Goal: Task Accomplishment & Management: Manage account settings

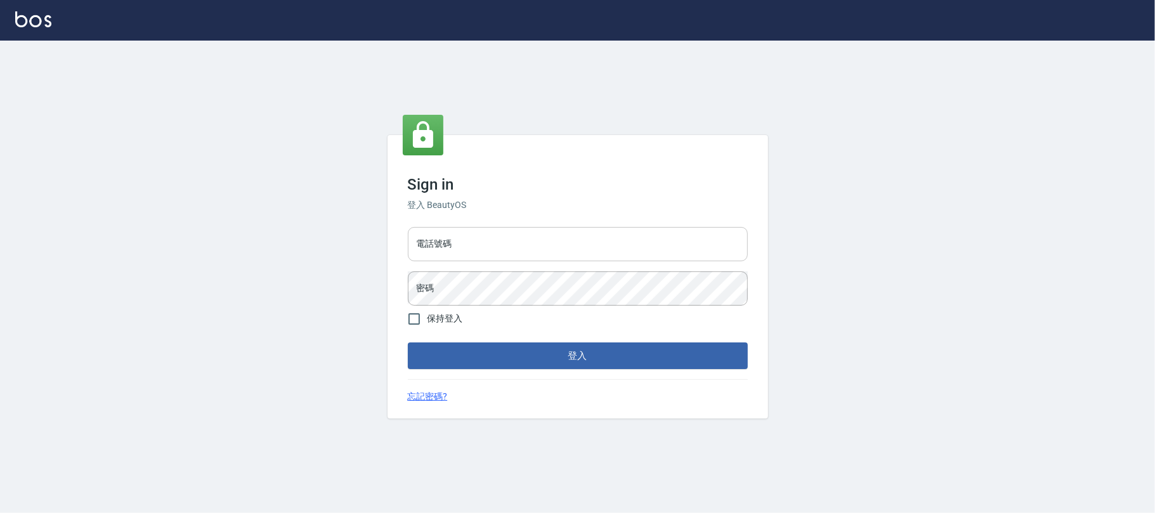
click at [458, 245] on input "電話號碼" at bounding box center [578, 244] width 340 height 34
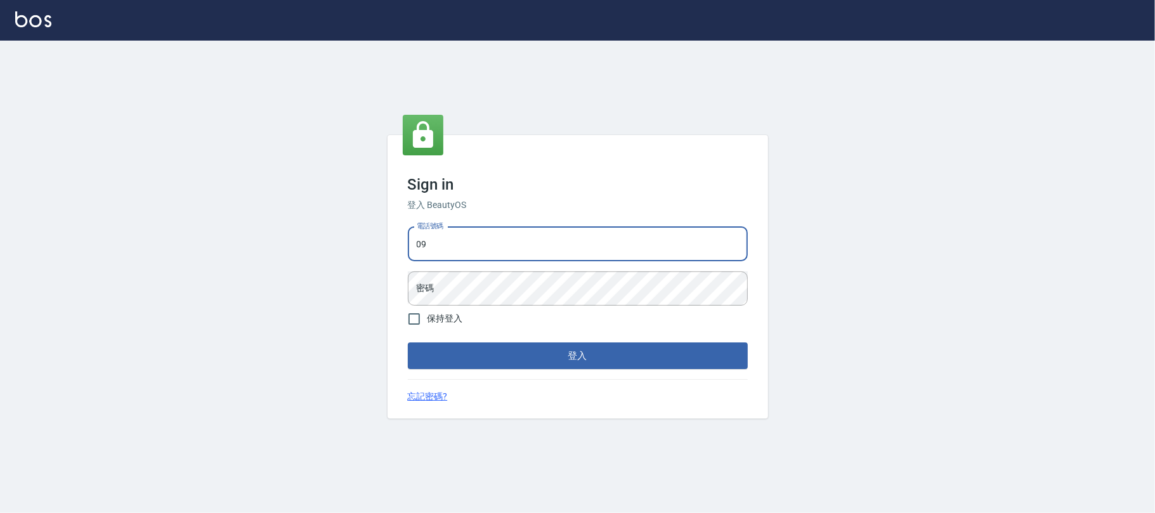
click at [458, 240] on input "09" at bounding box center [578, 244] width 340 height 34
type input "0931315450"
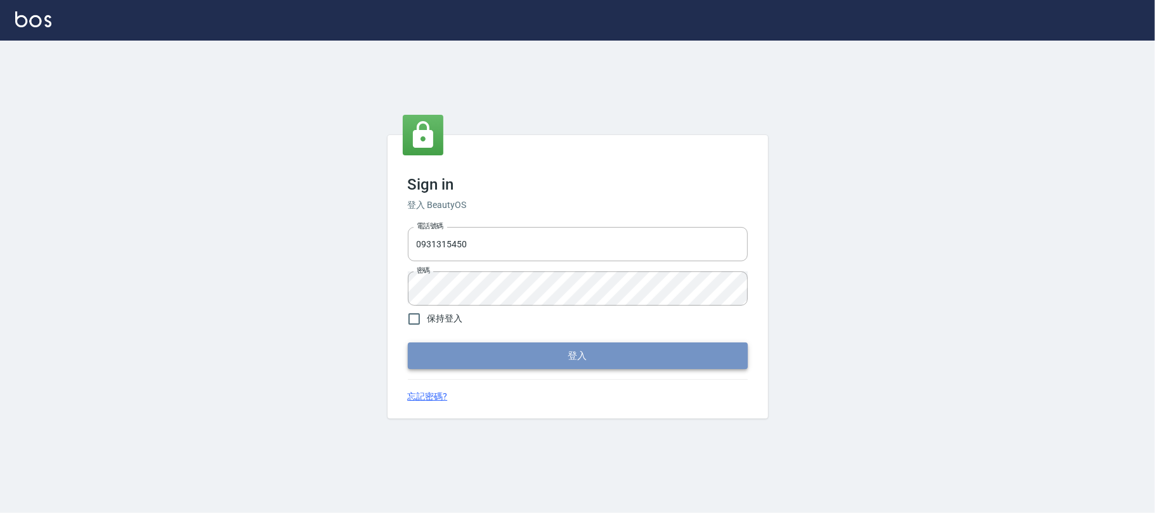
click at [502, 349] on button "登入" at bounding box center [578, 356] width 340 height 27
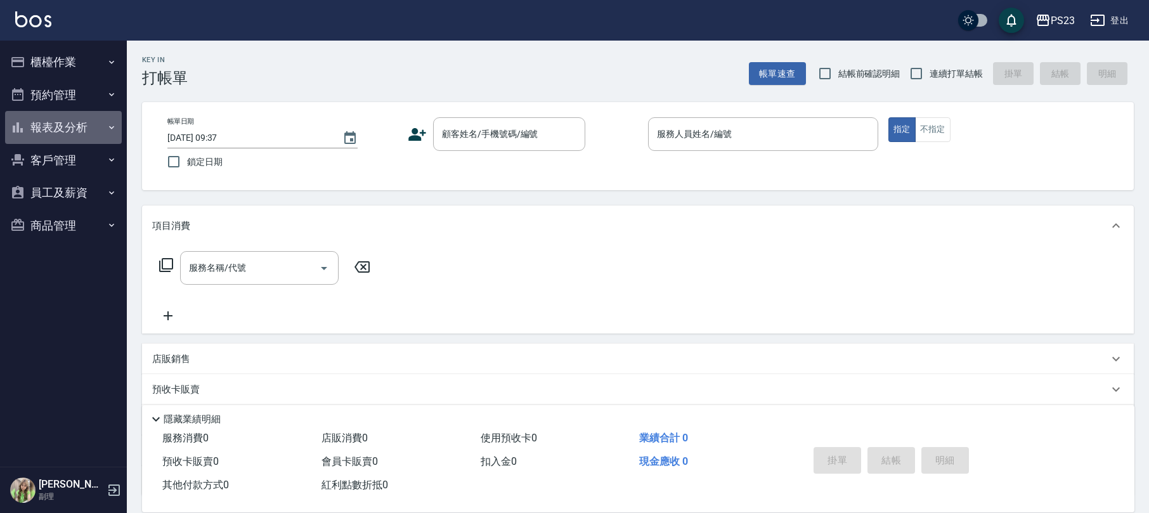
click at [62, 131] on button "報表及分析" at bounding box center [63, 127] width 117 height 33
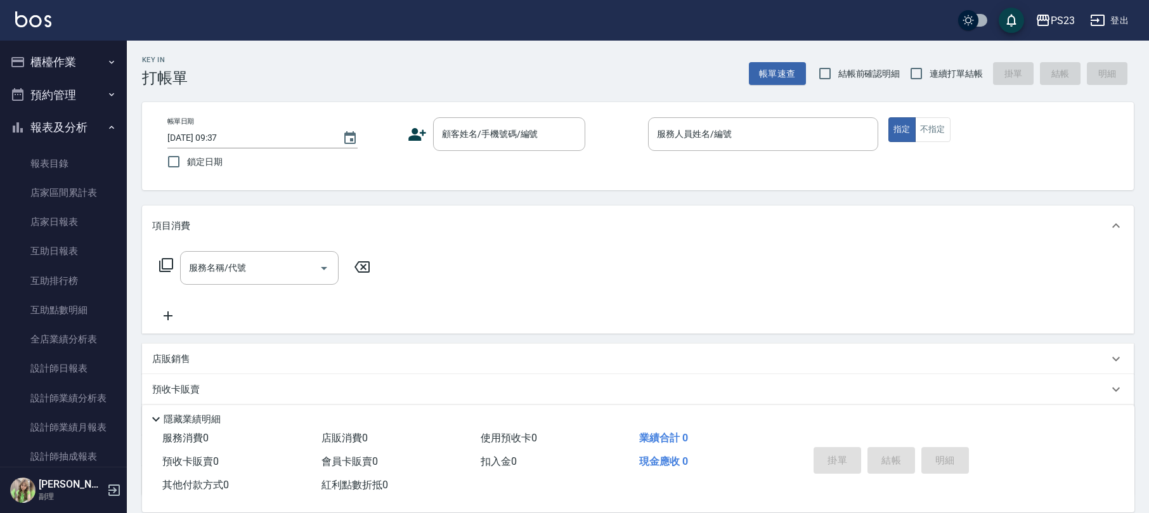
click at [82, 134] on button "報表及分析" at bounding box center [63, 127] width 117 height 33
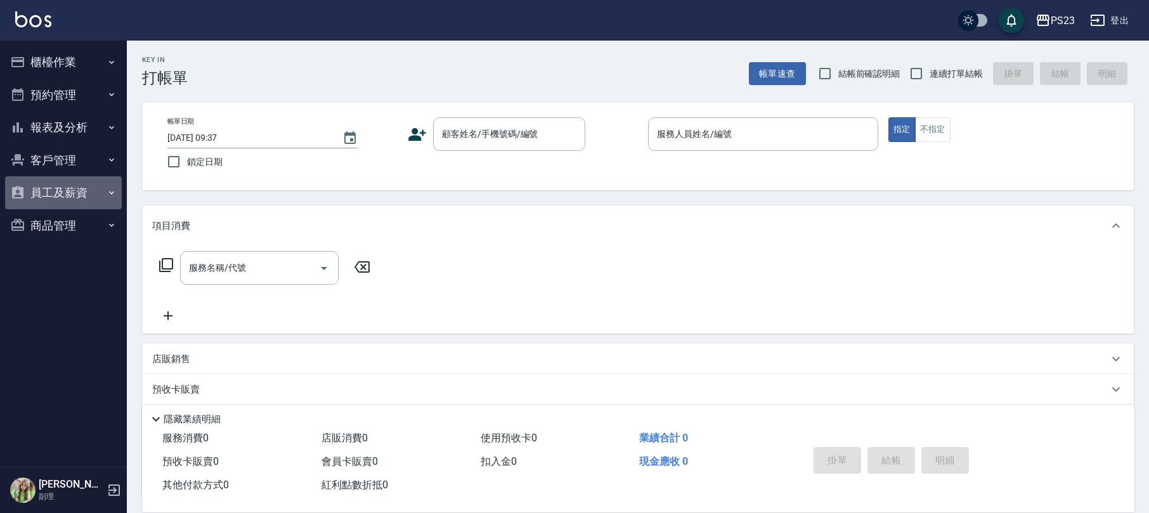
click at [64, 190] on button "員工及薪資" at bounding box center [63, 192] width 117 height 33
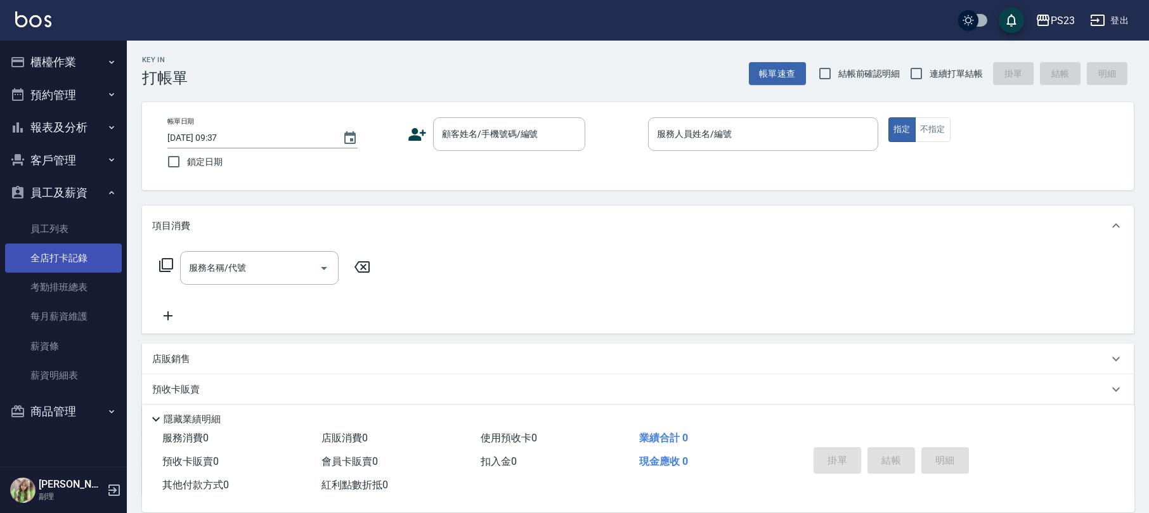
click at [84, 254] on link "全店打卡記錄" at bounding box center [63, 258] width 117 height 29
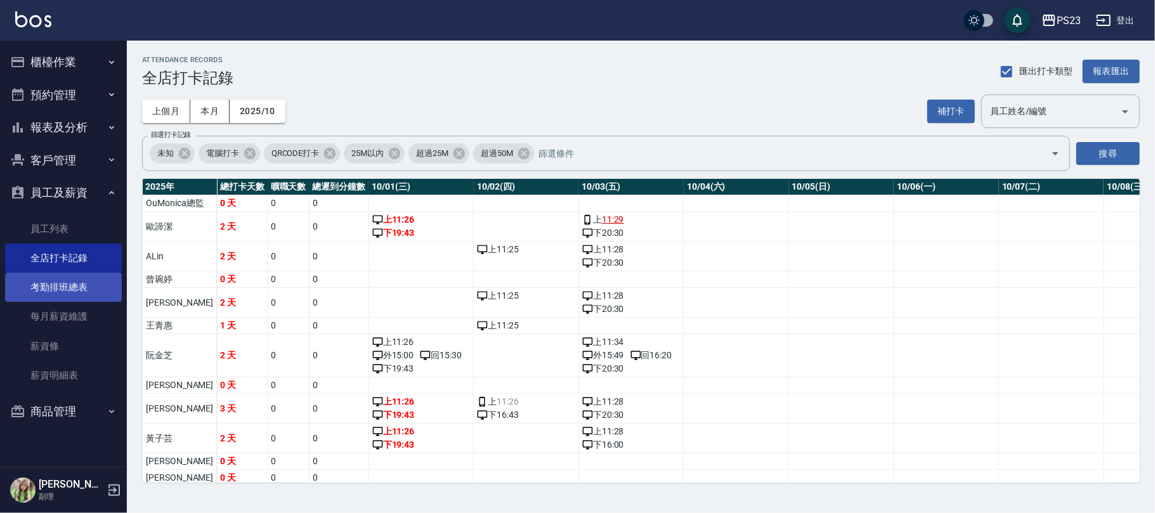
click at [77, 287] on link "考勤排班總表" at bounding box center [63, 287] width 117 height 29
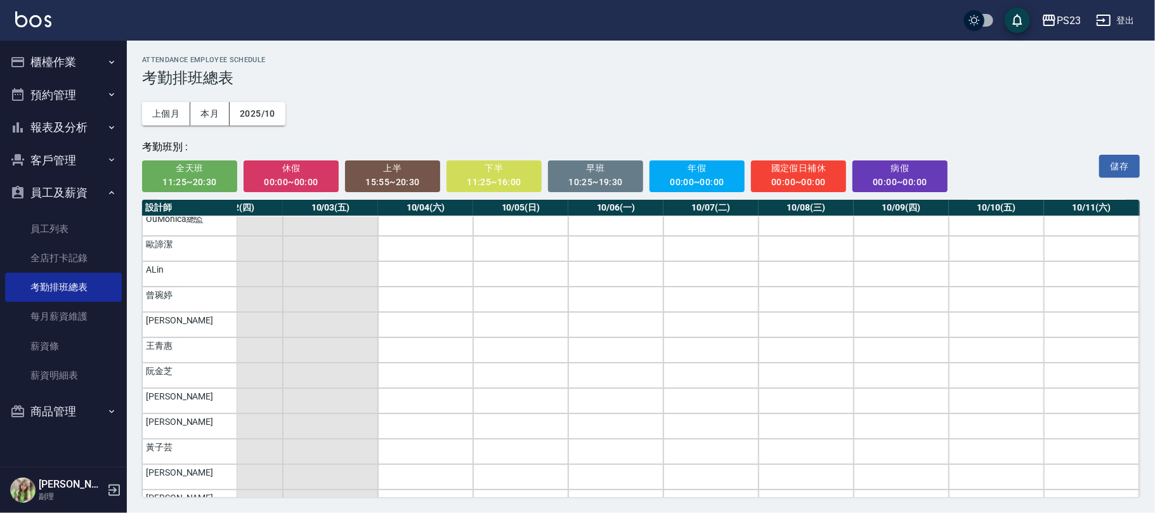
scroll to position [10, 145]
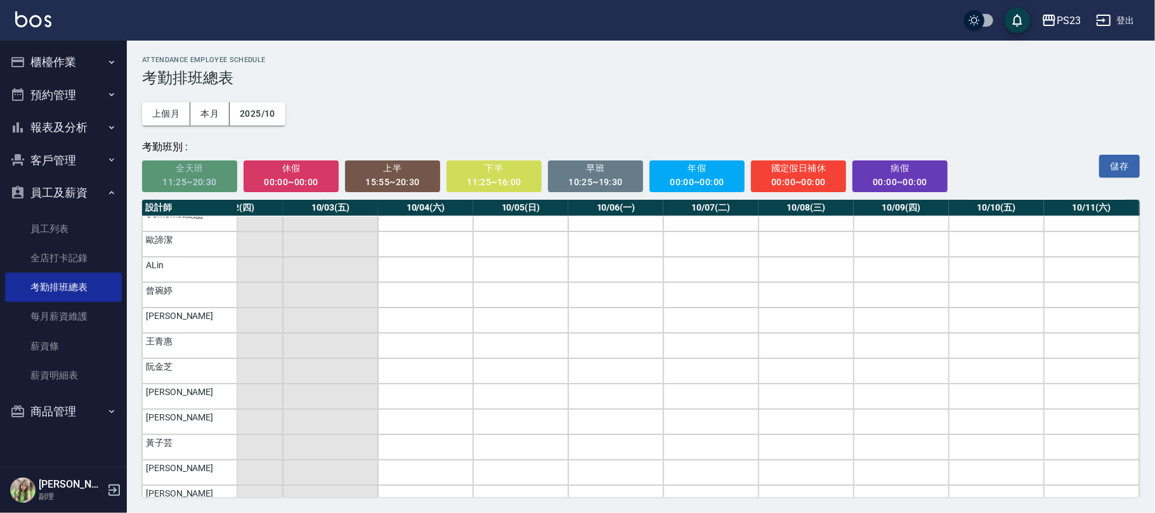
click at [224, 167] on span "全天班" at bounding box center [190, 168] width 78 height 16
click at [393, 247] on td "a dense table" at bounding box center [425, 244] width 95 height 25
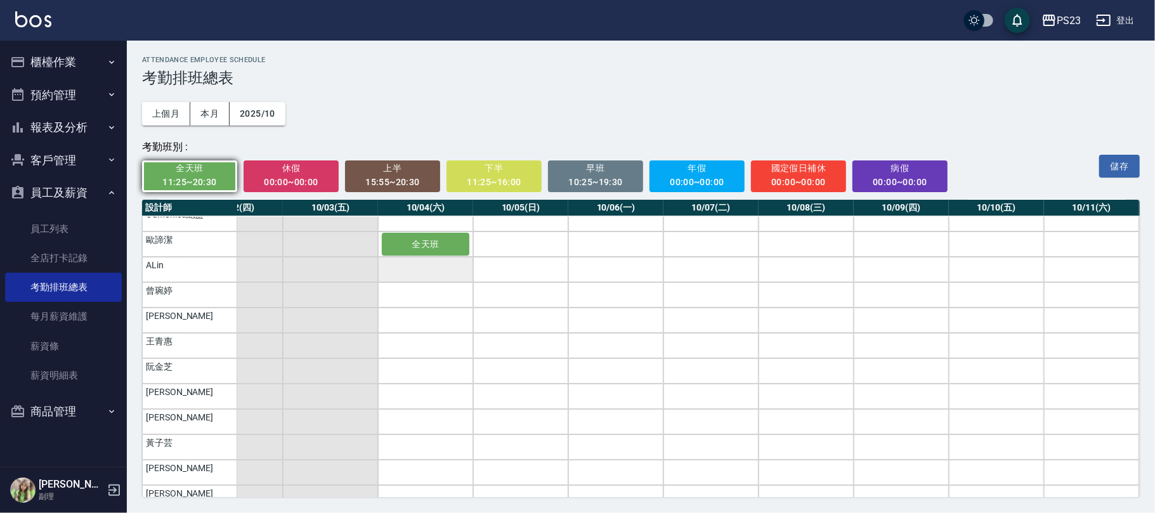
click at [403, 280] on td "a dense table" at bounding box center [425, 269] width 95 height 25
click at [402, 318] on td "a dense table" at bounding box center [425, 320] width 95 height 25
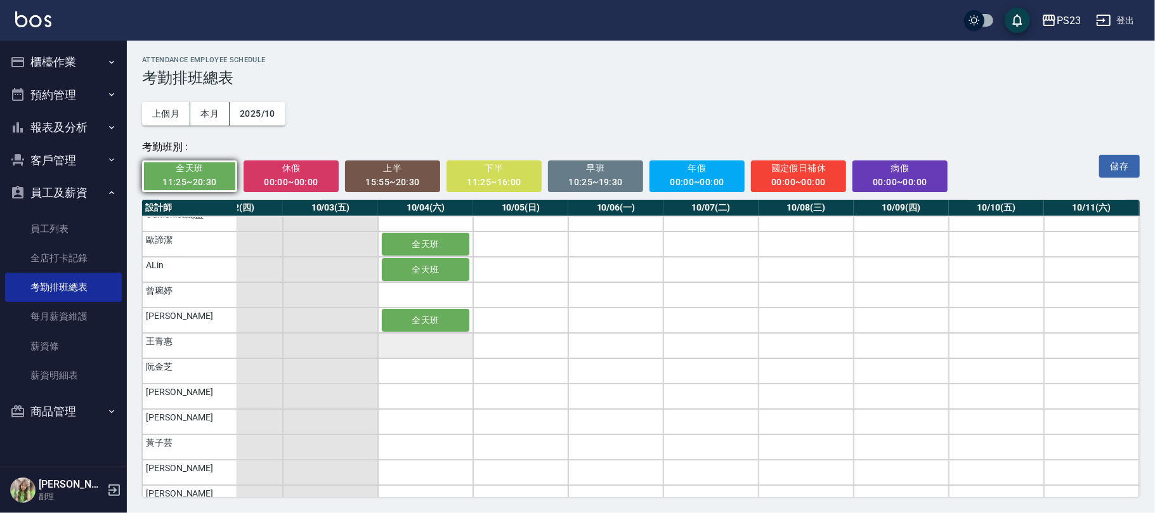
click at [404, 350] on td "a dense table" at bounding box center [425, 345] width 95 height 25
click at [403, 371] on td "a dense table" at bounding box center [425, 370] width 95 height 25
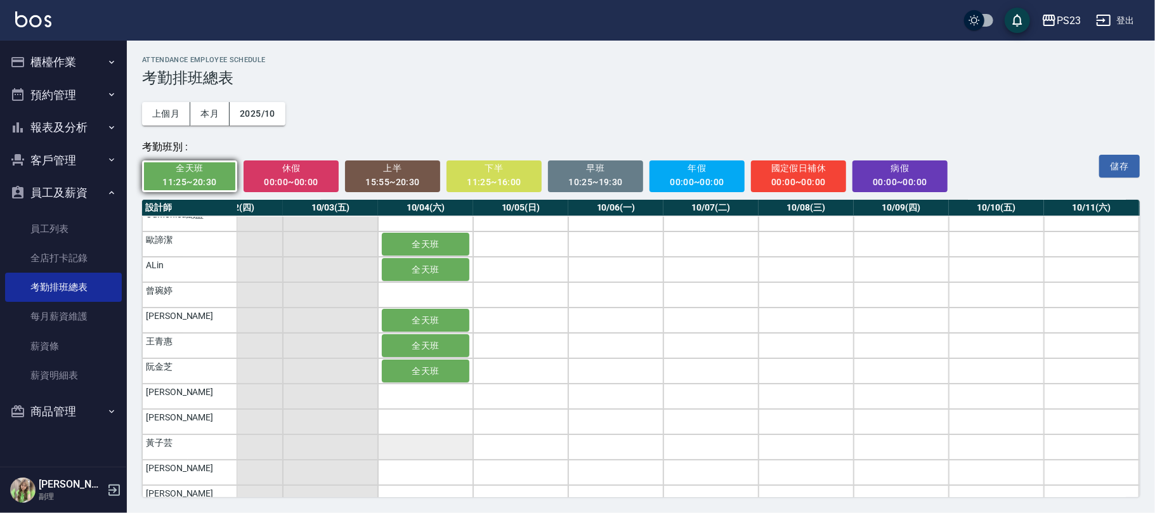
click at [414, 439] on td "a dense table" at bounding box center [425, 447] width 95 height 25
click at [424, 415] on td "a dense table" at bounding box center [425, 421] width 95 height 25
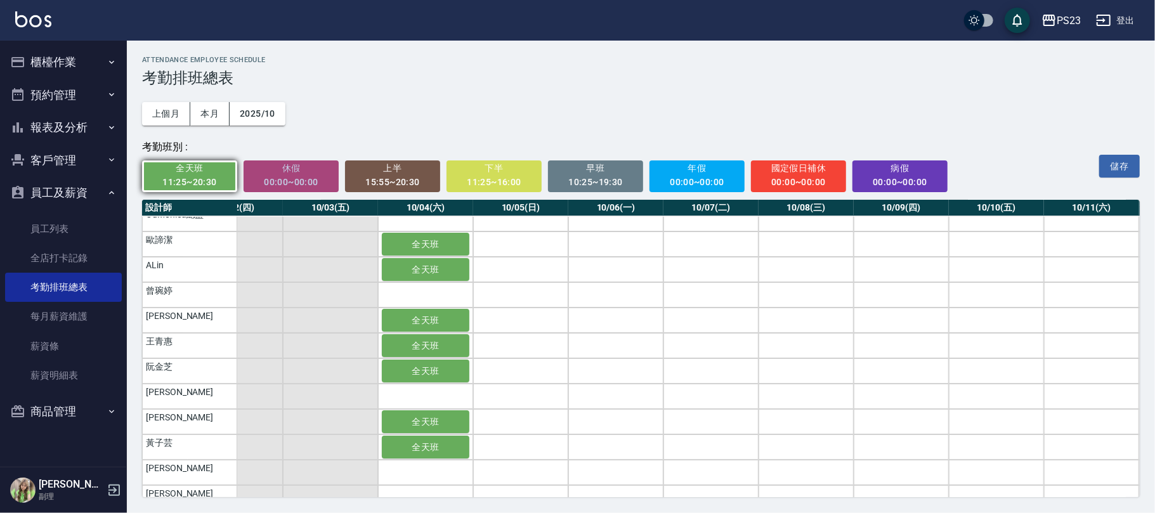
click at [284, 180] on div "00:00~00:00" at bounding box center [291, 182] width 78 height 16
click at [520, 242] on td "a dense table" at bounding box center [520, 244] width 95 height 25
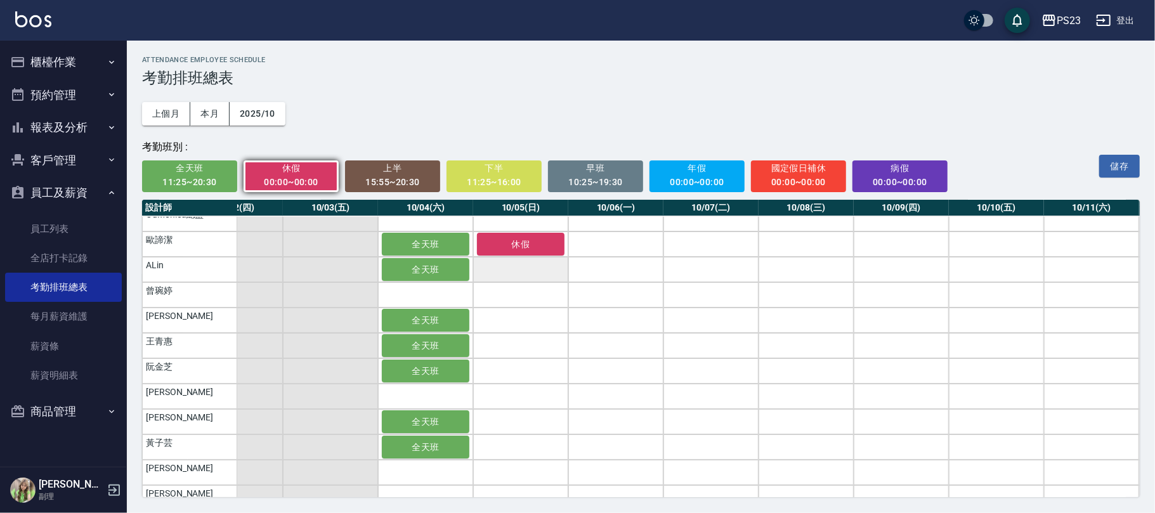
click at [511, 270] on td "a dense table" at bounding box center [520, 269] width 95 height 25
click at [194, 181] on div "11:25~20:30" at bounding box center [190, 182] width 78 height 16
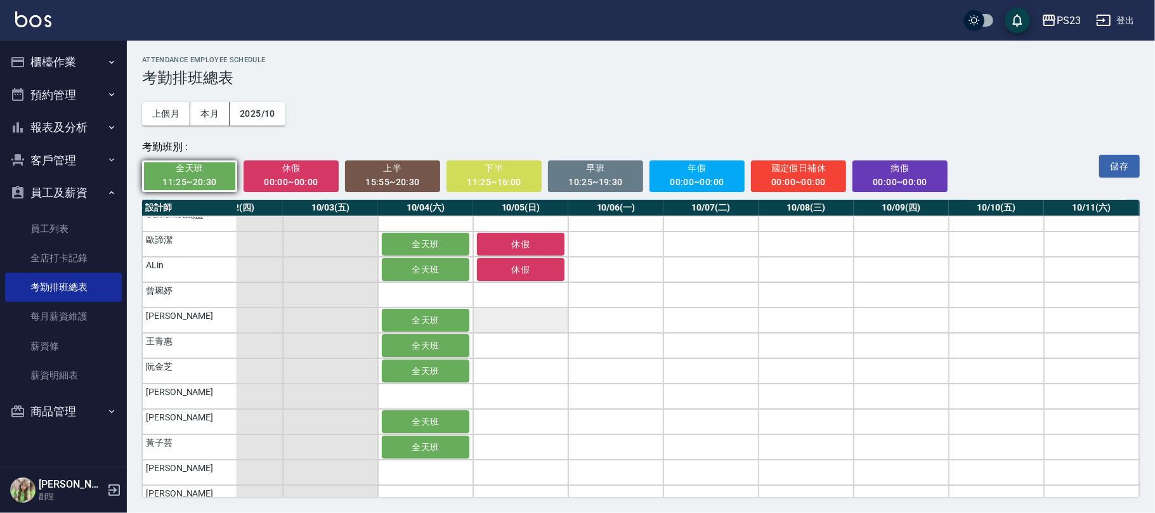
click at [510, 322] on td "a dense table" at bounding box center [520, 320] width 95 height 25
click at [513, 341] on td "a dense table" at bounding box center [520, 345] width 95 height 25
click at [520, 369] on td "a dense table" at bounding box center [520, 370] width 95 height 25
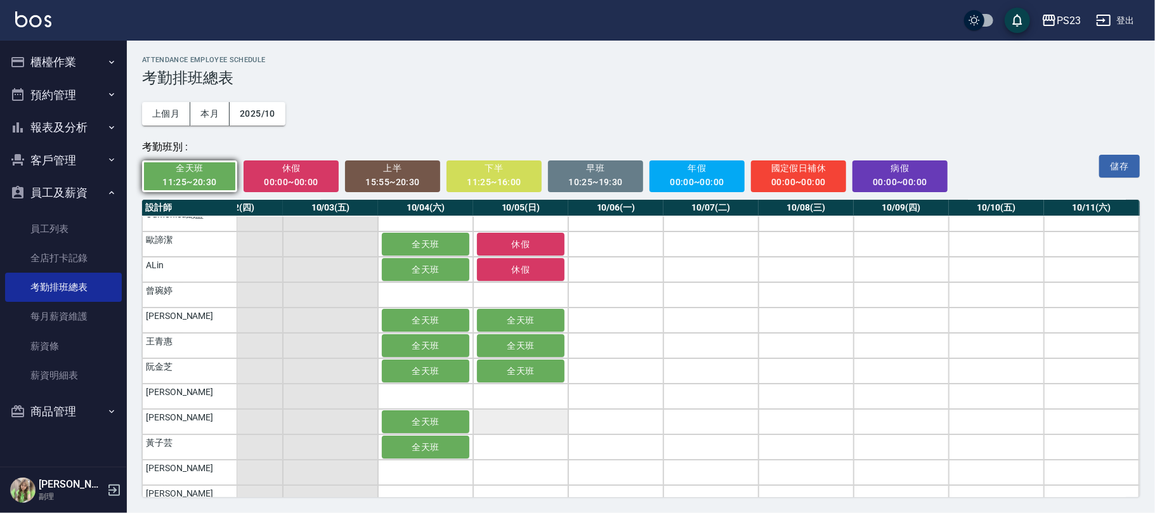
click at [519, 419] on td "a dense table" at bounding box center [520, 421] width 95 height 25
click at [518, 440] on td "a dense table" at bounding box center [520, 447] width 95 height 25
click at [322, 175] on span "休假" at bounding box center [291, 168] width 78 height 16
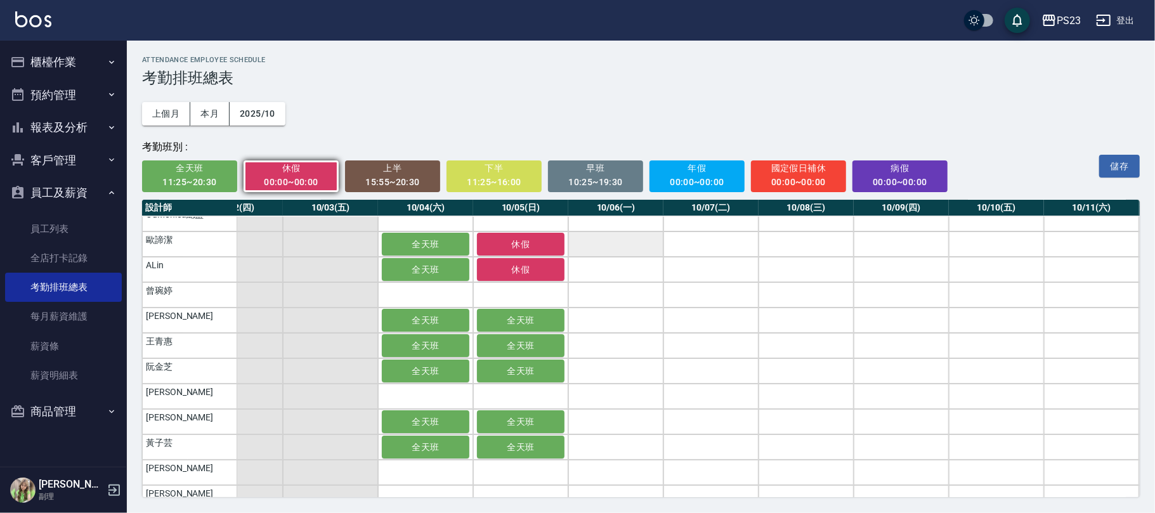
click at [605, 242] on td "a dense table" at bounding box center [615, 244] width 95 height 25
click at [723, 180] on div "00:00~00:00" at bounding box center [697, 182] width 78 height 16
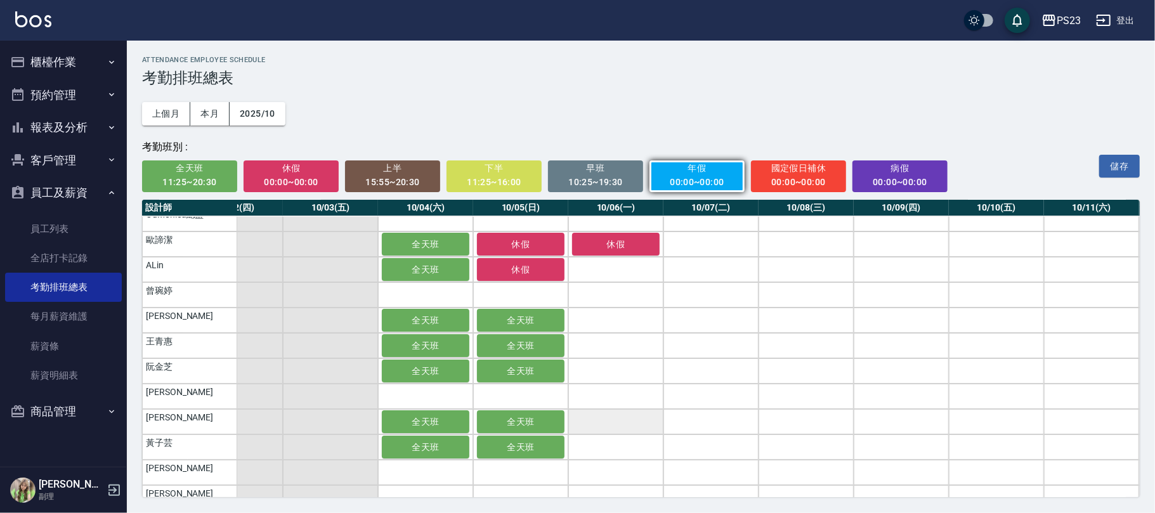
click at [623, 421] on td "a dense table" at bounding box center [615, 421] width 95 height 25
click at [193, 176] on div "11:25~20:30" at bounding box center [190, 182] width 78 height 16
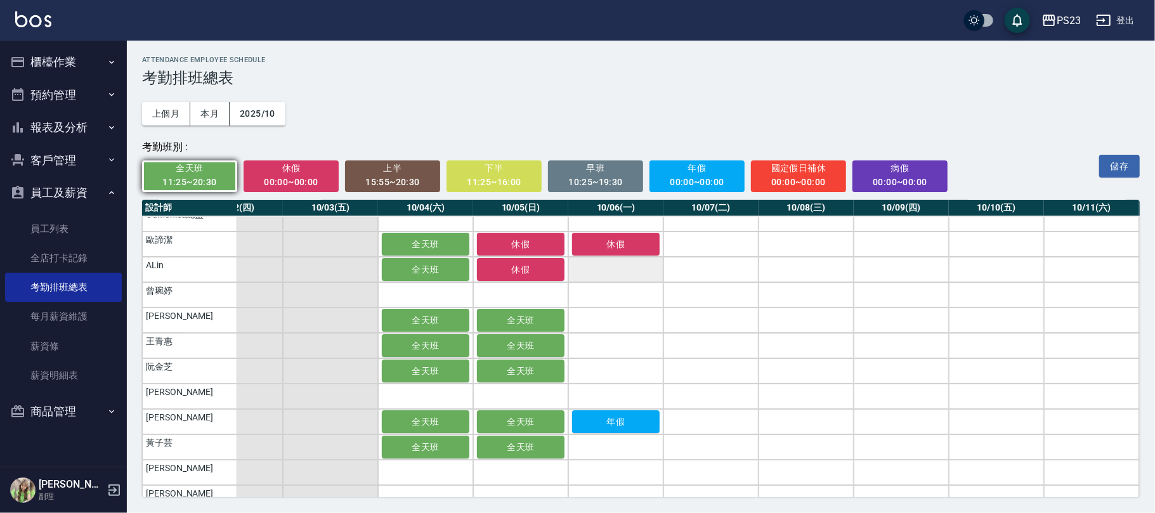
click at [598, 265] on td "a dense table" at bounding box center [615, 269] width 95 height 25
click at [595, 321] on td "a dense table" at bounding box center [615, 320] width 95 height 25
click at [615, 322] on span "全天班" at bounding box center [615, 320] width 63 height 10
click at [603, 322] on td "a dense table" at bounding box center [615, 320] width 95 height 25
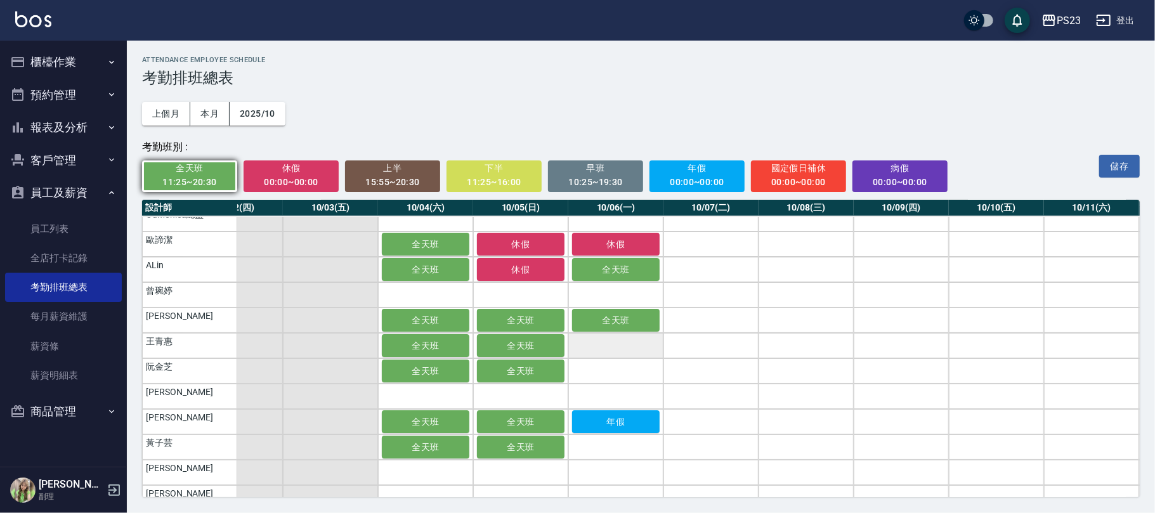
click at [603, 343] on td "a dense table" at bounding box center [615, 345] width 95 height 25
click at [605, 368] on td "a dense table" at bounding box center [615, 370] width 95 height 25
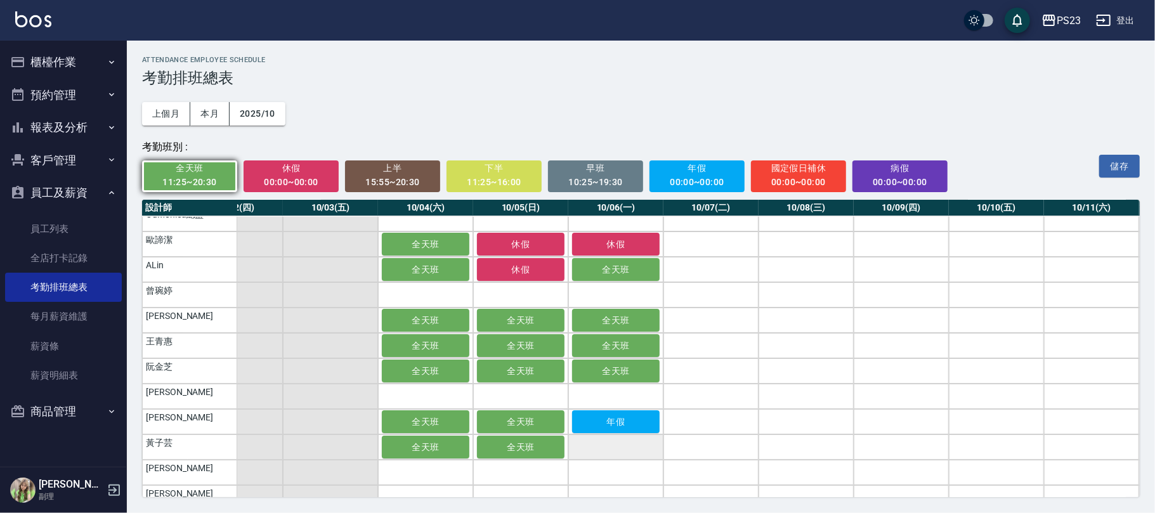
click at [605, 447] on td "a dense table" at bounding box center [615, 447] width 95 height 25
click at [285, 176] on div "00:00~00:00" at bounding box center [291, 182] width 78 height 16
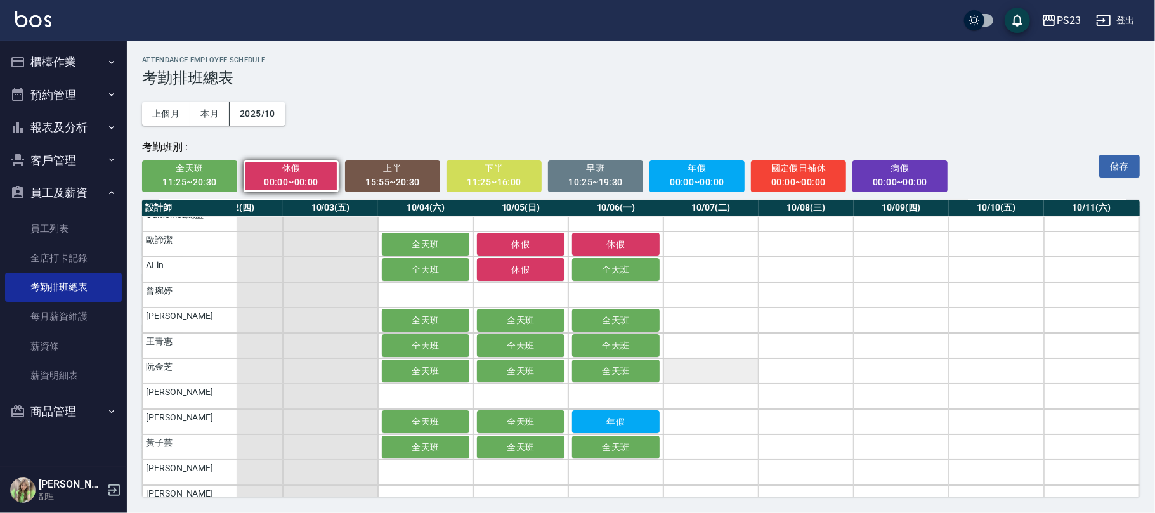
click at [698, 372] on td "a dense table" at bounding box center [711, 370] width 95 height 25
click at [724, 320] on td "a dense table" at bounding box center [711, 320] width 95 height 25
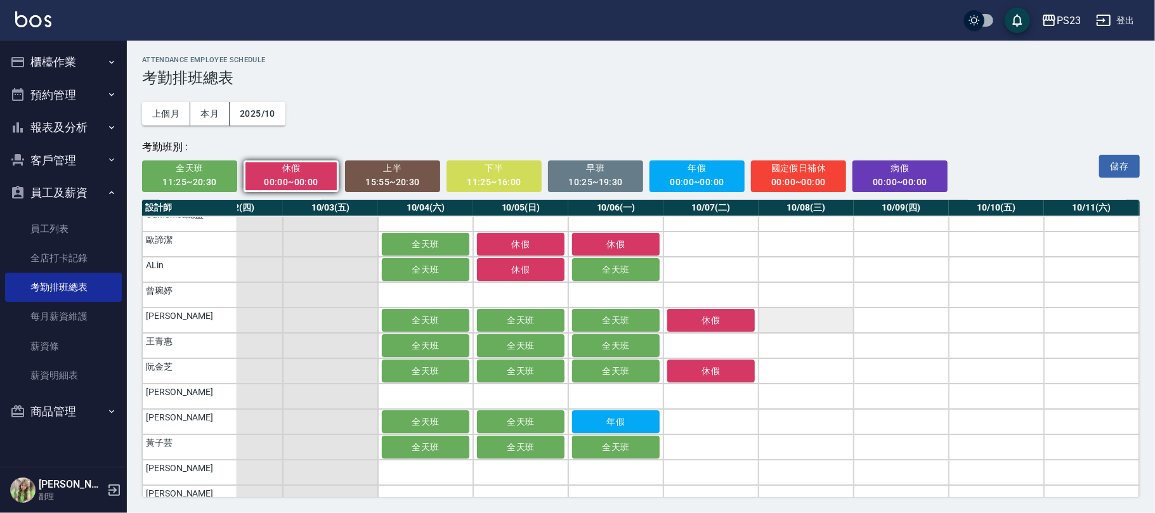
click at [785, 321] on td "a dense table" at bounding box center [806, 320] width 95 height 25
click at [901, 371] on td "a dense table" at bounding box center [901, 370] width 95 height 25
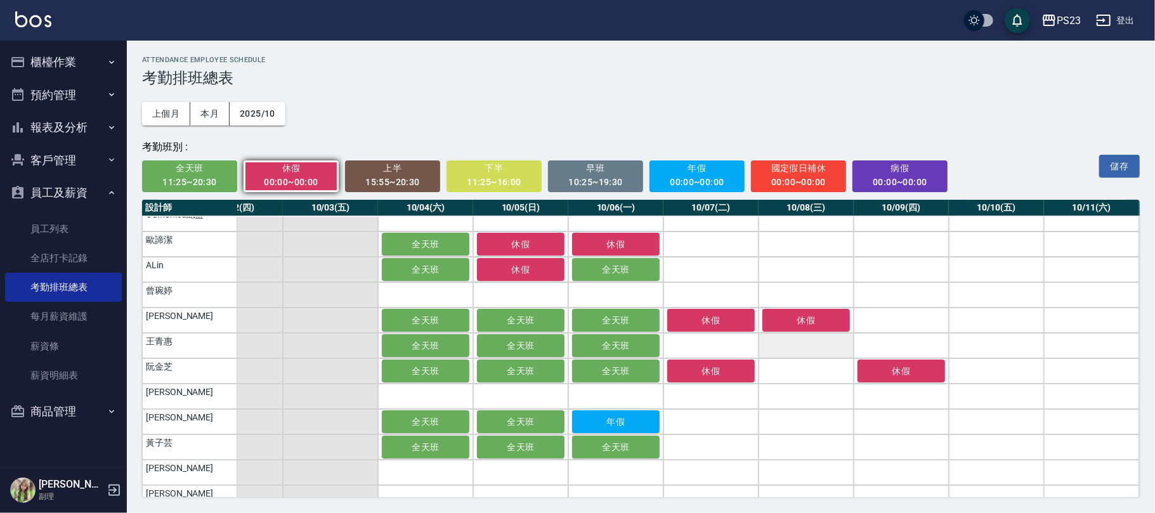
click at [820, 341] on td "a dense table" at bounding box center [806, 345] width 95 height 25
click at [503, 169] on span "下半" at bounding box center [494, 168] width 78 height 16
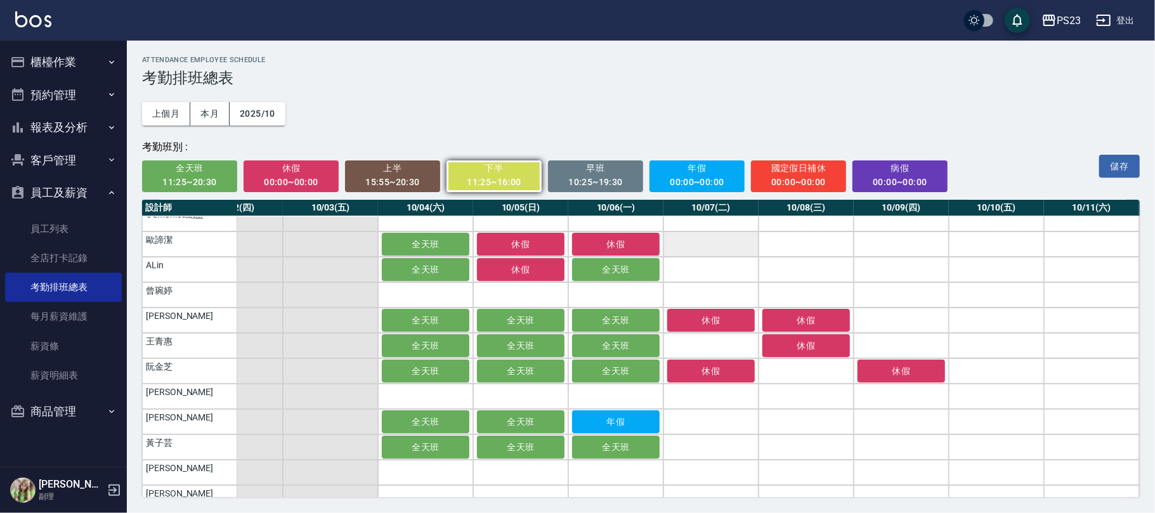
click at [712, 242] on td "a dense table" at bounding box center [711, 244] width 95 height 25
click at [202, 173] on span "全天班" at bounding box center [190, 168] width 78 height 16
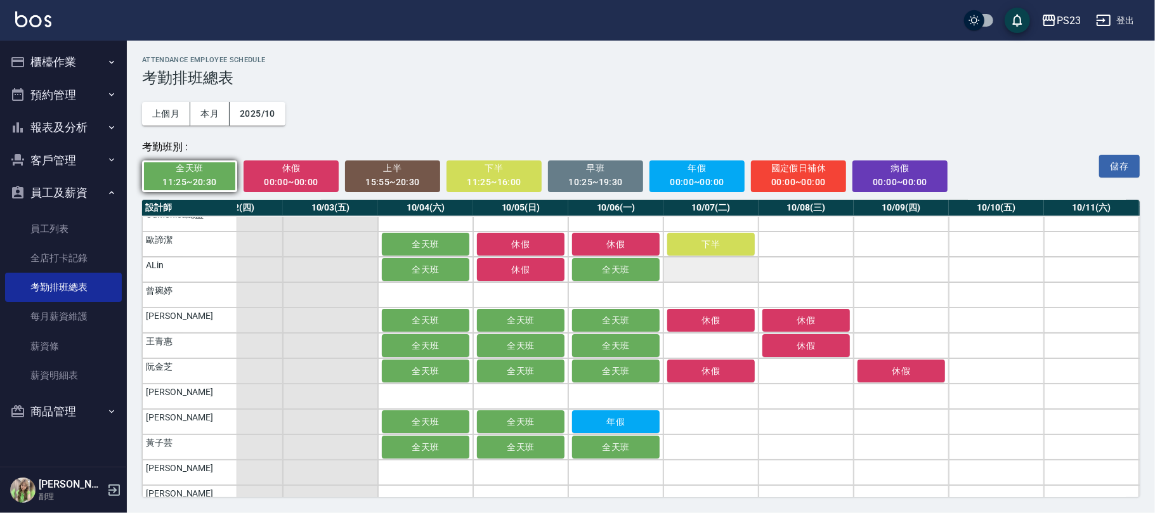
click at [738, 272] on td "a dense table" at bounding box center [711, 269] width 95 height 25
click at [719, 351] on td "a dense table" at bounding box center [711, 345] width 95 height 25
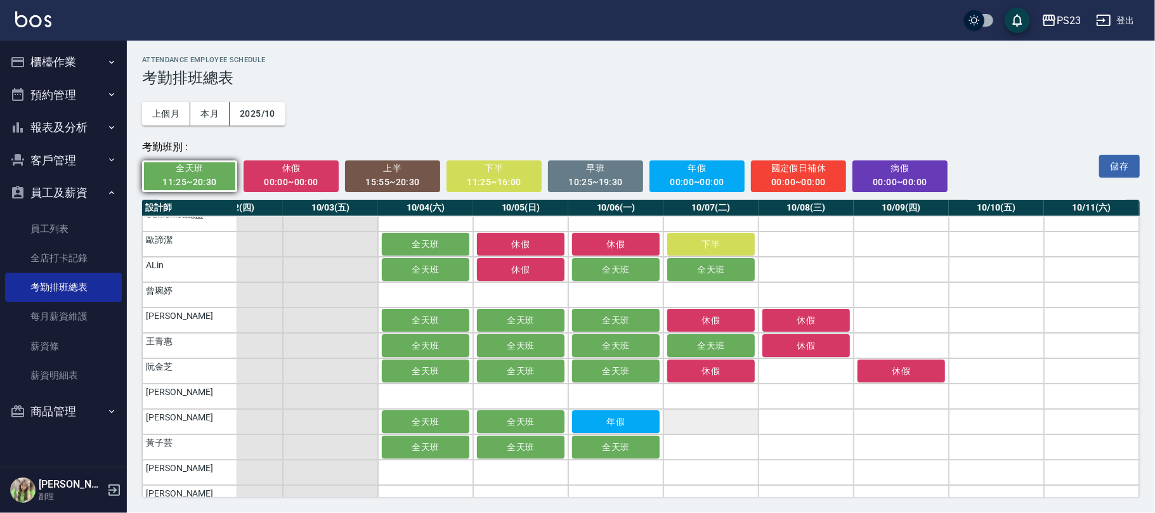
click at [707, 424] on td "a dense table" at bounding box center [711, 421] width 95 height 25
click at [704, 444] on td "a dense table" at bounding box center [711, 447] width 95 height 25
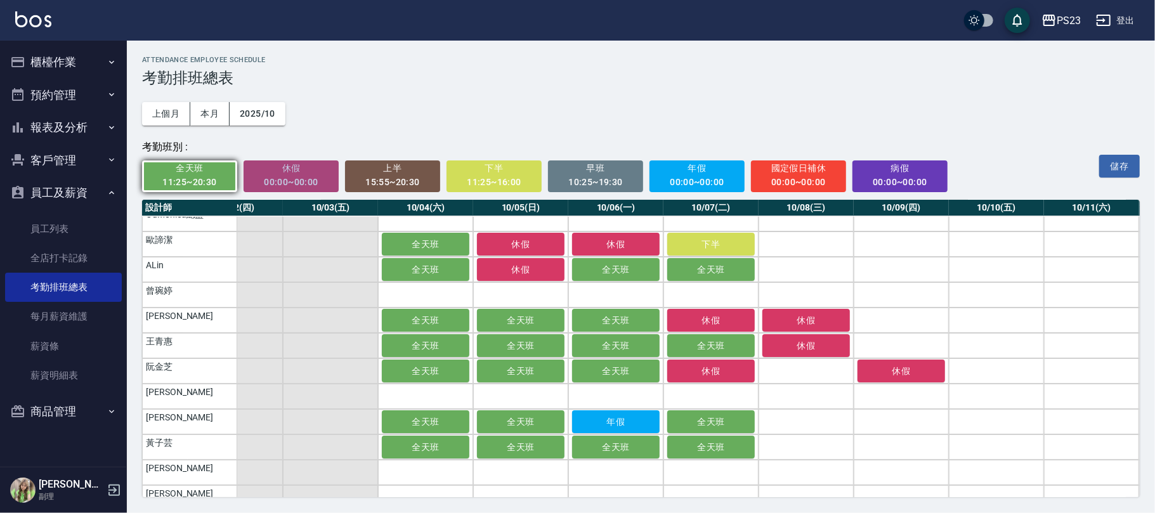
click at [303, 164] on span "休假" at bounding box center [291, 168] width 78 height 16
click at [838, 277] on td "a dense table" at bounding box center [806, 269] width 95 height 25
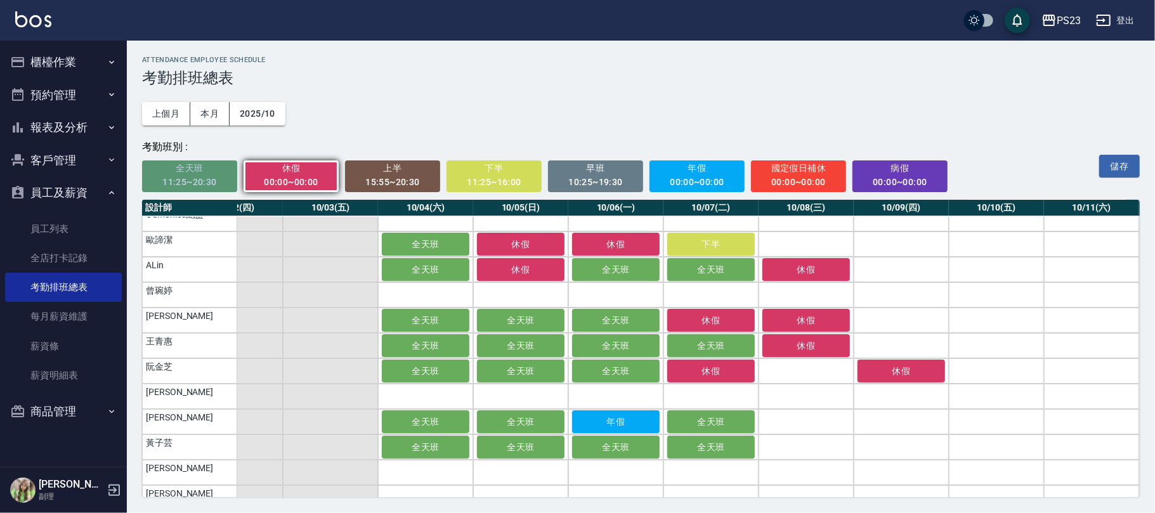
click at [216, 173] on span "全天班" at bounding box center [190, 168] width 78 height 16
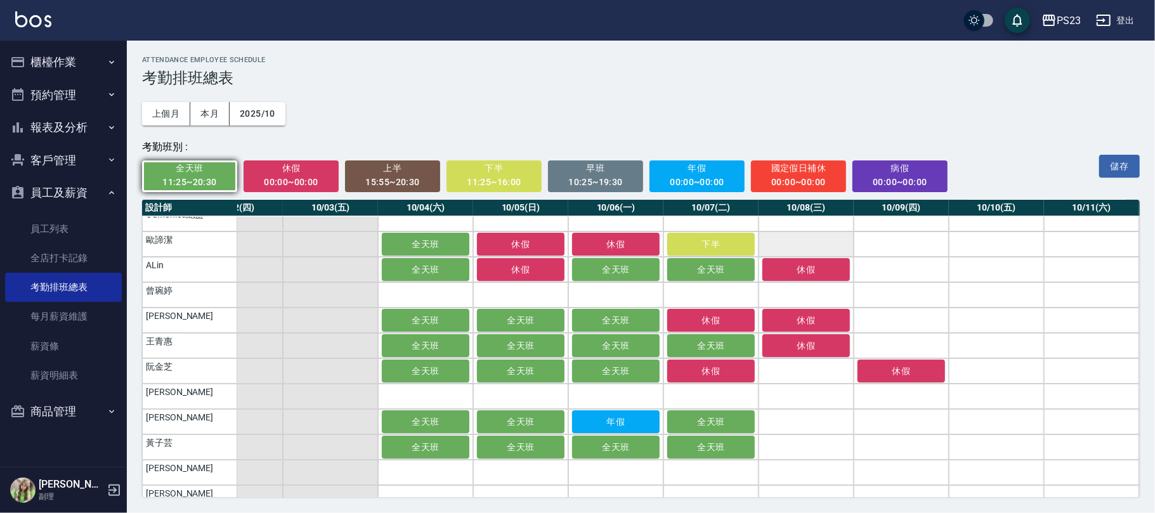
click at [834, 242] on td "a dense table" at bounding box center [806, 244] width 95 height 25
click at [802, 372] on td "a dense table" at bounding box center [806, 370] width 95 height 25
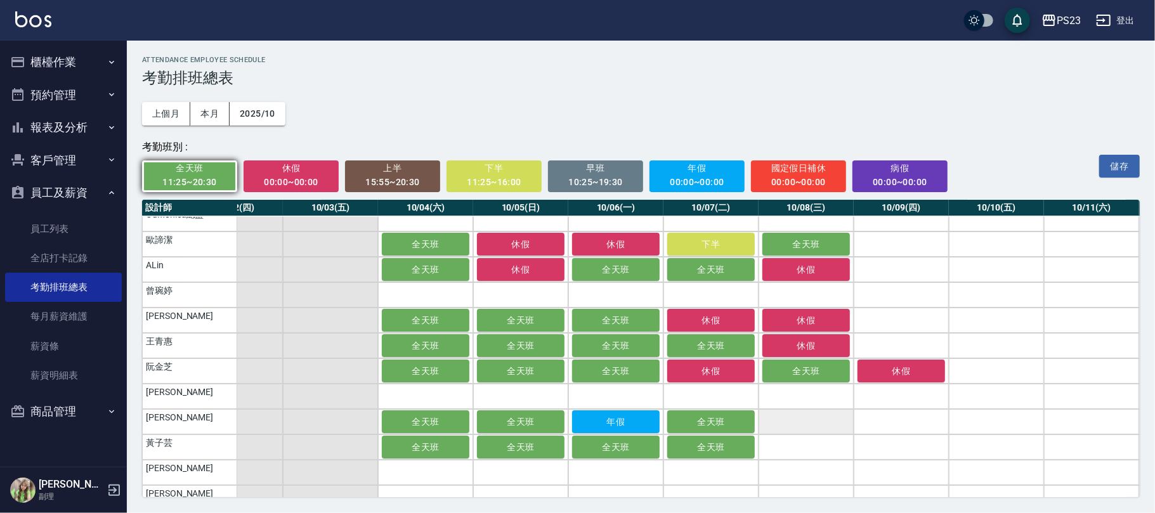
click at [797, 422] on td "a dense table" at bounding box center [806, 421] width 95 height 25
click at [797, 440] on td "a dense table" at bounding box center [806, 447] width 95 height 25
click at [284, 180] on div "00:00~00:00" at bounding box center [291, 182] width 78 height 16
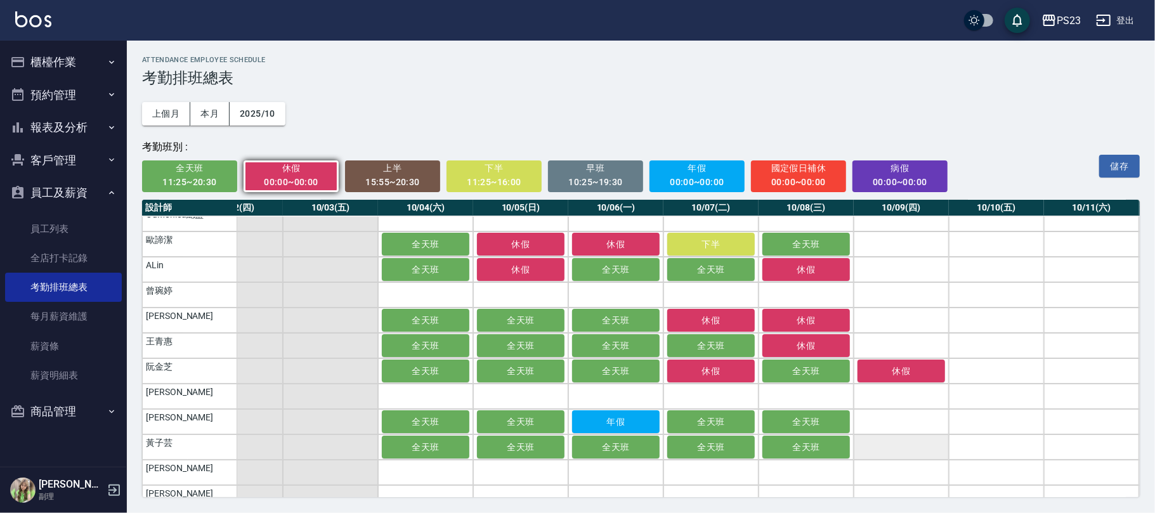
click at [905, 443] on td "a dense table" at bounding box center [901, 447] width 95 height 25
click at [898, 422] on td "a dense table" at bounding box center [901, 421] width 95 height 25
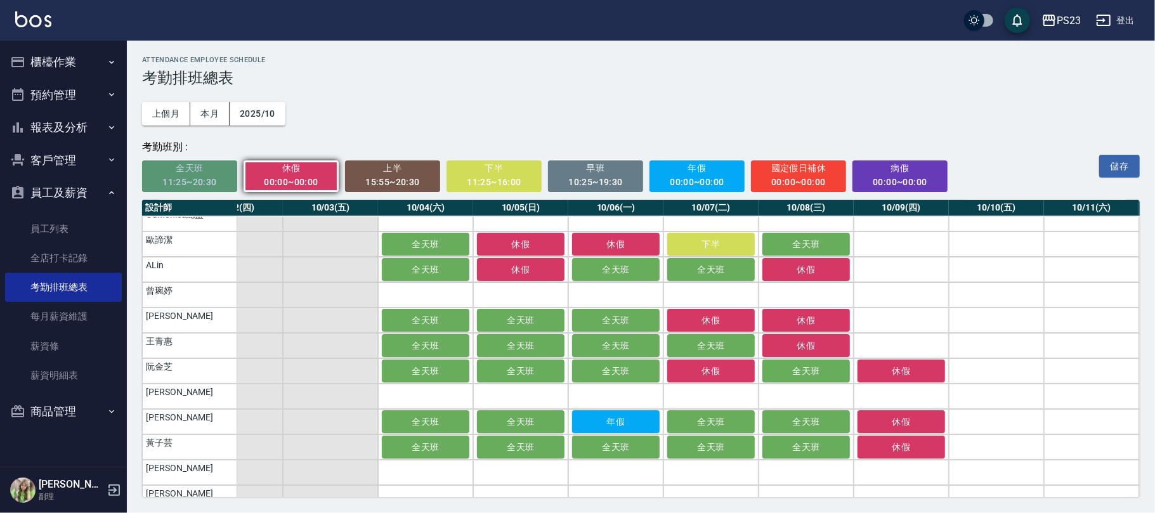
click at [178, 173] on span "全天班" at bounding box center [190, 168] width 78 height 16
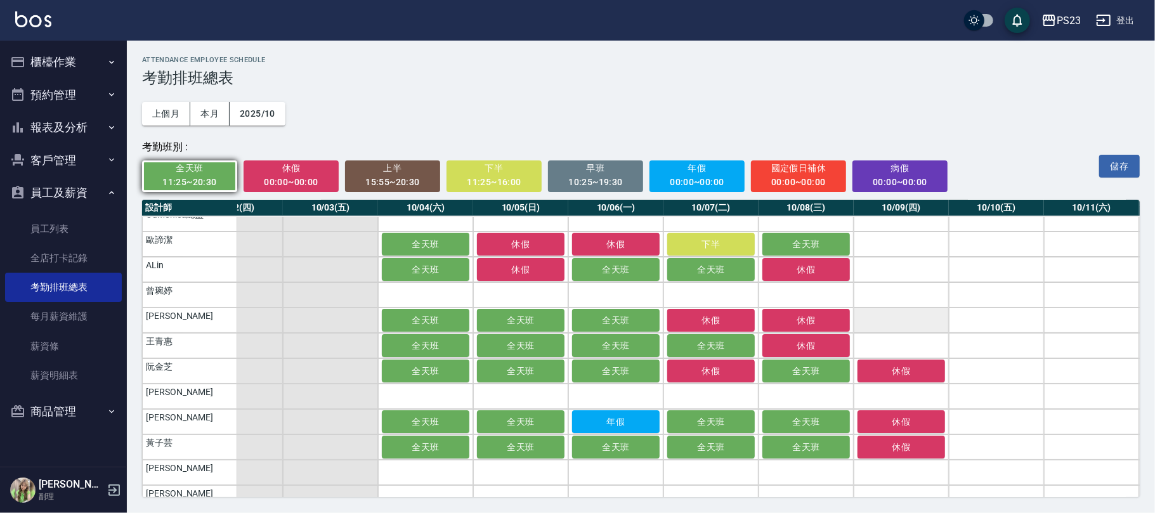
drag, startPoint x: 877, startPoint y: 343, endPoint x: 896, endPoint y: 331, distance: 22.9
click at [878, 343] on td "a dense table" at bounding box center [901, 345] width 95 height 25
click at [907, 313] on td "a dense table" at bounding box center [901, 320] width 95 height 25
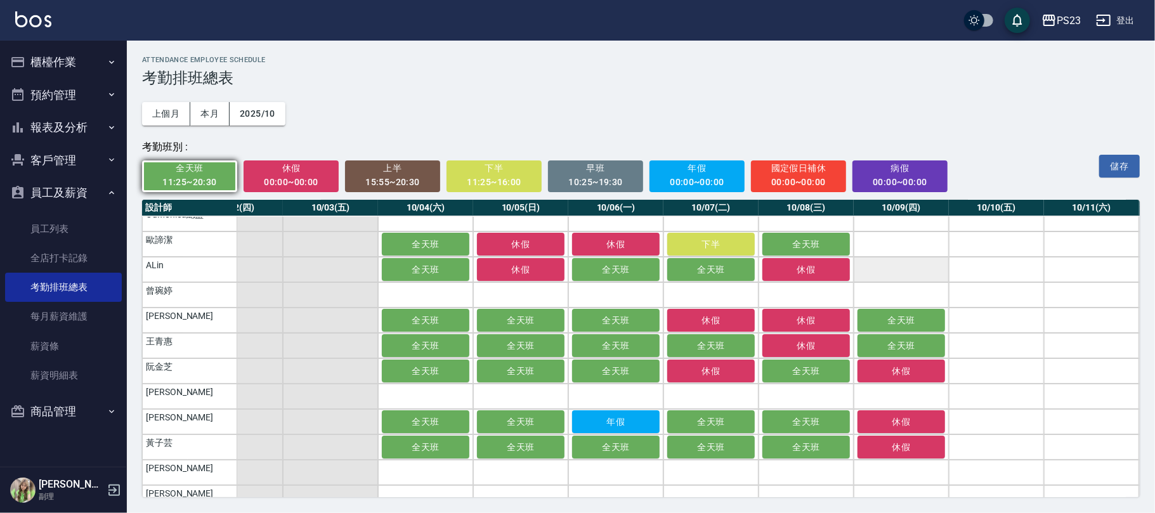
click at [901, 259] on td "a dense table" at bounding box center [901, 269] width 95 height 25
click at [902, 239] on td "a dense table" at bounding box center [901, 244] width 95 height 25
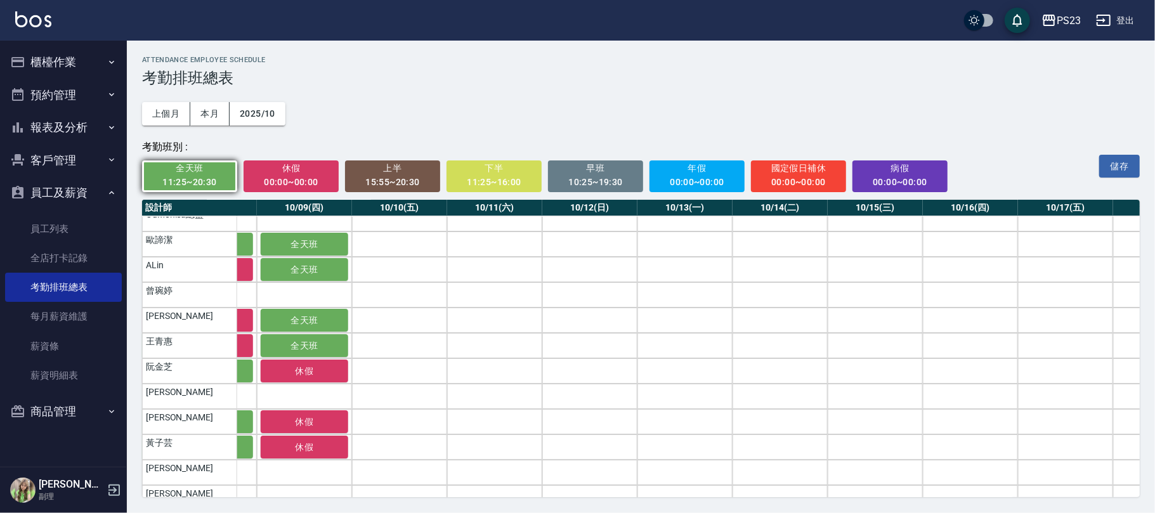
scroll to position [10, 797]
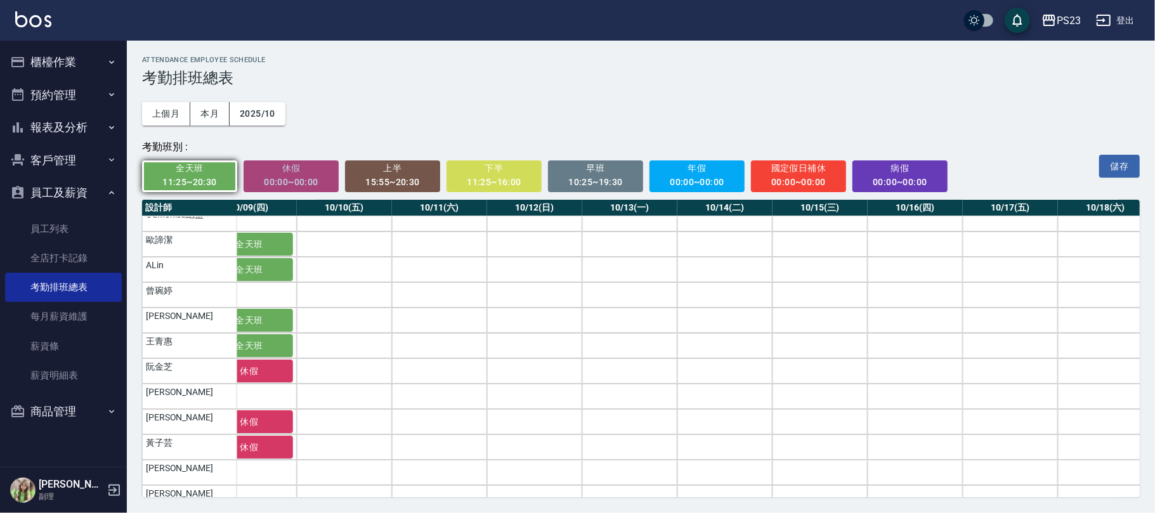
click at [293, 176] on div "00:00~00:00" at bounding box center [291, 182] width 78 height 16
click at [324, 452] on td "a dense table" at bounding box center [344, 447] width 95 height 25
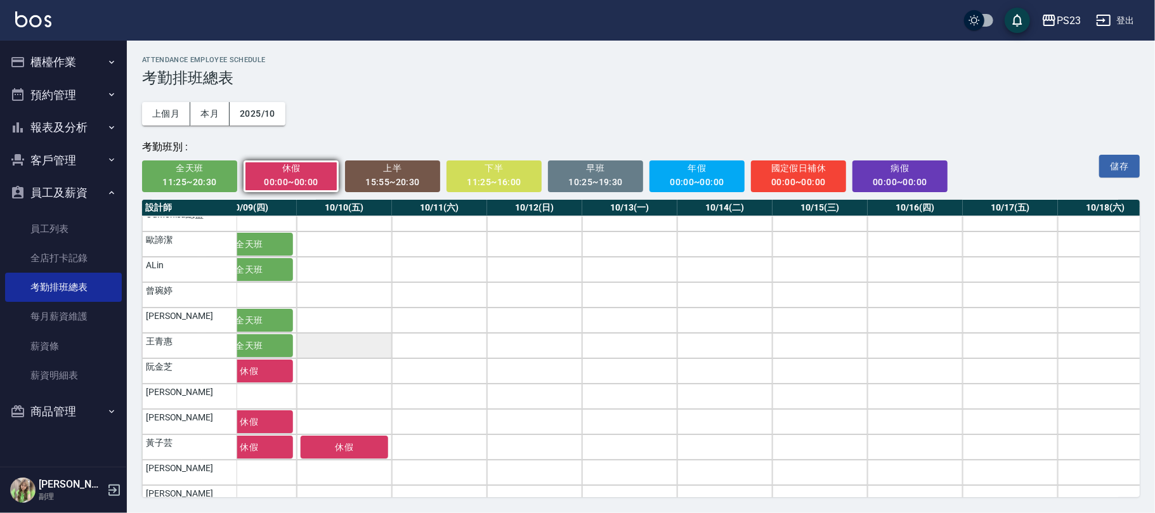
click at [353, 345] on td "a dense table" at bounding box center [344, 345] width 95 height 25
click at [208, 178] on div "11:25~20:30" at bounding box center [190, 182] width 78 height 16
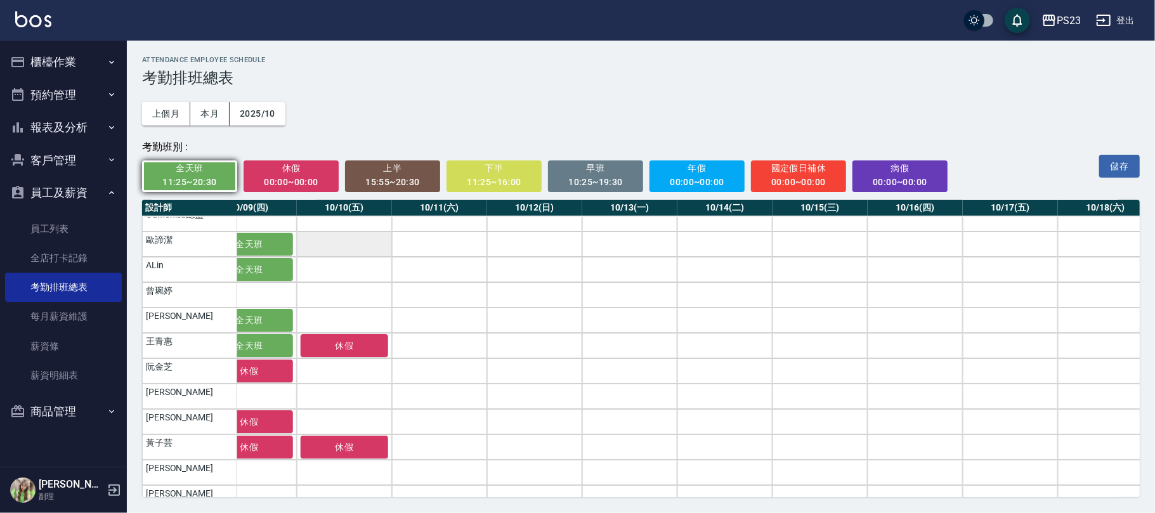
click at [332, 250] on td "a dense table" at bounding box center [344, 244] width 95 height 25
click at [339, 272] on td "a dense table" at bounding box center [344, 269] width 95 height 25
click at [341, 323] on td "a dense table" at bounding box center [344, 320] width 95 height 25
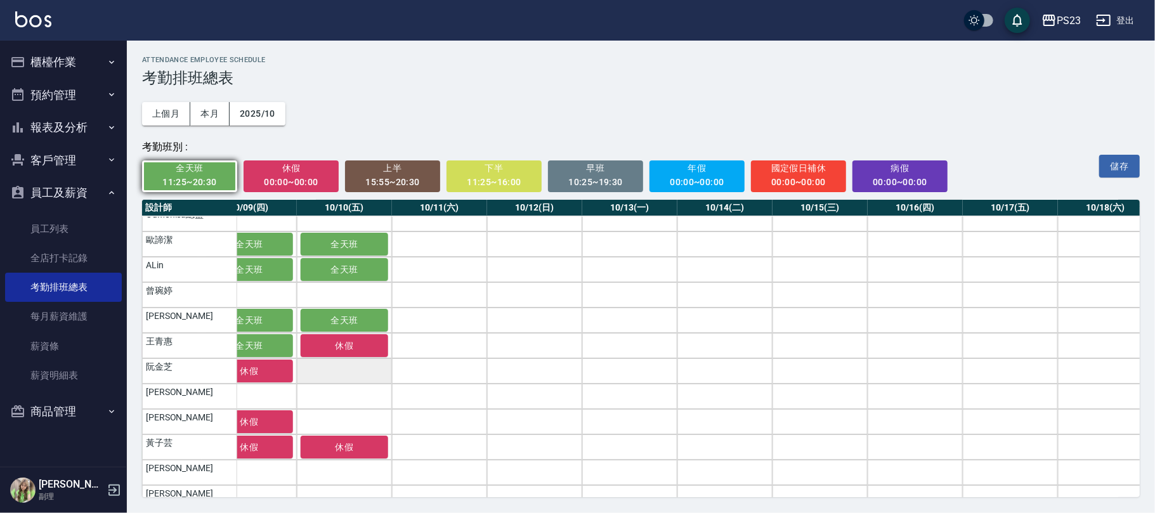
click at [356, 364] on td "a dense table" at bounding box center [344, 370] width 95 height 25
click at [358, 417] on td "a dense table" at bounding box center [344, 421] width 95 height 25
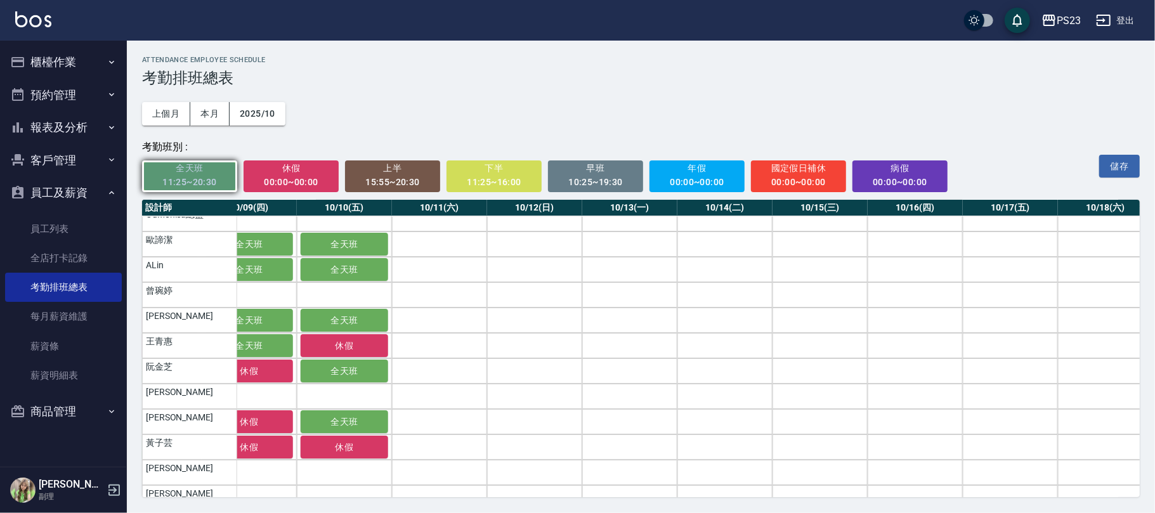
click at [204, 169] on span "全天班" at bounding box center [190, 168] width 78 height 16
click at [429, 240] on td "a dense table" at bounding box center [439, 244] width 95 height 25
click at [429, 265] on td "a dense table" at bounding box center [439, 269] width 95 height 25
click at [445, 249] on td "a dense table" at bounding box center [439, 244] width 95 height 25
click at [202, 171] on span "全天班" at bounding box center [190, 168] width 78 height 16
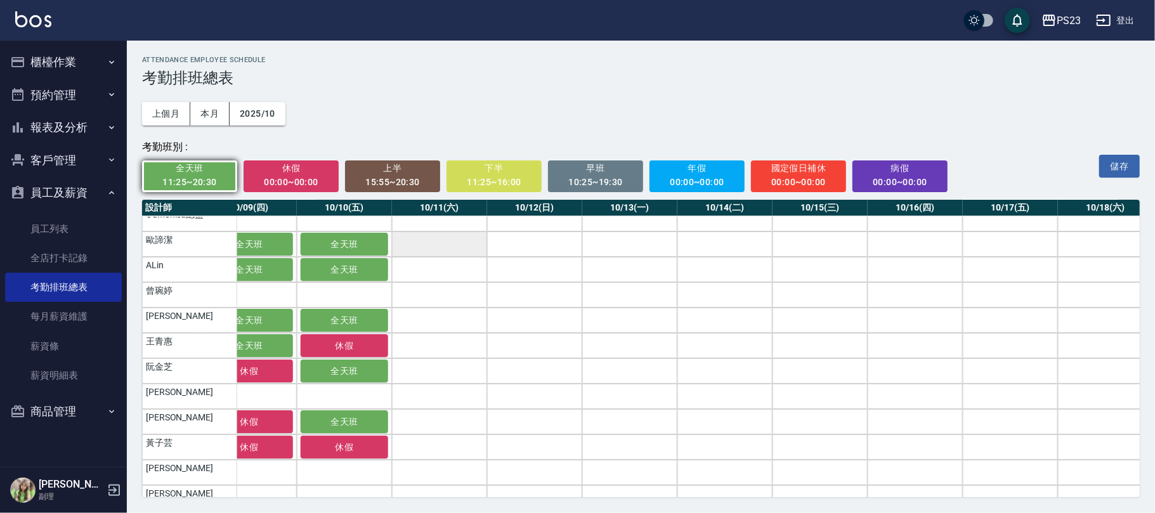
click at [428, 241] on td "a dense table" at bounding box center [439, 244] width 95 height 25
click at [430, 267] on td "a dense table" at bounding box center [439, 269] width 95 height 25
click at [447, 318] on td "a dense table" at bounding box center [439, 320] width 95 height 25
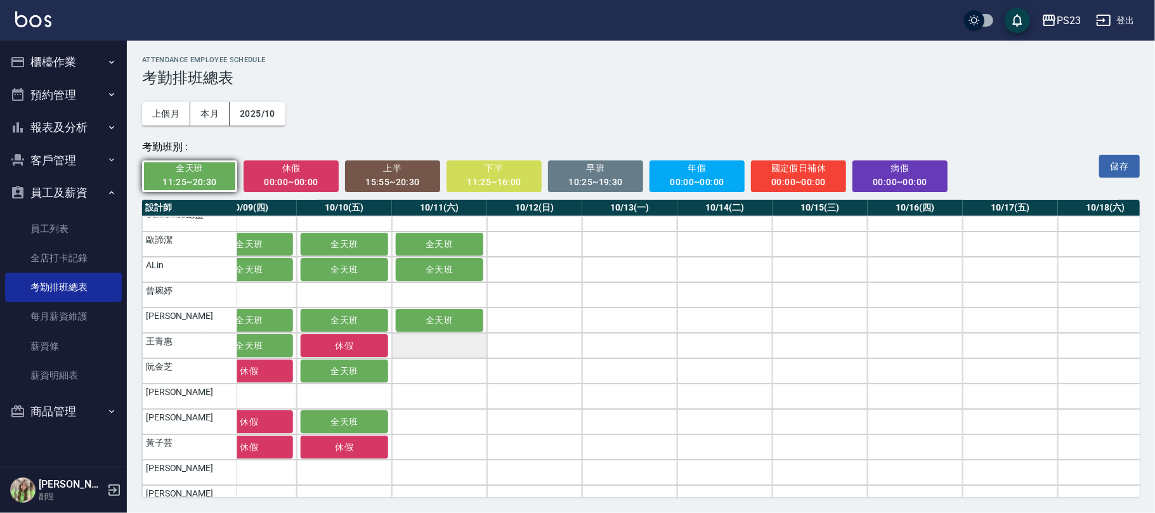
click at [447, 338] on td "a dense table" at bounding box center [439, 345] width 95 height 25
click at [442, 370] on td "a dense table" at bounding box center [439, 370] width 95 height 25
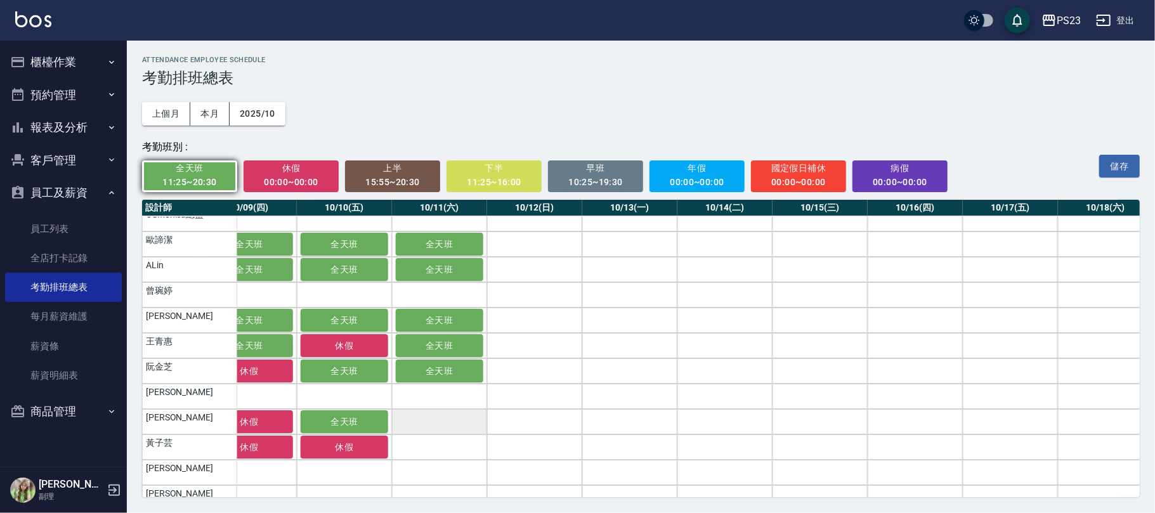
click at [431, 422] on td "a dense table" at bounding box center [439, 421] width 95 height 25
click at [429, 439] on td "a dense table" at bounding box center [439, 447] width 95 height 25
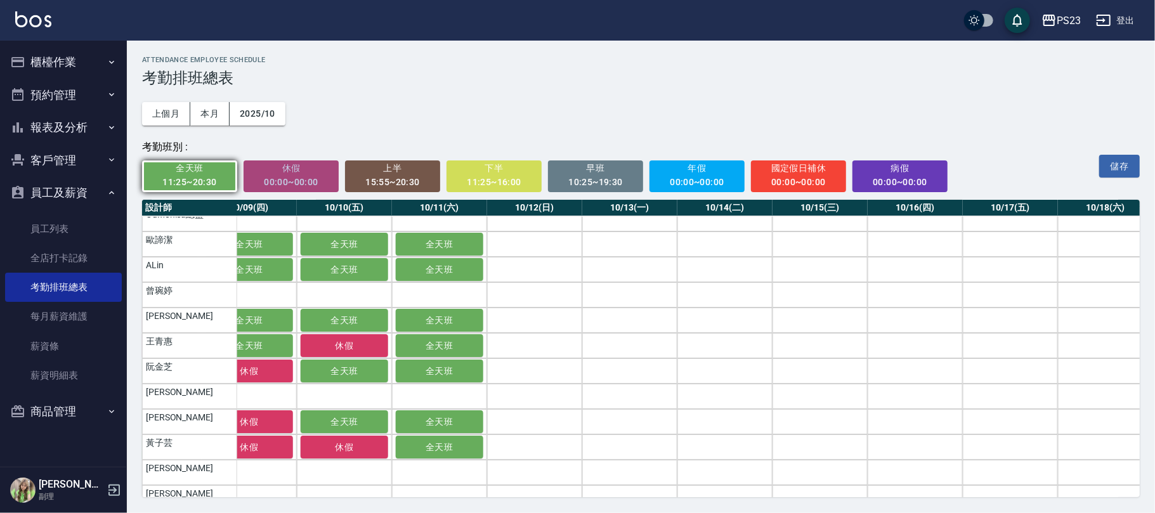
click at [280, 180] on div "00:00~00:00" at bounding box center [291, 182] width 78 height 16
click at [533, 278] on td "a dense table" at bounding box center [534, 269] width 95 height 25
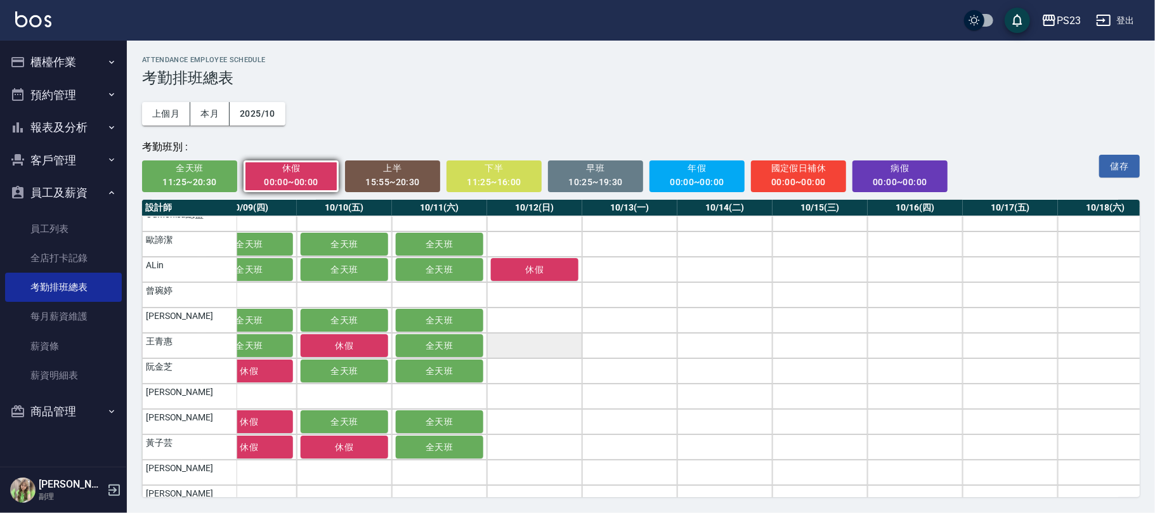
click at [556, 348] on td "a dense table" at bounding box center [534, 345] width 95 height 25
click at [183, 171] on span "全天班" at bounding box center [190, 168] width 78 height 16
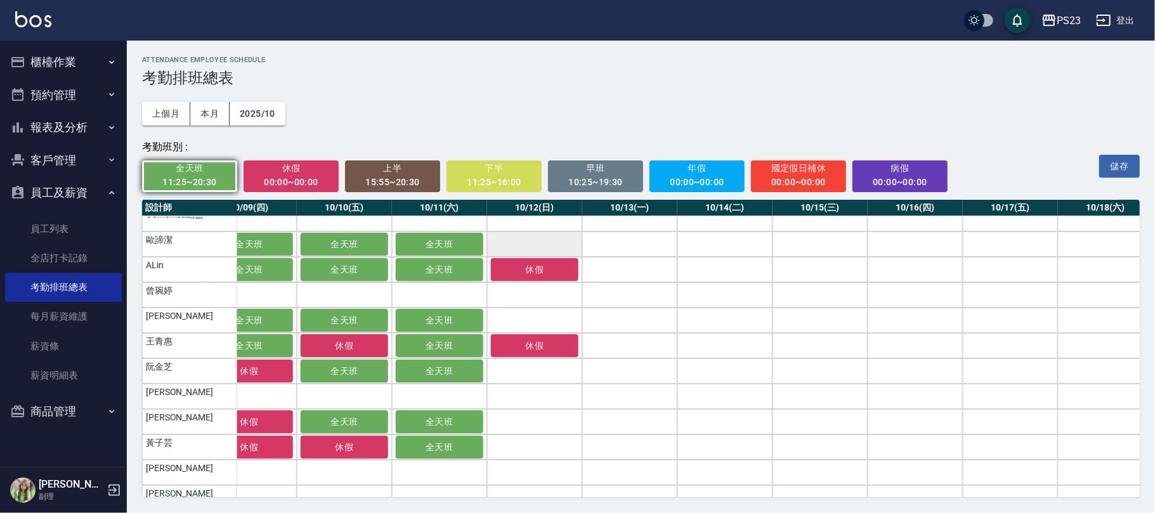
click at [530, 240] on td "a dense table" at bounding box center [534, 244] width 95 height 25
click at [537, 320] on td "a dense table" at bounding box center [534, 320] width 95 height 25
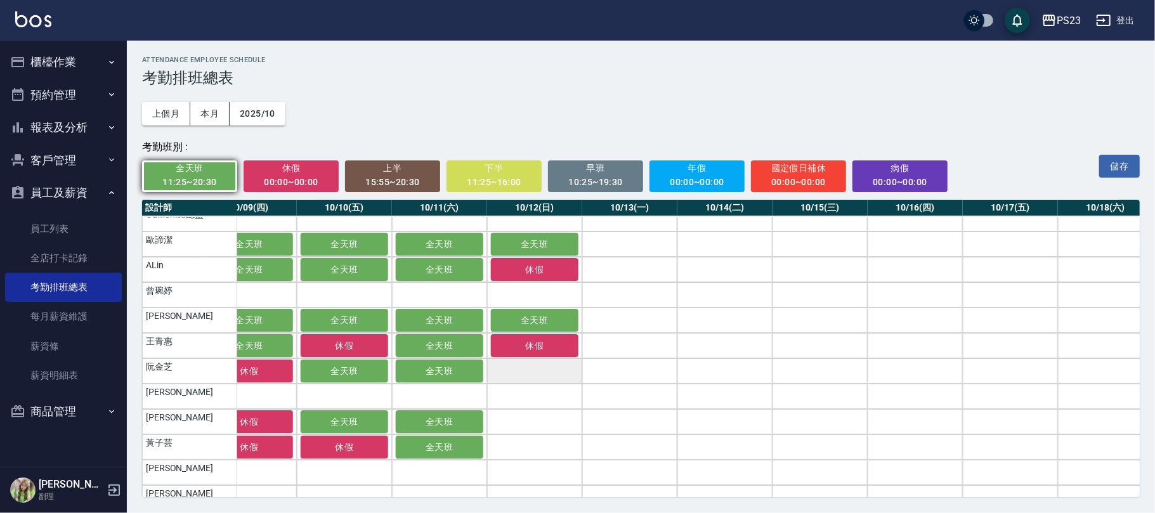
click at [534, 370] on td "a dense table" at bounding box center [534, 370] width 95 height 25
click at [530, 414] on td "a dense table" at bounding box center [534, 421] width 95 height 25
click at [529, 452] on td "a dense table" at bounding box center [534, 447] width 95 height 25
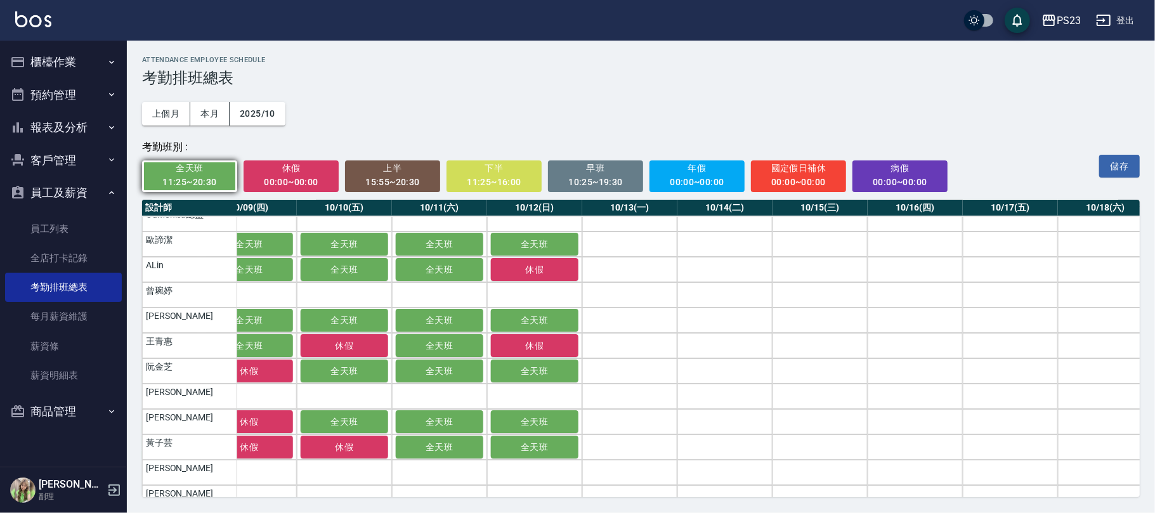
click at [311, 183] on div "00:00~00:00" at bounding box center [291, 182] width 78 height 16
click at [631, 306] on td "a dense table" at bounding box center [629, 294] width 95 height 25
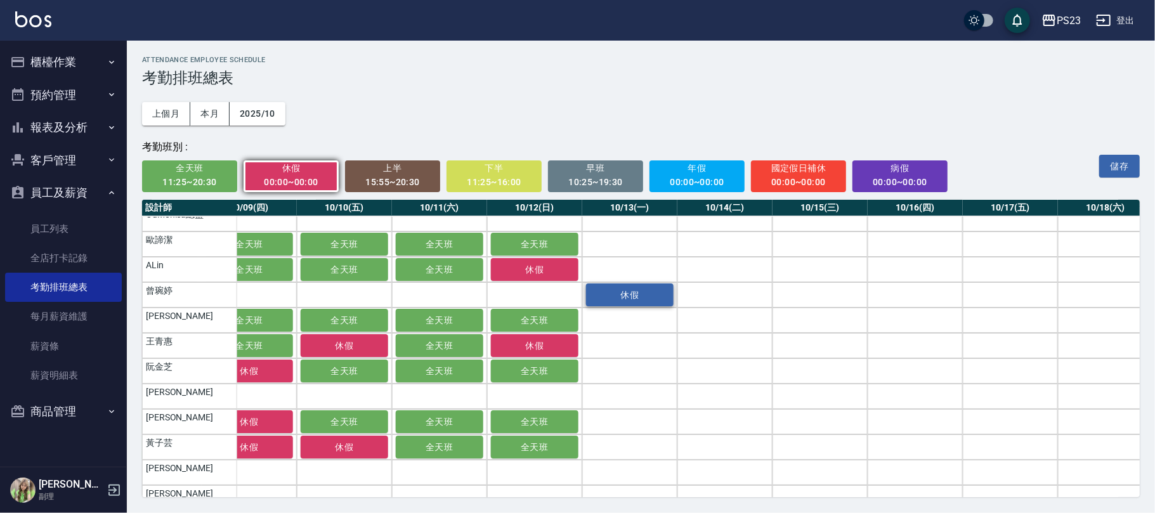
click at [633, 295] on span "休假" at bounding box center [629, 295] width 63 height 10
click at [631, 318] on td "a dense table" at bounding box center [629, 320] width 95 height 25
click at [695, 318] on td "a dense table" at bounding box center [725, 320] width 95 height 25
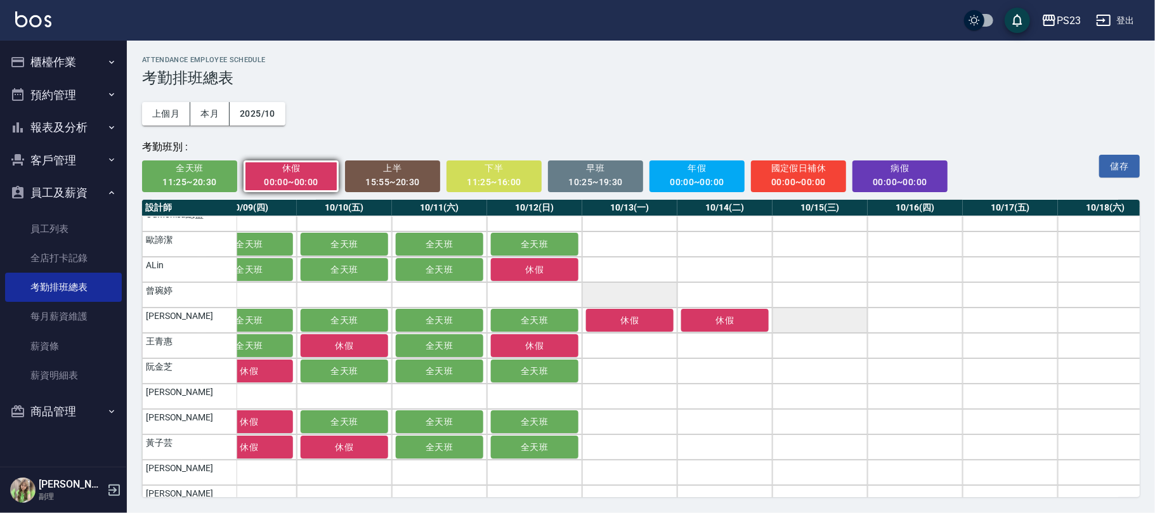
click at [816, 318] on td "a dense table" at bounding box center [820, 320] width 95 height 25
click at [823, 346] on td "a dense table" at bounding box center [820, 345] width 95 height 25
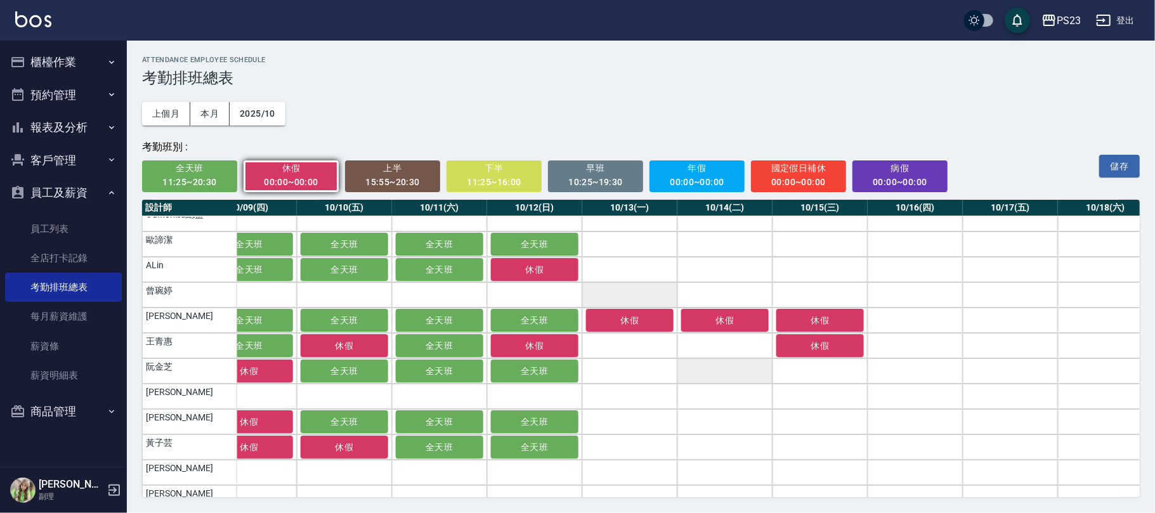
click at [730, 370] on td "a dense table" at bounding box center [725, 370] width 95 height 25
click at [919, 376] on td "a dense table" at bounding box center [915, 370] width 95 height 25
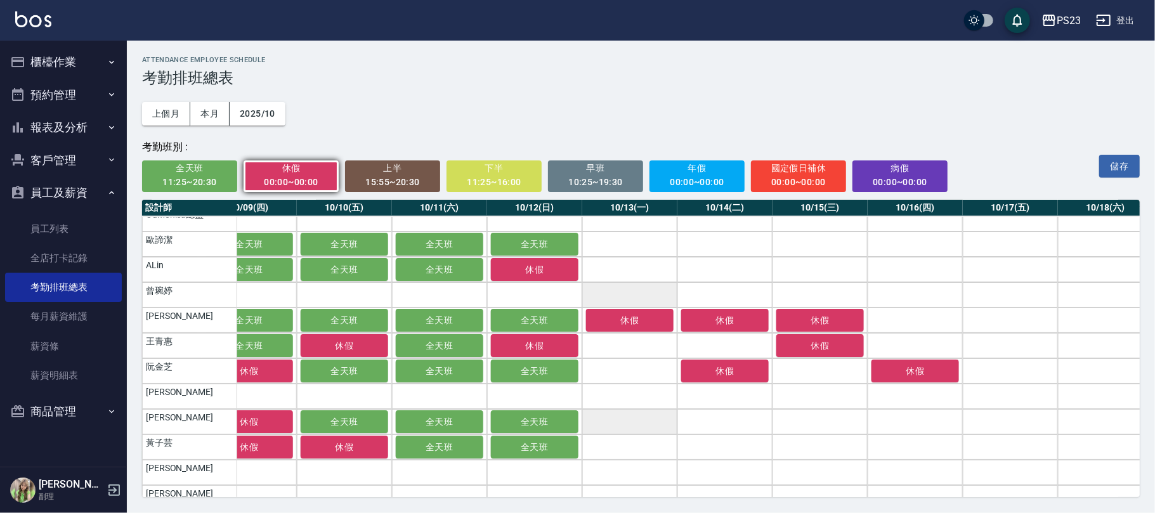
click at [623, 422] on td "a dense table" at bounding box center [629, 421] width 95 height 25
click at [648, 246] on td "a dense table" at bounding box center [629, 244] width 95 height 25
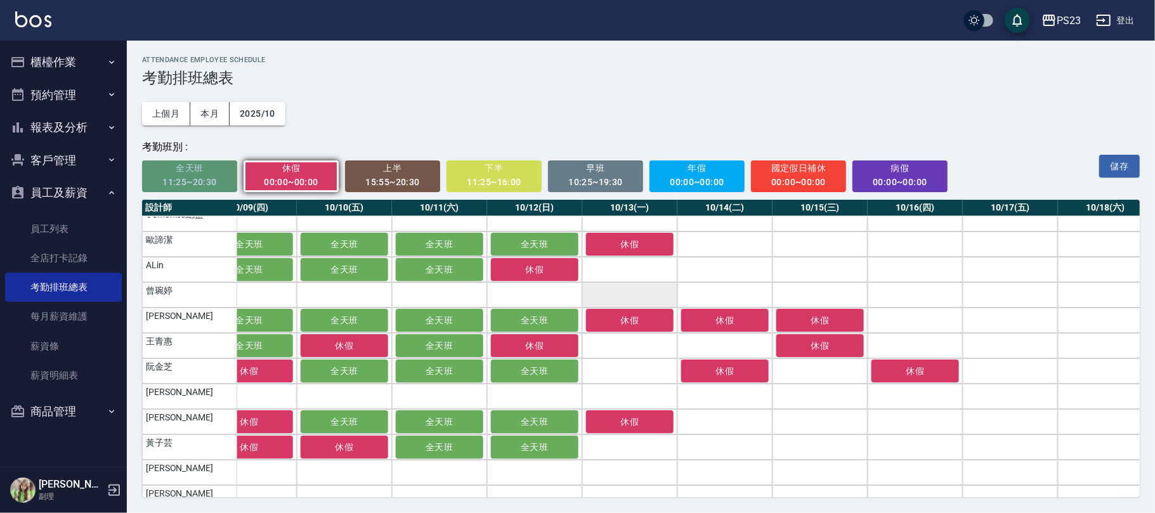
click at [181, 173] on span "全天班" at bounding box center [190, 168] width 78 height 16
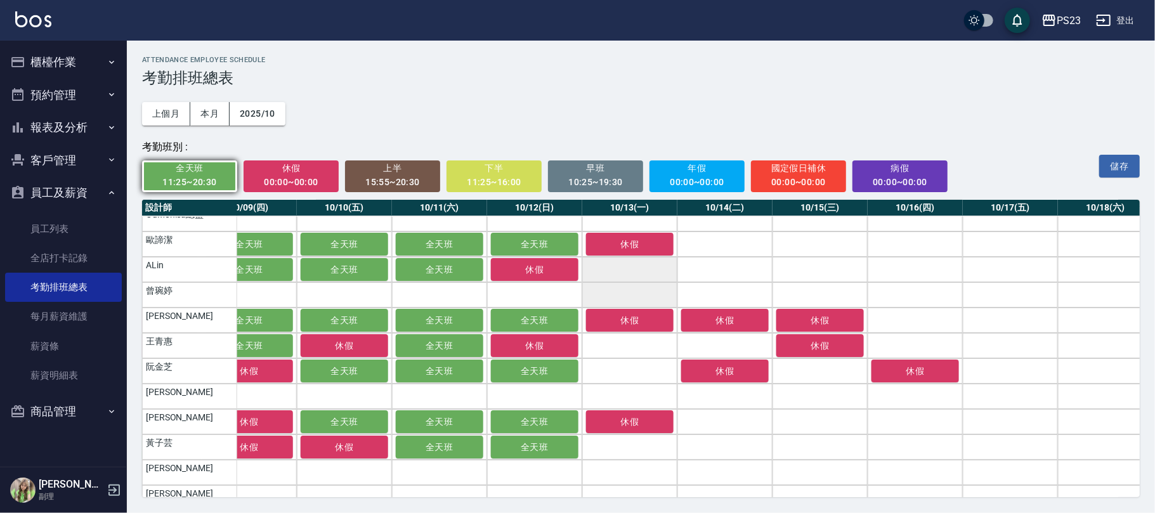
click at [647, 269] on td "a dense table" at bounding box center [629, 269] width 95 height 25
click at [646, 345] on td "a dense table" at bounding box center [629, 345] width 95 height 25
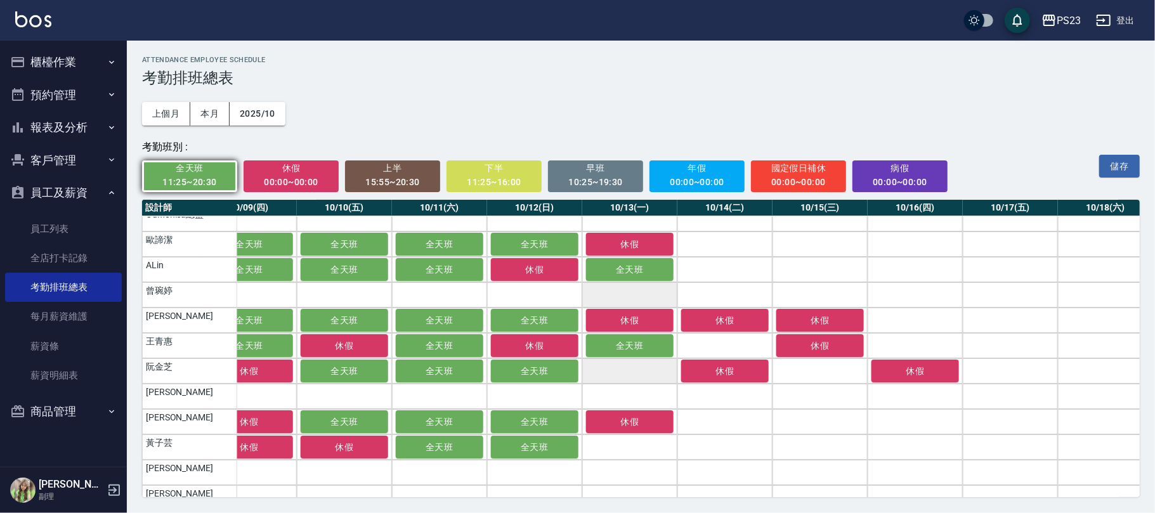
click at [645, 367] on td "a dense table" at bounding box center [629, 370] width 95 height 25
click at [637, 449] on td "a dense table" at bounding box center [629, 447] width 95 height 25
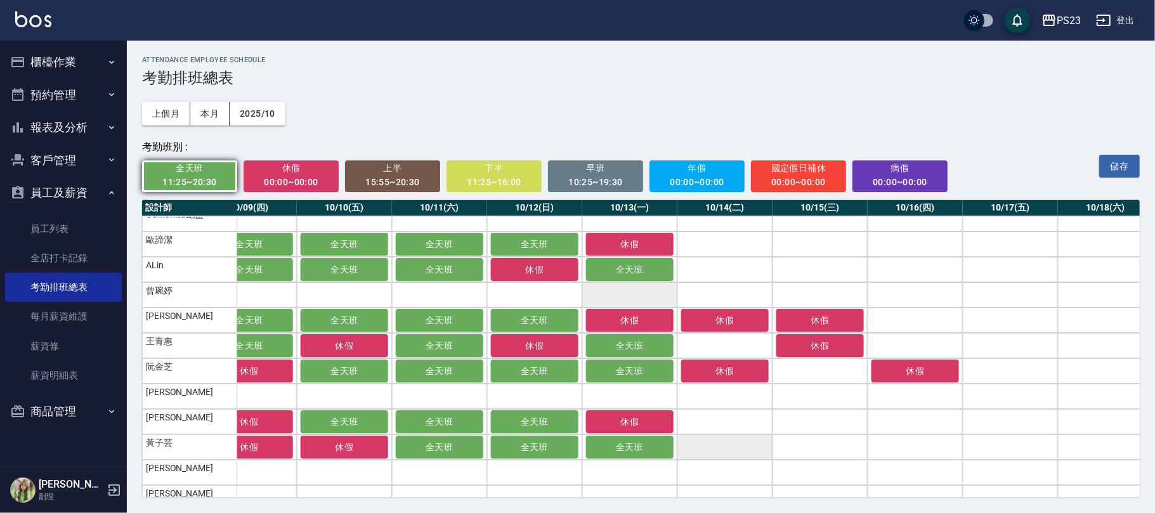
click at [724, 450] on td "a dense table" at bounding box center [725, 447] width 95 height 25
click at [728, 422] on td "a dense table" at bounding box center [725, 421] width 95 height 25
click at [738, 343] on td "a dense table" at bounding box center [725, 345] width 95 height 25
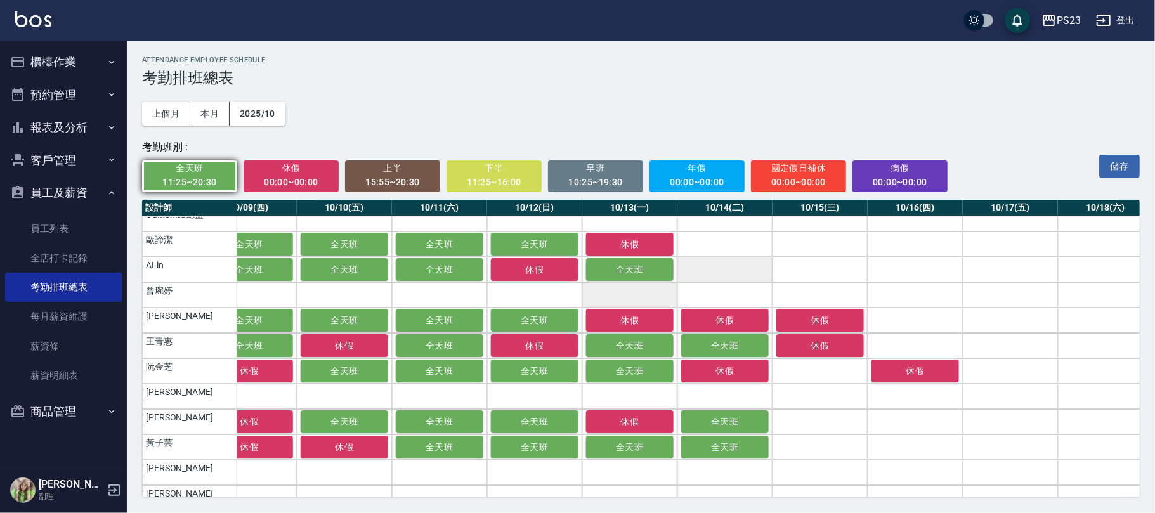
click at [749, 270] on td "a dense table" at bounding box center [725, 269] width 95 height 25
click at [749, 240] on td "a dense table" at bounding box center [725, 244] width 95 height 25
click at [293, 167] on span "休假" at bounding box center [291, 168] width 78 height 16
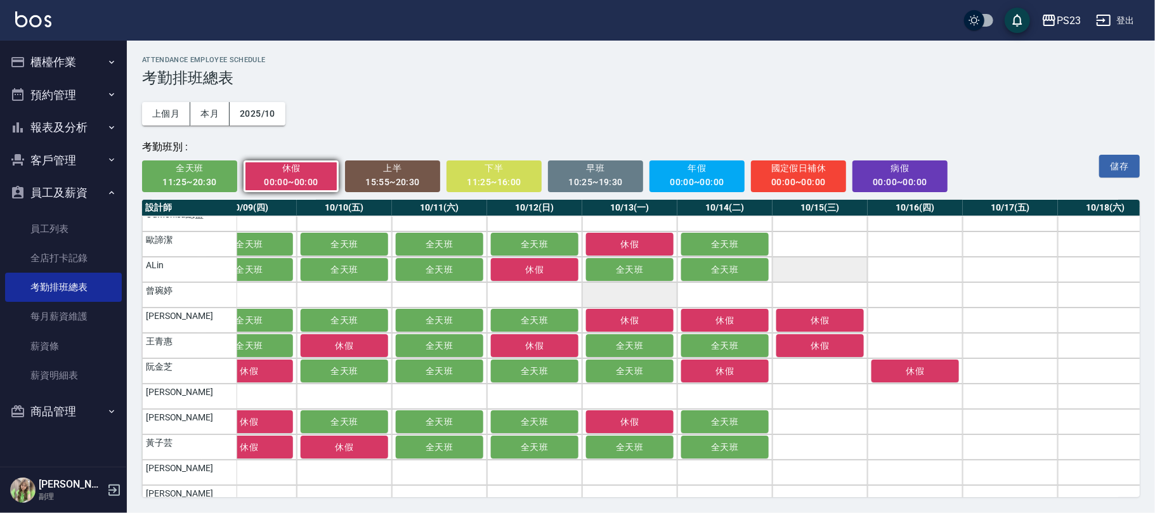
click at [832, 268] on td "a dense table" at bounding box center [820, 269] width 95 height 25
click at [848, 242] on td "a dense table" at bounding box center [820, 244] width 95 height 25
click at [896, 239] on td "a dense table" at bounding box center [915, 244] width 95 height 25
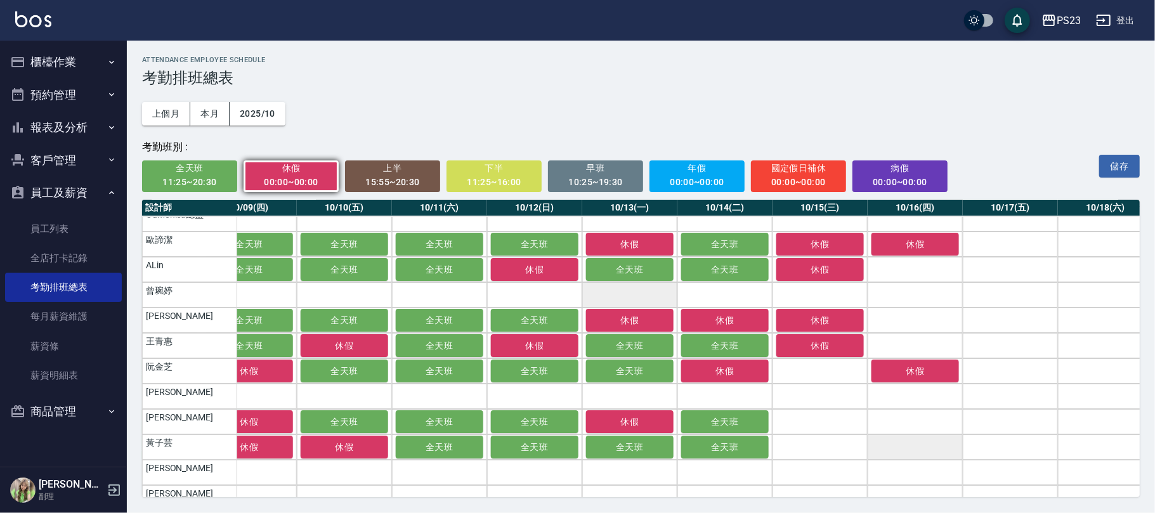
click at [906, 448] on td "a dense table" at bounding box center [915, 447] width 95 height 25
click at [203, 168] on span "全天班" at bounding box center [190, 168] width 78 height 16
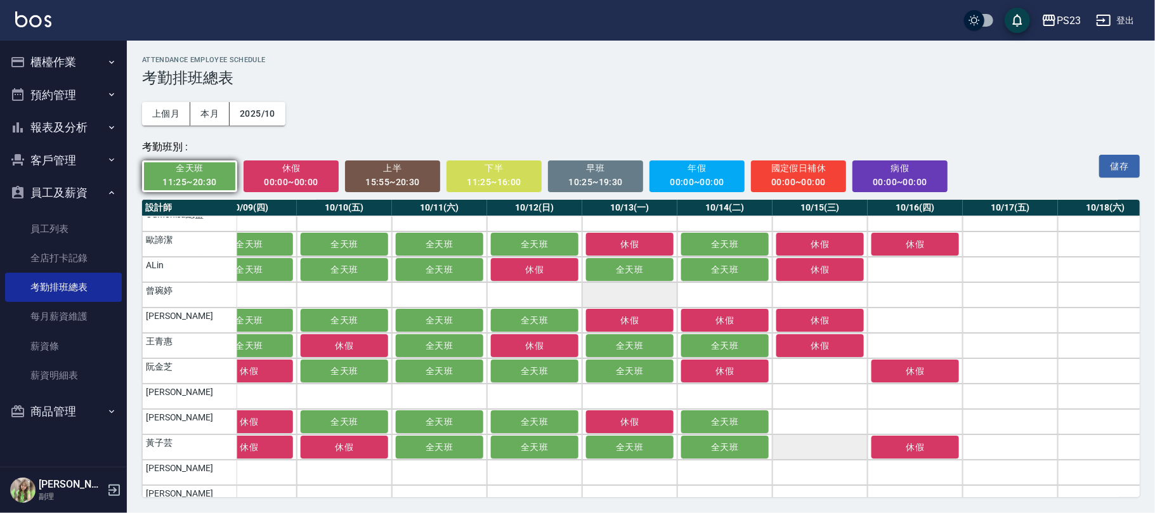
click at [835, 448] on td "a dense table" at bounding box center [820, 447] width 95 height 25
click at [841, 420] on td "a dense table" at bounding box center [820, 421] width 95 height 25
click at [889, 414] on td "a dense table" at bounding box center [915, 421] width 95 height 25
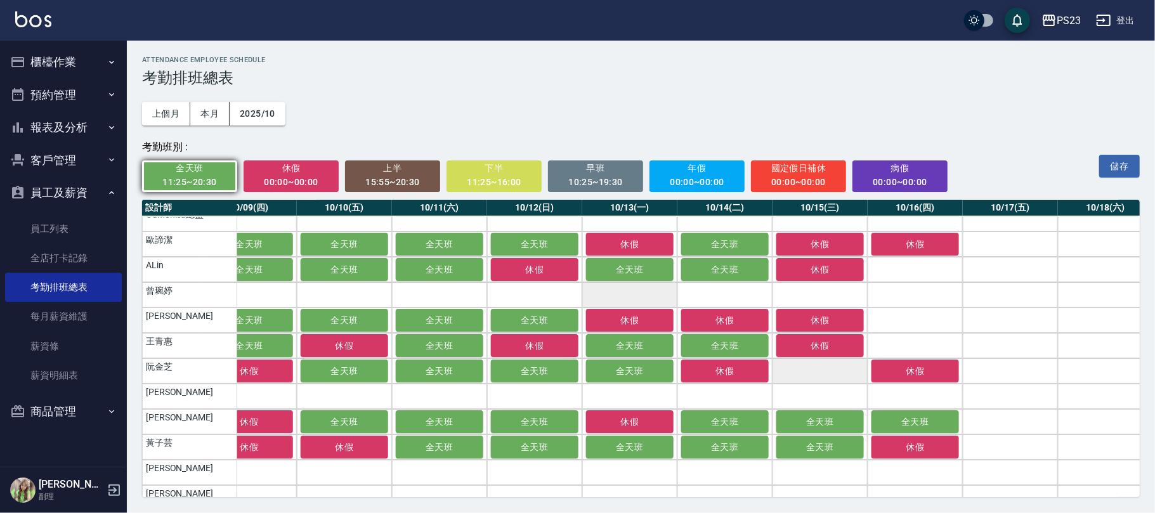
click at [830, 368] on td "a dense table" at bounding box center [820, 370] width 95 height 25
click at [907, 343] on td "a dense table" at bounding box center [915, 345] width 95 height 25
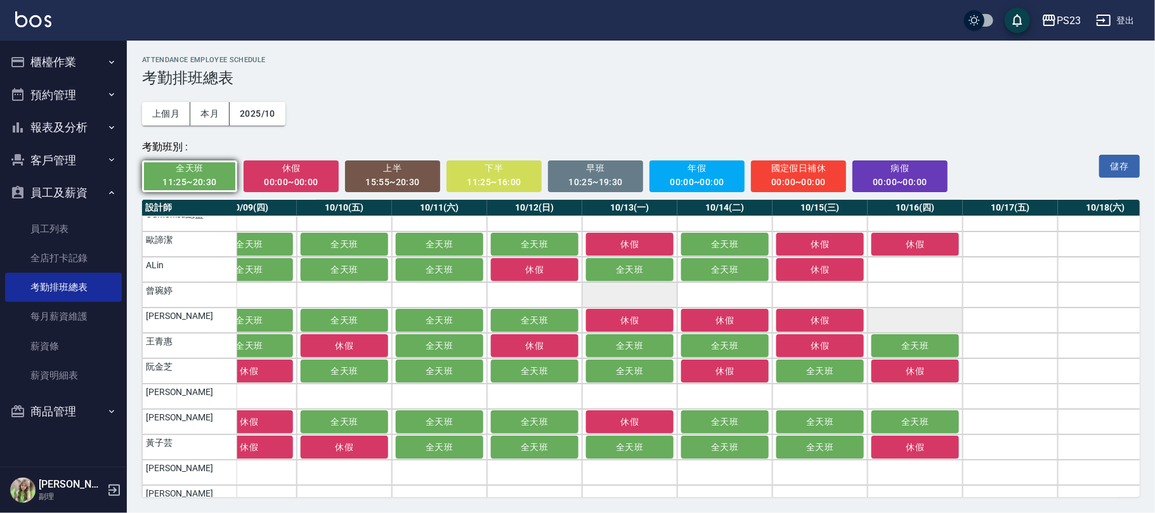
click at [914, 318] on td "a dense table" at bounding box center [915, 320] width 95 height 25
click at [916, 261] on td "a dense table" at bounding box center [915, 269] width 95 height 25
click at [1116, 168] on button "儲存" at bounding box center [1119, 166] width 41 height 23
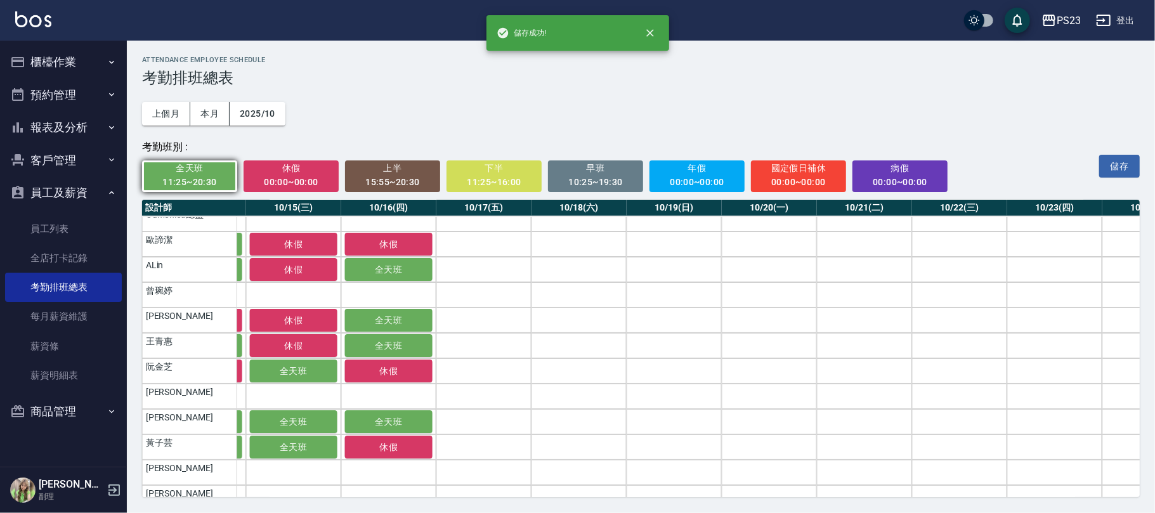
scroll to position [10, 1455]
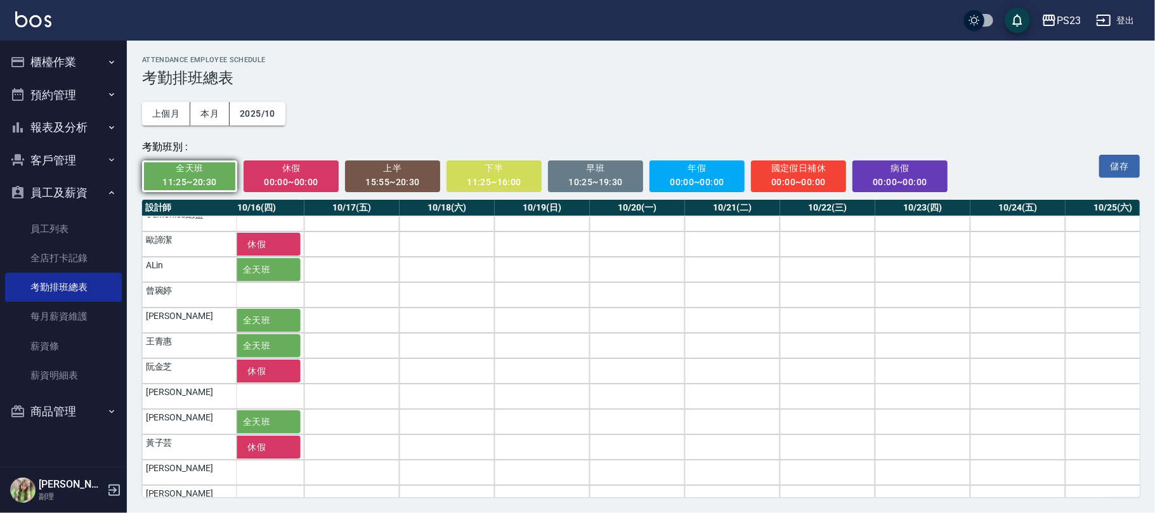
click at [206, 183] on div "11:25~20:30" at bounding box center [190, 182] width 78 height 16
click at [178, 178] on div "11:25~20:30" at bounding box center [190, 182] width 78 height 16
click at [198, 181] on div "11:25~20:30" at bounding box center [190, 182] width 78 height 16
click at [345, 421] on td "a dense table" at bounding box center [351, 421] width 95 height 25
click at [193, 163] on span "全天班" at bounding box center [190, 168] width 78 height 16
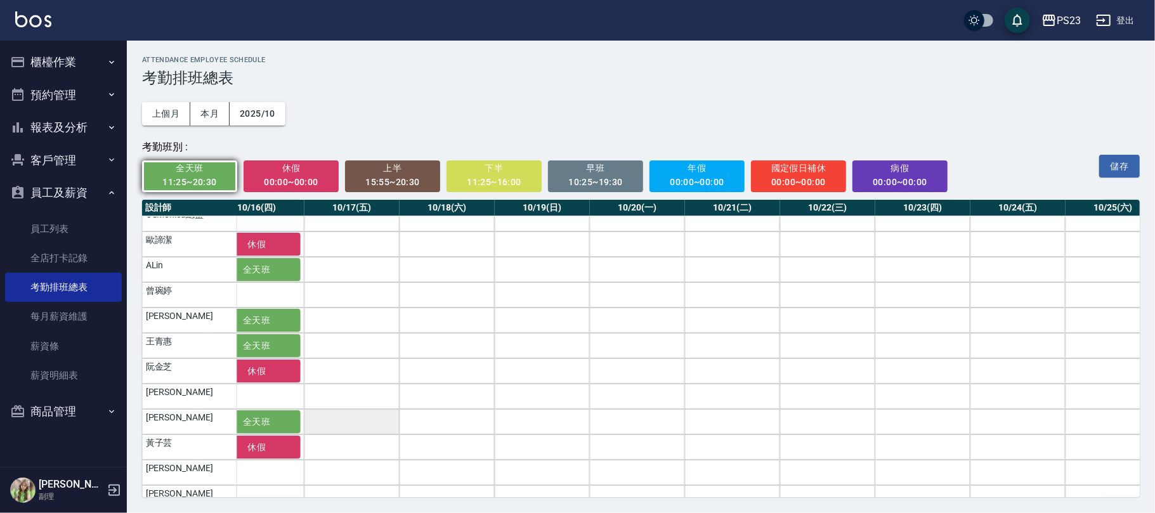
click at [336, 426] on td "a dense table" at bounding box center [351, 421] width 95 height 25
click at [336, 450] on td "a dense table" at bounding box center [351, 447] width 95 height 25
click at [1124, 162] on button "儲存" at bounding box center [1119, 166] width 41 height 23
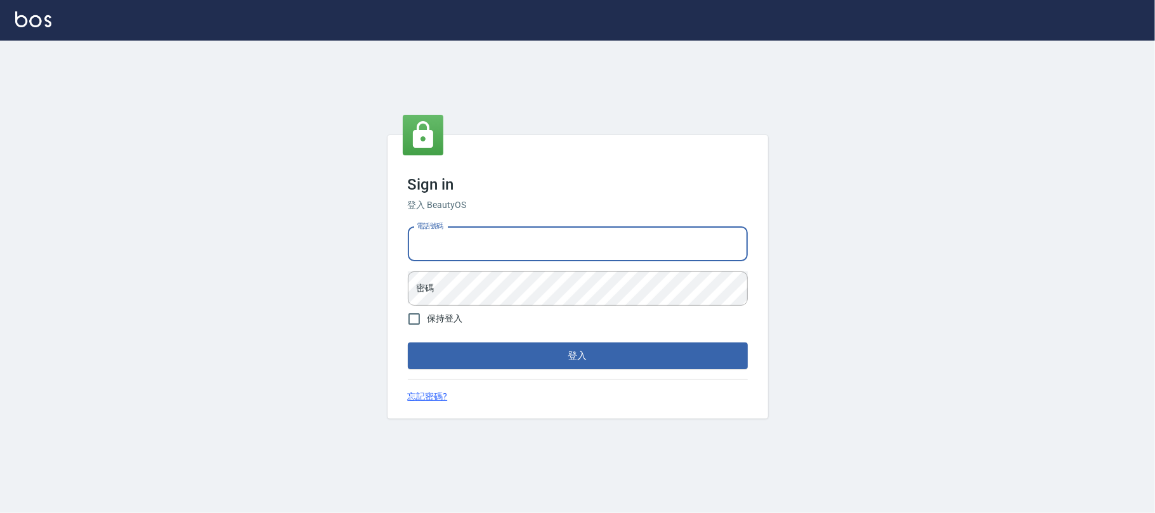
click at [431, 254] on input "電話號碼" at bounding box center [578, 244] width 340 height 34
type input "0931315450"
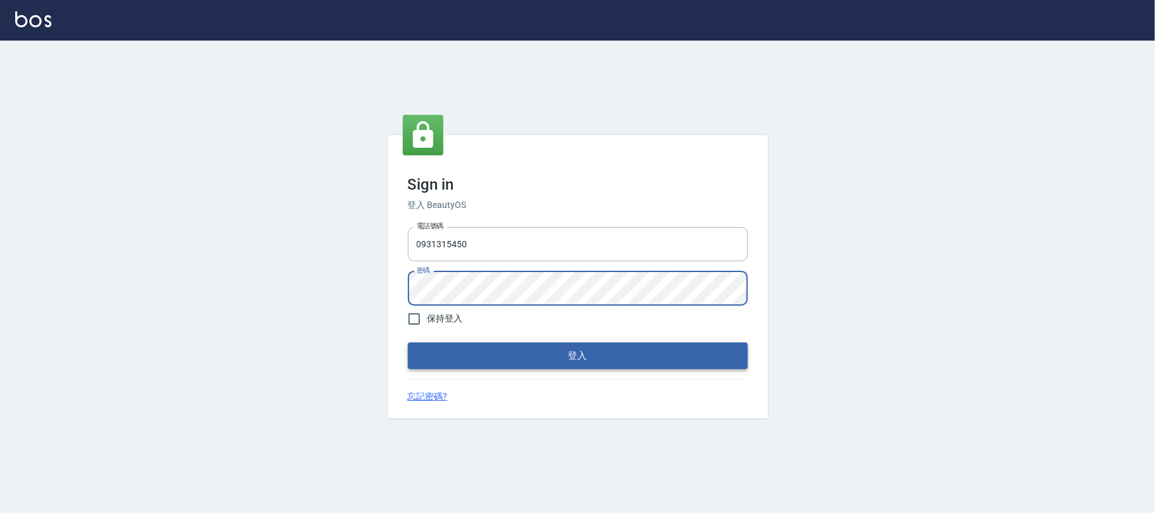
click at [566, 360] on button "登入" at bounding box center [578, 356] width 340 height 27
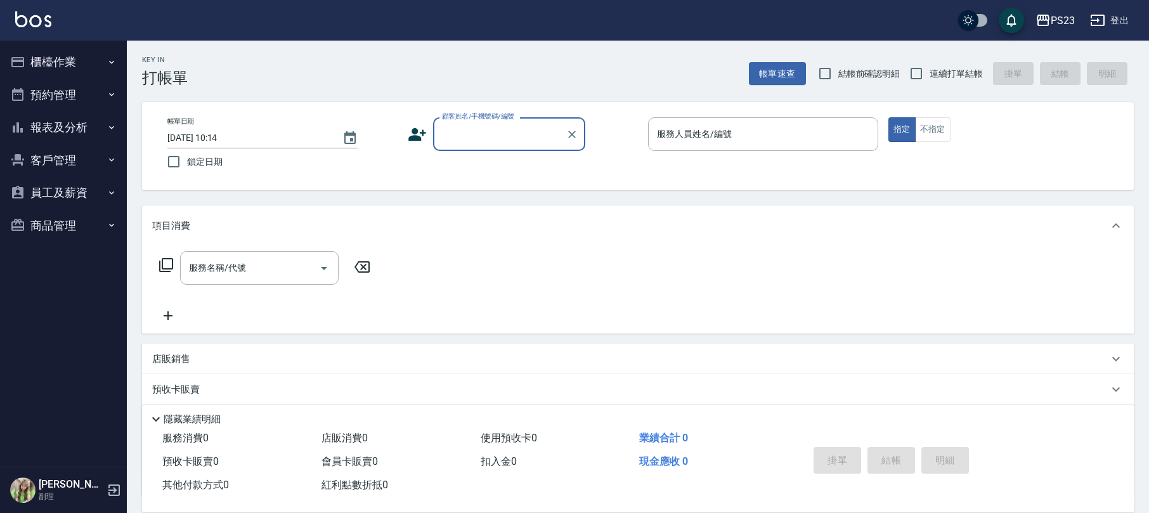
click at [66, 195] on button "員工及薪資" at bounding box center [63, 192] width 117 height 33
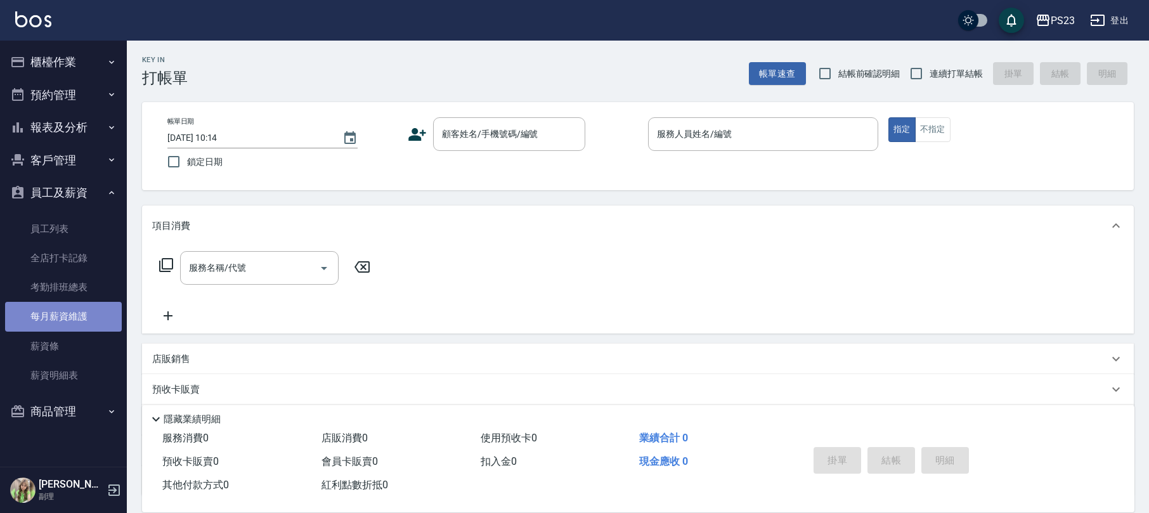
click at [63, 321] on link "每月薪資維護" at bounding box center [63, 316] width 117 height 29
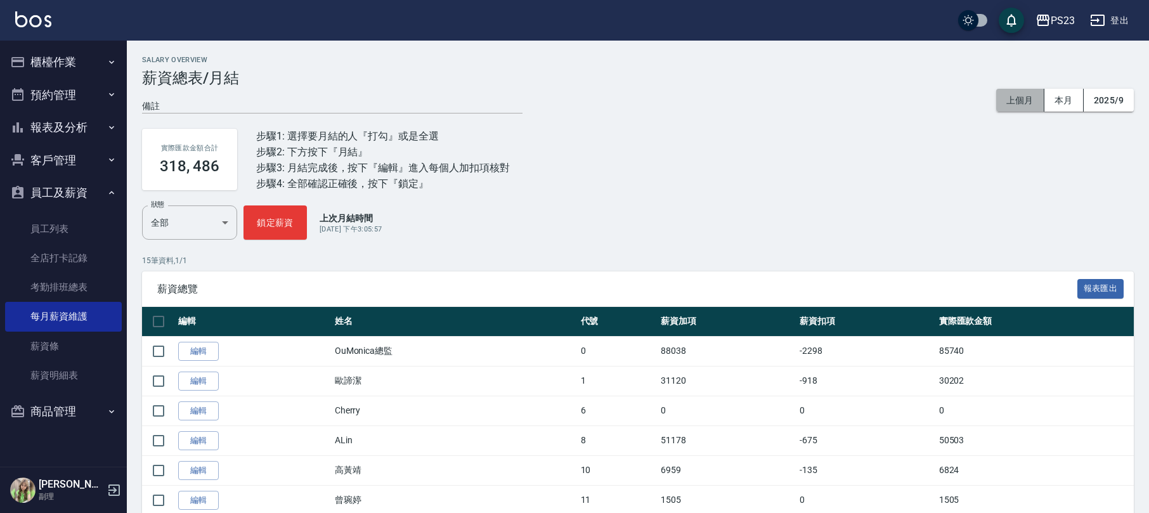
click at [1020, 99] on button "上個月" at bounding box center [1021, 100] width 48 height 23
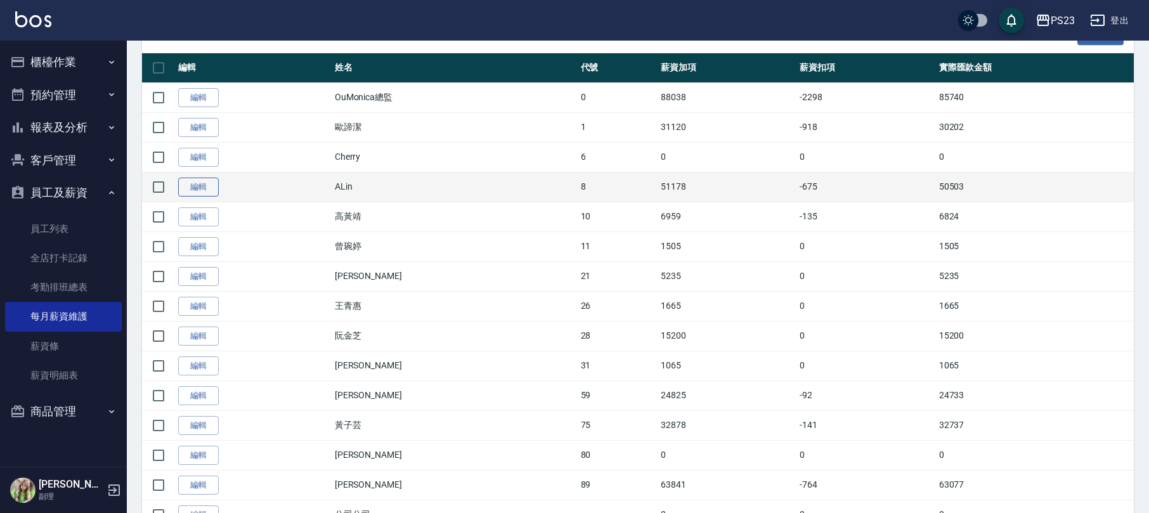
click at [202, 188] on link "編輯" at bounding box center [198, 188] width 41 height 20
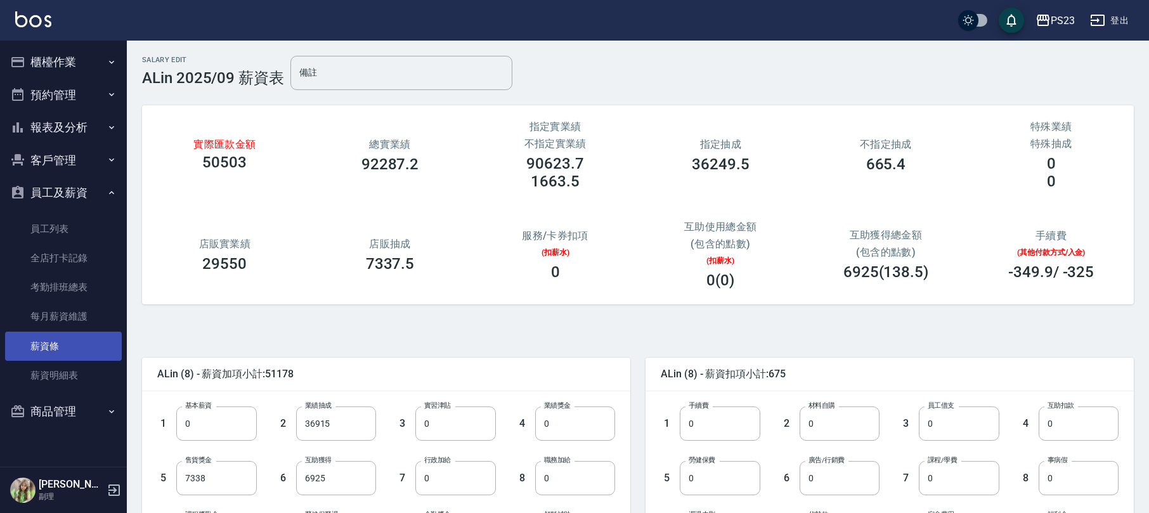
click at [74, 341] on link "薪資條" at bounding box center [63, 346] width 117 height 29
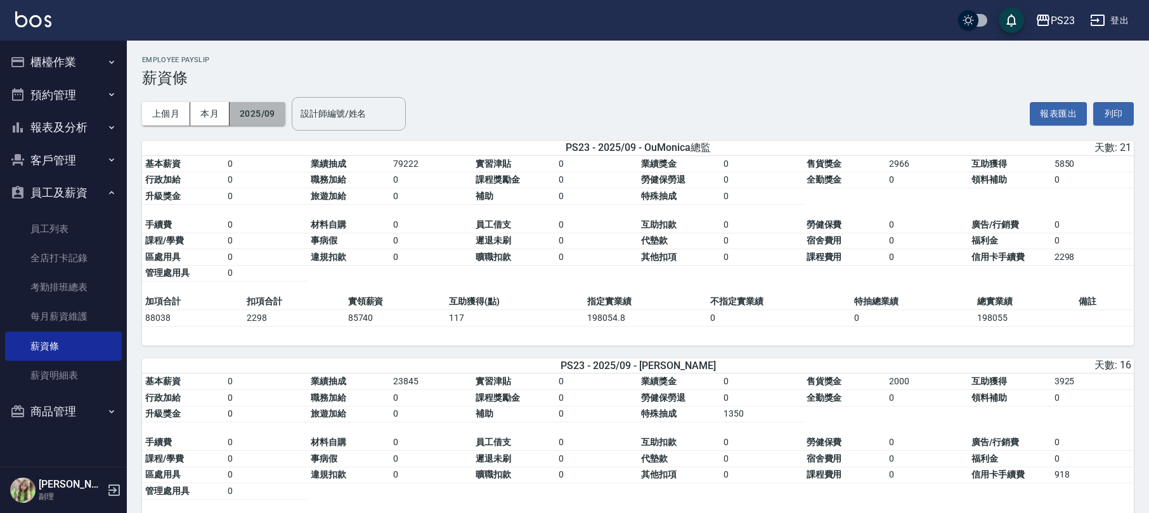
click at [265, 119] on button "2025/09" at bounding box center [258, 113] width 56 height 23
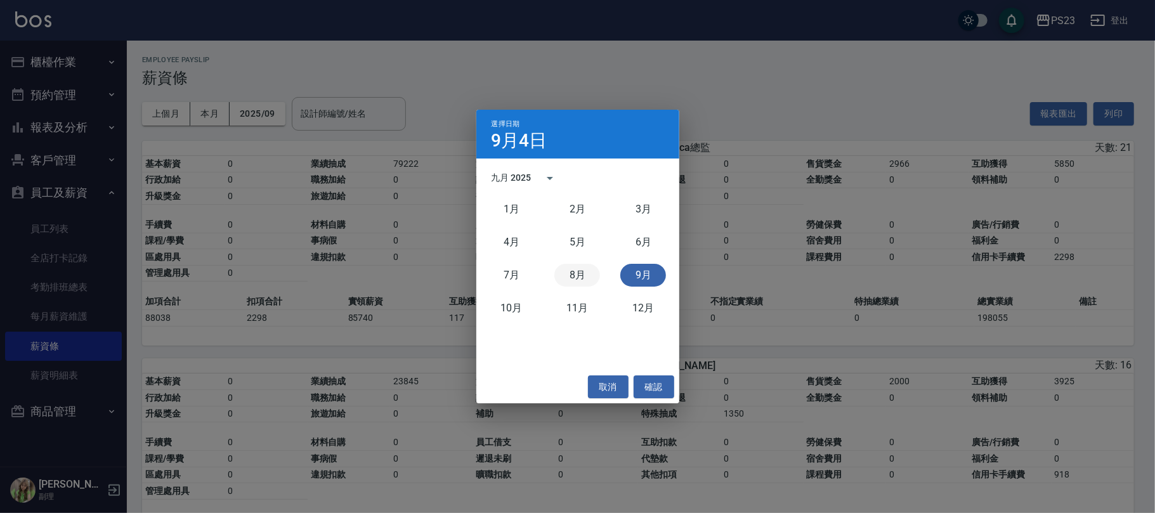
click at [577, 275] on button "8月" at bounding box center [577, 275] width 46 height 23
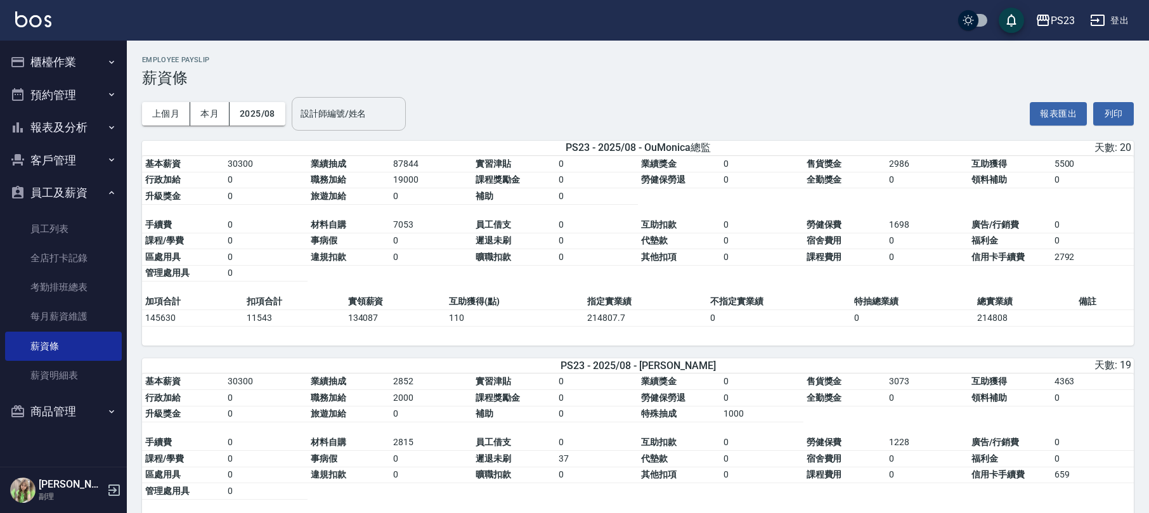
click at [366, 117] on input "設計師編號/姓名" at bounding box center [349, 114] width 103 height 22
click at [345, 137] on div "ALin -8" at bounding box center [349, 145] width 114 height 21
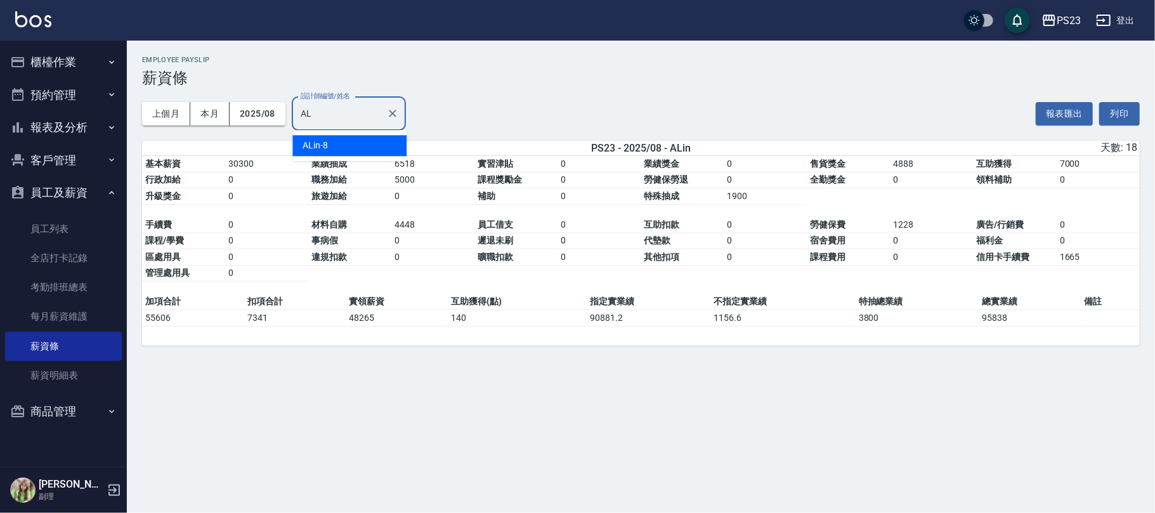
type input "A"
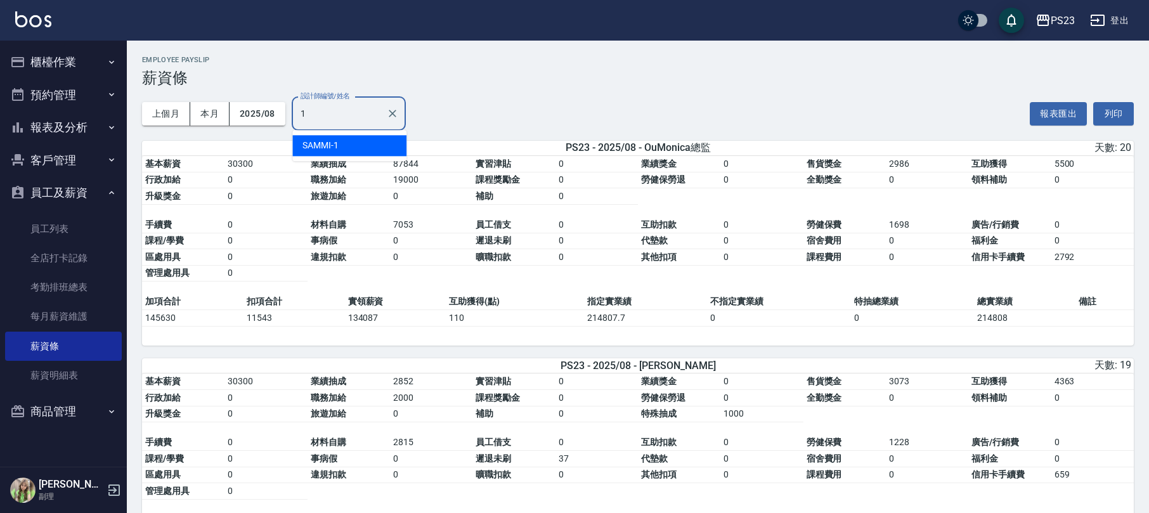
click at [358, 150] on div "SAMMI -1" at bounding box center [349, 145] width 114 height 21
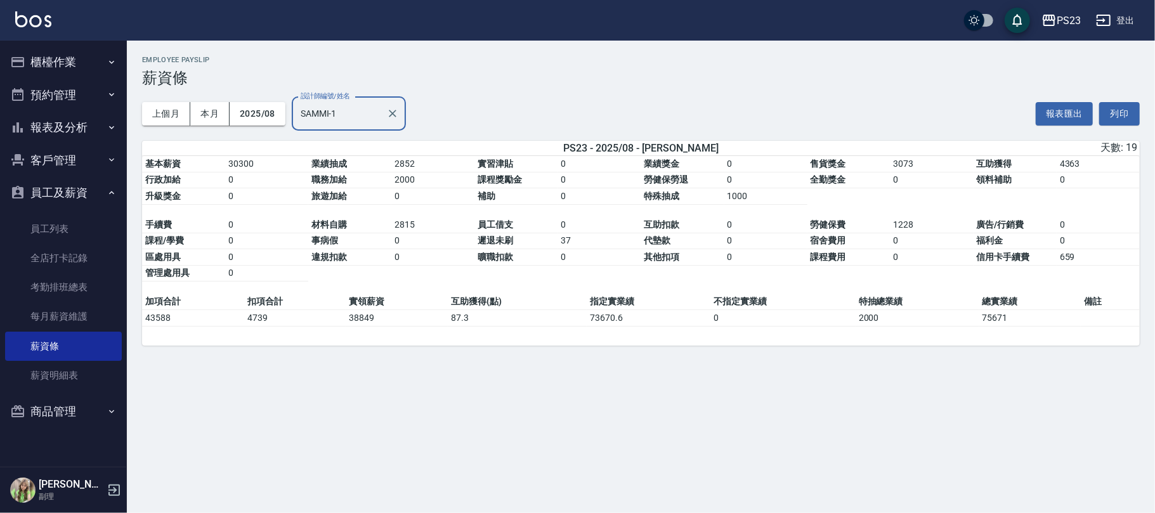
type input "SAMMI-1"
click at [75, 318] on link "每月薪資維護" at bounding box center [63, 316] width 117 height 29
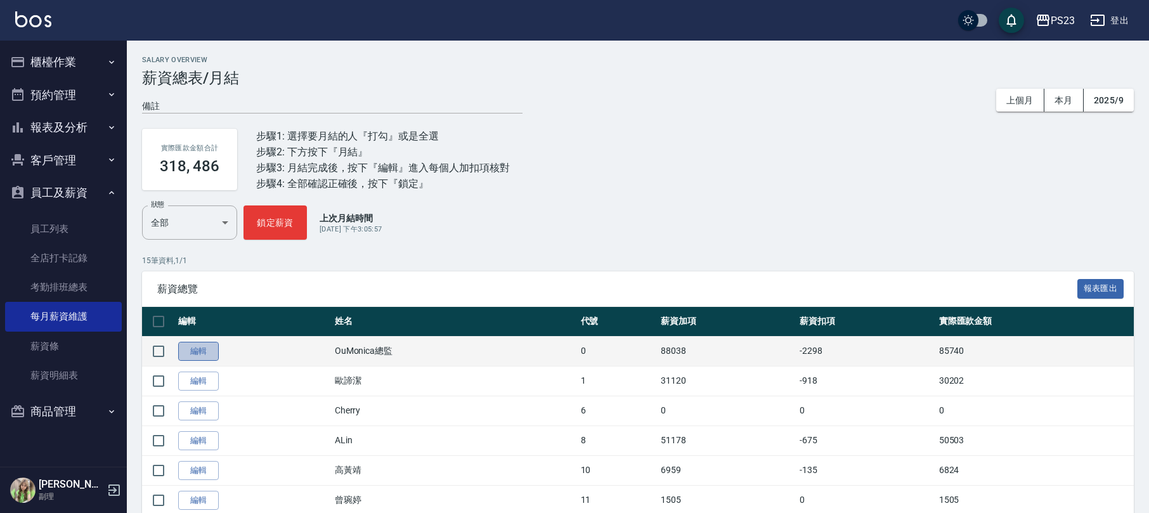
click at [197, 351] on link "編輯" at bounding box center [198, 352] width 41 height 20
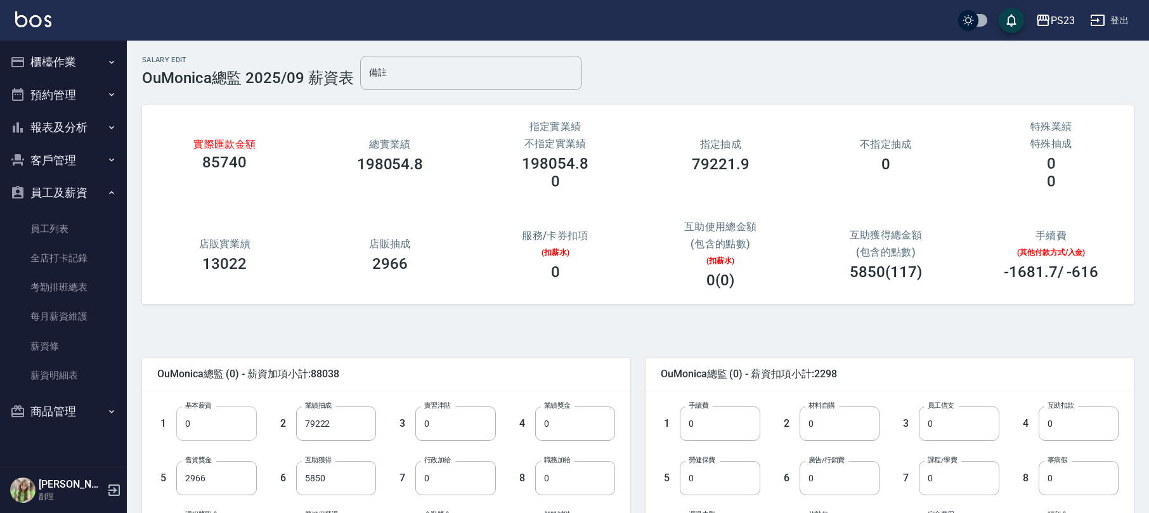
click at [208, 426] on input "0" at bounding box center [216, 424] width 80 height 34
type input "30300"
click at [339, 426] on input "79222" at bounding box center [336, 424] width 80 height 34
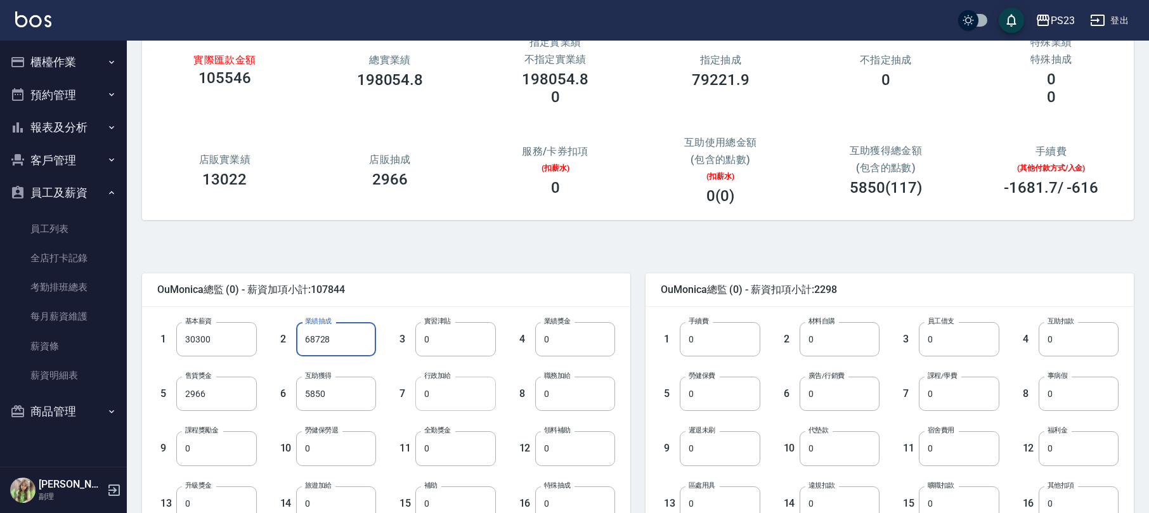
type input "68728"
click at [448, 398] on input "0" at bounding box center [456, 394] width 80 height 34
click at [561, 393] on input "0" at bounding box center [575, 394] width 80 height 34
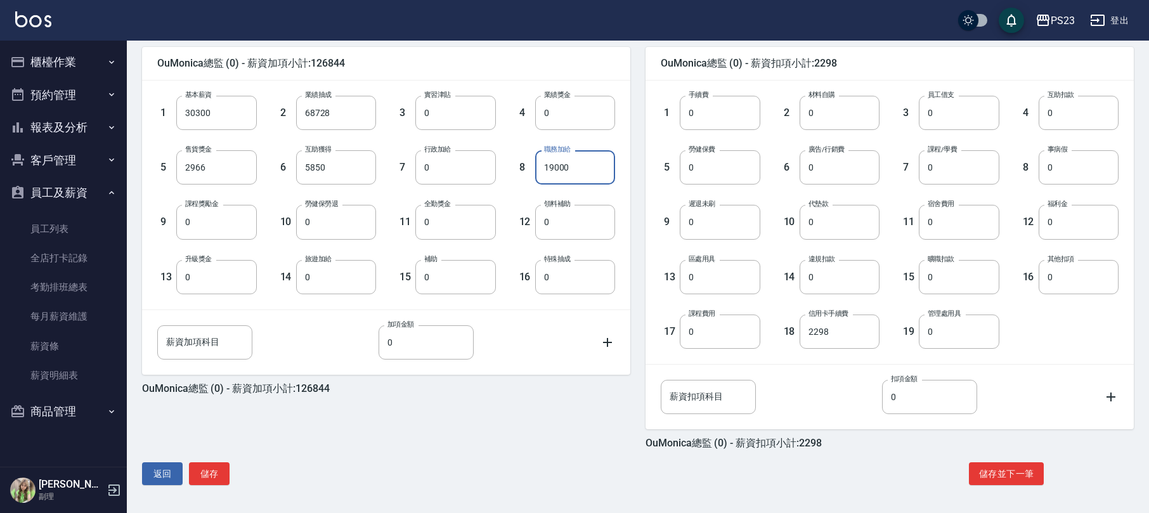
scroll to position [226, 0]
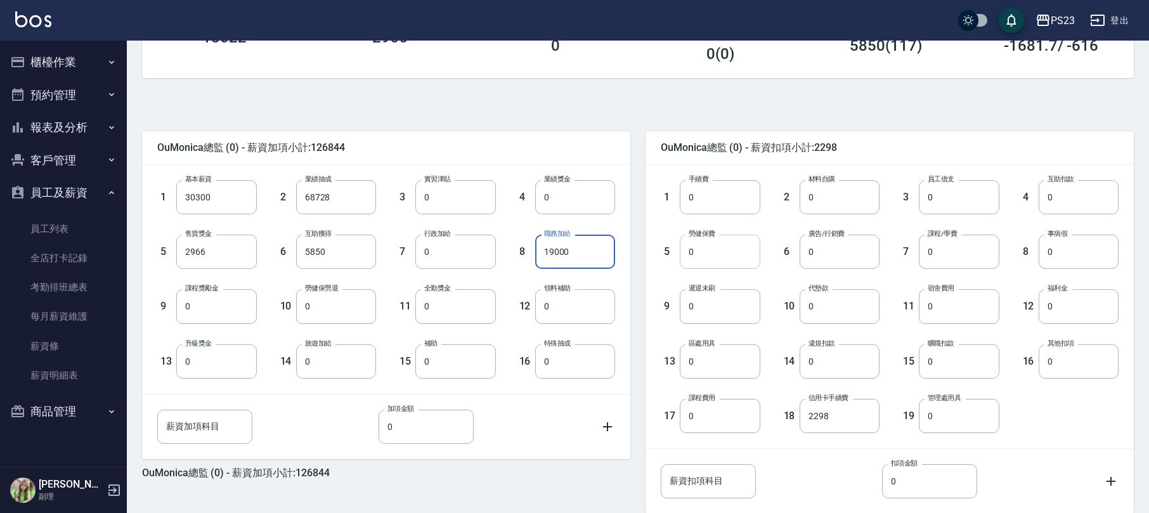
type input "19000"
click at [712, 256] on input "0" at bounding box center [720, 252] width 80 height 34
type input "1698"
click at [827, 192] on input "0" at bounding box center [840, 197] width 80 height 34
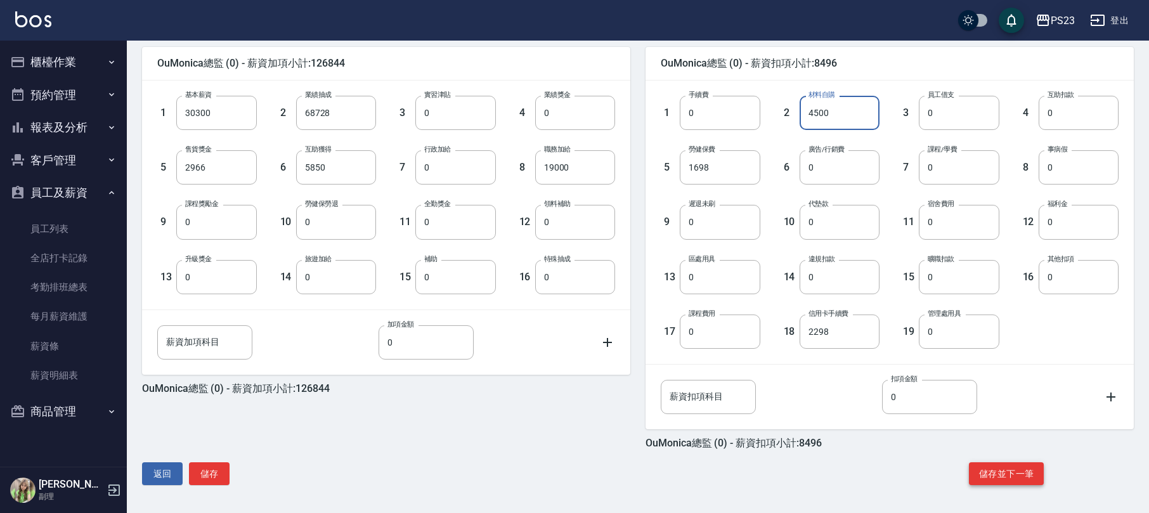
type input "4500"
click at [1038, 473] on button "儲存並下一筆" at bounding box center [1006, 473] width 75 height 23
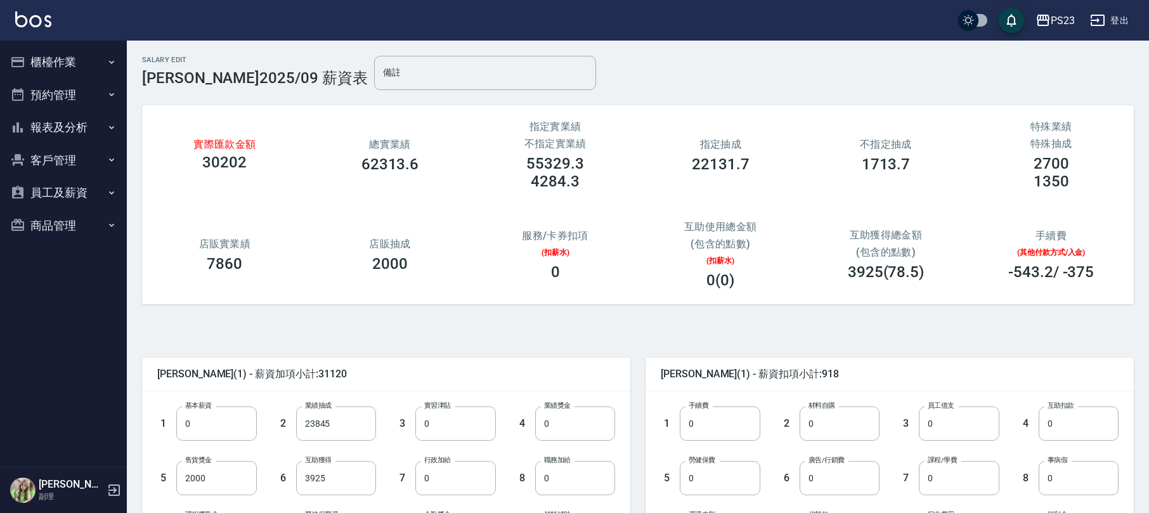
scroll to position [169, 0]
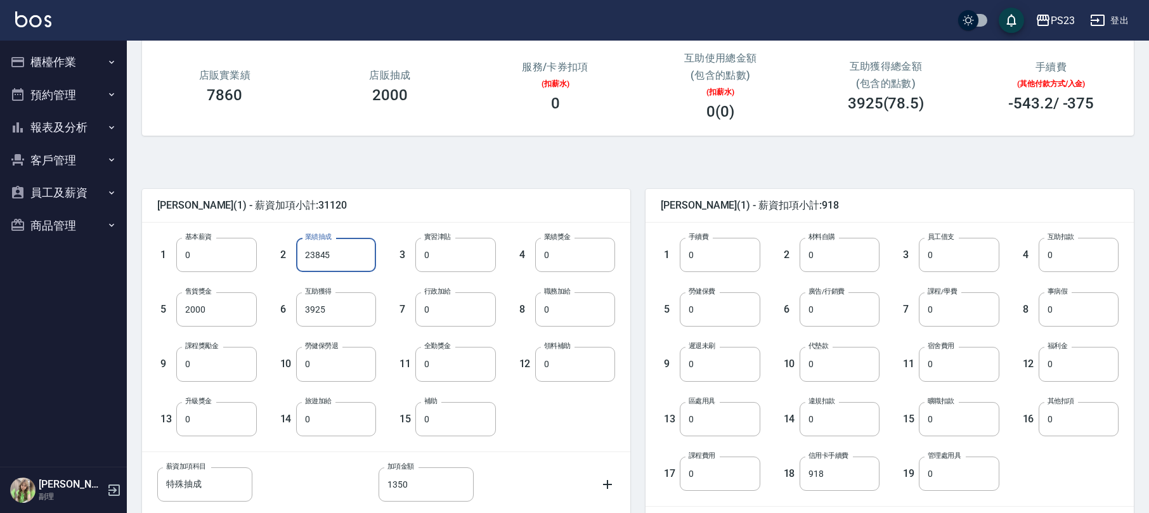
click at [341, 254] on input "23845" at bounding box center [336, 255] width 80 height 34
type input "0"
click at [341, 374] on input "0" at bounding box center [336, 364] width 80 height 34
click at [808, 263] on input "0" at bounding box center [840, 255] width 80 height 34
type input "2022"
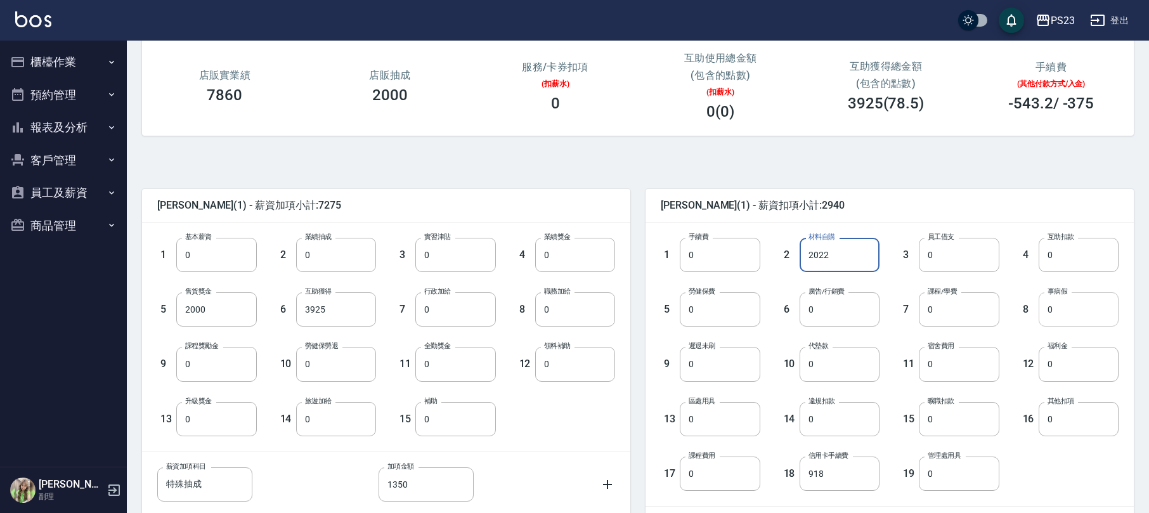
click at [1057, 310] on input "0" at bounding box center [1079, 309] width 80 height 34
type input "253"
click at [719, 305] on input "0" at bounding box center [720, 309] width 80 height 34
type input "1228"
click at [209, 254] on input "0" at bounding box center [216, 255] width 80 height 34
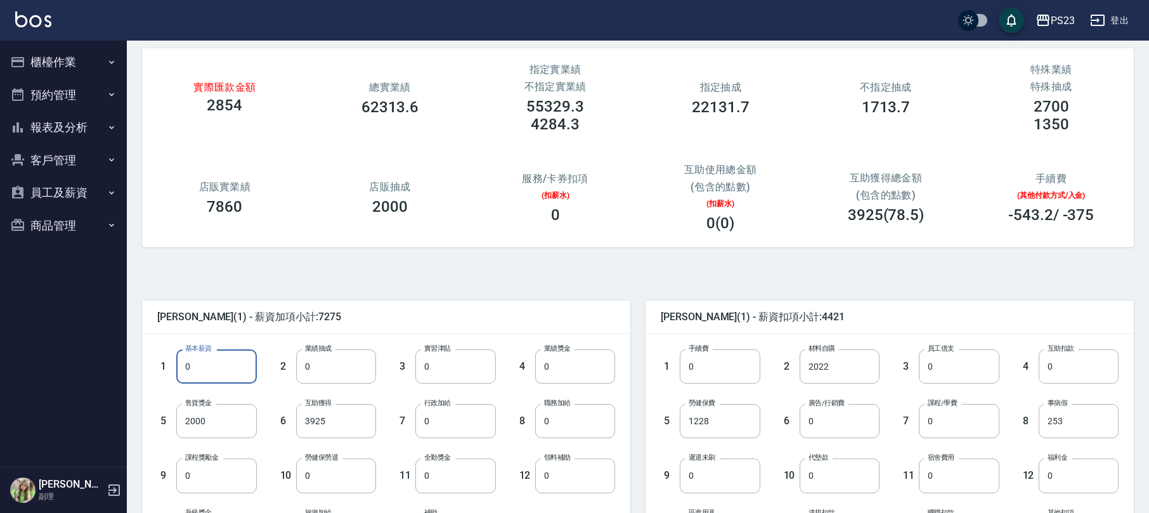
scroll to position [0, 0]
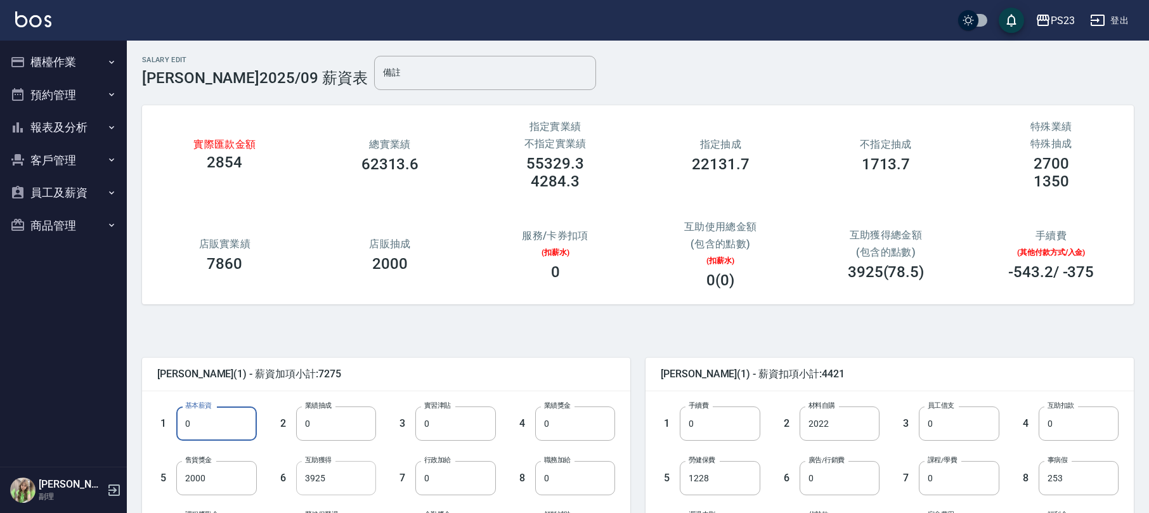
click at [341, 483] on input "3925" at bounding box center [336, 478] width 80 height 34
type input "0"
click at [228, 429] on input "0" at bounding box center [216, 424] width 80 height 34
type input "30300"
click at [325, 427] on input "0" at bounding box center [336, 424] width 80 height 34
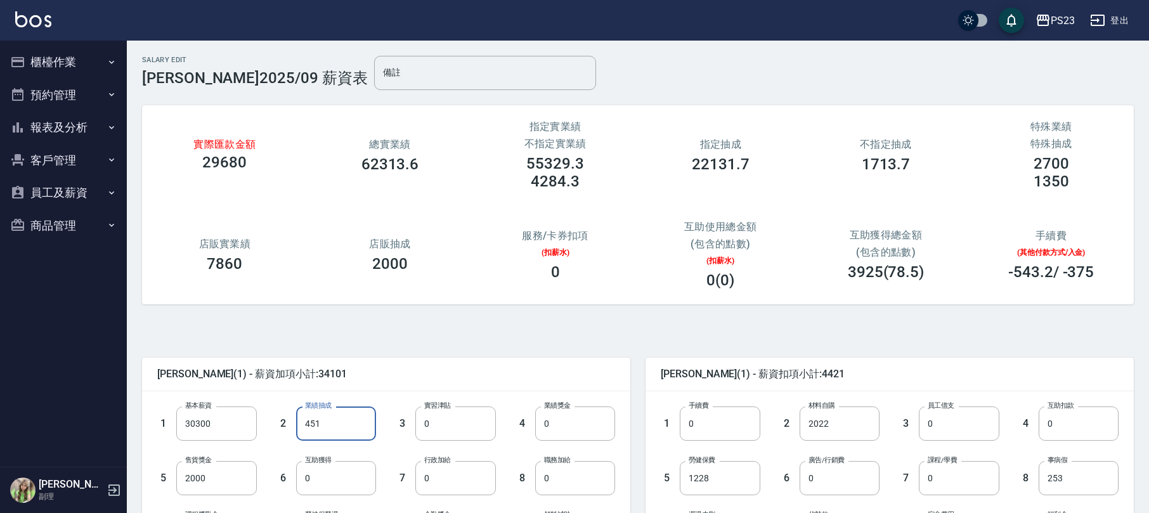
scroll to position [169, 0]
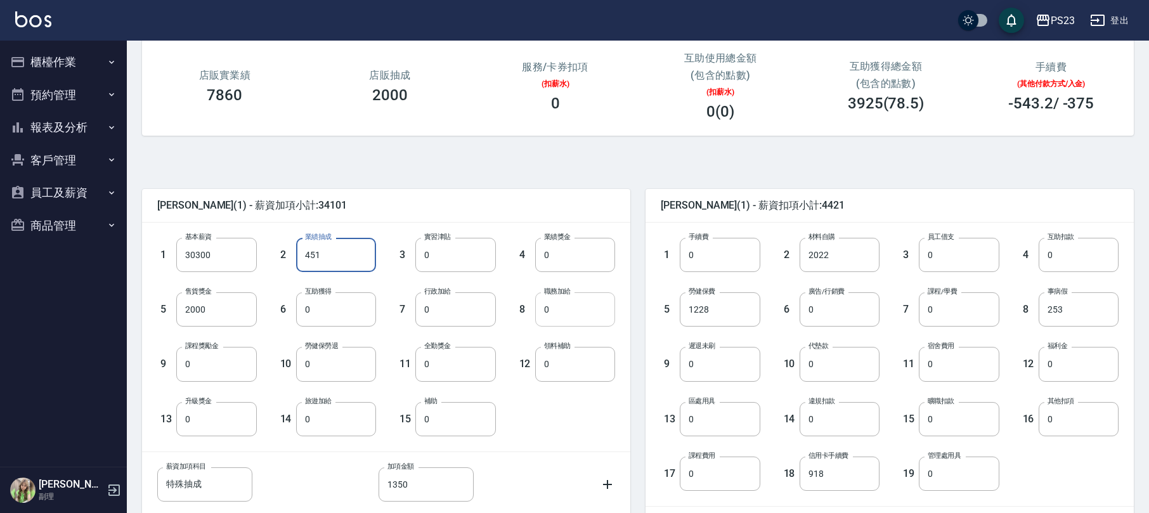
type input "451"
click at [560, 312] on input "0" at bounding box center [575, 309] width 80 height 34
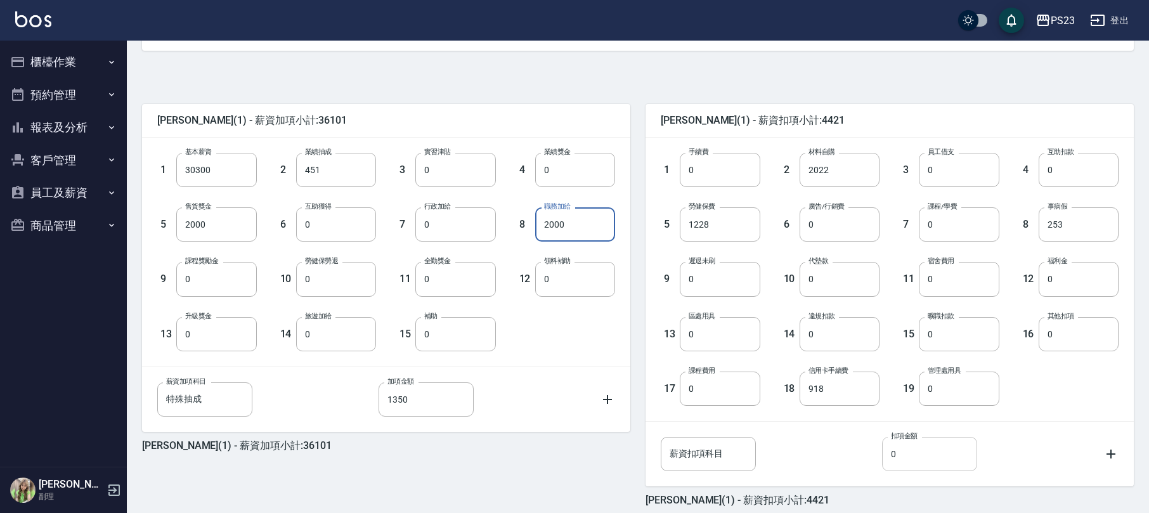
scroll to position [311, 0]
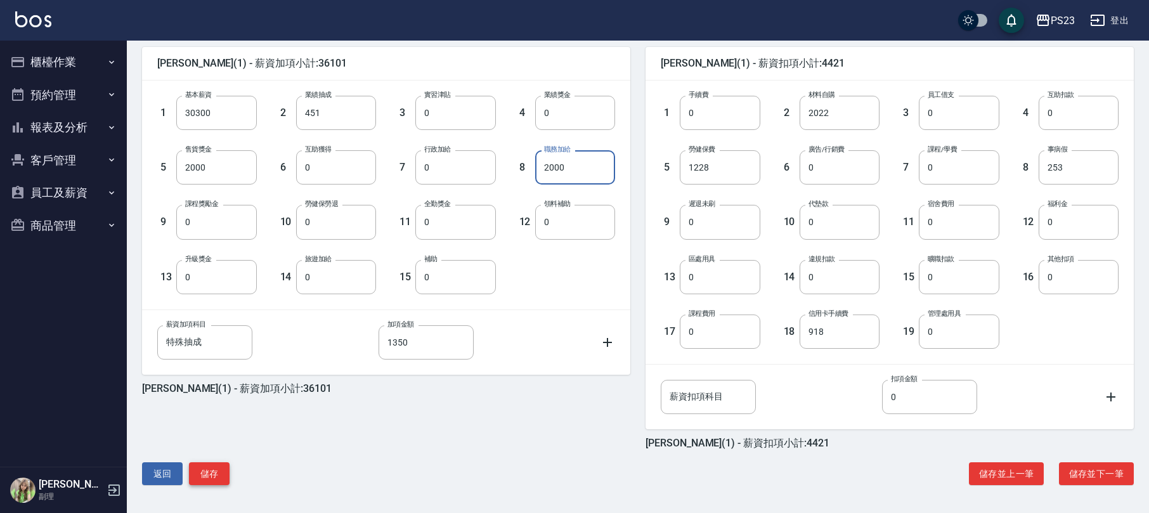
type input "2000"
click at [211, 475] on button "儲存" at bounding box center [209, 473] width 41 height 23
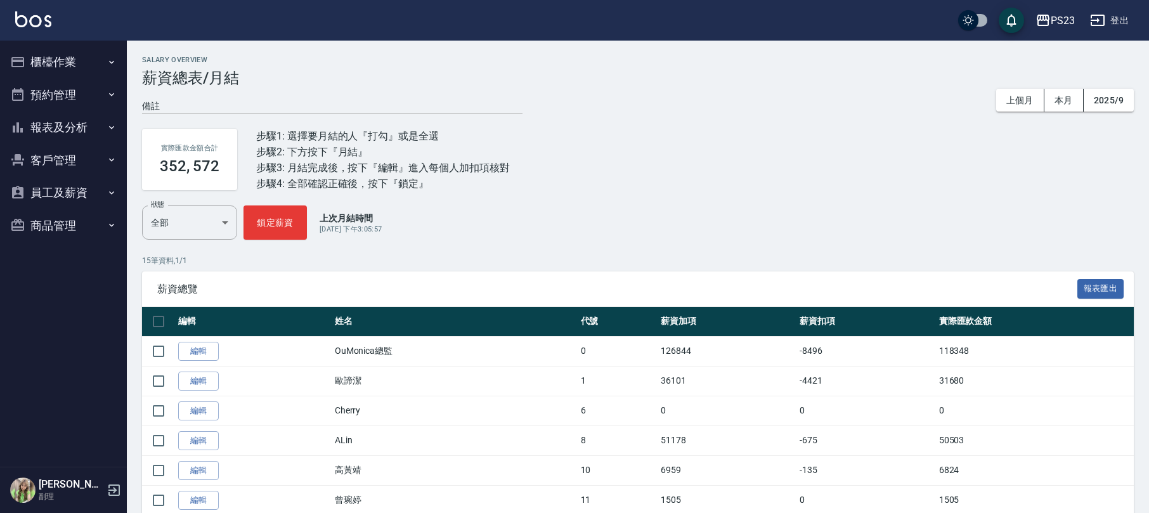
scroll to position [169, 0]
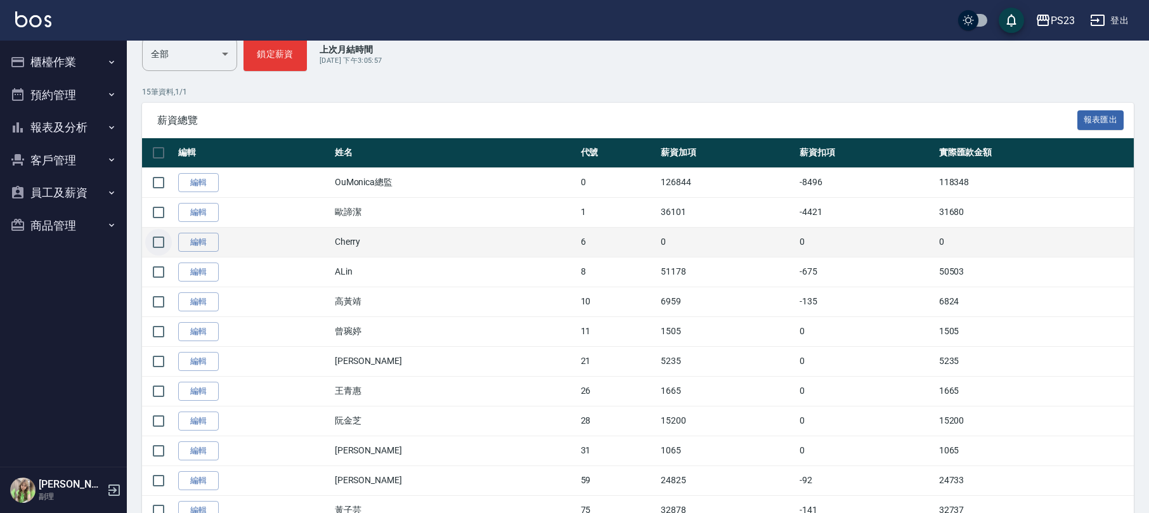
click at [158, 244] on input "checkbox" at bounding box center [158, 242] width 27 height 27
checkbox input "true"
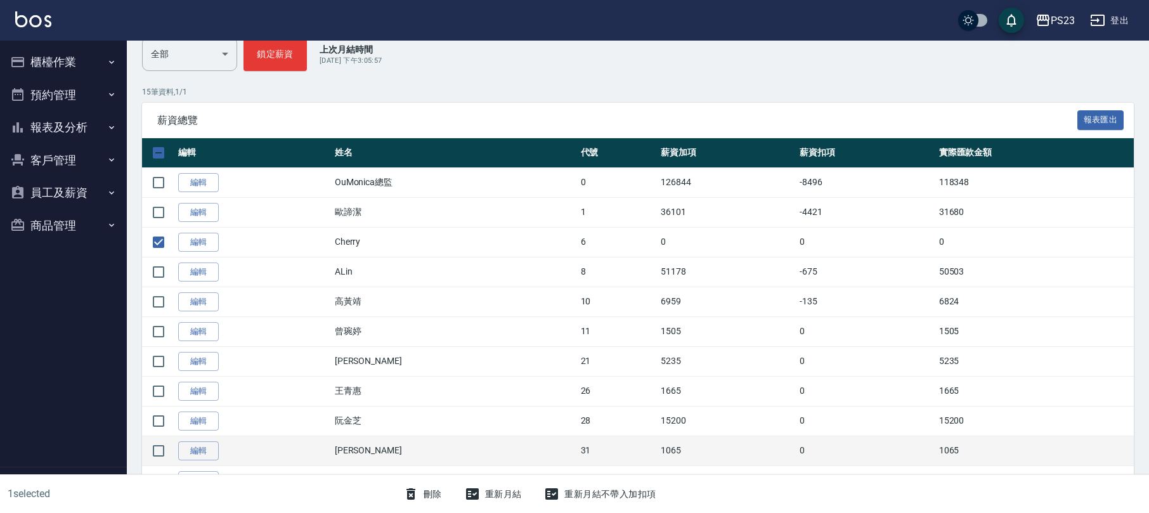
scroll to position [254, 0]
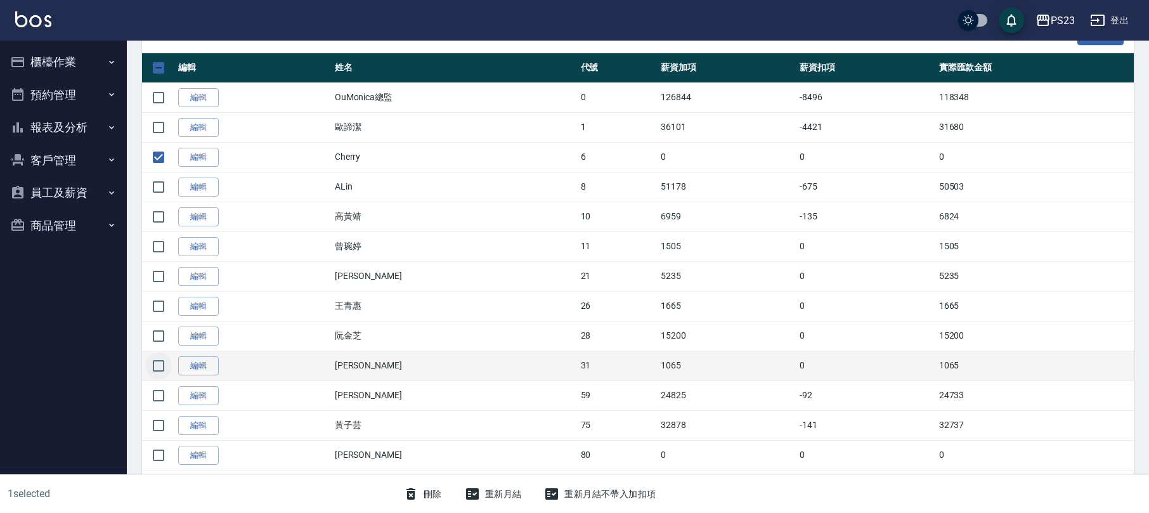
click at [160, 365] on input "checkbox" at bounding box center [158, 366] width 27 height 27
checkbox input "true"
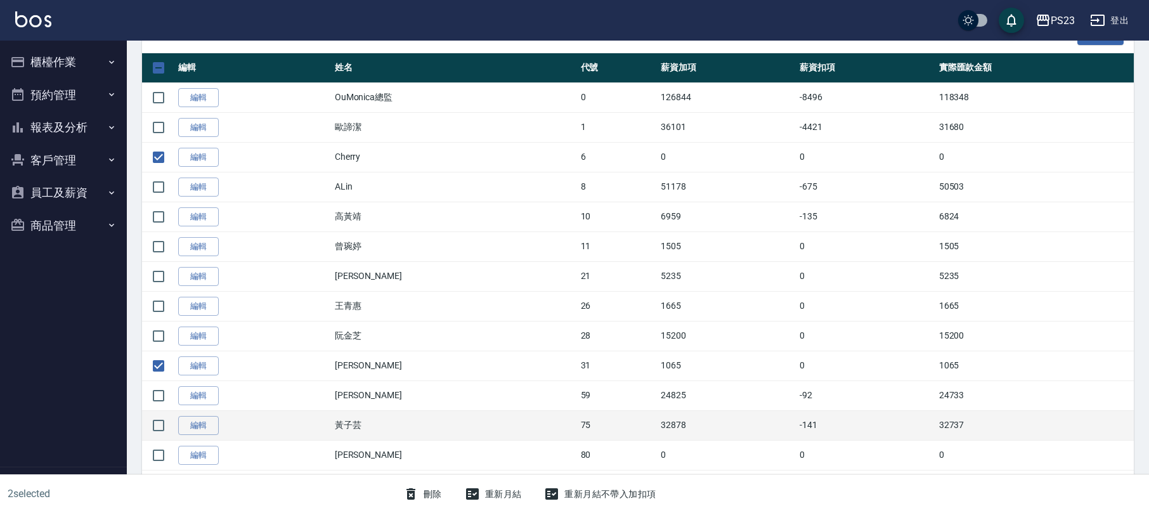
scroll to position [315, 0]
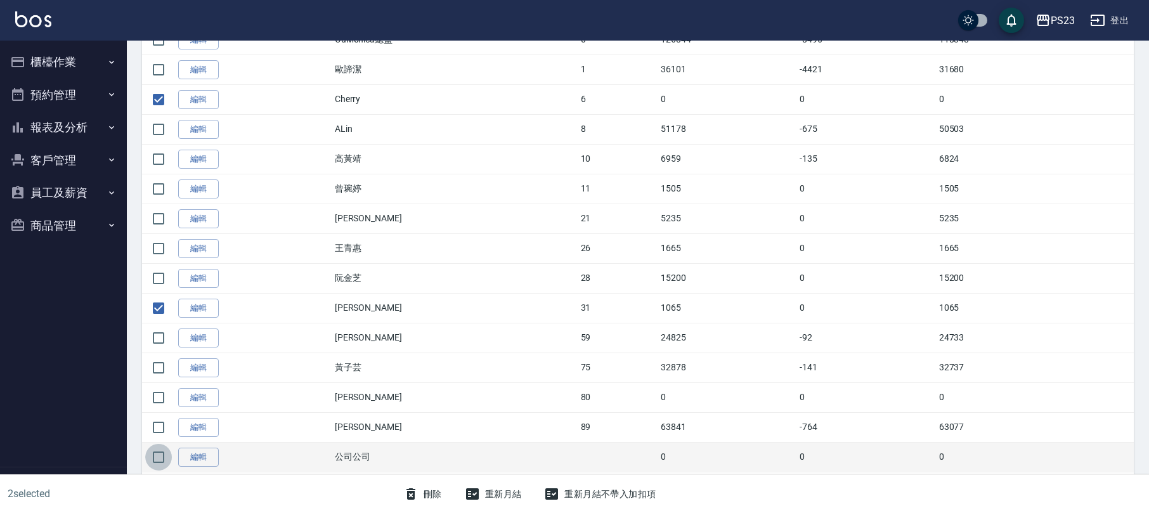
click at [152, 459] on input "checkbox" at bounding box center [158, 457] width 27 height 27
checkbox input "true"
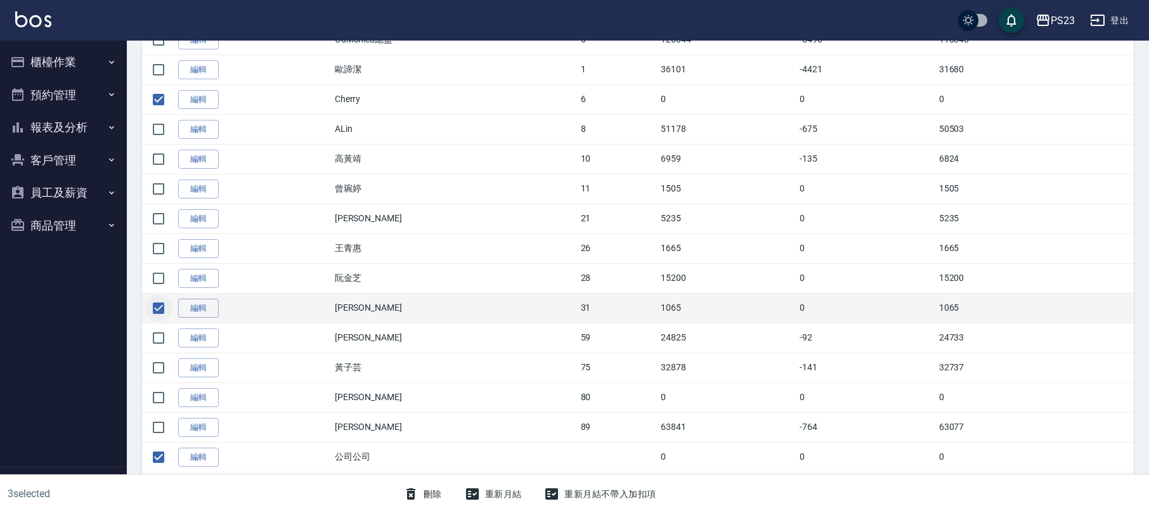
click at [164, 308] on input "checkbox" at bounding box center [158, 308] width 27 height 27
checkbox input "false"
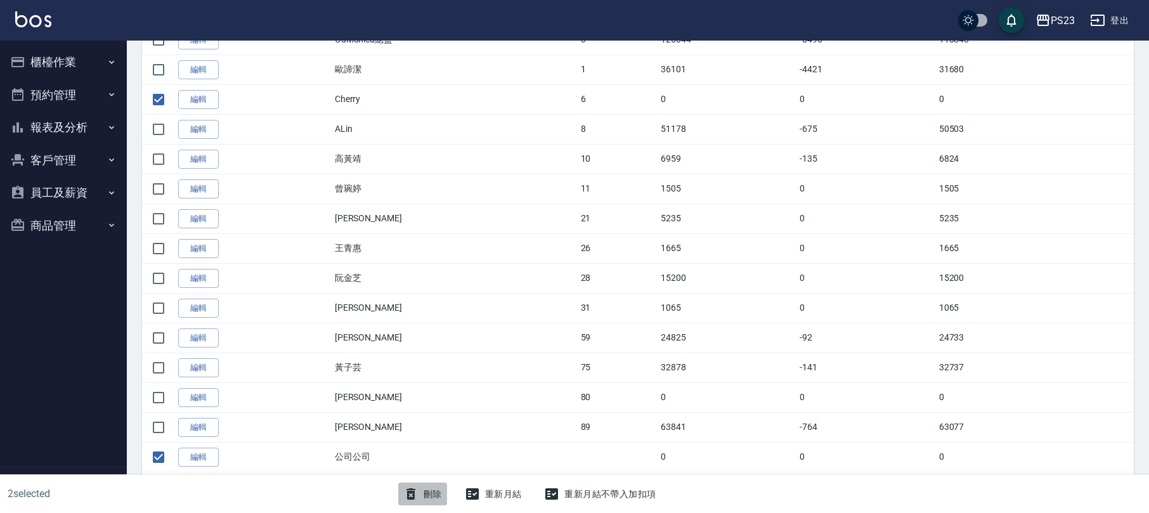
click at [436, 496] on button "刪除" at bounding box center [422, 494] width 49 height 23
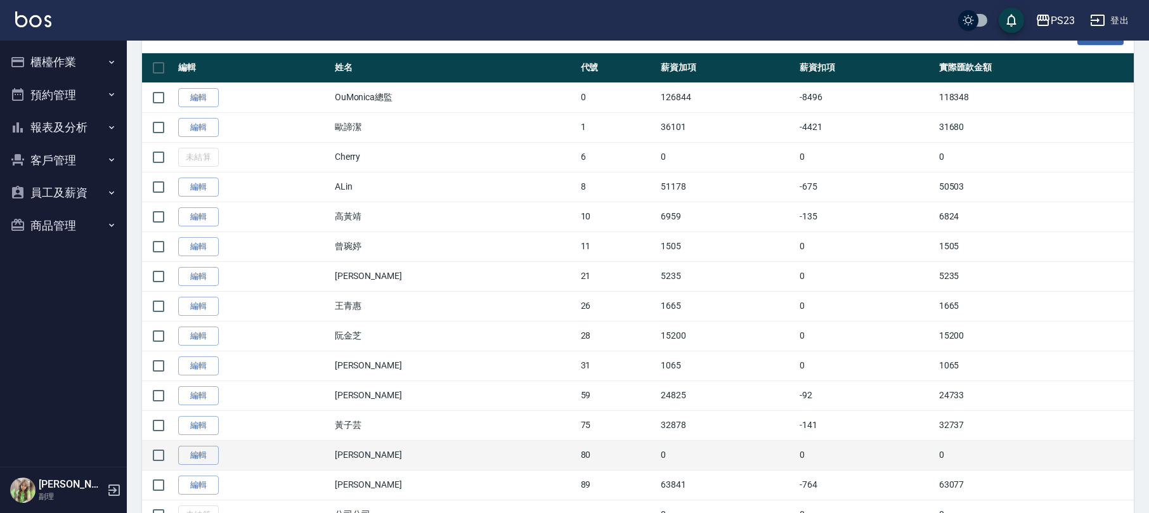
scroll to position [315, 0]
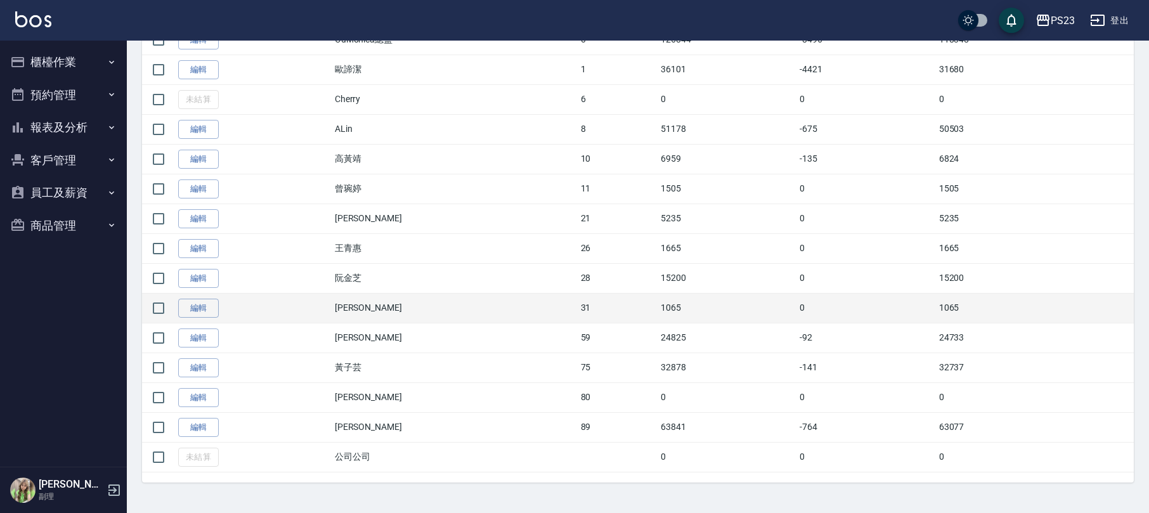
click at [355, 310] on td "[PERSON_NAME]" at bounding box center [455, 308] width 246 height 30
click at [208, 305] on link "編輯" at bounding box center [198, 309] width 41 height 20
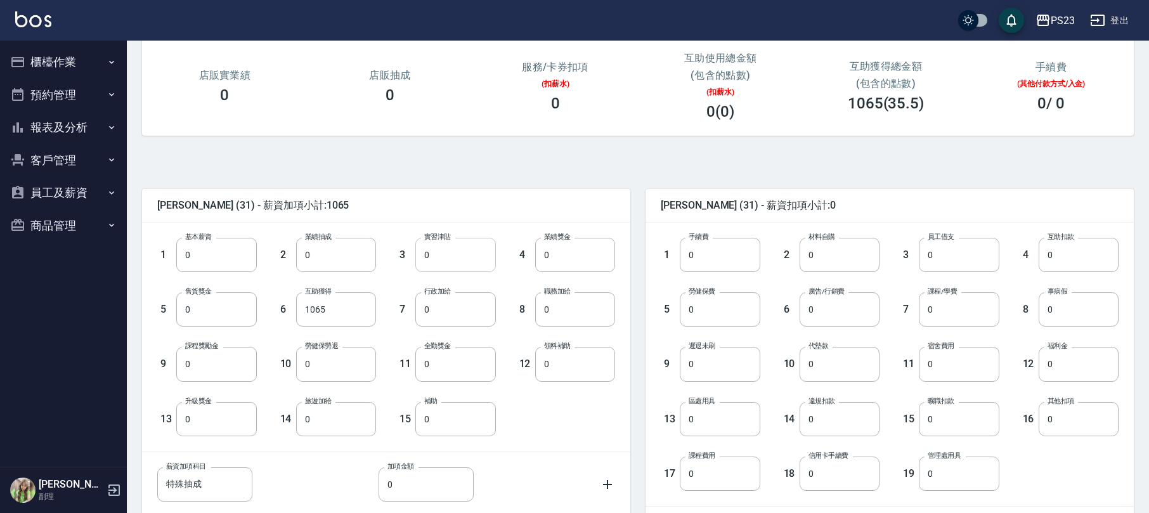
scroll to position [84, 0]
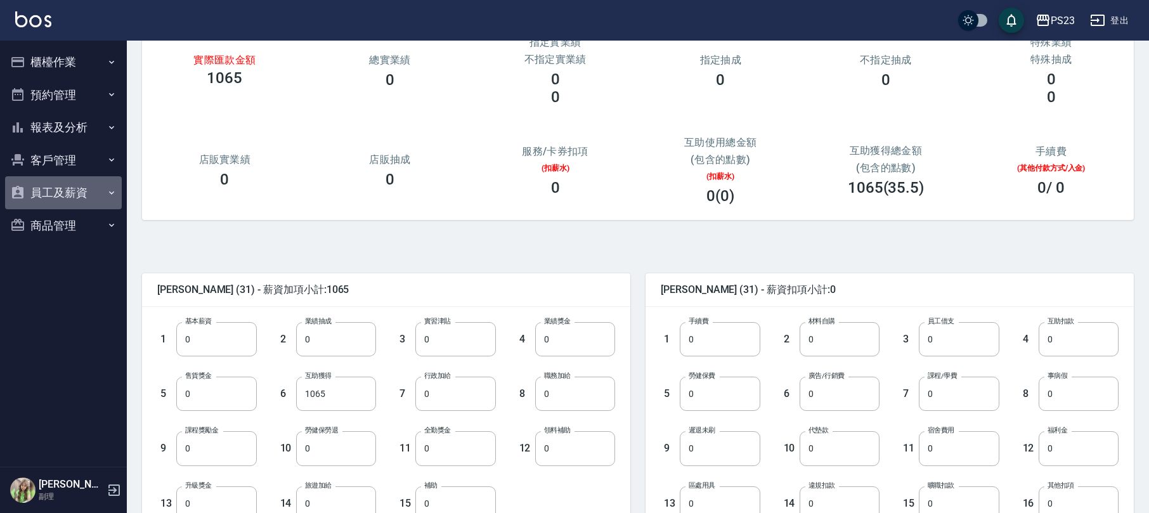
click at [71, 193] on button "員工及薪資" at bounding box center [63, 192] width 117 height 33
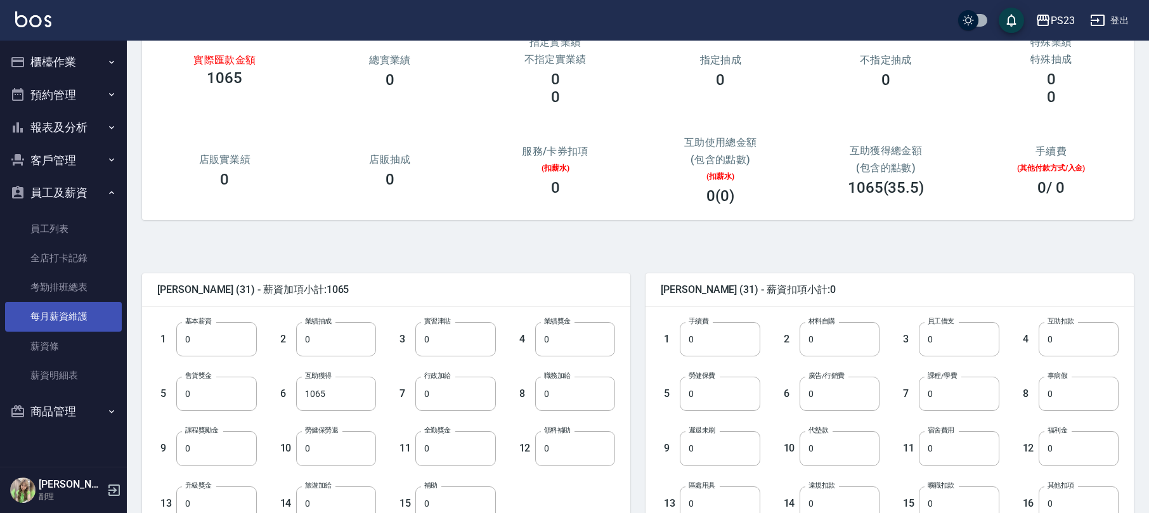
click at [93, 312] on link "每月薪資維護" at bounding box center [63, 316] width 117 height 29
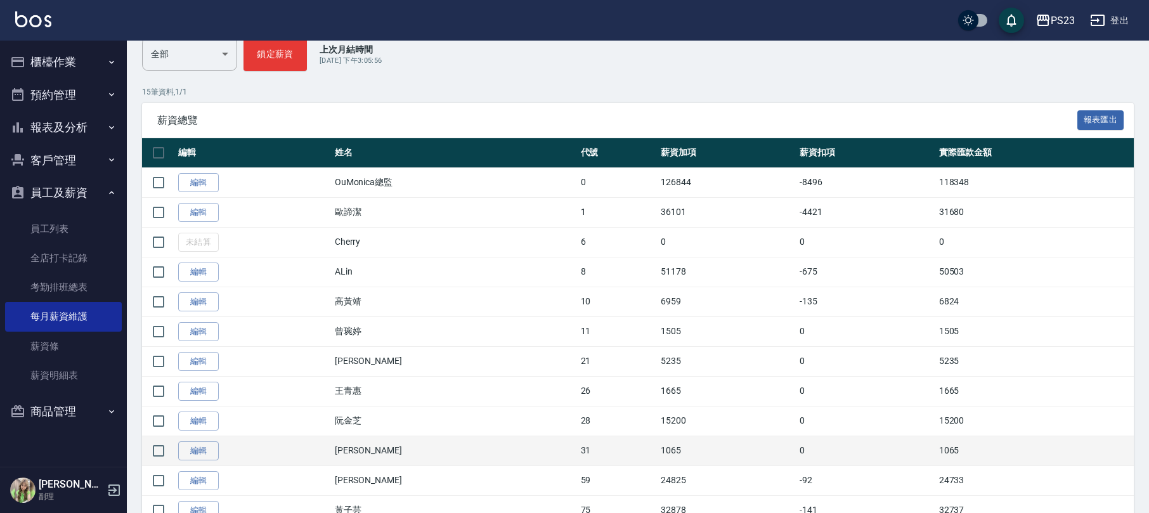
scroll to position [254, 0]
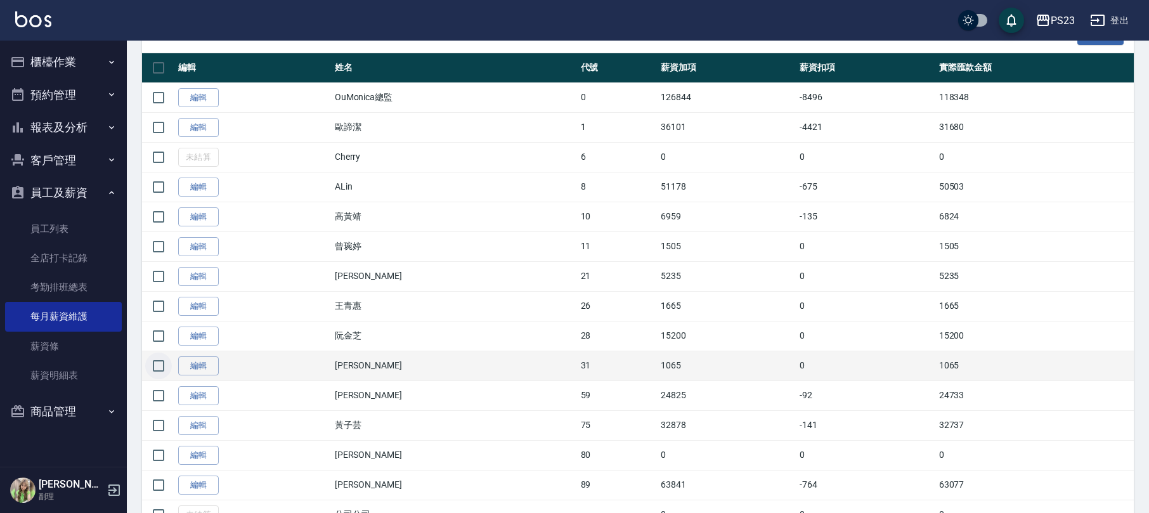
click at [159, 367] on input "checkbox" at bounding box center [158, 366] width 27 height 27
checkbox input "true"
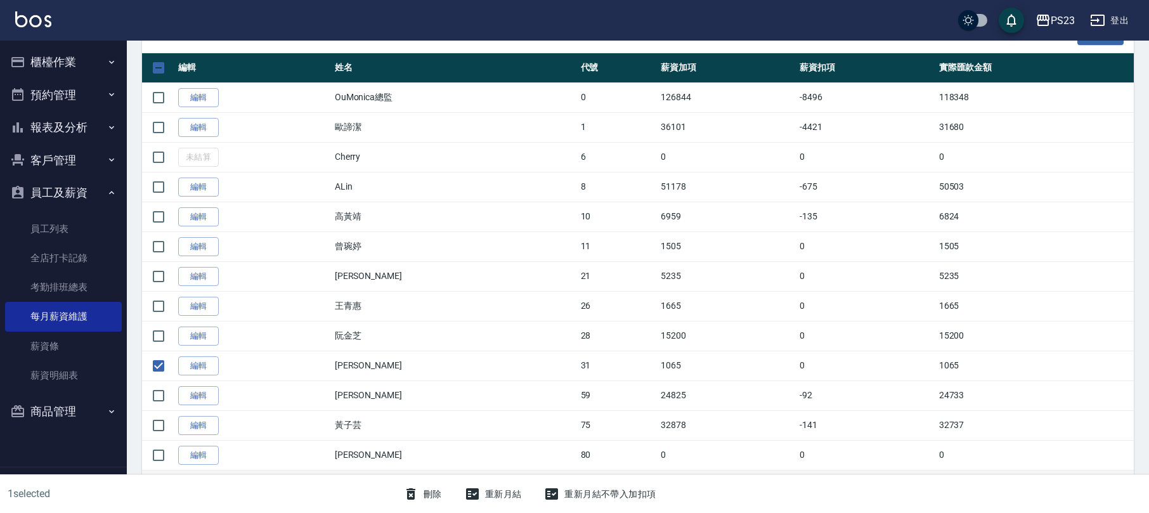
scroll to position [315, 0]
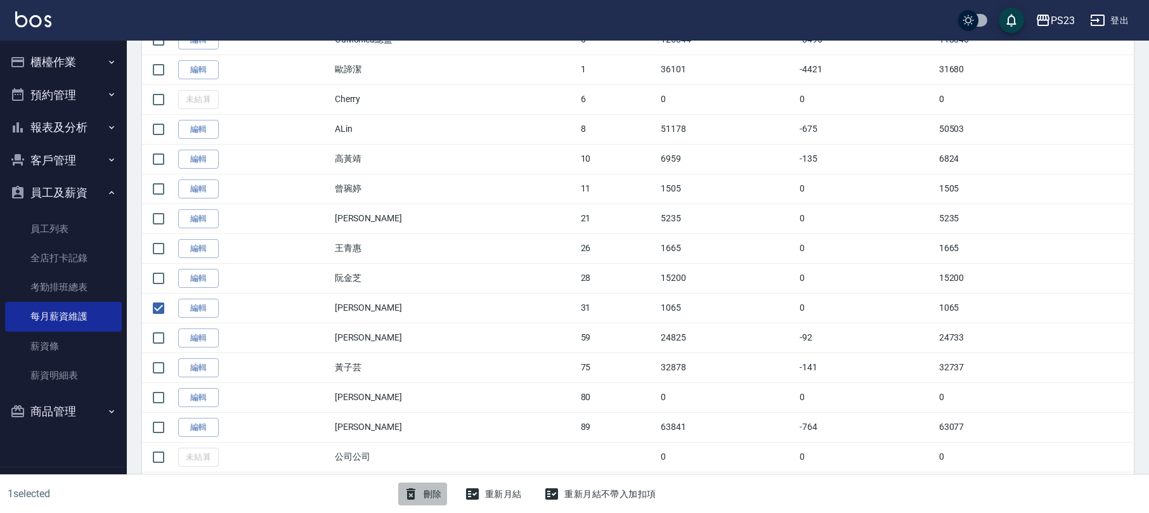
click at [426, 494] on button "刪除" at bounding box center [422, 494] width 49 height 23
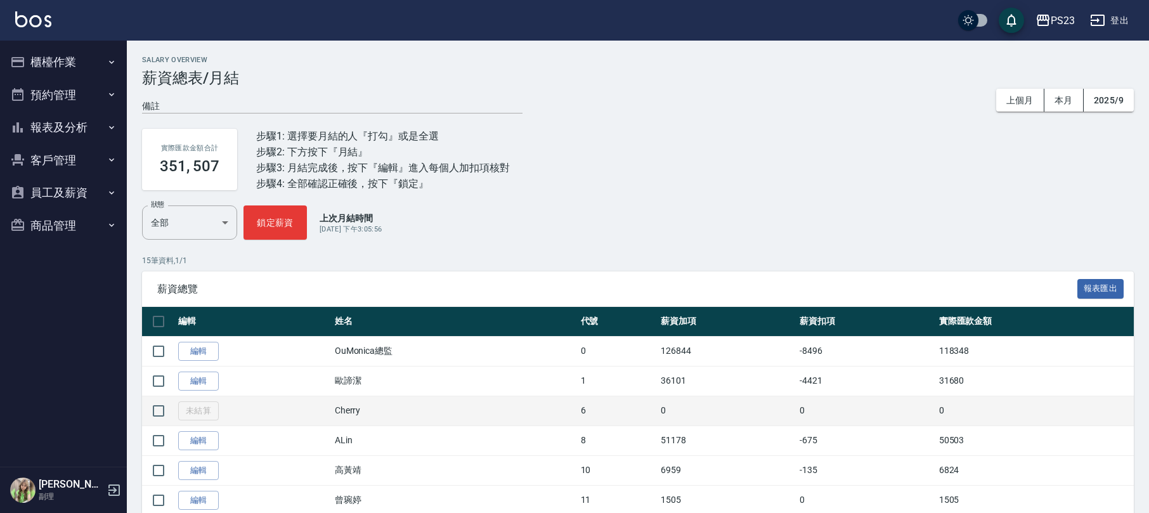
scroll to position [169, 0]
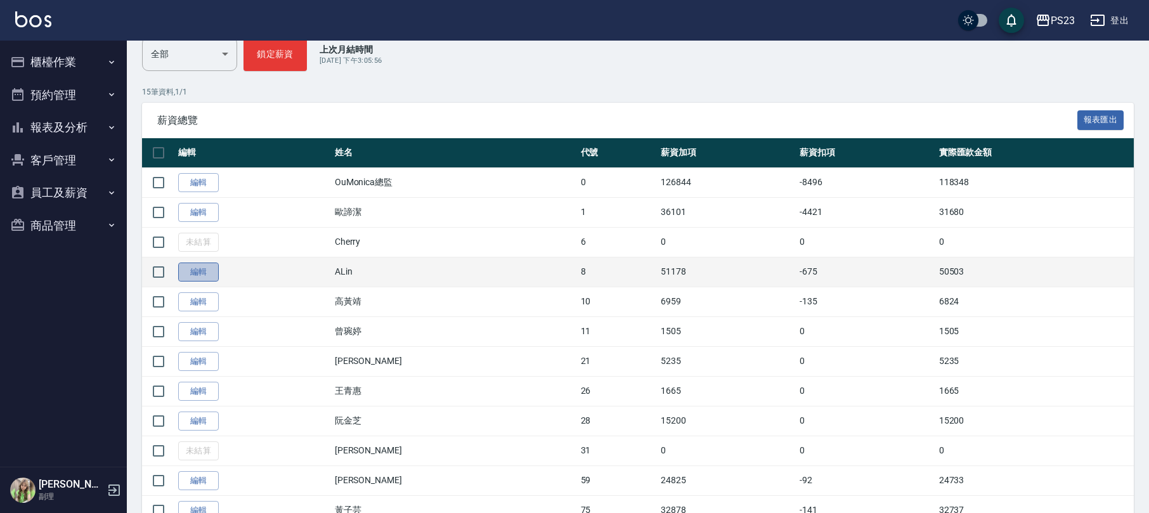
click at [204, 269] on link "編輯" at bounding box center [198, 273] width 41 height 20
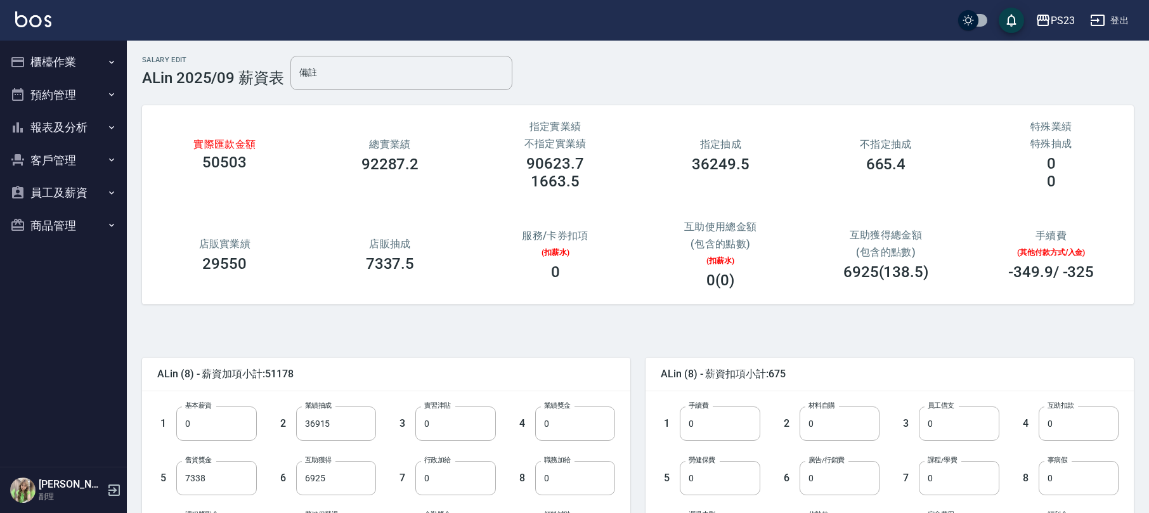
scroll to position [169, 0]
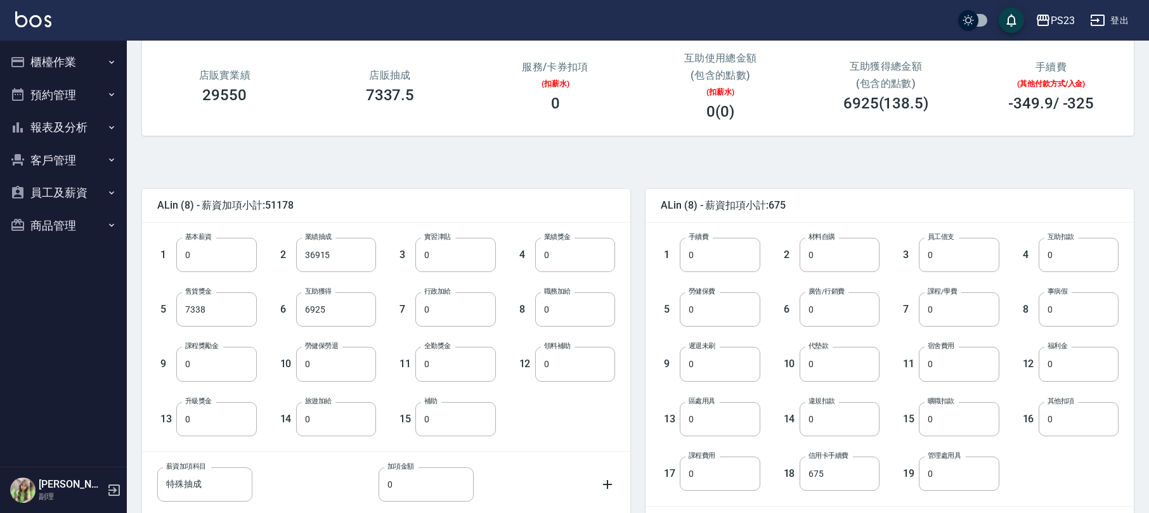
click at [685, 330] on div "9 遲退未刷 0 遲退未刷" at bounding box center [701, 354] width 120 height 55
click at [709, 313] on input "0" at bounding box center [720, 309] width 80 height 34
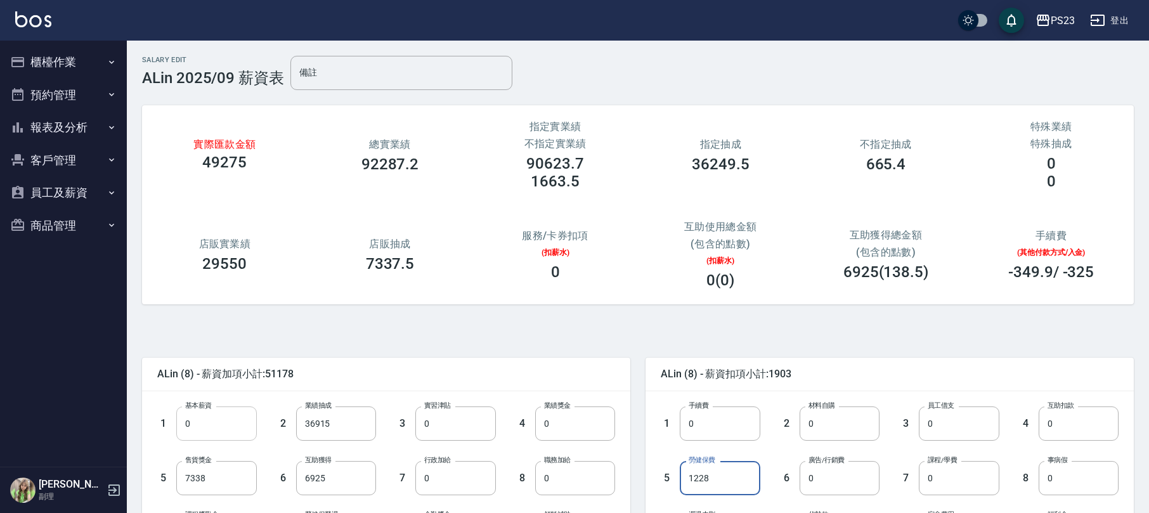
type input "1228"
click at [216, 429] on input "0" at bounding box center [216, 424] width 80 height 34
type input "30300"
click at [340, 425] on input "36915" at bounding box center [336, 424] width 80 height 34
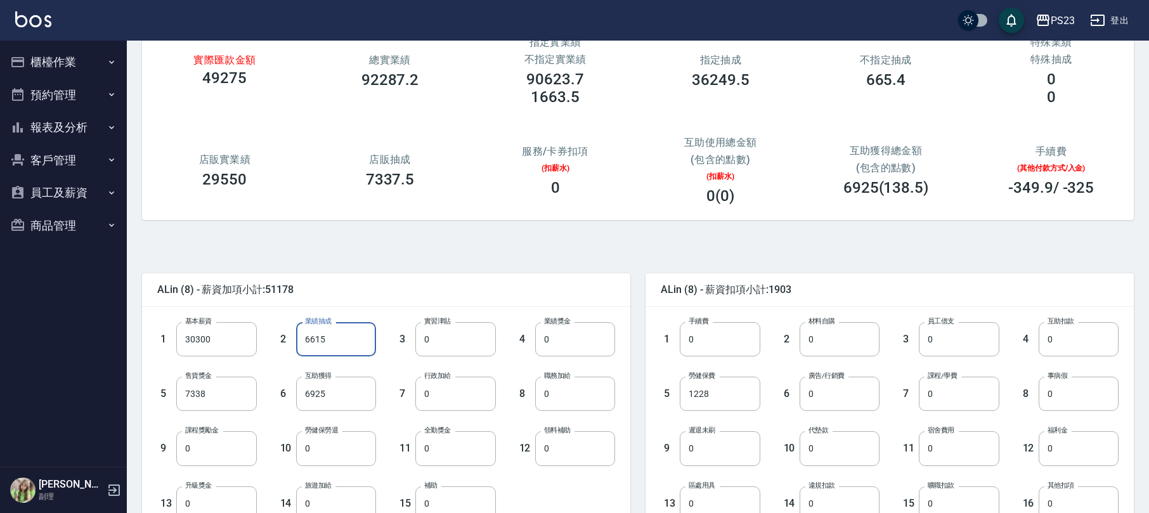
type input "6615"
click at [817, 325] on label "材料自購" at bounding box center [822, 322] width 27 height 10
click at [817, 325] on input "0" at bounding box center [840, 339] width 80 height 34
type input "5036"
click at [1068, 397] on input "0" at bounding box center [1079, 394] width 80 height 34
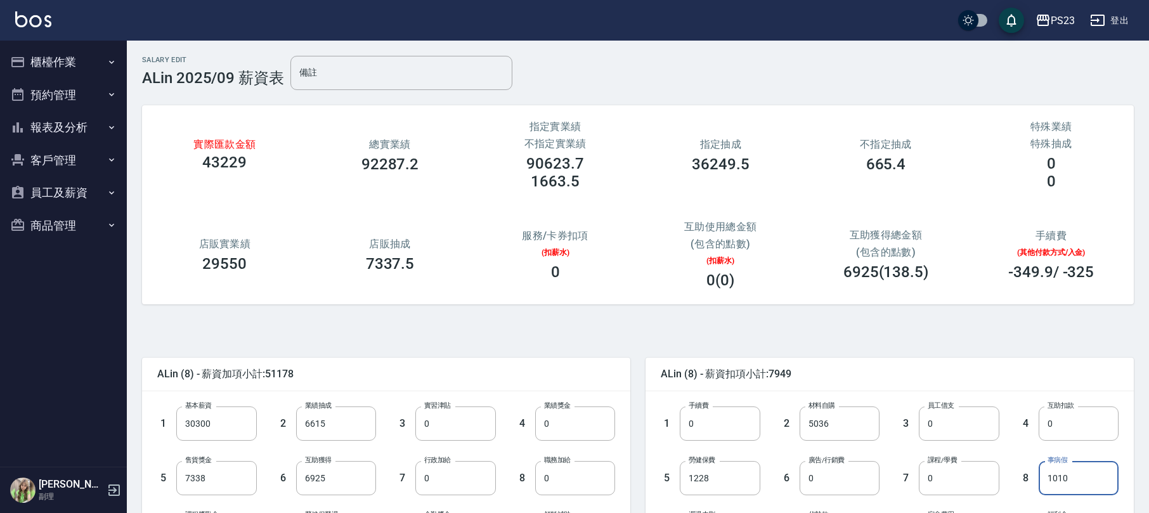
scroll to position [169, 0]
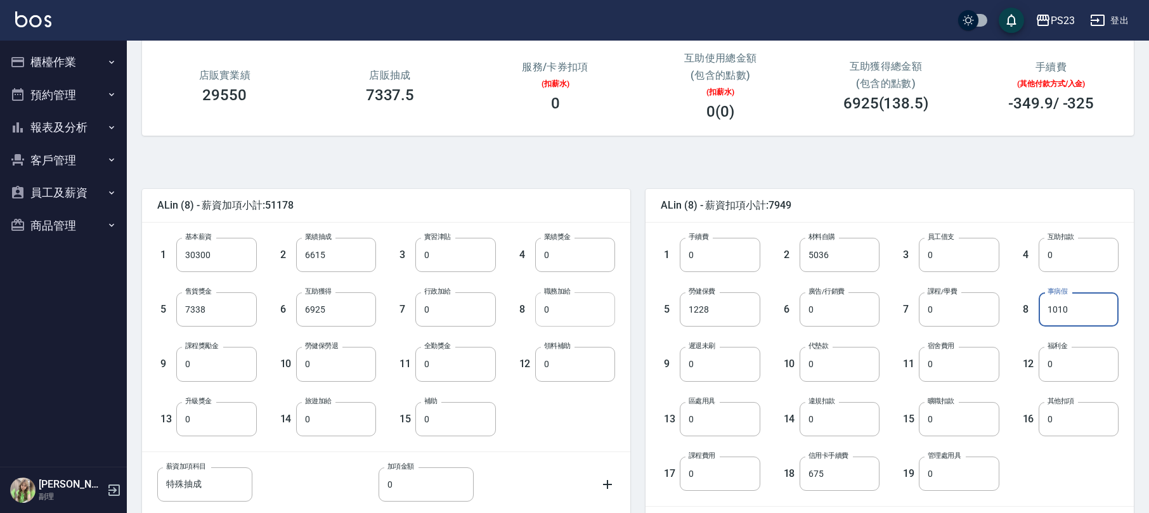
type input "1010"
click at [589, 315] on input "0" at bounding box center [575, 309] width 80 height 34
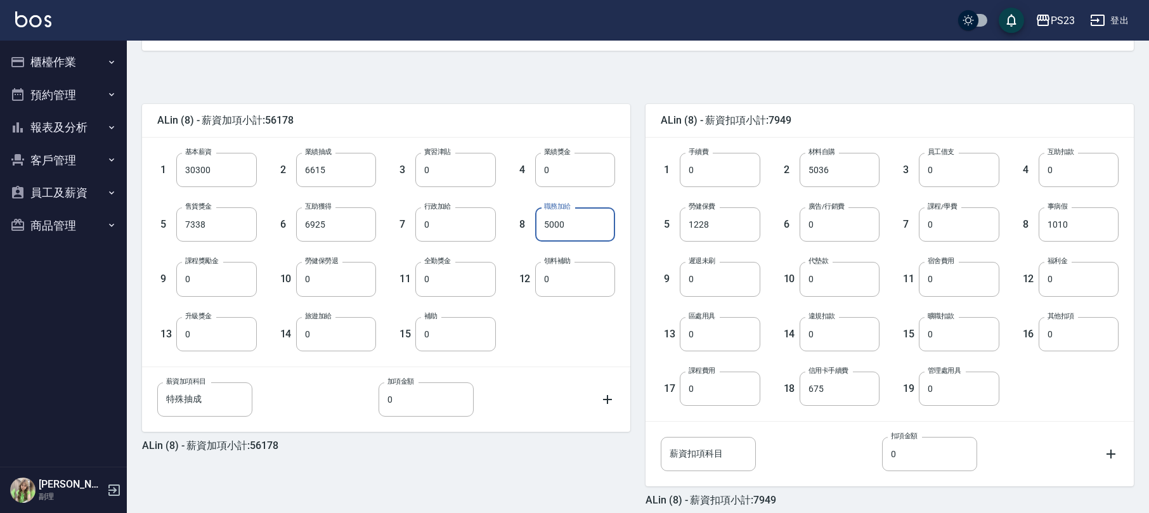
scroll to position [311, 0]
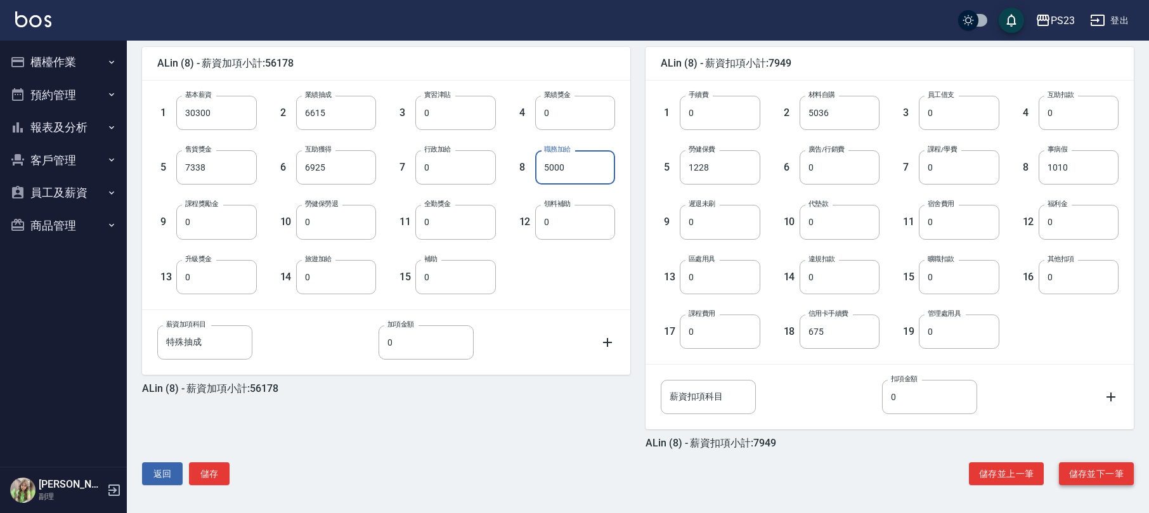
type input "5000"
click at [1089, 469] on button "儲存並下一筆" at bounding box center [1096, 473] width 75 height 23
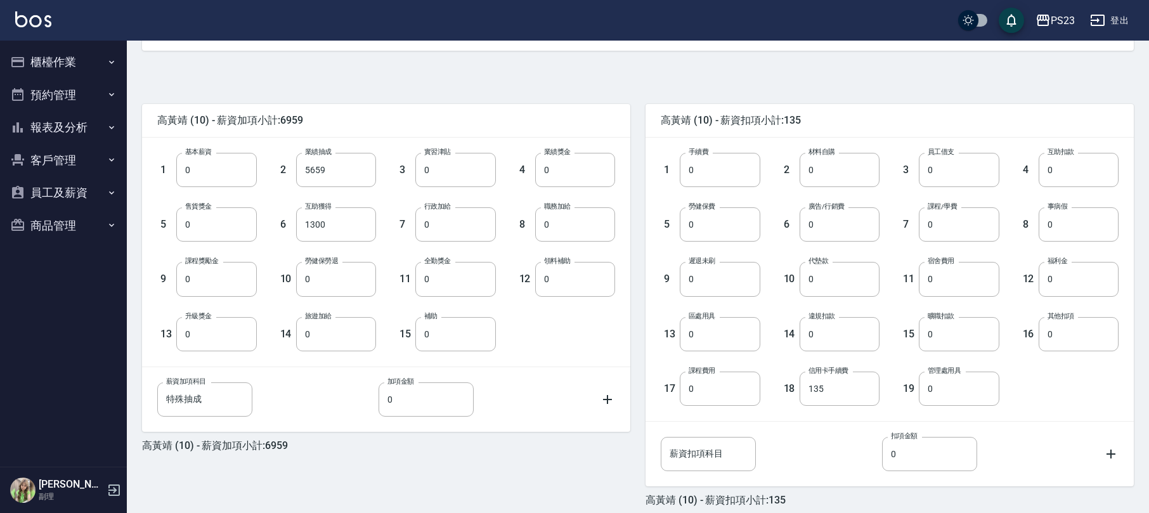
scroll to position [169, 0]
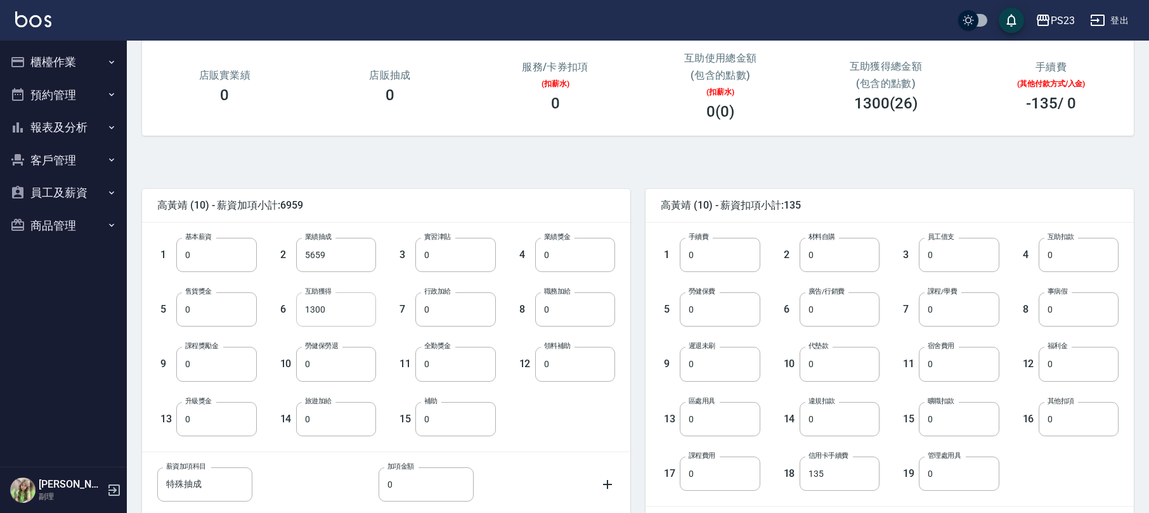
click at [341, 311] on input "1300" at bounding box center [336, 309] width 80 height 34
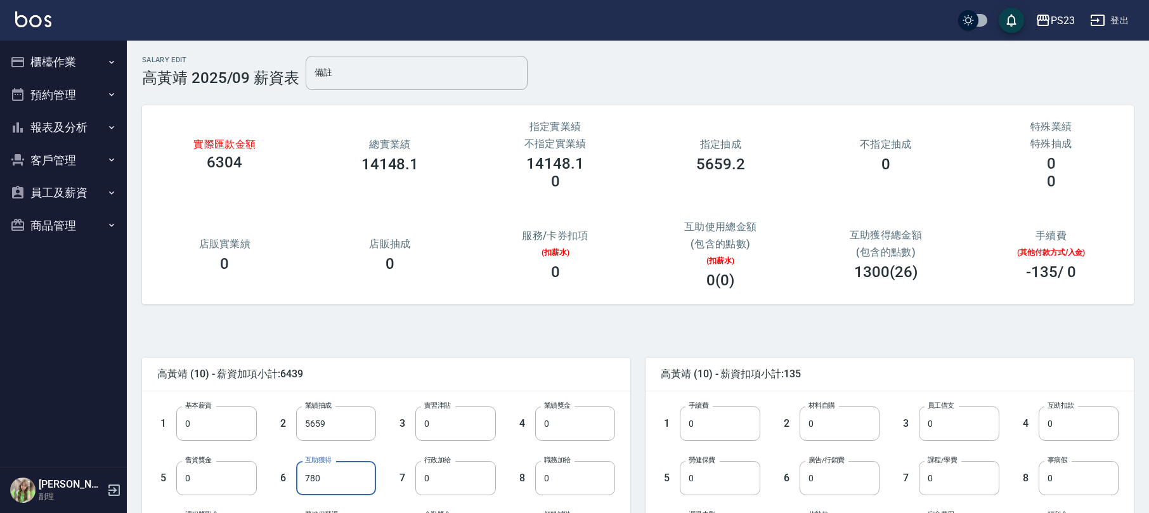
scroll to position [311, 0]
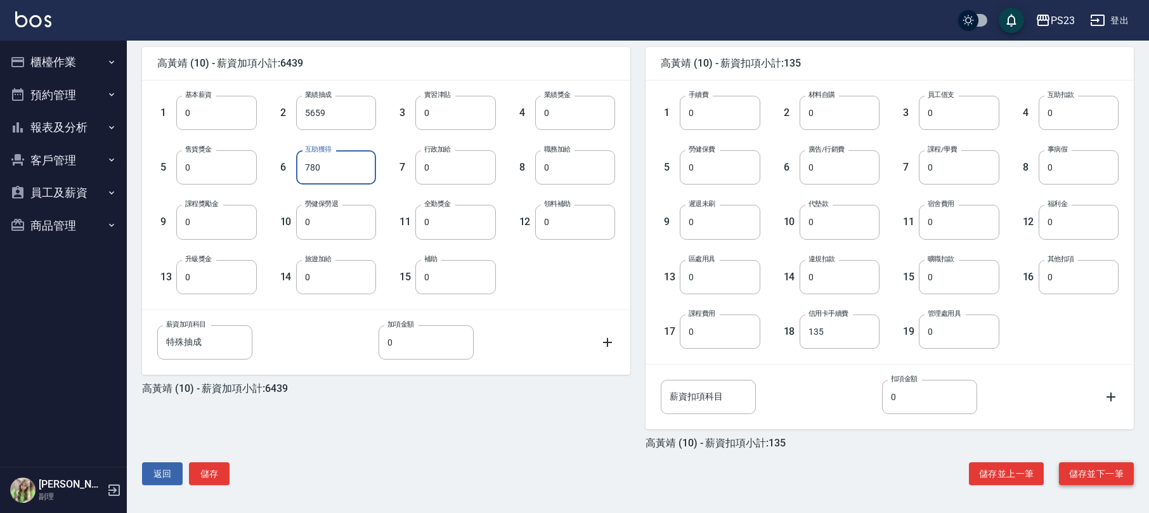
type input "780"
click at [1108, 477] on button "儲存並下一筆" at bounding box center [1096, 473] width 75 height 23
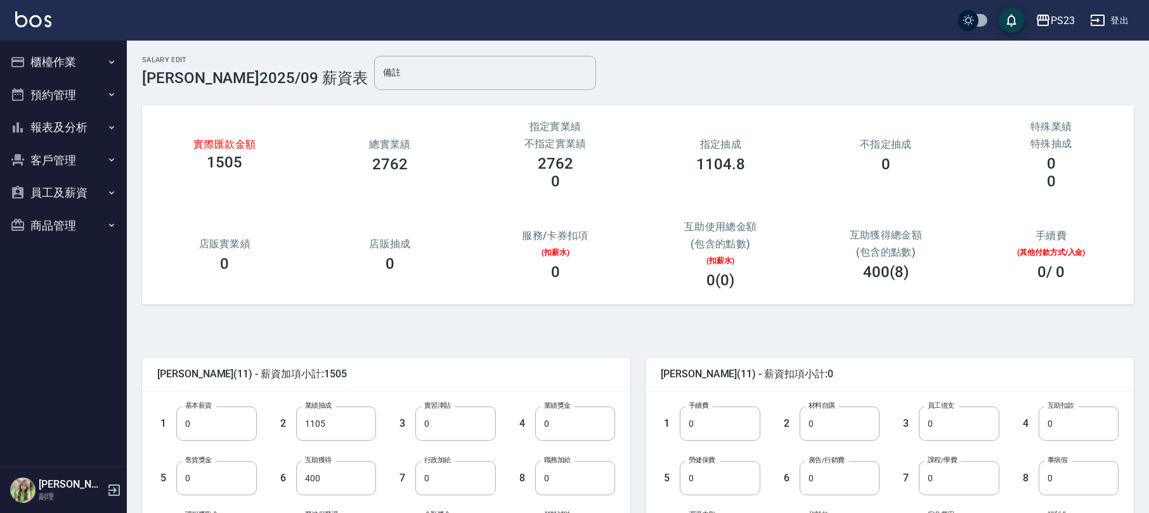
scroll to position [169, 0]
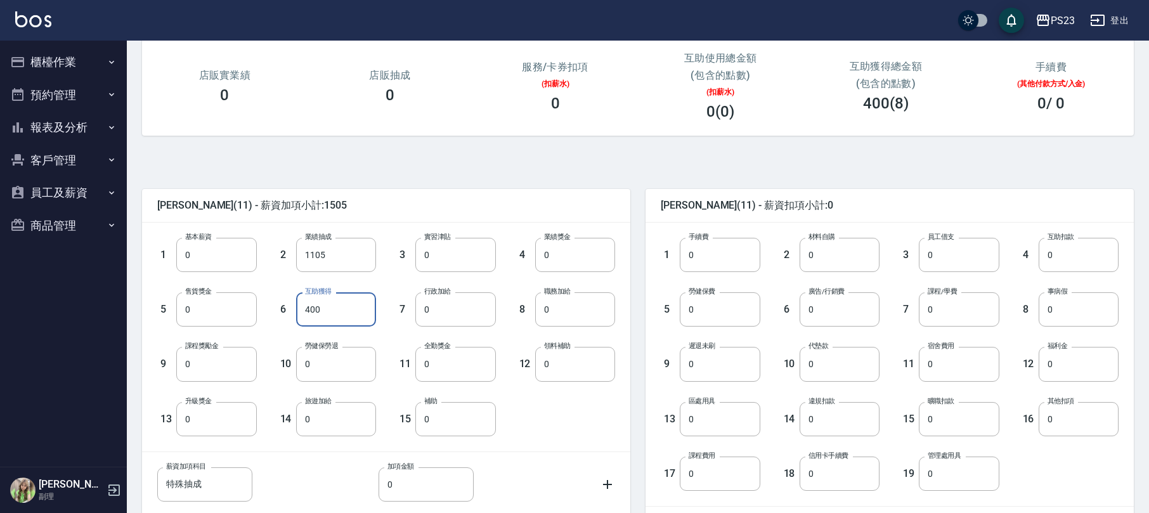
click at [328, 313] on input "400" at bounding box center [336, 309] width 80 height 34
type input "240"
drag, startPoint x: 358, startPoint y: 345, endPoint x: 354, endPoint y: 356, distance: 11.7
click at [358, 346] on div "10 勞健保勞退 0 勞健保勞退" at bounding box center [317, 354] width 120 height 55
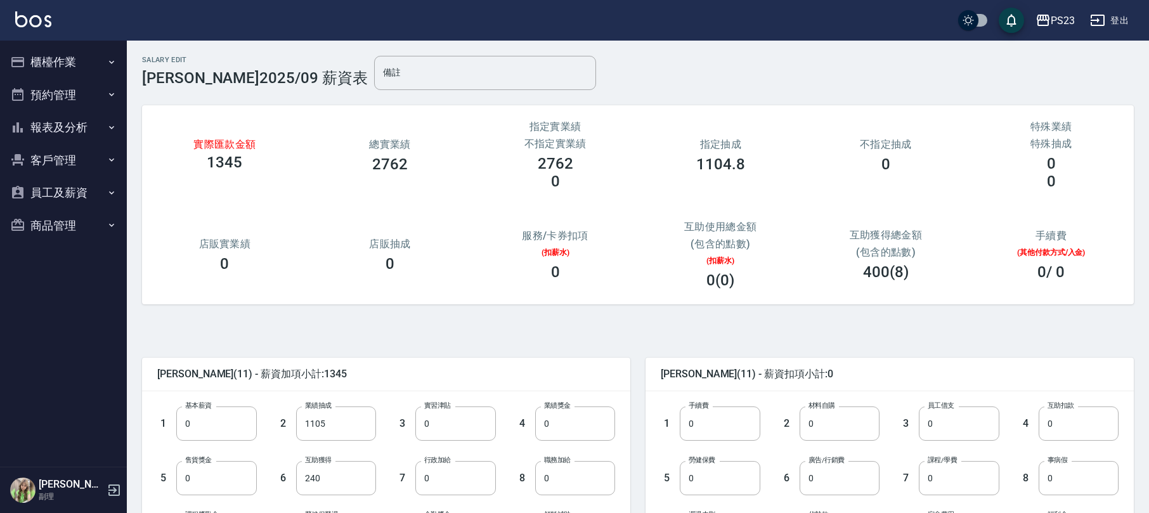
scroll to position [311, 0]
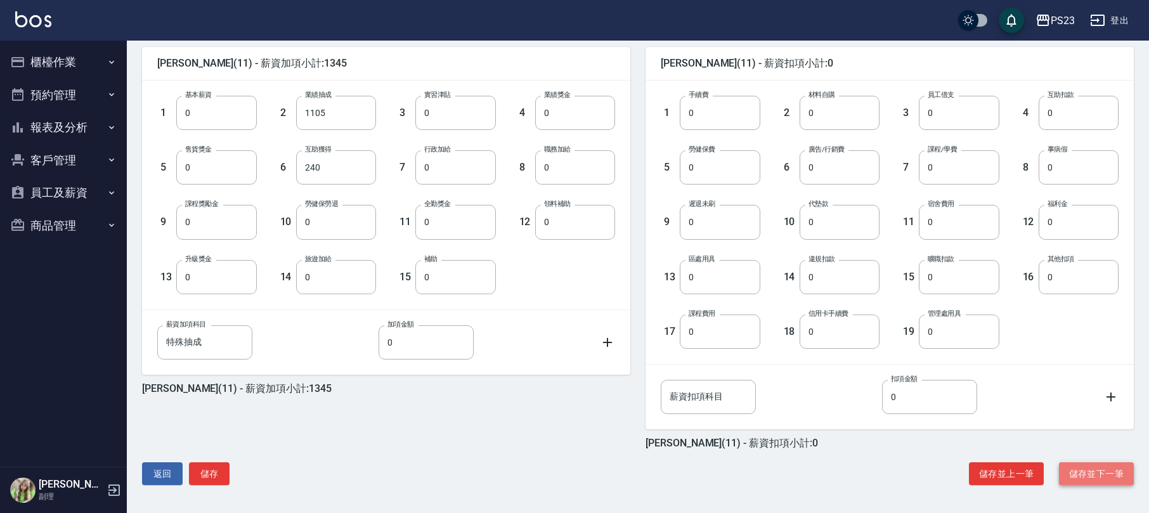
click at [1100, 477] on button "儲存並下一筆" at bounding box center [1096, 473] width 75 height 23
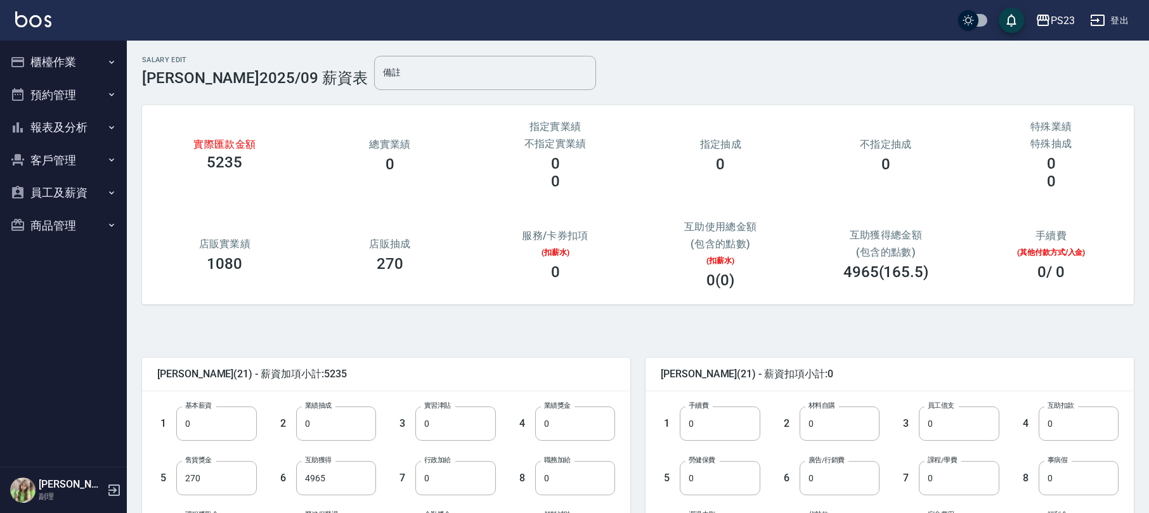
scroll to position [84, 0]
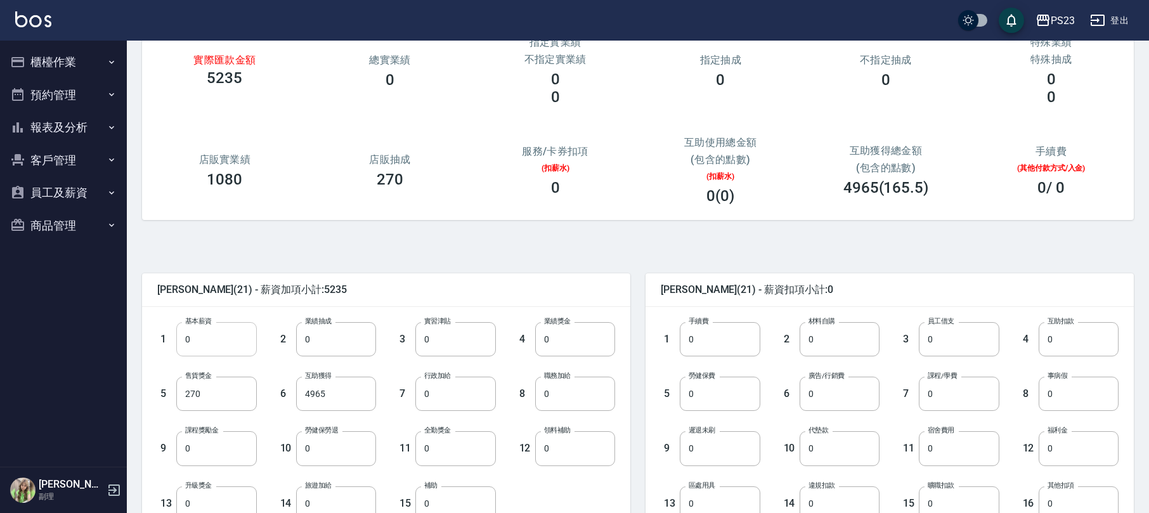
click at [193, 338] on input "0" at bounding box center [216, 339] width 80 height 34
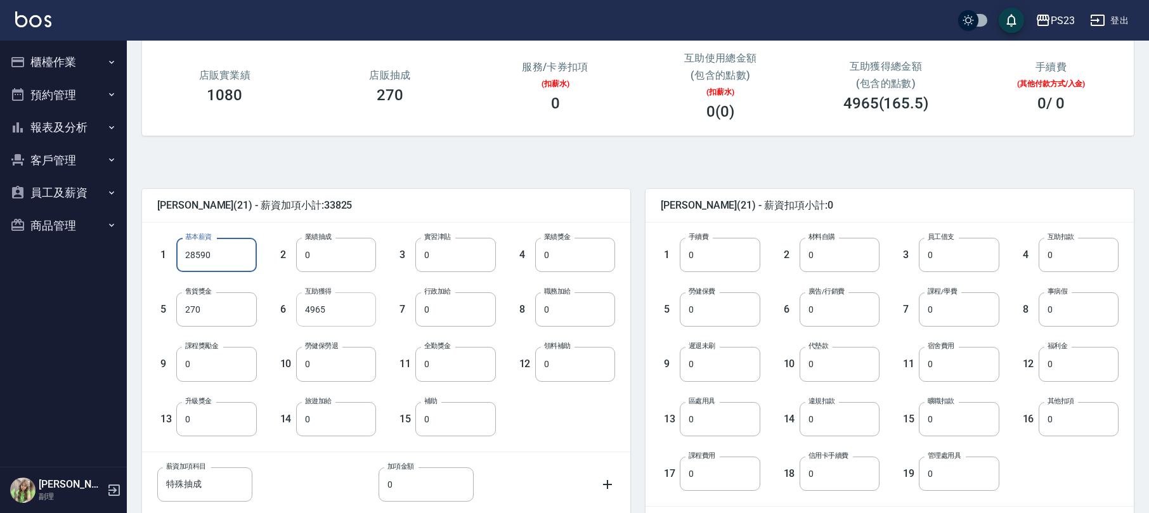
type input "28590"
click at [339, 315] on input "4965" at bounding box center [336, 309] width 80 height 34
type input "0"
click at [217, 422] on input "0" at bounding box center [216, 419] width 80 height 34
type input "3410"
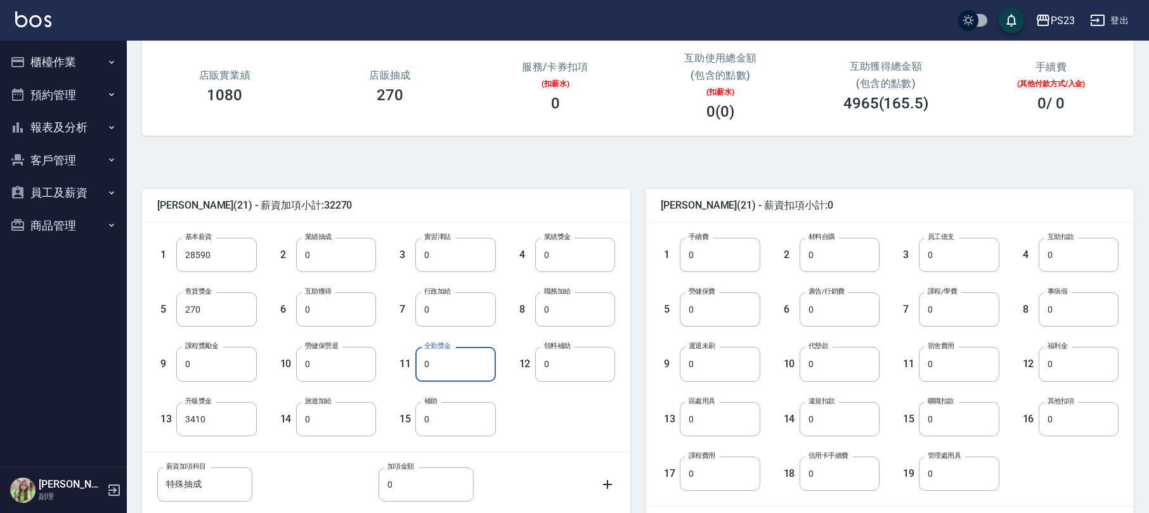
click at [440, 369] on input "0" at bounding box center [456, 364] width 80 height 34
type input "2000"
click at [713, 315] on input "0" at bounding box center [720, 309] width 80 height 34
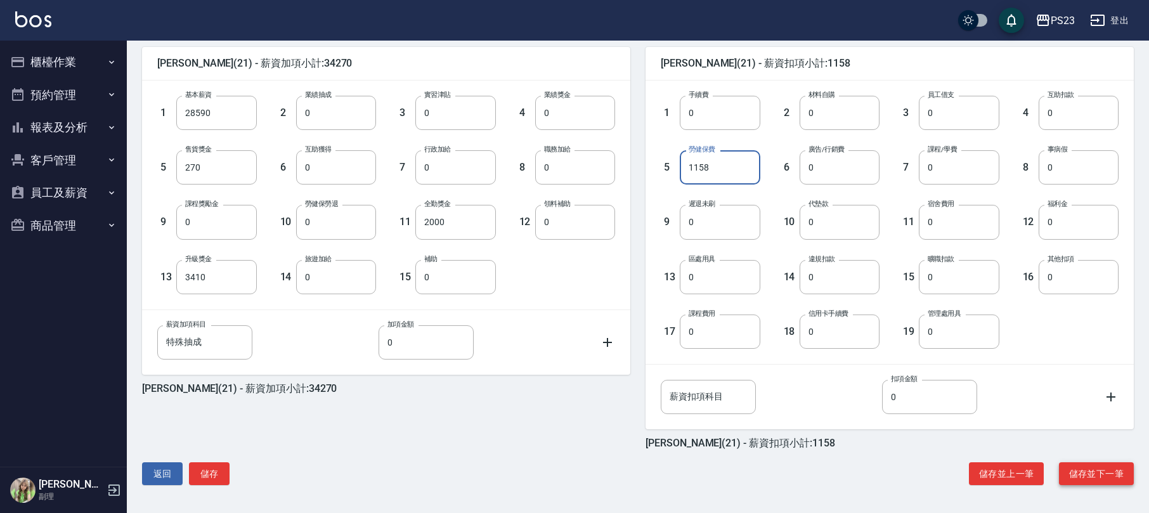
type input "1158"
click at [1070, 475] on button "儲存並下一筆" at bounding box center [1096, 473] width 75 height 23
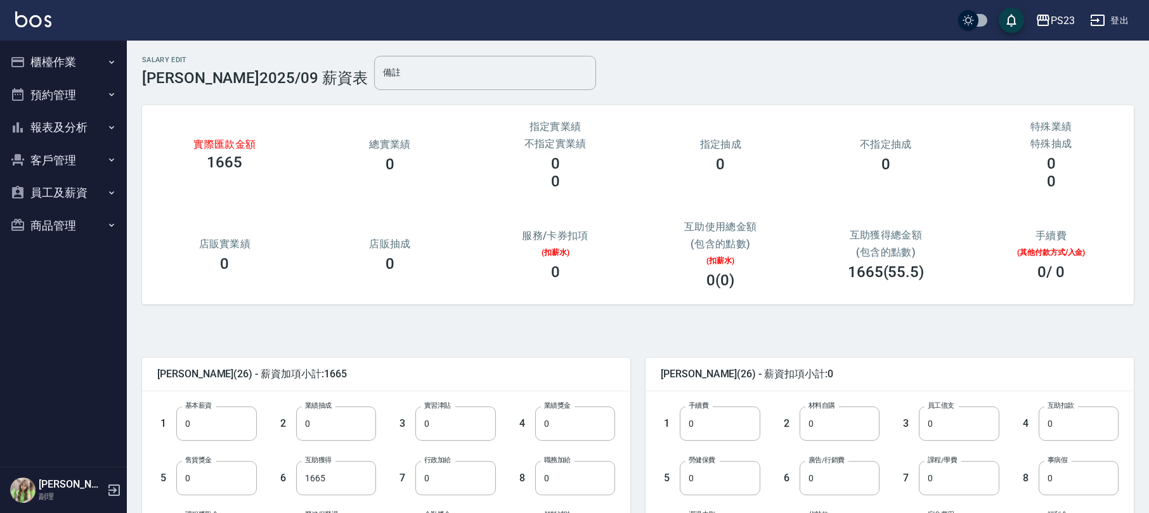
scroll to position [169, 0]
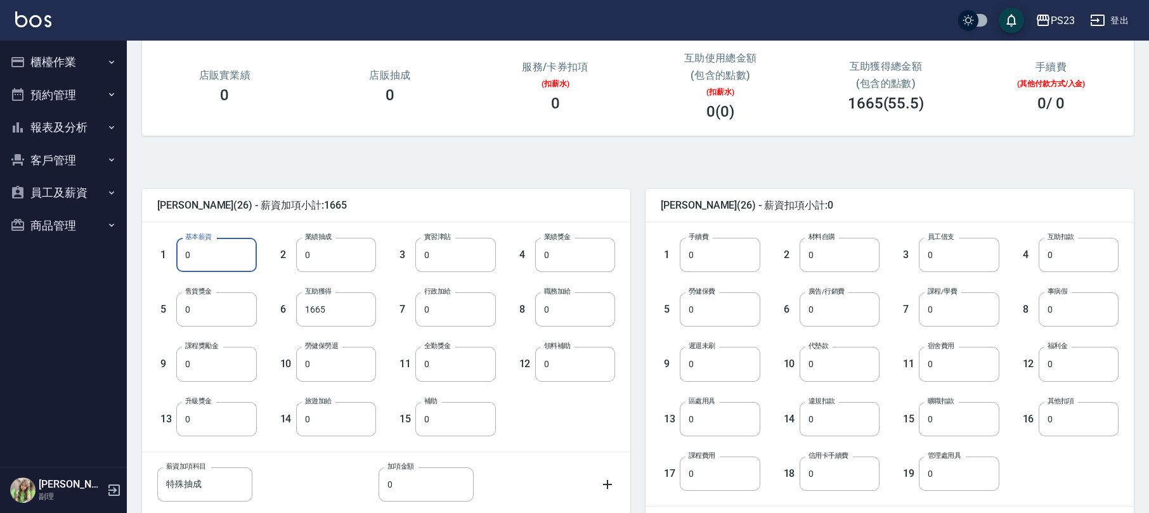
click at [250, 247] on input "0" at bounding box center [216, 255] width 80 height 34
type input "29000"
click at [331, 312] on input "1665" at bounding box center [336, 309] width 80 height 34
type input "0"
click at [704, 312] on input "0" at bounding box center [720, 309] width 80 height 34
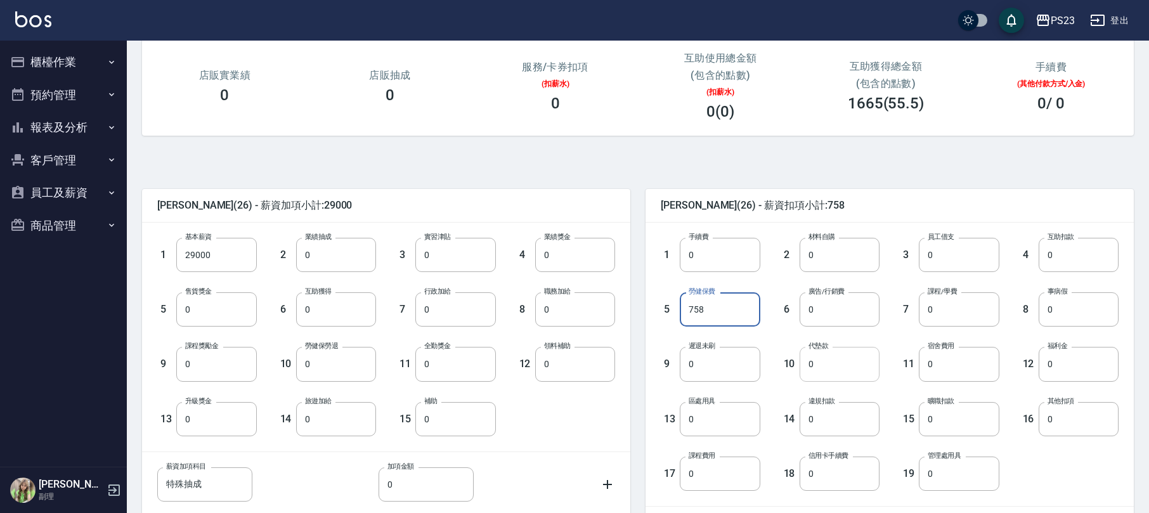
scroll to position [311, 0]
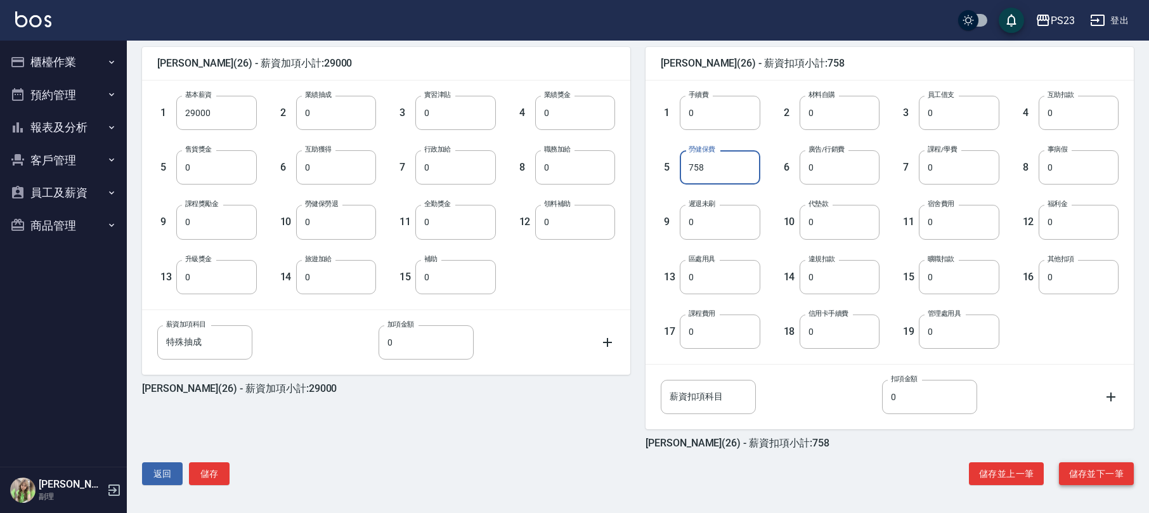
type input "758"
click at [1074, 473] on button "儲存並下一筆" at bounding box center [1096, 473] width 75 height 23
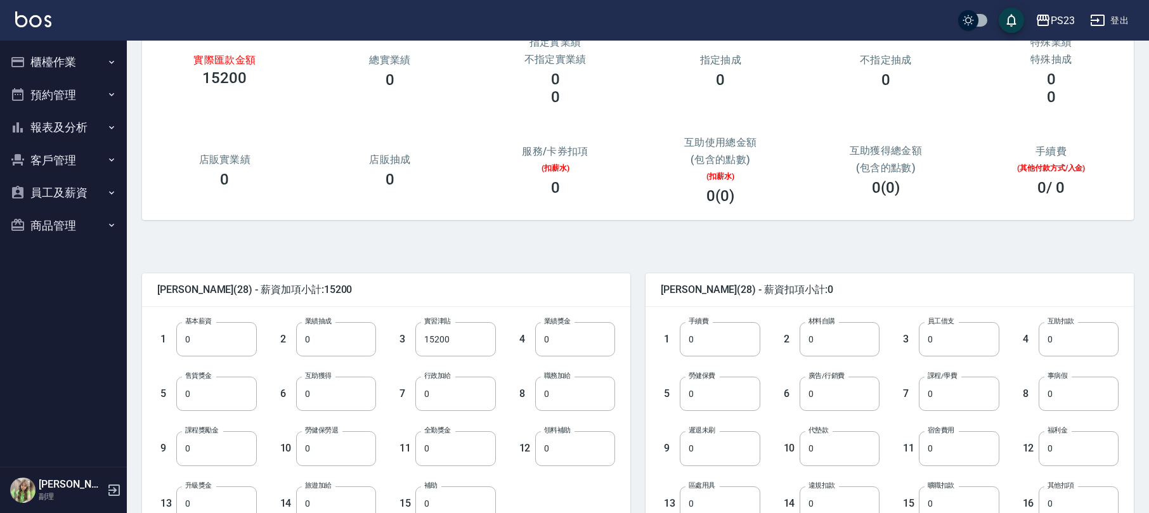
scroll to position [311, 0]
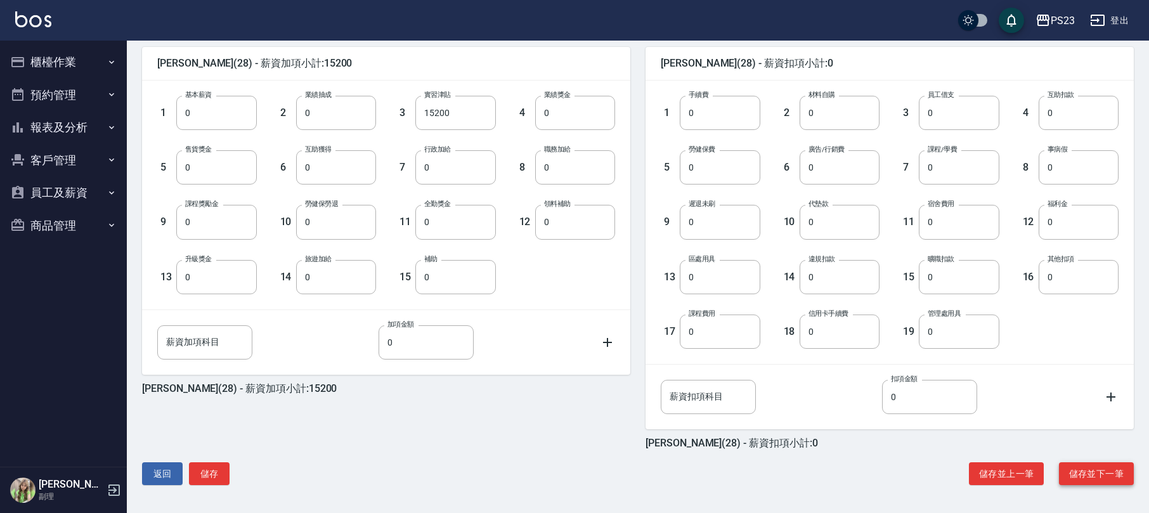
click at [1097, 475] on button "儲存並下一筆" at bounding box center [1096, 473] width 75 height 23
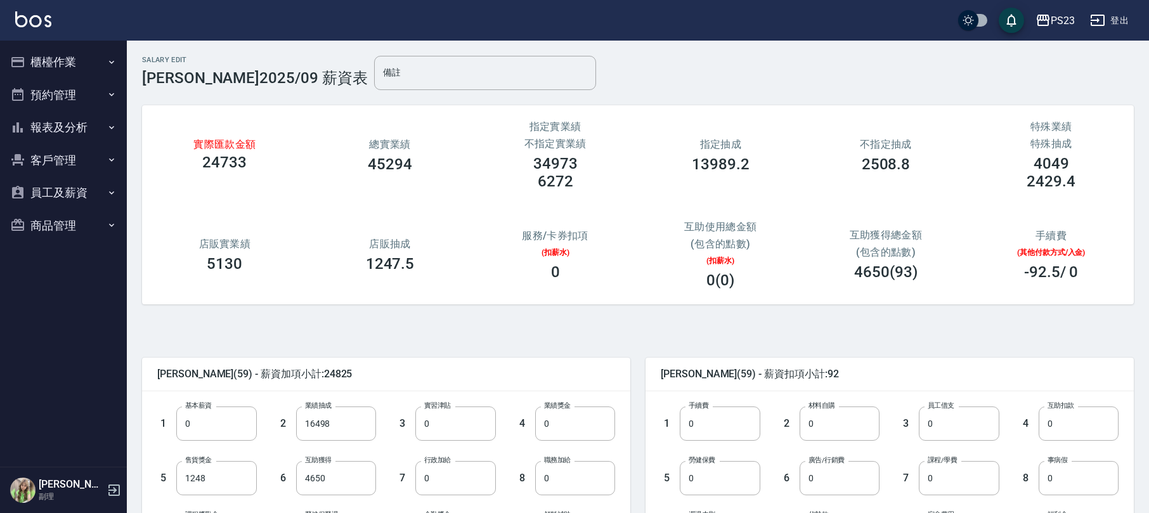
scroll to position [169, 0]
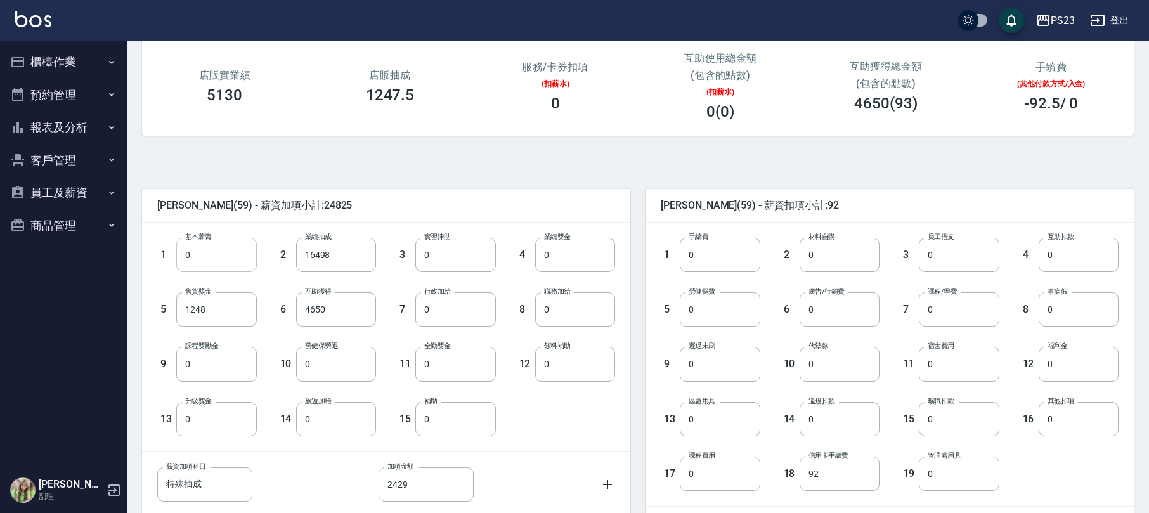
click at [226, 252] on input "0" at bounding box center [216, 255] width 80 height 34
type input "30300"
click at [338, 255] on input "16498" at bounding box center [336, 255] width 80 height 34
type input "0"
click at [353, 315] on input "4650" at bounding box center [336, 309] width 80 height 34
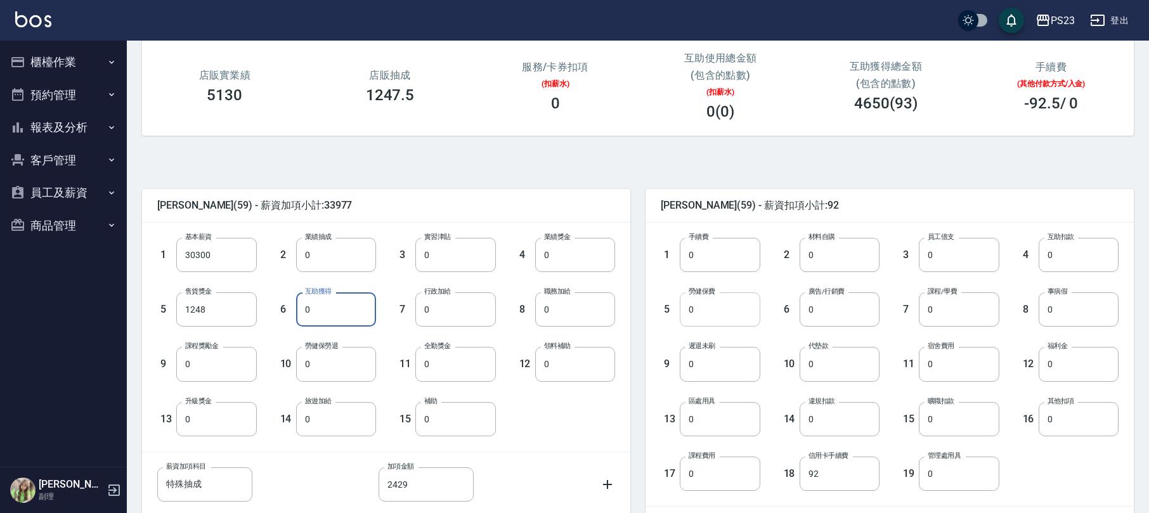
type input "0"
click at [701, 308] on input "0" at bounding box center [720, 309] width 80 height 34
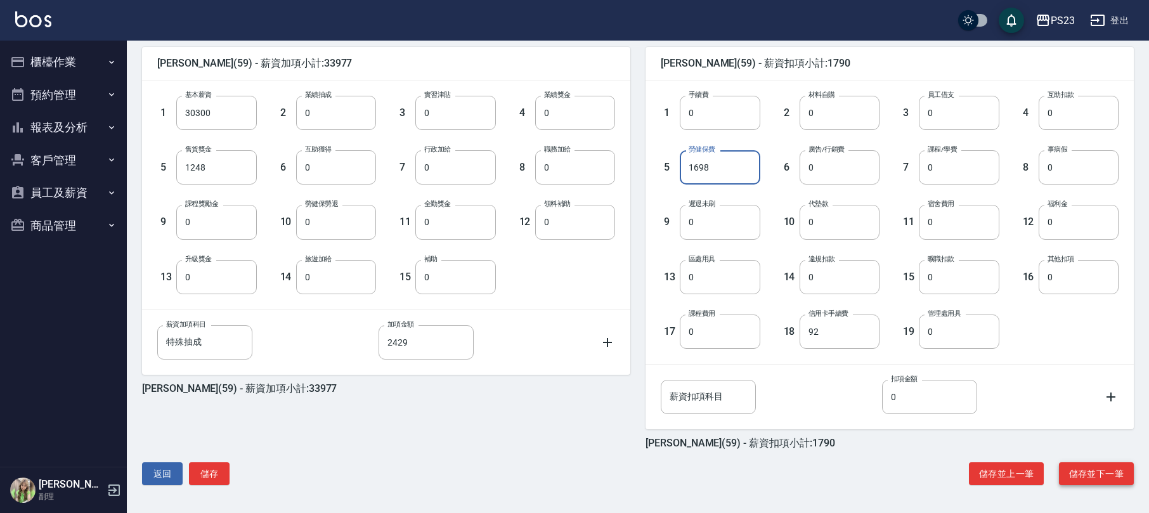
type input "1698"
click at [1104, 475] on button "儲存並下一筆" at bounding box center [1096, 473] width 75 height 23
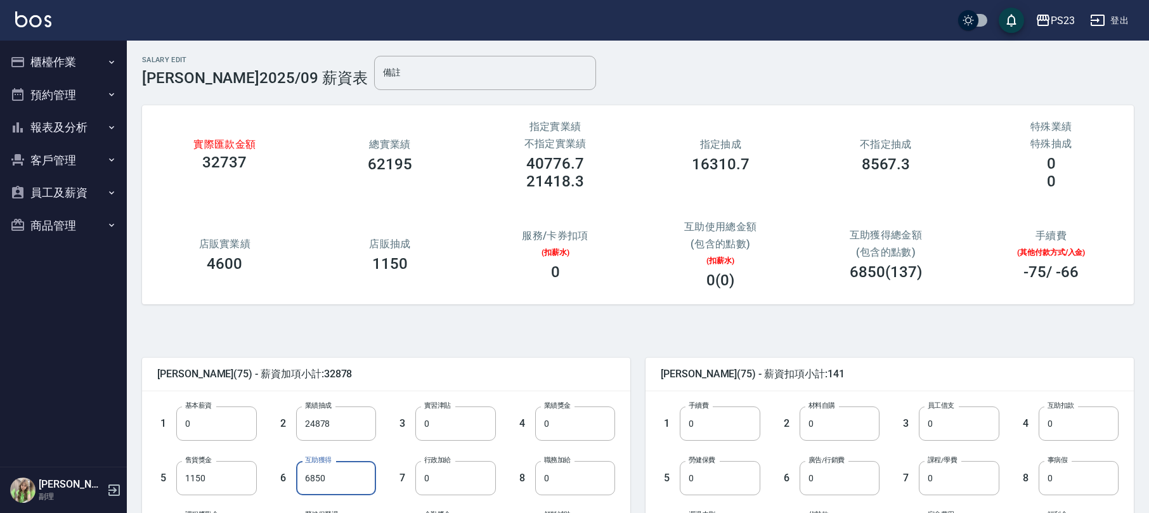
click at [349, 482] on input "6850" at bounding box center [336, 478] width 80 height 34
type input "0"
click at [343, 422] on input "24878" at bounding box center [336, 424] width 80 height 34
type input "0"
click at [236, 419] on input "0" at bounding box center [216, 424] width 80 height 34
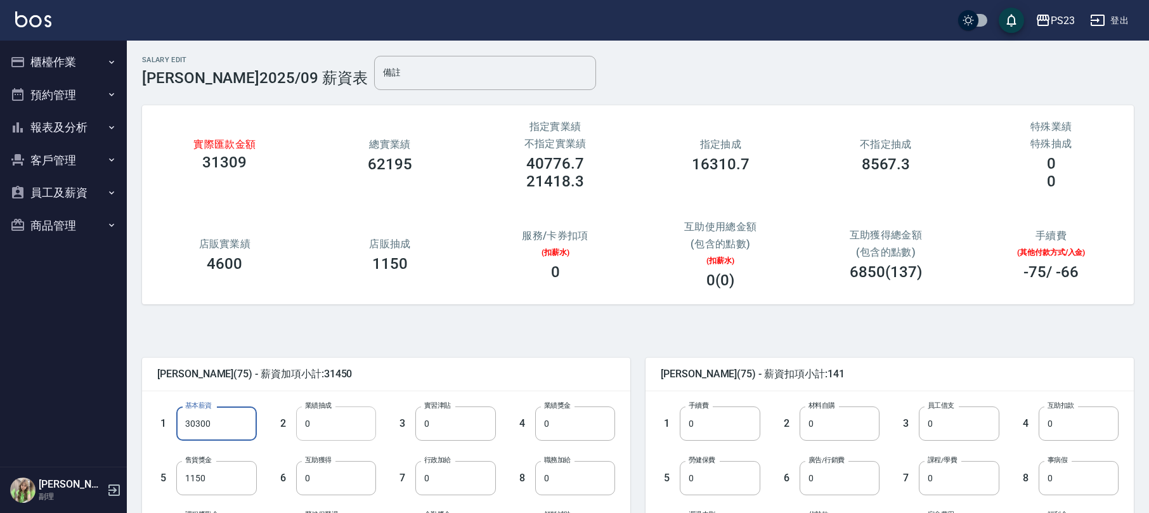
type input "30300"
click at [320, 432] on input "0" at bounding box center [336, 424] width 80 height 34
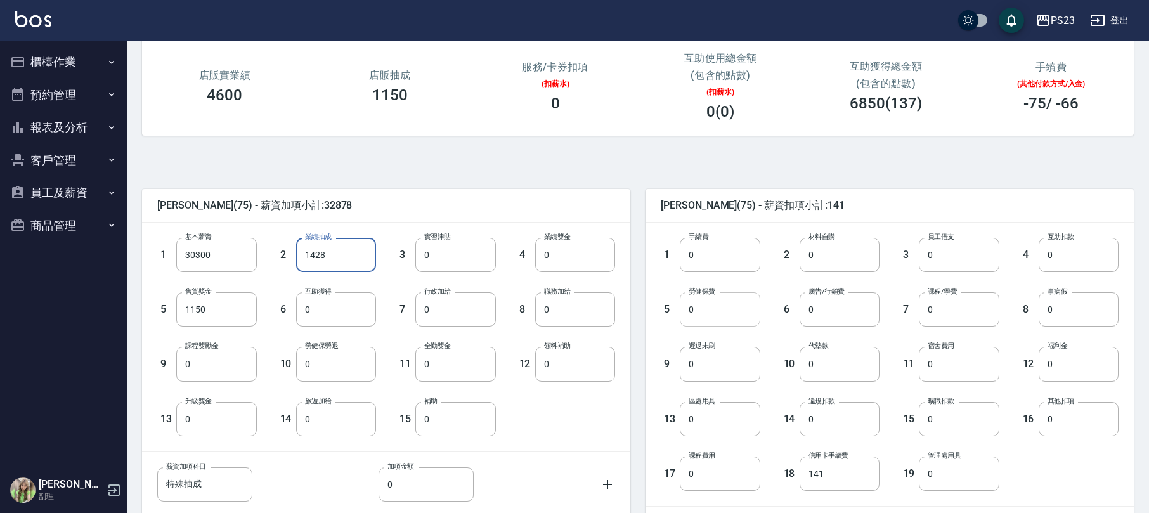
type input "1428"
click at [710, 312] on input "0" at bounding box center [720, 309] width 80 height 34
type input "1228"
drag, startPoint x: 837, startPoint y: 263, endPoint x: 846, endPoint y: 265, distance: 9.1
click at [837, 262] on input "0" at bounding box center [840, 255] width 80 height 34
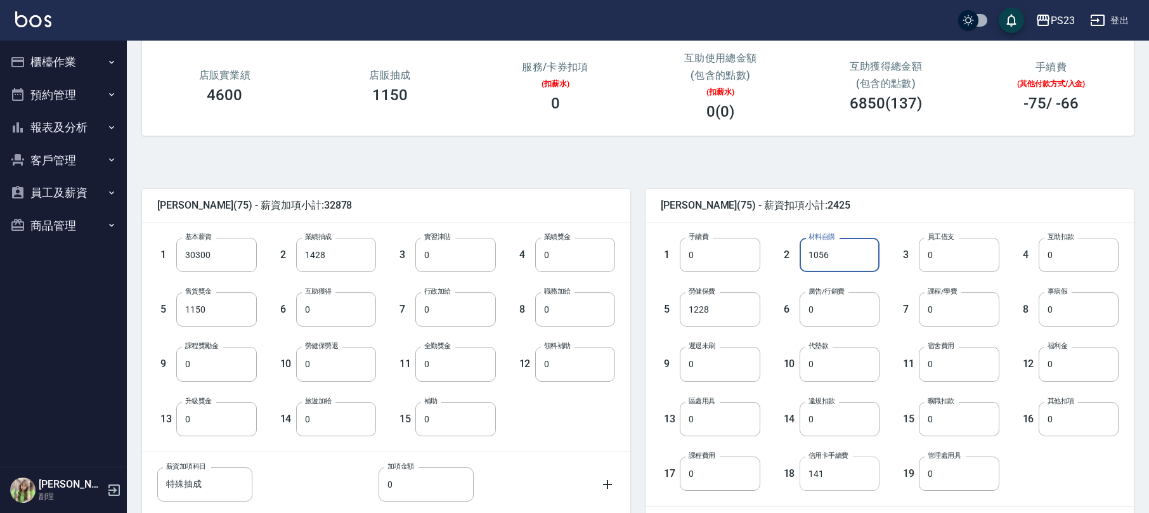
scroll to position [311, 0]
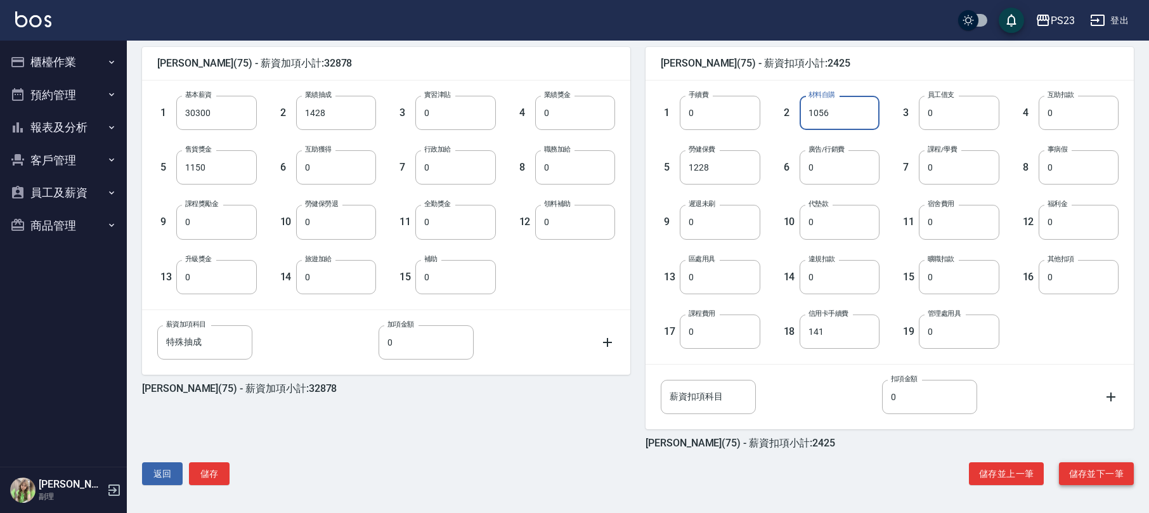
type input "1056"
click at [1089, 473] on button "儲存並下一筆" at bounding box center [1096, 473] width 75 height 23
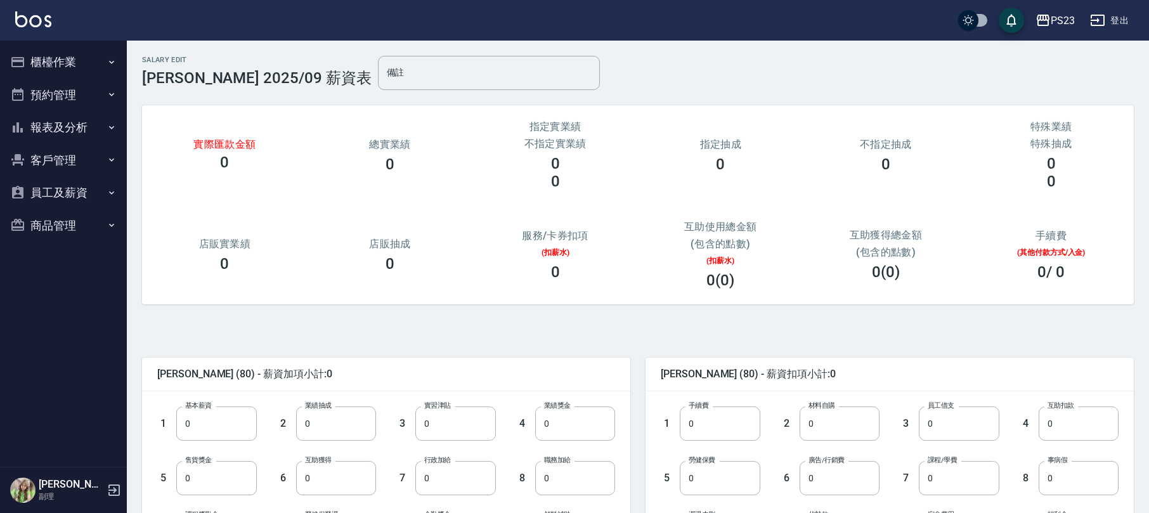
scroll to position [169, 0]
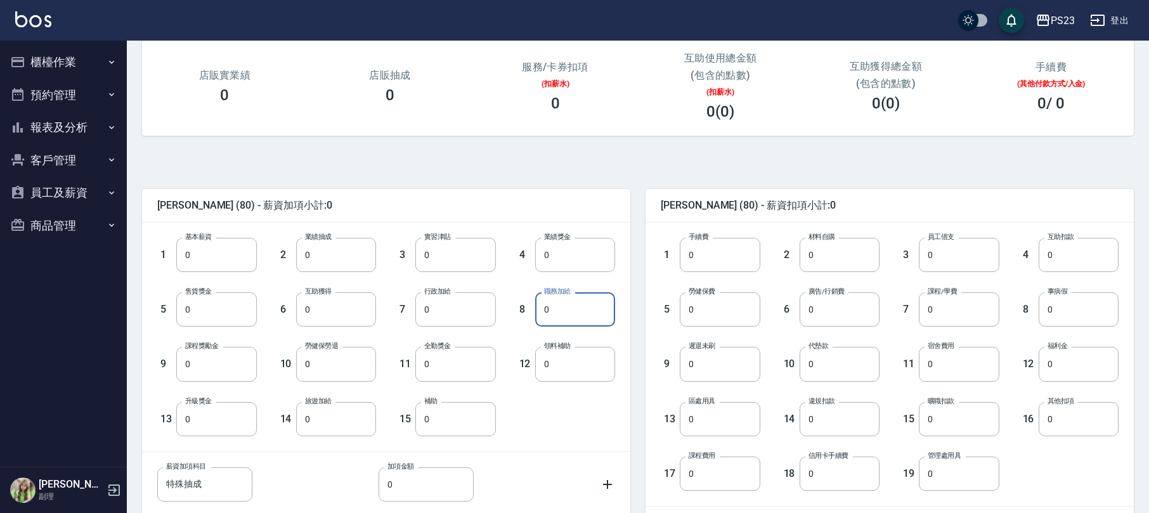
click at [584, 305] on input "0" at bounding box center [575, 309] width 80 height 34
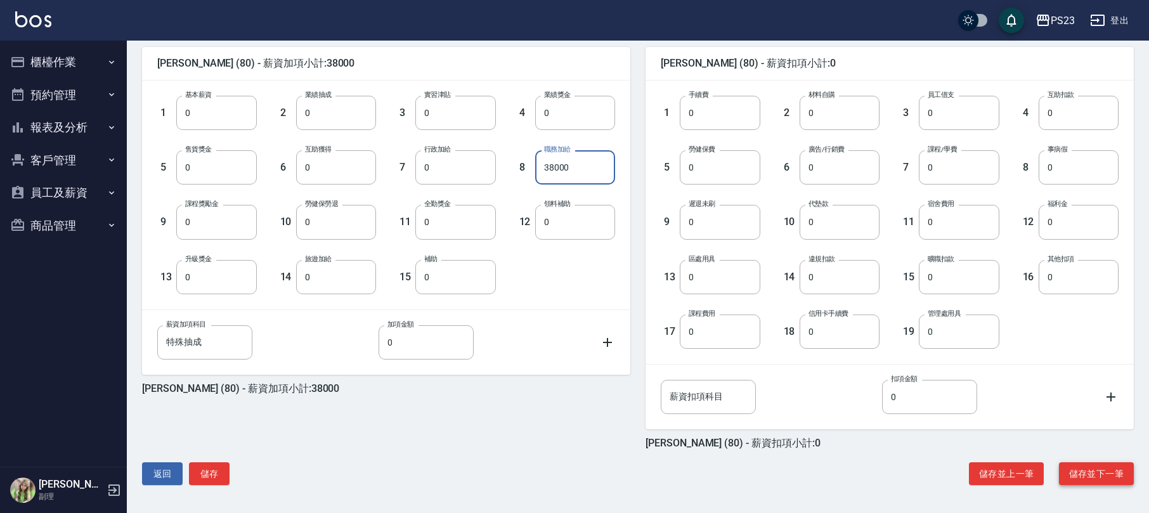
type input "38000"
click at [1075, 478] on button "儲存並下一筆" at bounding box center [1096, 473] width 75 height 23
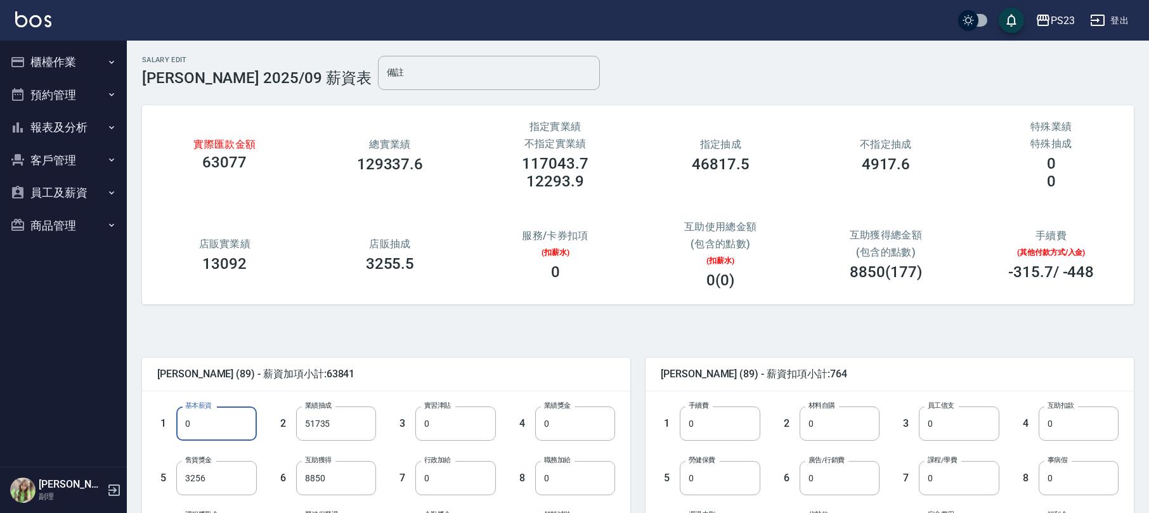
click at [211, 428] on input "0" at bounding box center [216, 424] width 80 height 34
type input "30300"
click at [325, 426] on input "51735" at bounding box center [336, 424] width 80 height 34
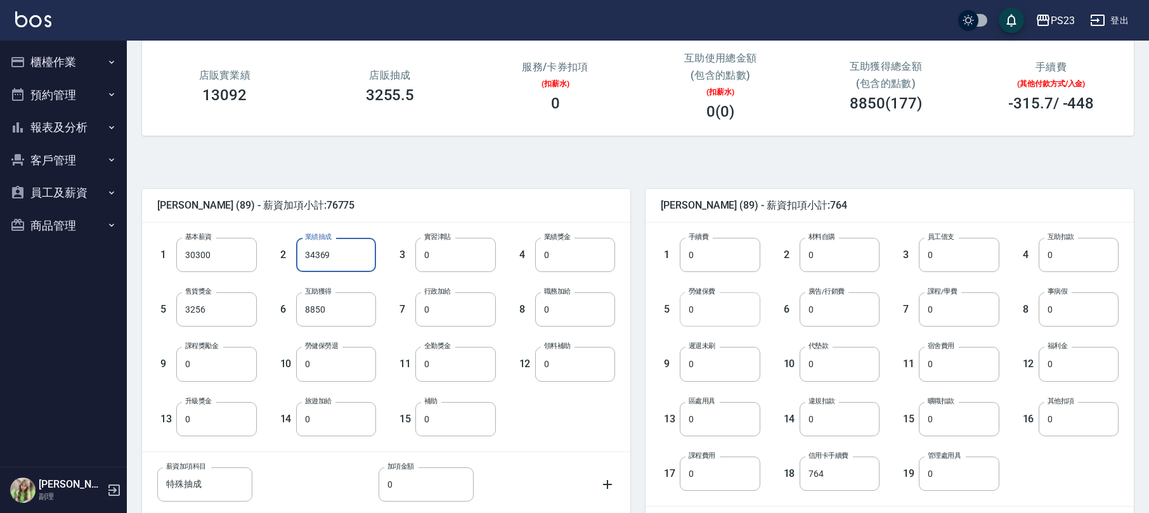
type input "34369"
click at [719, 315] on input "0" at bounding box center [720, 309] width 80 height 34
type input "1228"
click at [817, 249] on input "0" at bounding box center [840, 255] width 80 height 34
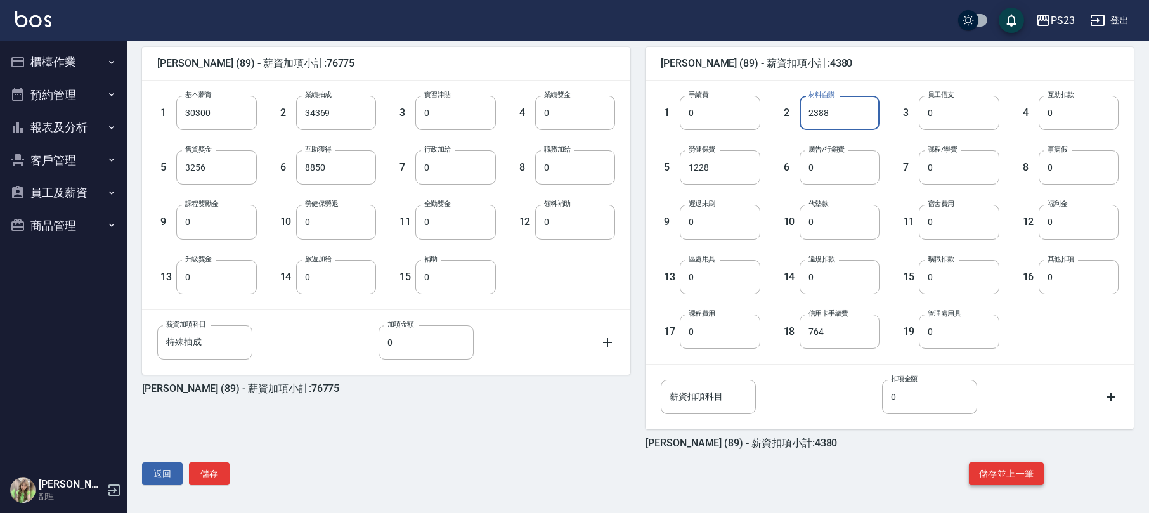
type input "2388"
click at [1020, 475] on button "儲存並上一筆" at bounding box center [1006, 473] width 75 height 23
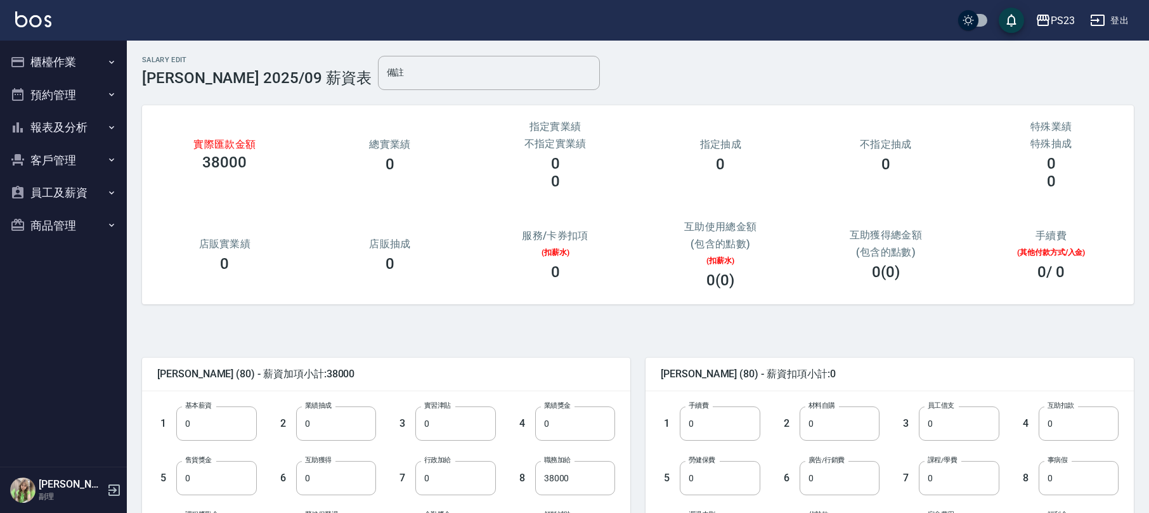
click at [72, 190] on button "員工及薪資" at bounding box center [63, 192] width 117 height 33
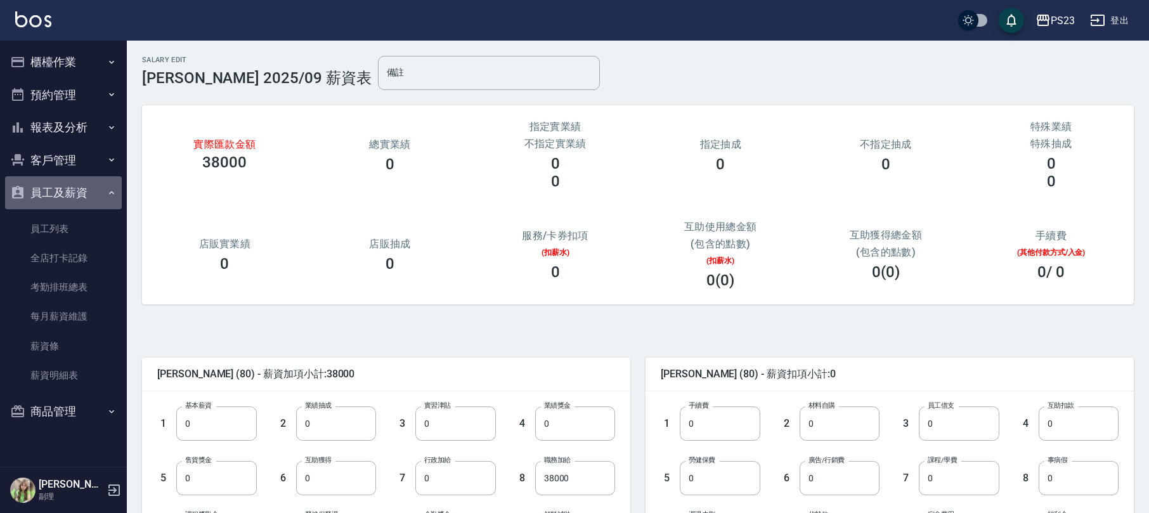
click at [53, 192] on button "員工及薪資" at bounding box center [63, 192] width 117 height 33
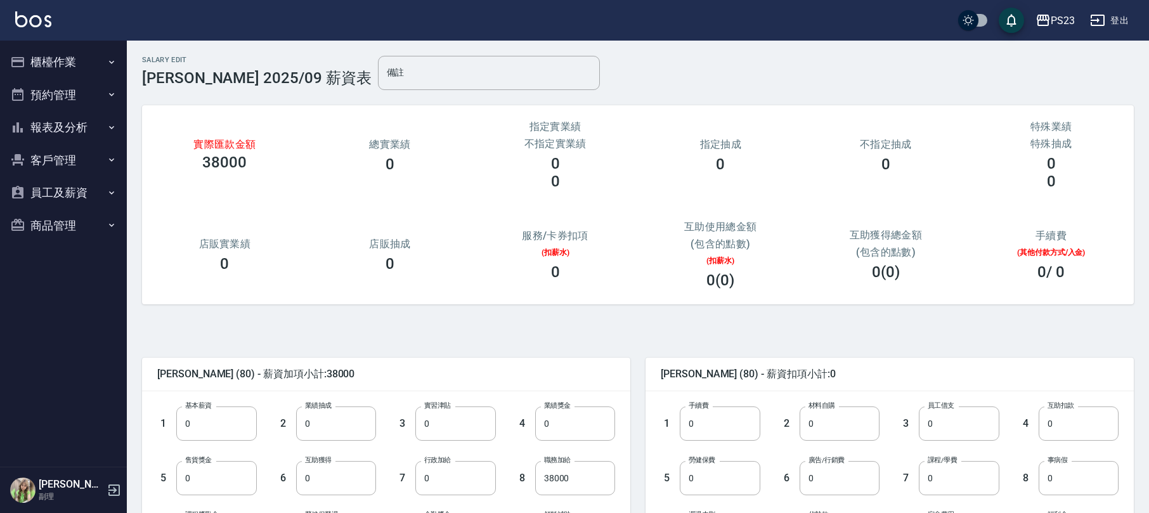
click at [54, 185] on button "員工及薪資" at bounding box center [63, 192] width 117 height 33
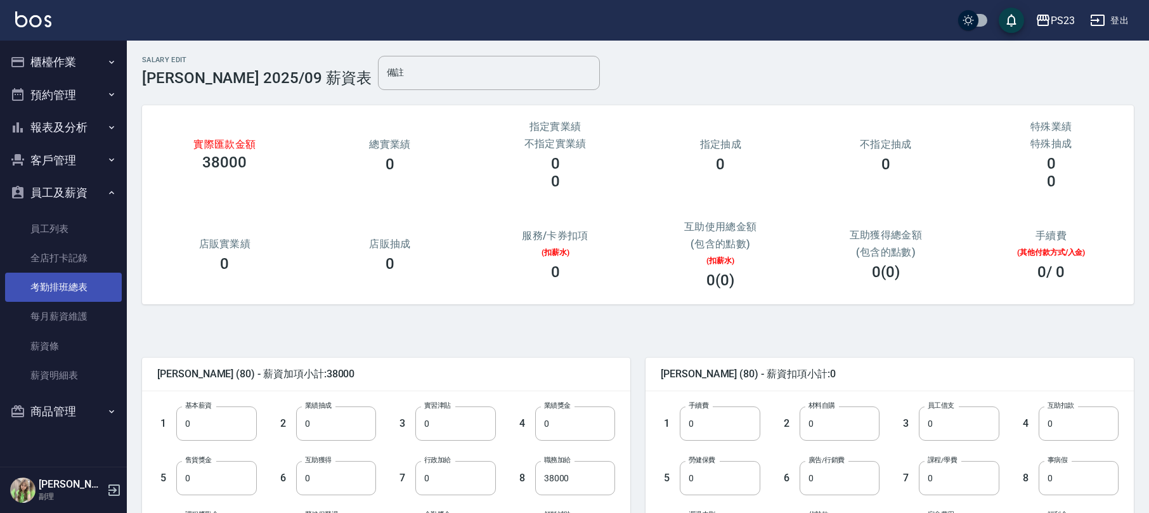
click at [80, 285] on link "考勤排班總表" at bounding box center [63, 287] width 117 height 29
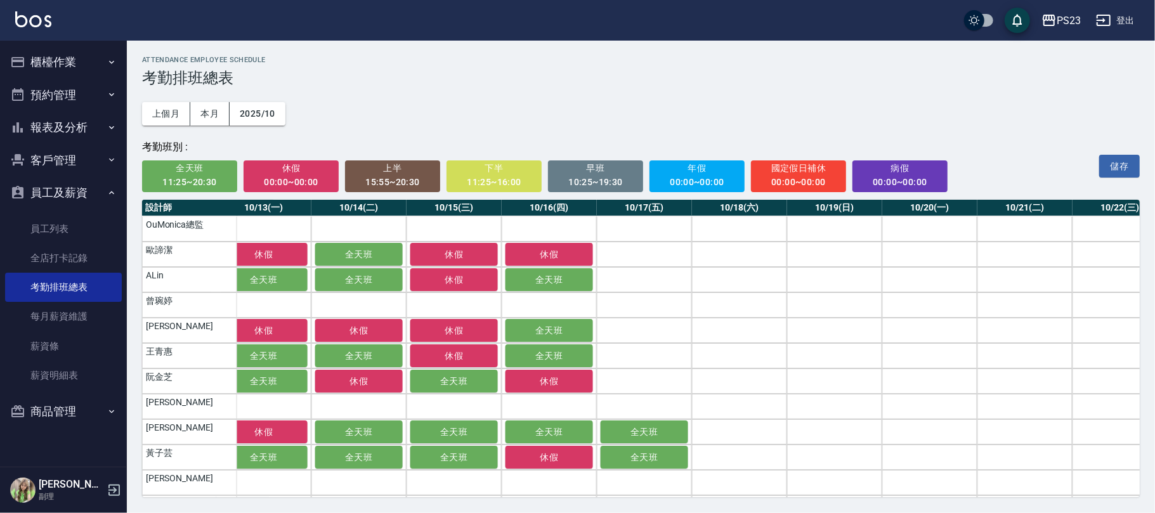
scroll to position [0, 1305]
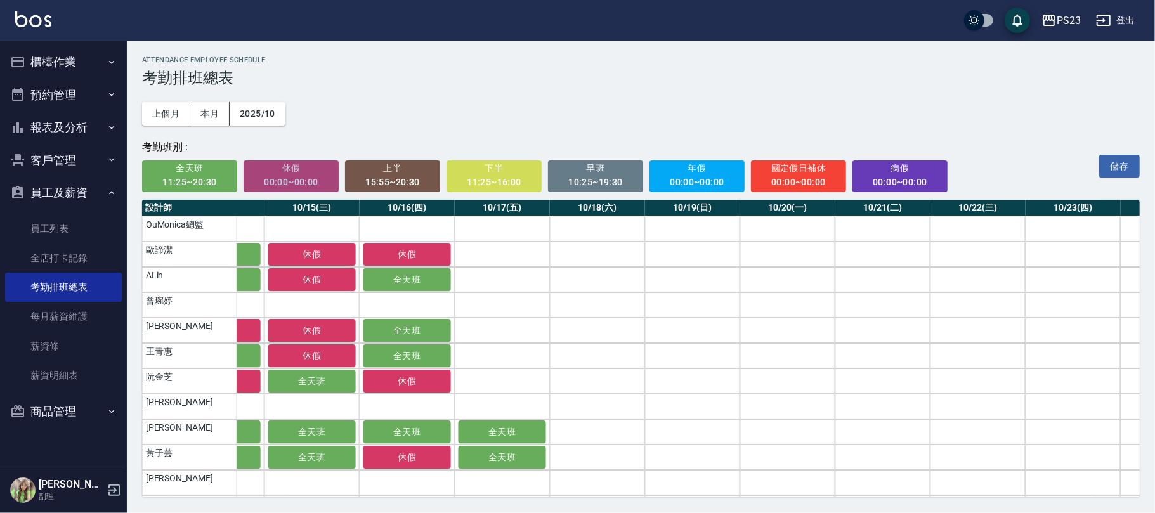
click at [311, 176] on div "00:00~00:00" at bounding box center [291, 182] width 78 height 16
click at [602, 438] on td "a dense table" at bounding box center [597, 431] width 95 height 25
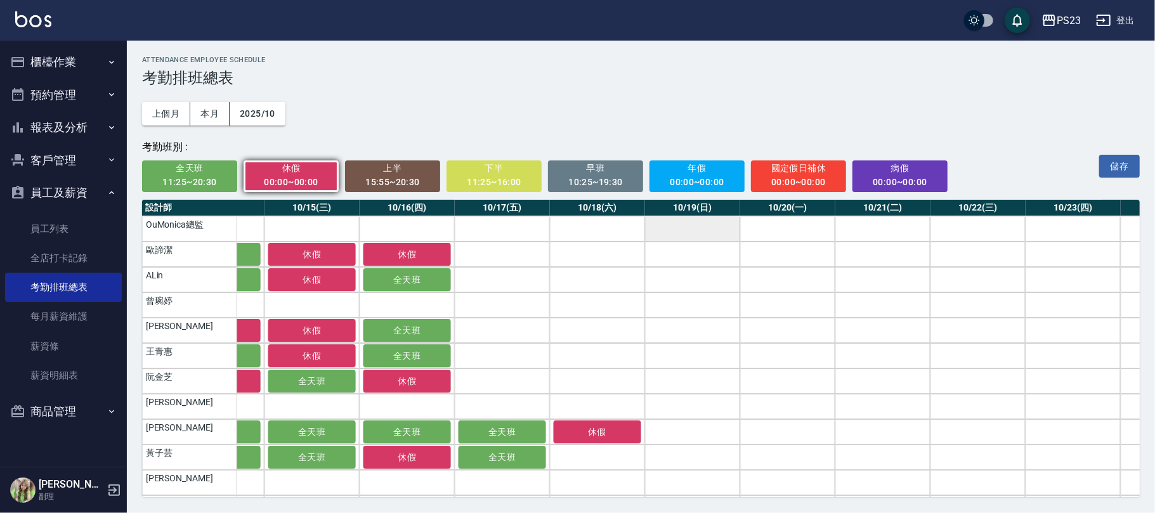
click at [699, 232] on td "a dense table" at bounding box center [692, 228] width 95 height 25
click at [691, 260] on td "a dense table" at bounding box center [692, 254] width 95 height 25
click at [701, 229] on span "休假" at bounding box center [692, 229] width 63 height 10
click at [508, 176] on div "11:25~16:00" at bounding box center [494, 182] width 78 height 16
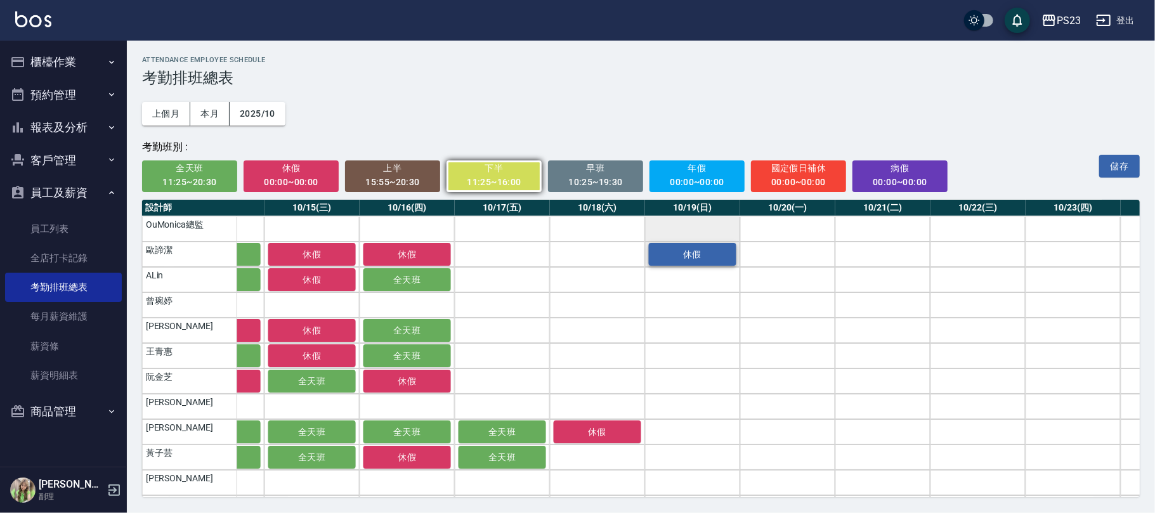
click at [683, 257] on span "休假" at bounding box center [692, 254] width 63 height 10
click at [226, 175] on span "全天班" at bounding box center [190, 168] width 78 height 16
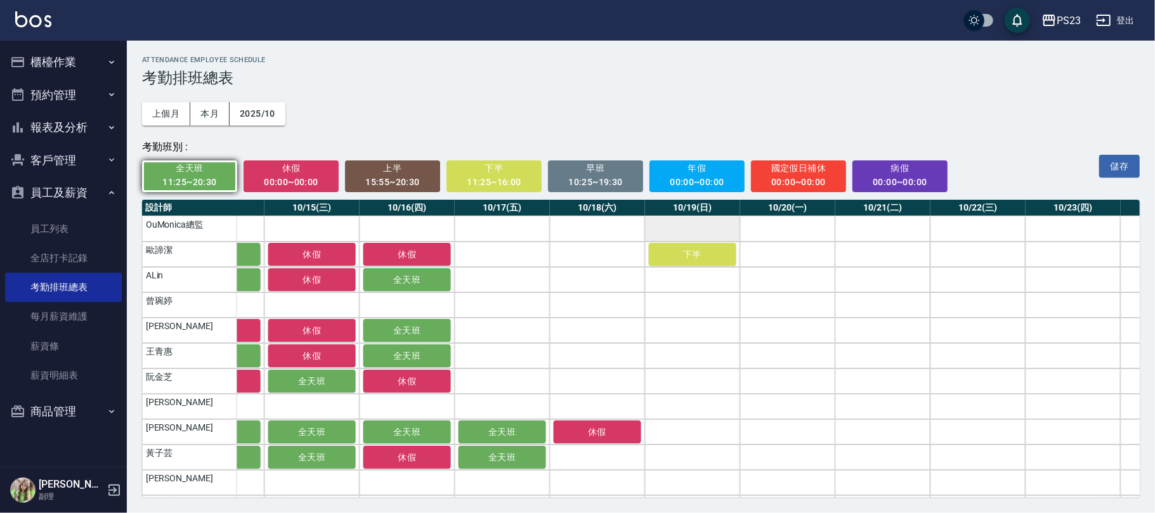
click at [328, 180] on div "00:00~00:00" at bounding box center [291, 182] width 78 height 16
click at [678, 232] on td "a dense table" at bounding box center [692, 228] width 95 height 25
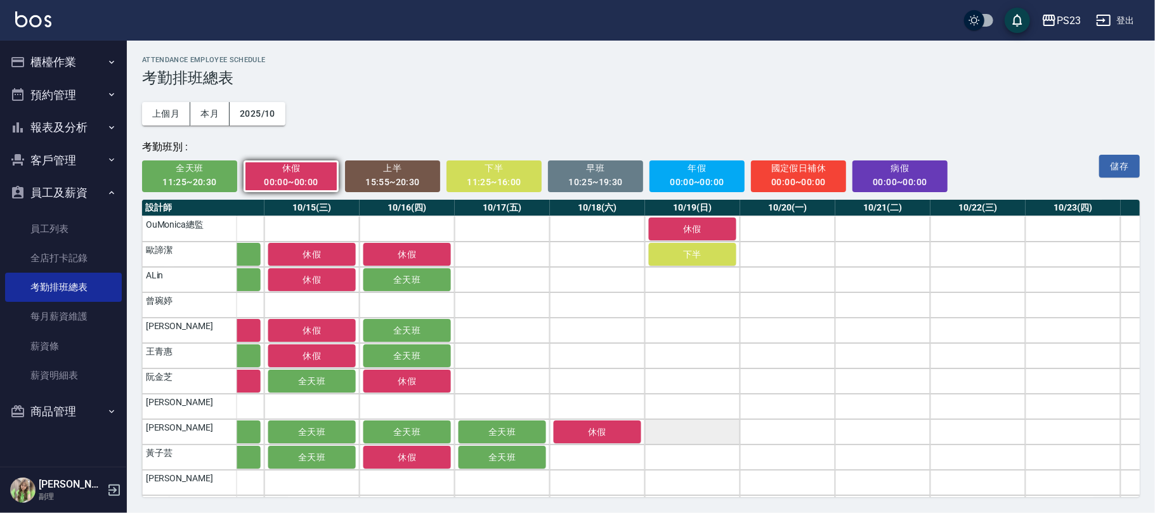
click at [690, 432] on td "a dense table" at bounding box center [692, 431] width 95 height 25
click at [685, 458] on td "a dense table" at bounding box center [692, 457] width 95 height 25
click at [209, 170] on span "全天班" at bounding box center [190, 168] width 78 height 16
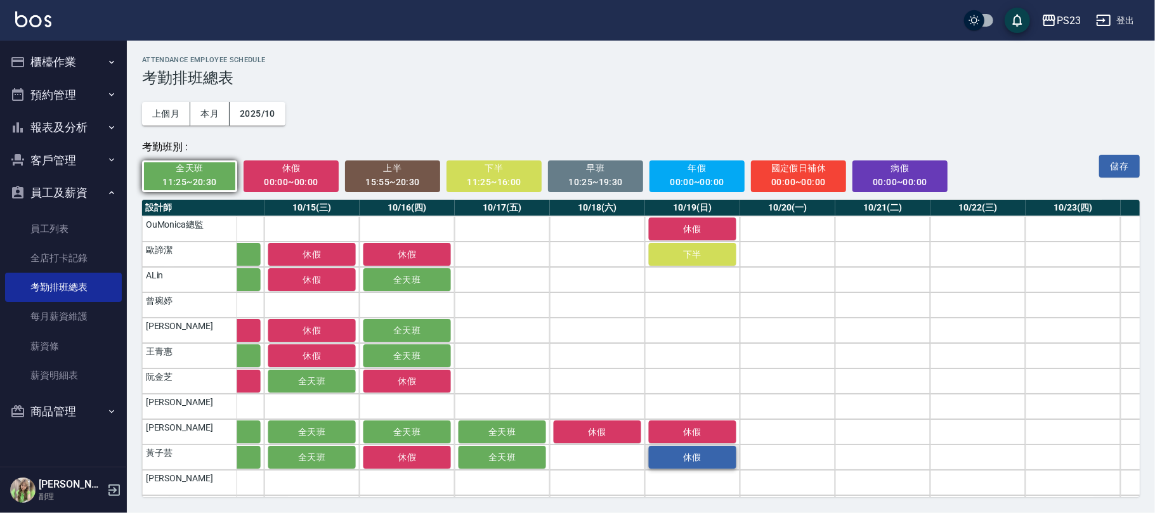
click at [700, 455] on span "休假" at bounding box center [692, 457] width 63 height 10
click at [285, 176] on div "00:00~00:00" at bounding box center [291, 182] width 78 height 16
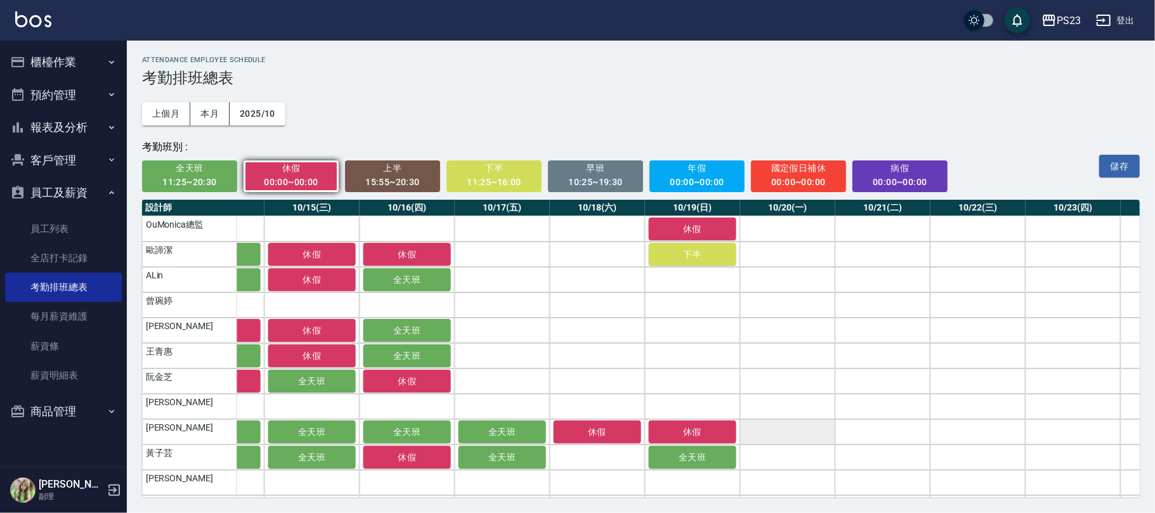
click at [802, 434] on td "a dense table" at bounding box center [787, 431] width 95 height 25
click at [799, 454] on td "a dense table" at bounding box center [787, 457] width 95 height 25
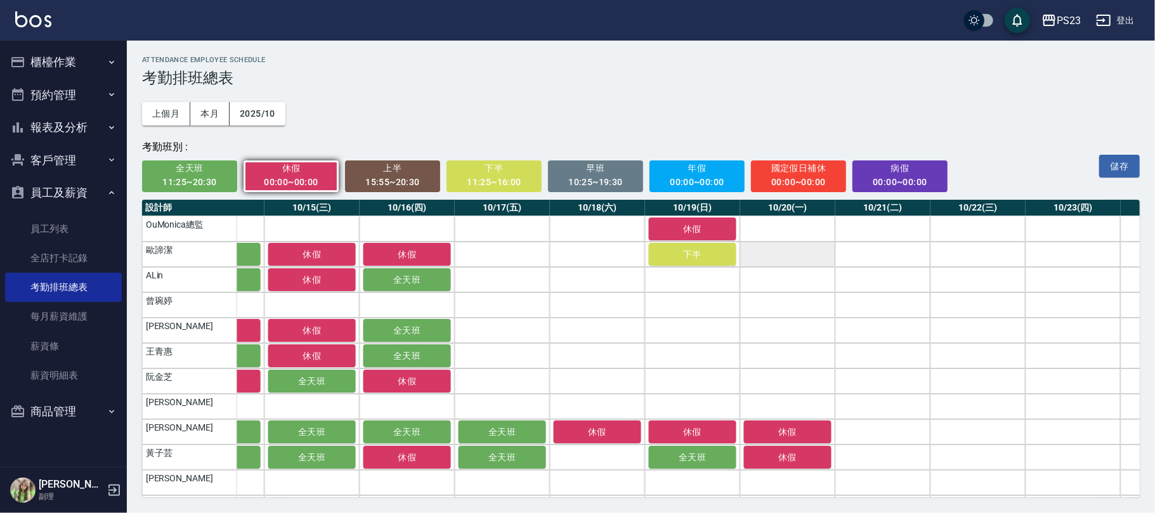
click at [780, 252] on td "a dense table" at bounding box center [787, 254] width 95 height 25
click at [792, 332] on td "a dense table" at bounding box center [787, 330] width 95 height 25
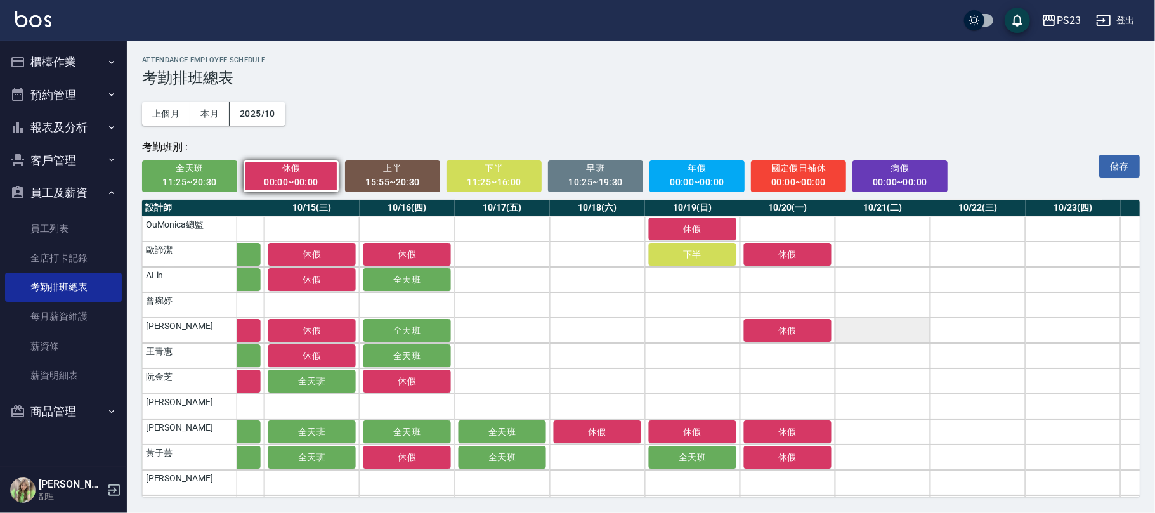
click at [876, 331] on td "a dense table" at bounding box center [882, 330] width 95 height 25
click at [990, 330] on td "a dense table" at bounding box center [978, 330] width 95 height 25
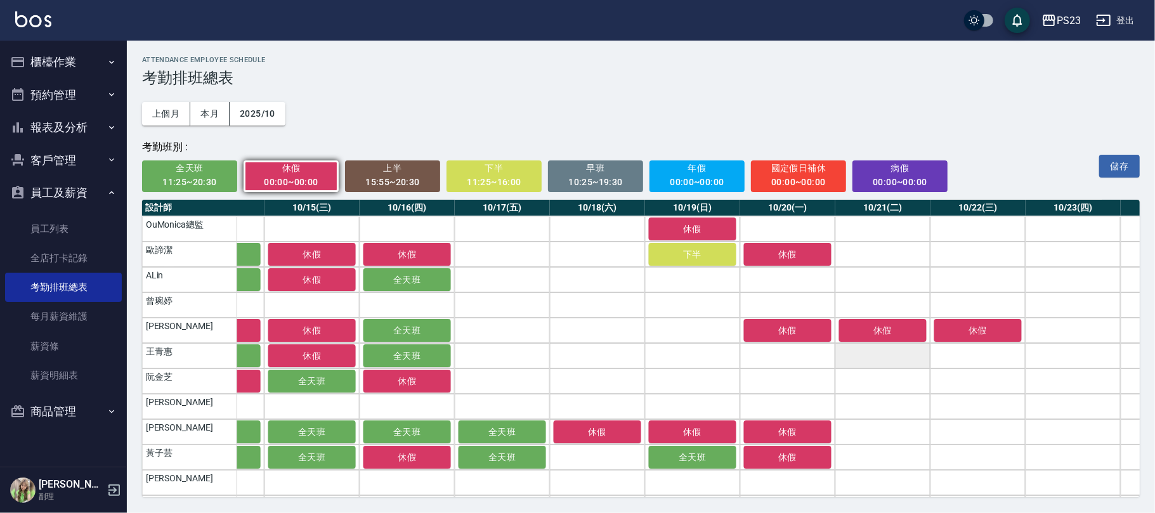
click at [861, 364] on td "a dense table" at bounding box center [882, 355] width 95 height 25
click at [889, 381] on td "a dense table" at bounding box center [882, 381] width 95 height 25
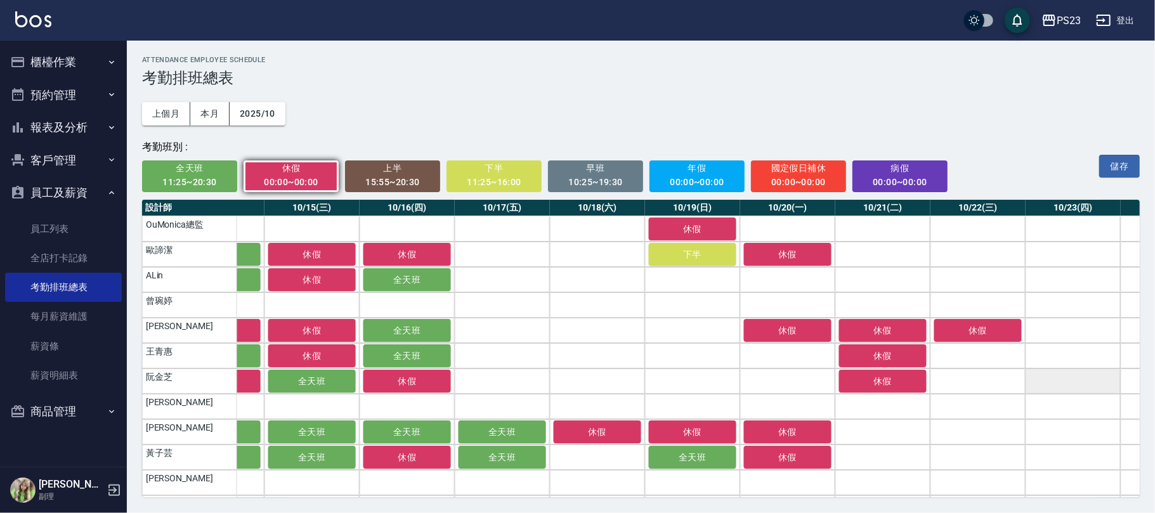
click at [1061, 382] on td "a dense table" at bounding box center [1073, 381] width 95 height 25
click at [185, 166] on span "全天班" at bounding box center [190, 168] width 78 height 16
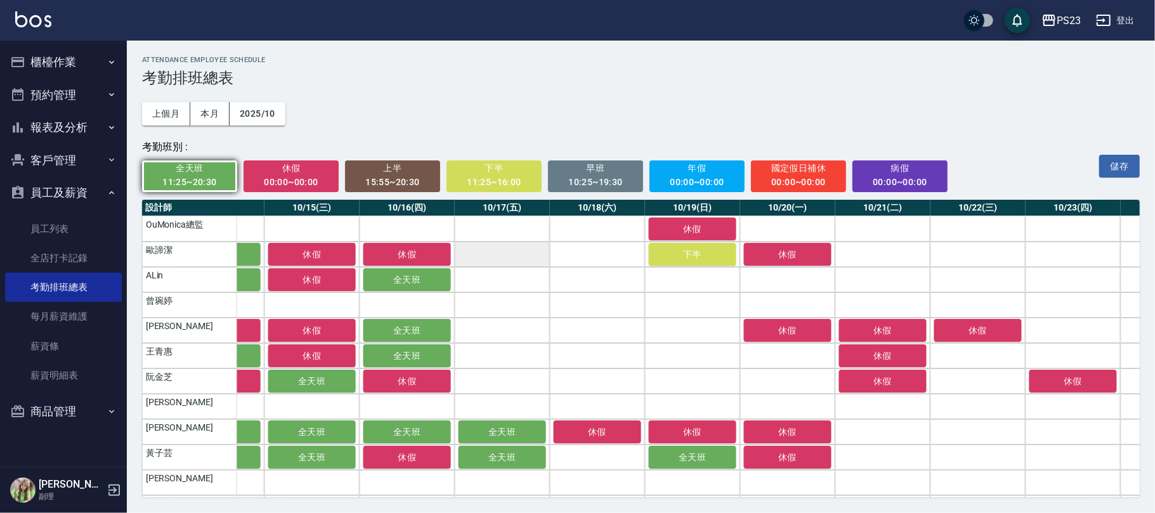
click at [497, 256] on td "a dense table" at bounding box center [502, 254] width 95 height 25
click at [498, 275] on td "a dense table" at bounding box center [502, 279] width 95 height 25
click at [587, 249] on td "a dense table" at bounding box center [597, 254] width 95 height 25
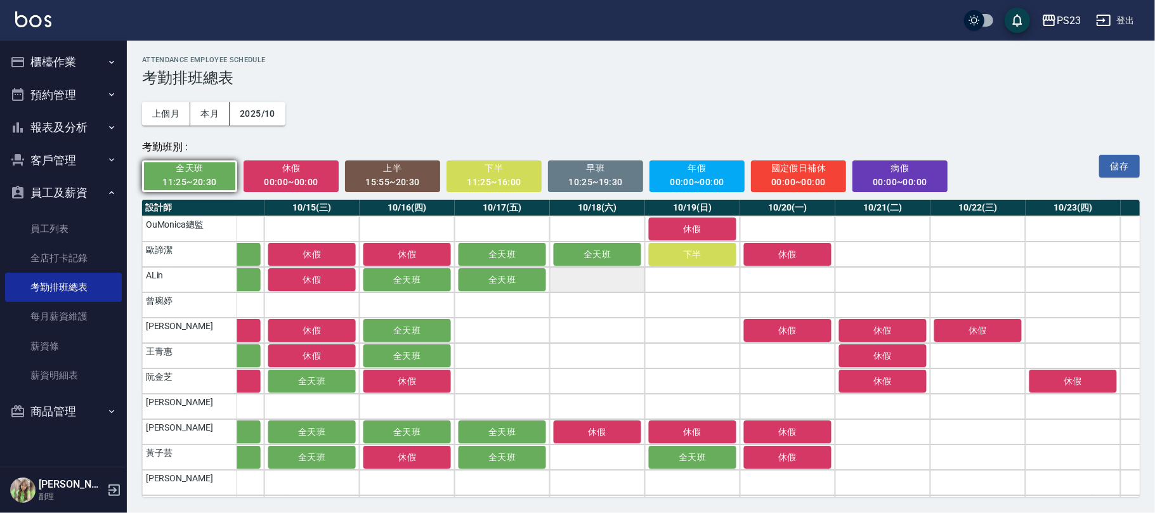
click at [595, 282] on td "a dense table" at bounding box center [597, 279] width 95 height 25
click at [684, 272] on td "a dense table" at bounding box center [692, 279] width 95 height 25
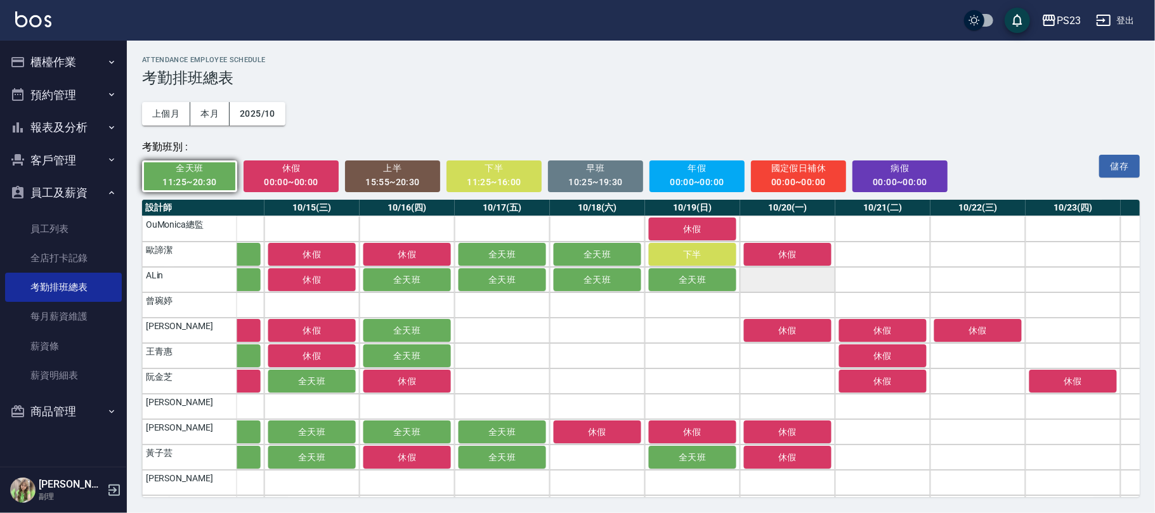
click at [757, 279] on td "a dense table" at bounding box center [787, 279] width 95 height 25
click at [861, 277] on td "a dense table" at bounding box center [882, 279] width 95 height 25
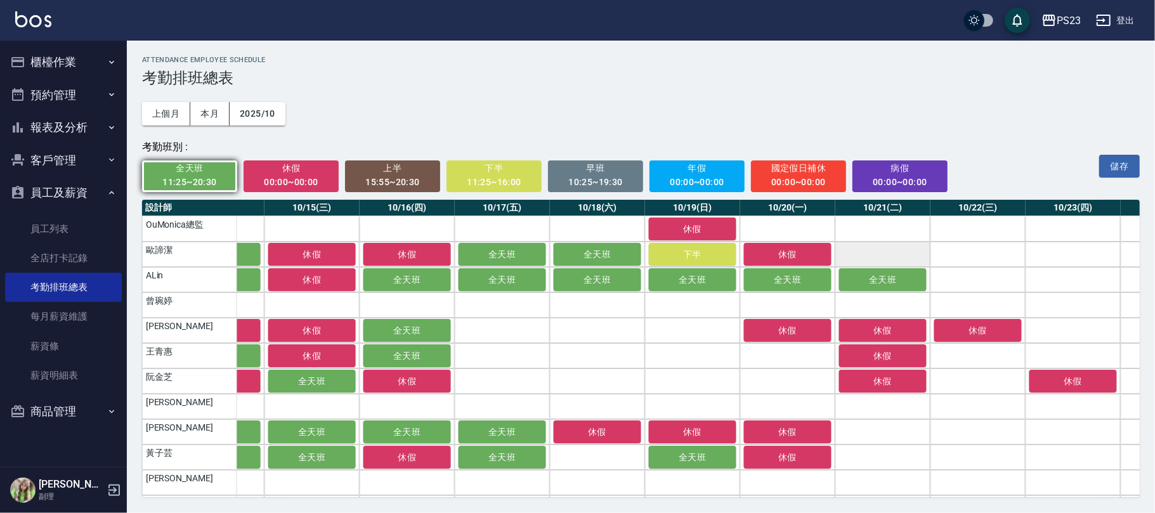
click at [894, 247] on td "a dense table" at bounding box center [882, 254] width 95 height 25
click at [978, 256] on td "a dense table" at bounding box center [978, 254] width 95 height 25
click at [981, 279] on td "a dense table" at bounding box center [978, 279] width 95 height 25
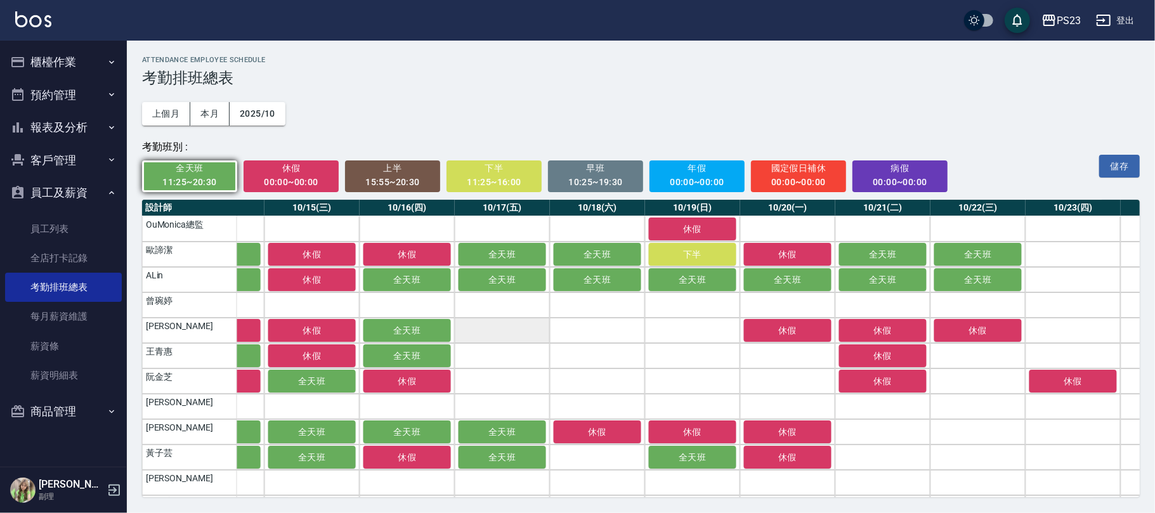
click at [511, 334] on td "a dense table" at bounding box center [502, 330] width 95 height 25
click at [532, 358] on td "a dense table" at bounding box center [502, 355] width 95 height 25
click at [530, 384] on td "a dense table" at bounding box center [502, 381] width 95 height 25
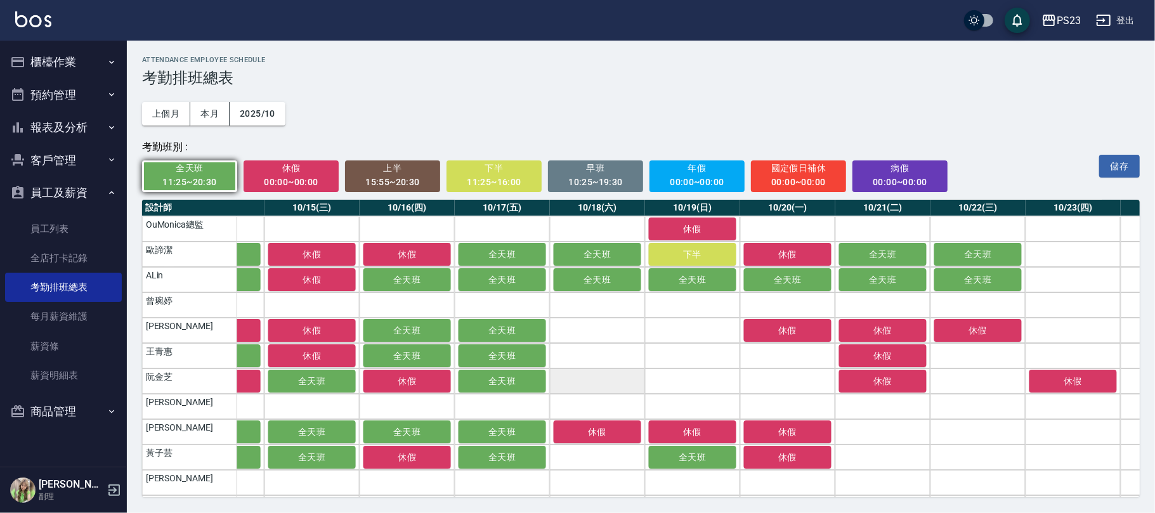
click at [613, 386] on td "a dense table" at bounding box center [597, 381] width 95 height 25
click at [622, 359] on td "a dense table" at bounding box center [597, 355] width 95 height 25
click at [623, 325] on td "a dense table" at bounding box center [597, 330] width 95 height 25
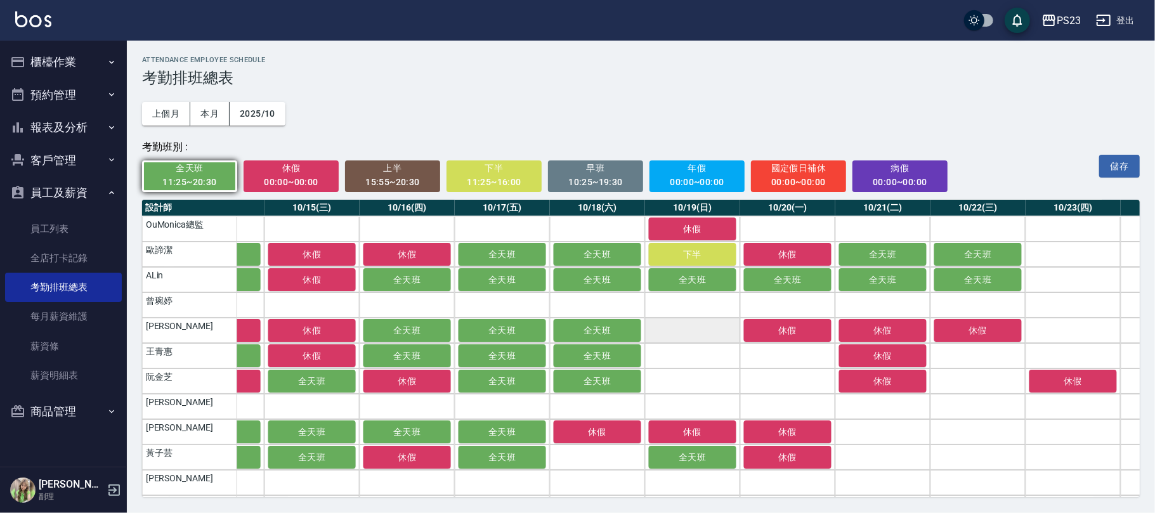
click at [686, 330] on td "a dense table" at bounding box center [692, 330] width 95 height 25
click at [678, 355] on td "a dense table" at bounding box center [692, 355] width 95 height 25
click at [678, 379] on td "a dense table" at bounding box center [692, 381] width 95 height 25
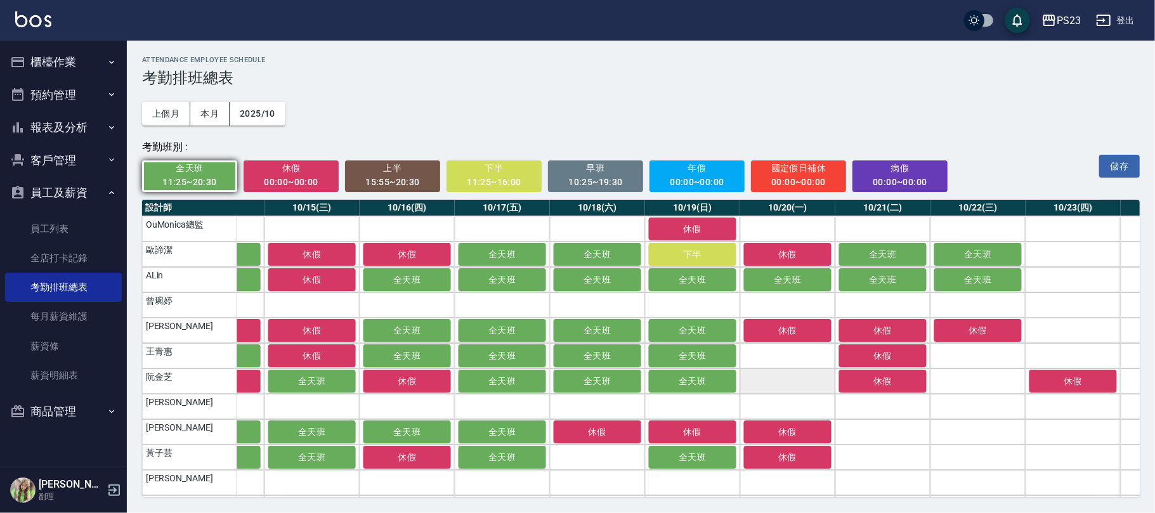
click at [802, 387] on td "a dense table" at bounding box center [787, 381] width 95 height 25
click at [813, 357] on td "a dense table" at bounding box center [787, 355] width 95 height 25
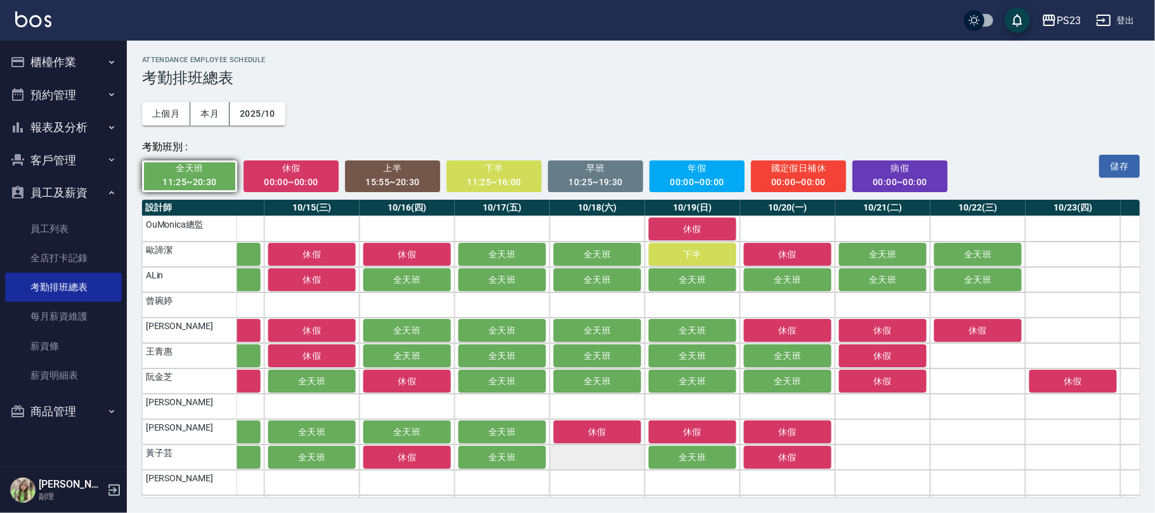
click at [595, 460] on td "a dense table" at bounding box center [597, 457] width 95 height 25
click at [896, 460] on td "a dense table" at bounding box center [882, 457] width 95 height 25
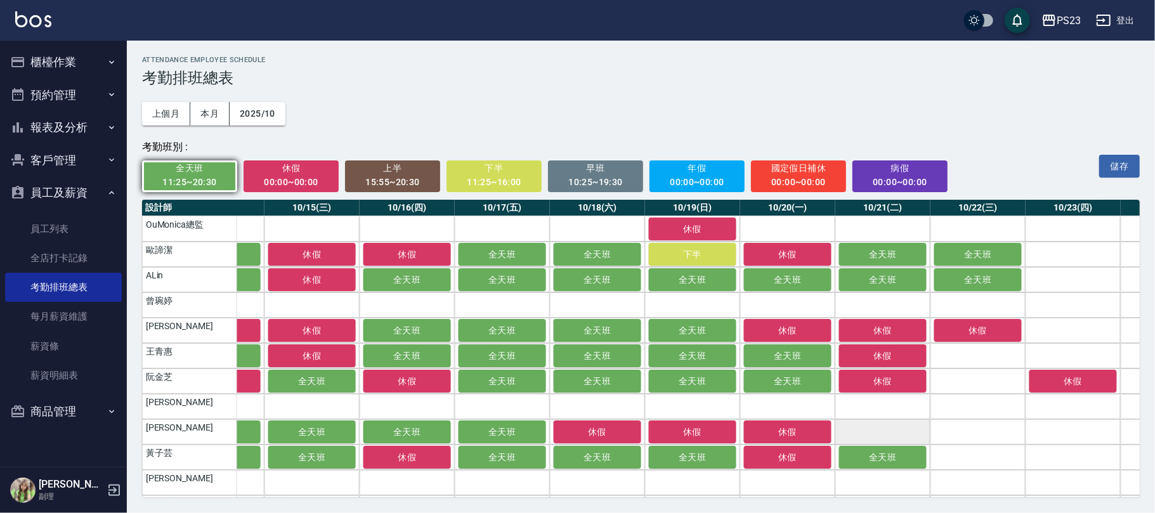
click at [896, 436] on td "a dense table" at bounding box center [882, 431] width 95 height 25
click at [887, 359] on span "休假" at bounding box center [882, 356] width 63 height 10
click at [295, 166] on span "休假" at bounding box center [291, 168] width 78 height 16
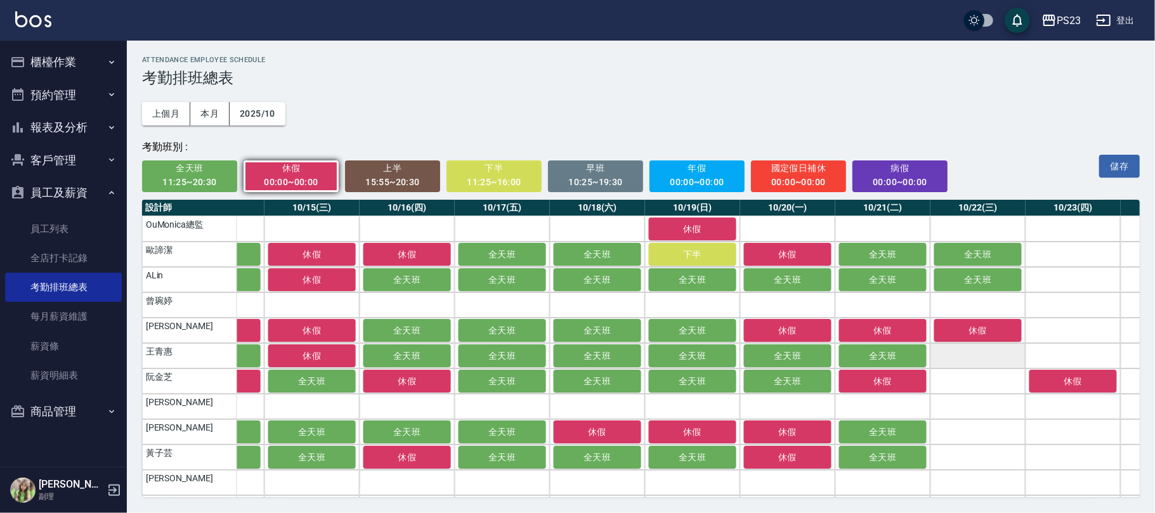
click at [965, 355] on td "a dense table" at bounding box center [978, 355] width 95 height 25
click at [167, 178] on div "11:25~20:30" at bounding box center [190, 182] width 78 height 16
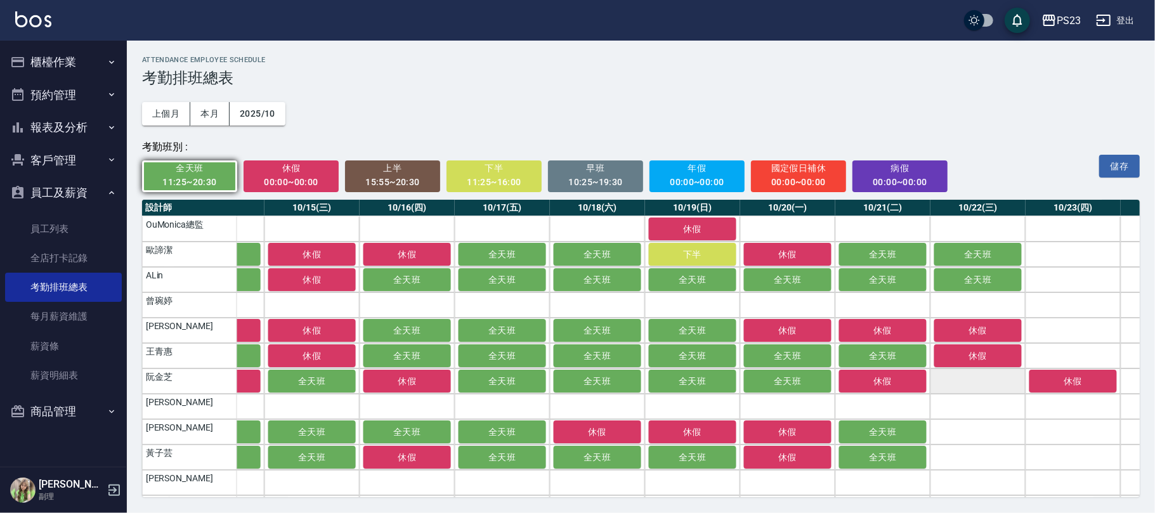
click at [975, 377] on td "a dense table" at bounding box center [978, 381] width 95 height 25
click at [981, 435] on td "a dense table" at bounding box center [978, 431] width 95 height 25
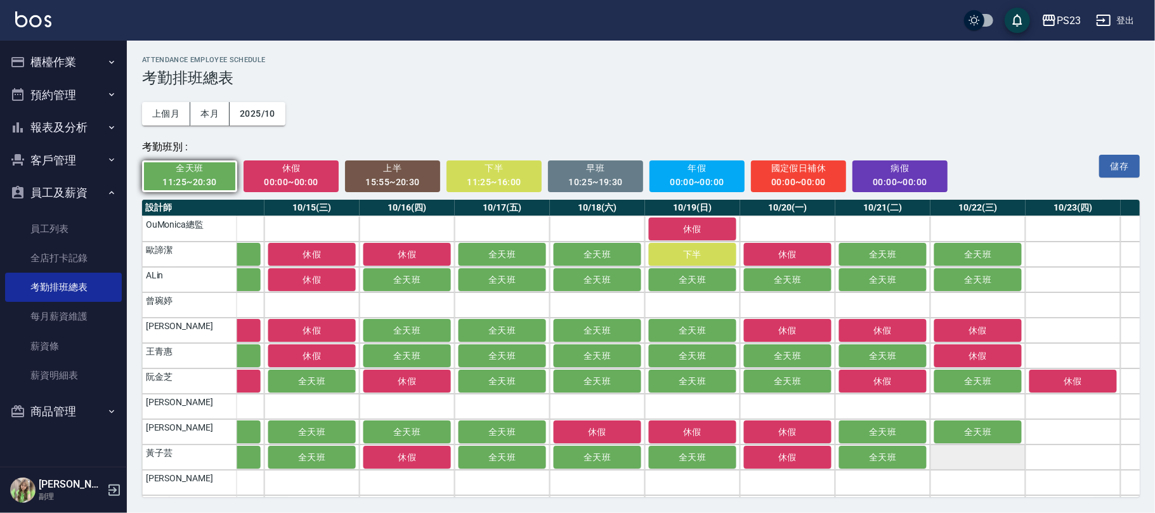
click at [979, 462] on td "a dense table" at bounding box center [978, 457] width 95 height 25
click at [1127, 167] on button "儲存" at bounding box center [1119, 166] width 41 height 23
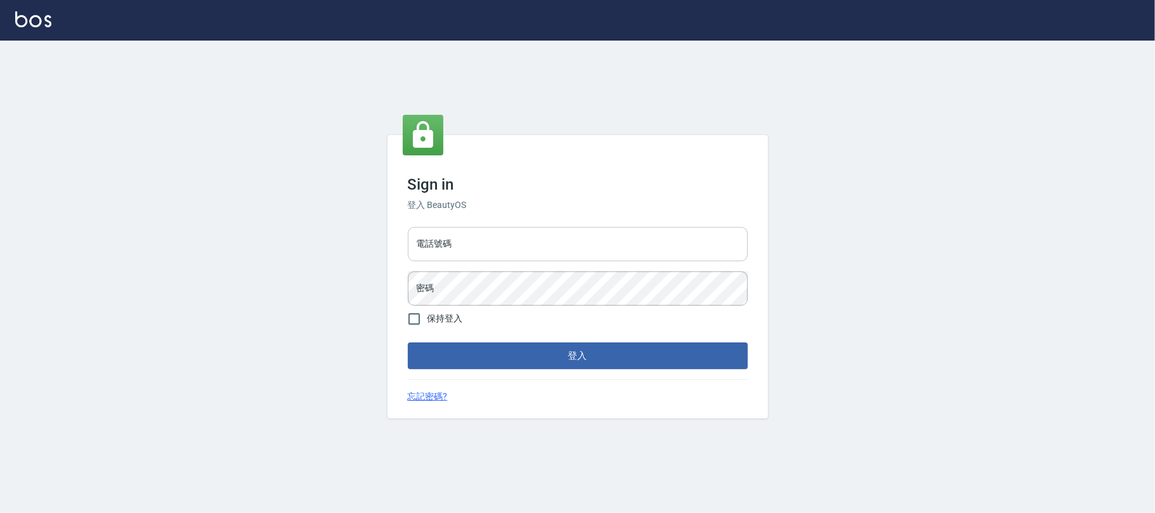
drag, startPoint x: 648, startPoint y: 252, endPoint x: 574, endPoint y: 239, distance: 74.7
click at [646, 252] on input "電話號碼" at bounding box center [578, 244] width 340 height 34
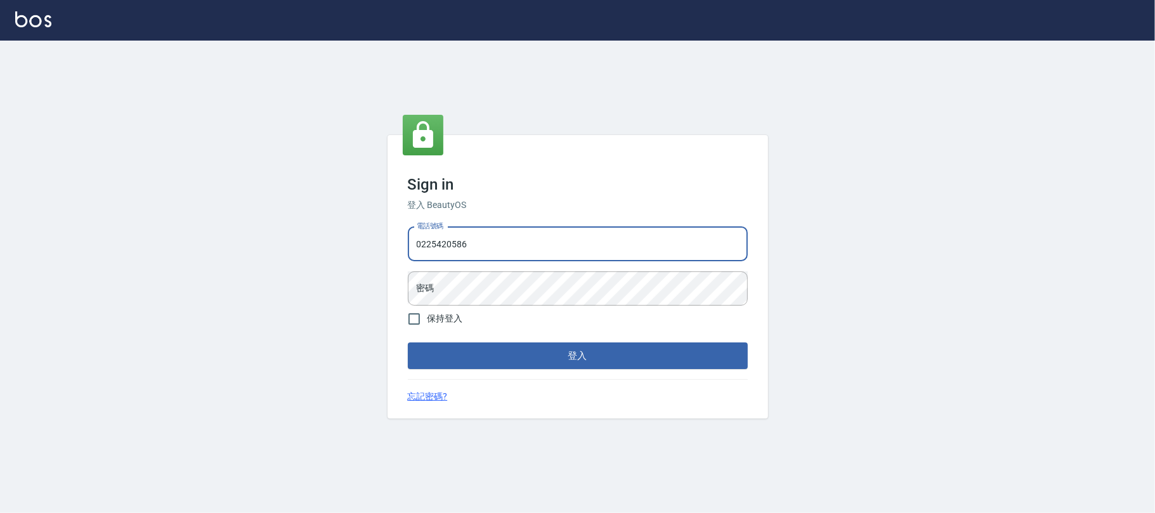
type input "0225420586"
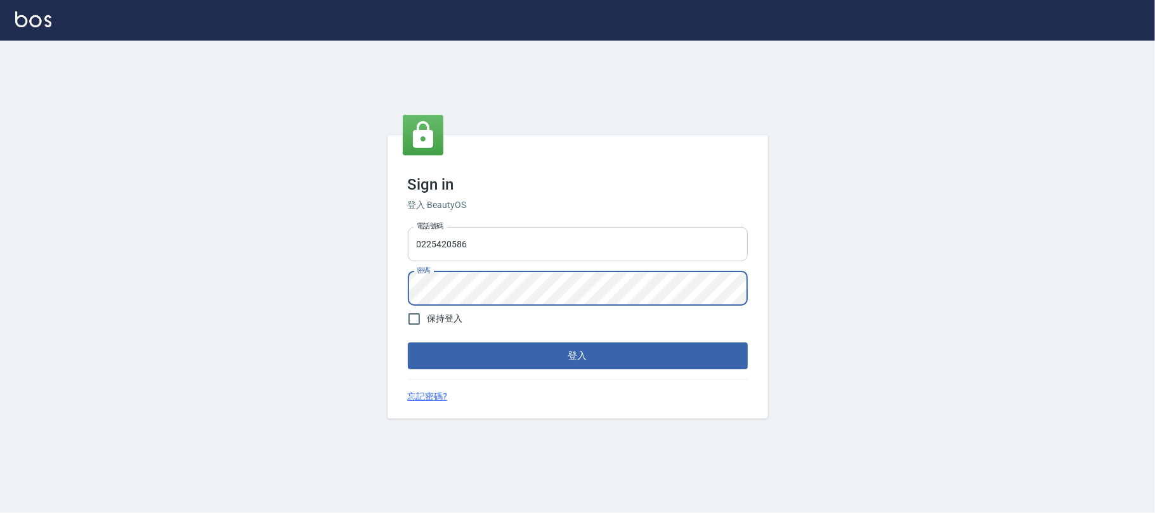
click at [408, 343] on button "登入" at bounding box center [578, 356] width 340 height 27
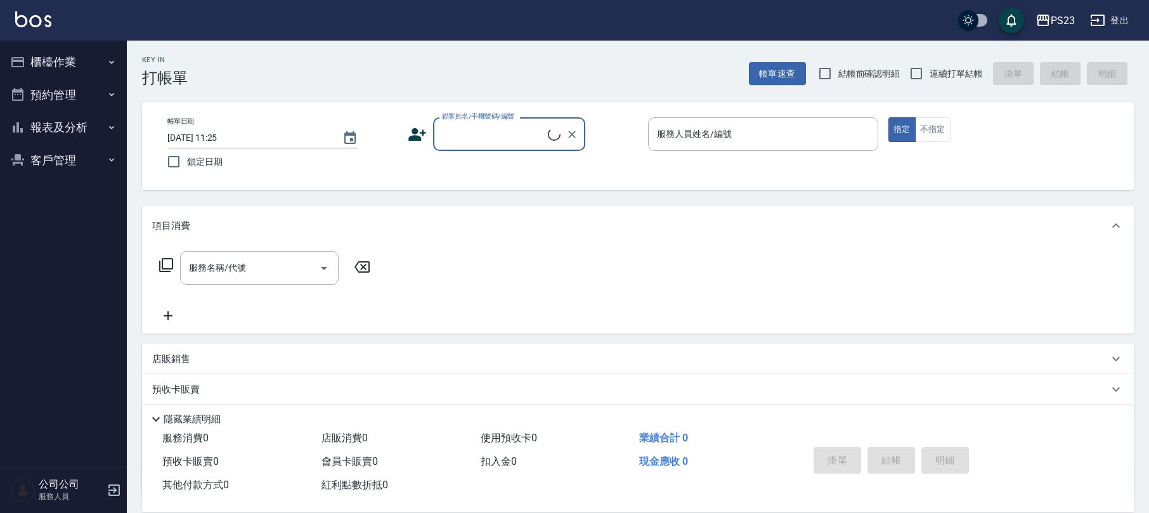
click at [72, 61] on button "櫃檯作業" at bounding box center [63, 62] width 117 height 33
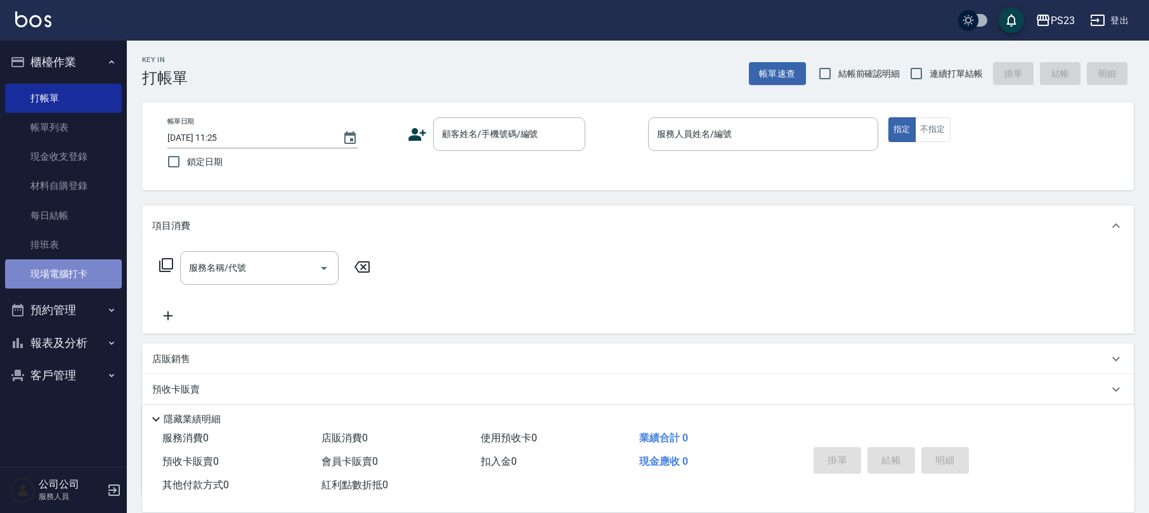
drag, startPoint x: 70, startPoint y: 267, endPoint x: 89, endPoint y: 260, distance: 20.3
click at [71, 267] on link "現場電腦打卡" at bounding box center [63, 273] width 117 height 29
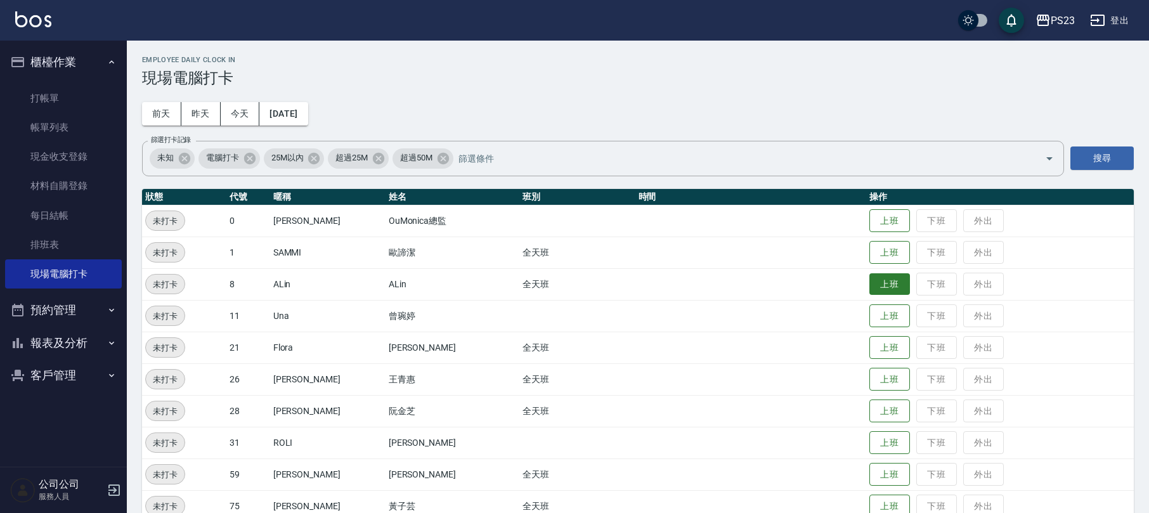
drag, startPoint x: 874, startPoint y: 247, endPoint x: 866, endPoint y: 292, distance: 46.4
click at [874, 249] on button "上班" at bounding box center [890, 252] width 41 height 23
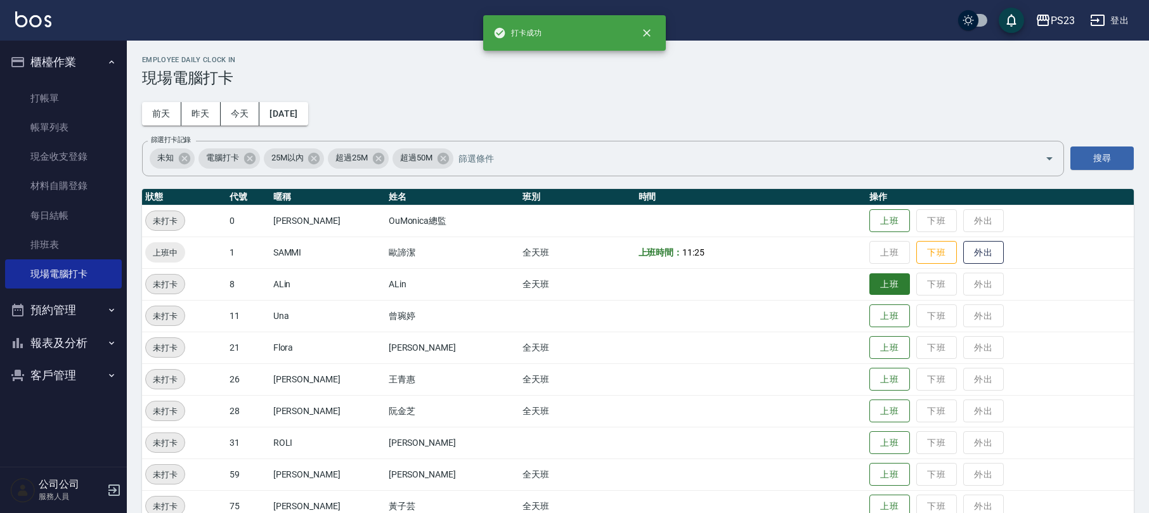
click at [870, 292] on button "上班" at bounding box center [890, 284] width 41 height 22
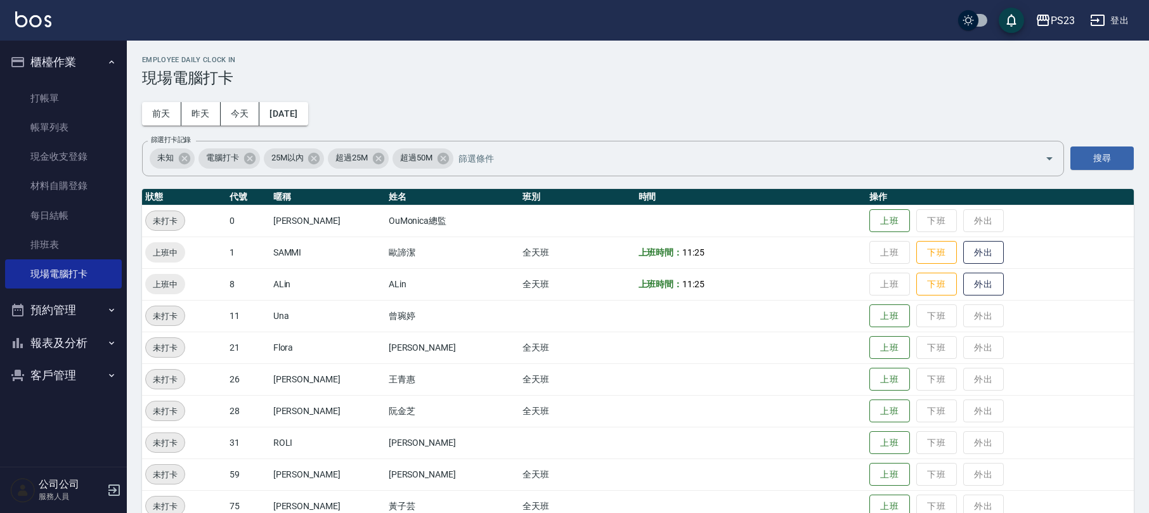
scroll to position [88, 0]
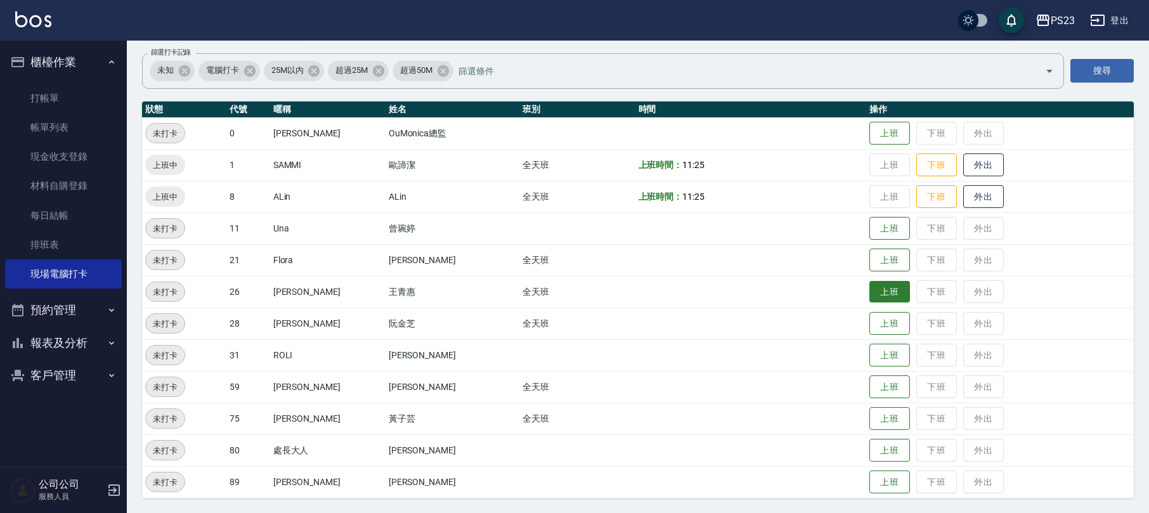
click at [870, 290] on button "上班" at bounding box center [890, 292] width 41 height 22
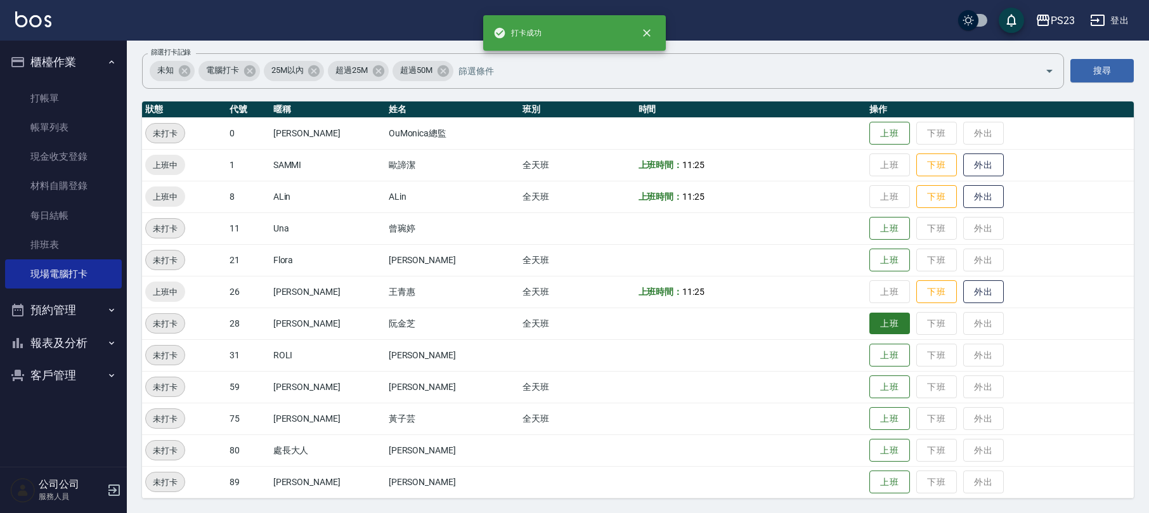
click at [870, 321] on button "上班" at bounding box center [890, 324] width 41 height 22
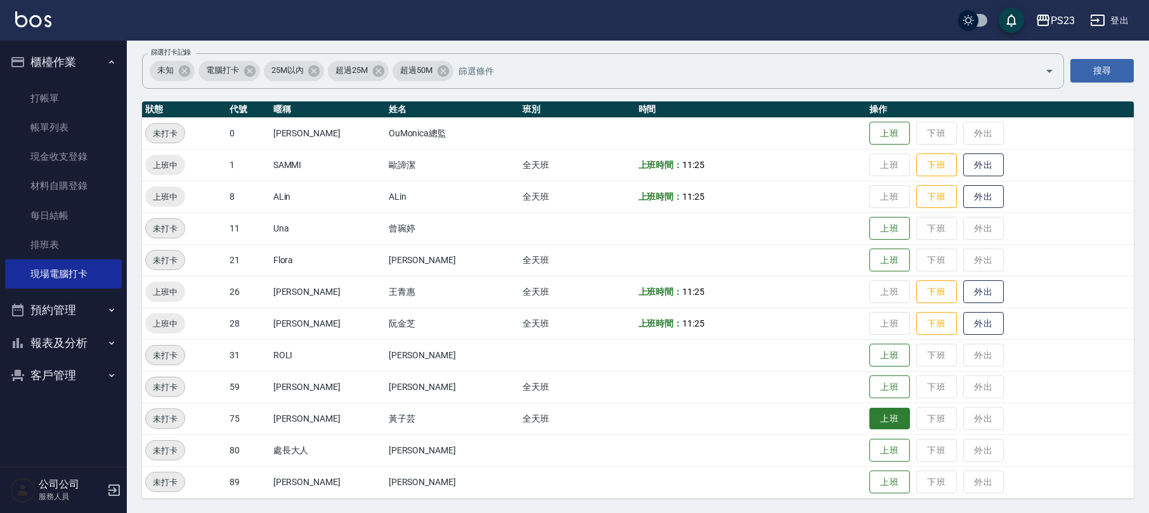
click at [877, 417] on button "上班" at bounding box center [890, 419] width 41 height 22
drag, startPoint x: 872, startPoint y: 265, endPoint x: 865, endPoint y: 264, distance: 6.5
click at [871, 265] on button "上班" at bounding box center [890, 260] width 41 height 22
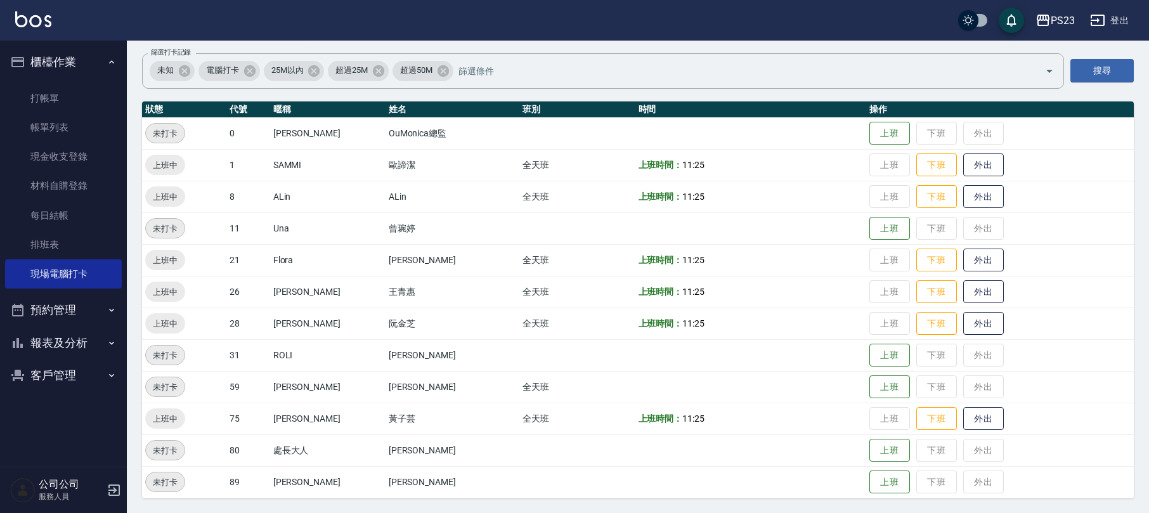
click at [1116, 16] on button "登出" at bounding box center [1109, 20] width 49 height 23
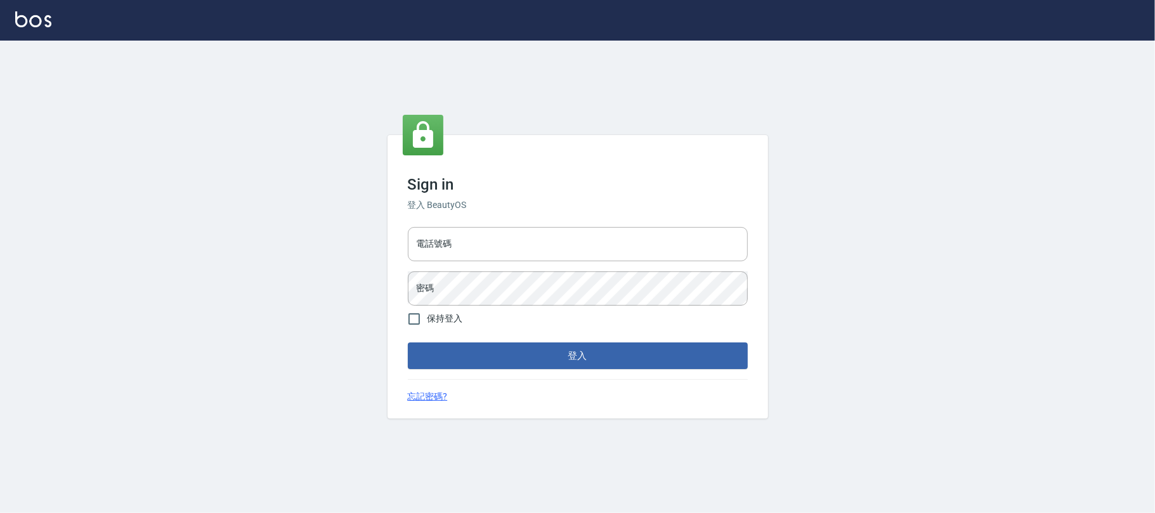
click at [450, 247] on input "電話號碼" at bounding box center [578, 244] width 340 height 34
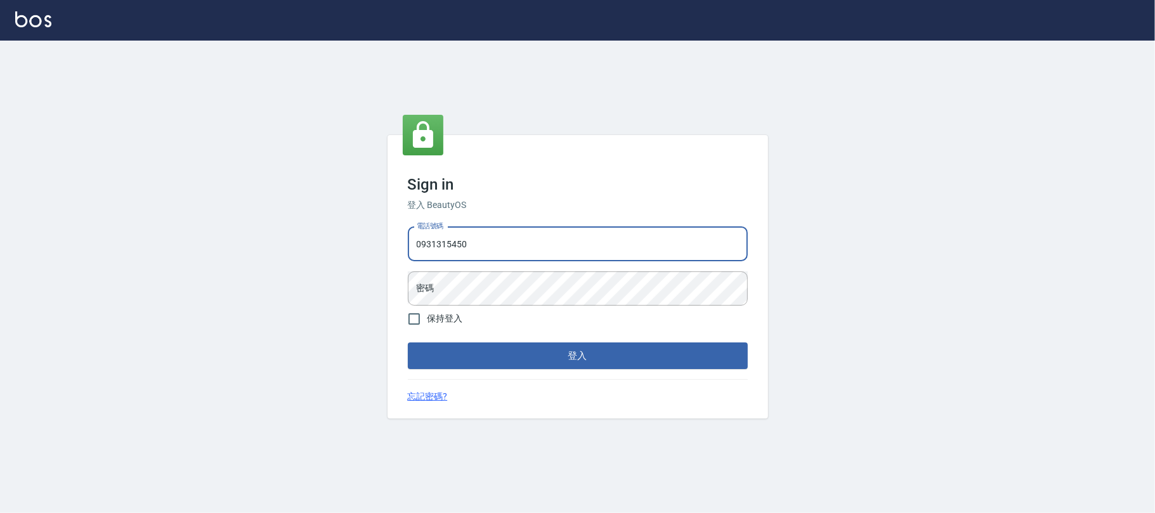
type input "0931315450"
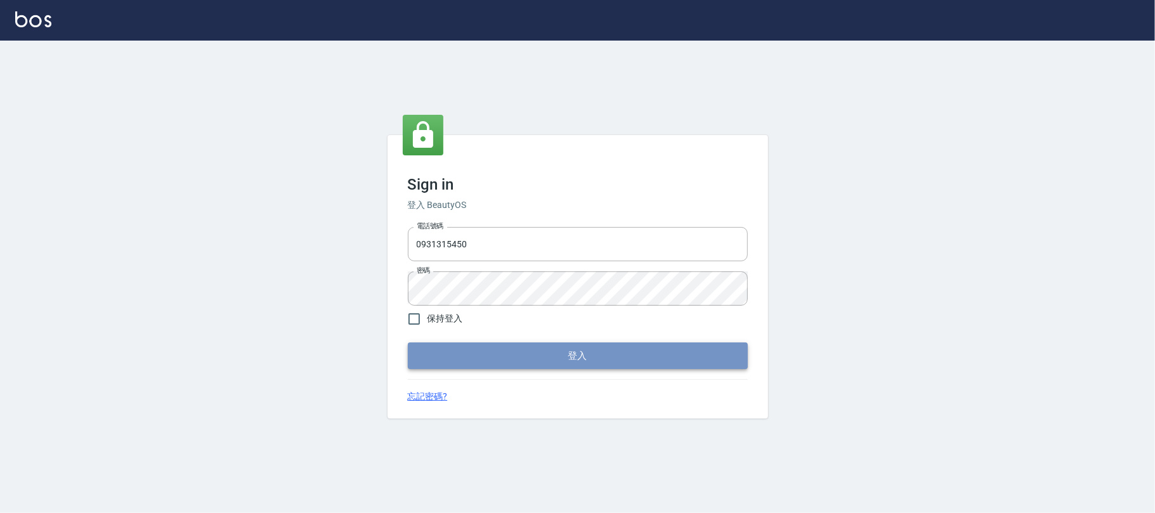
click at [516, 348] on button "登入" at bounding box center [578, 356] width 340 height 27
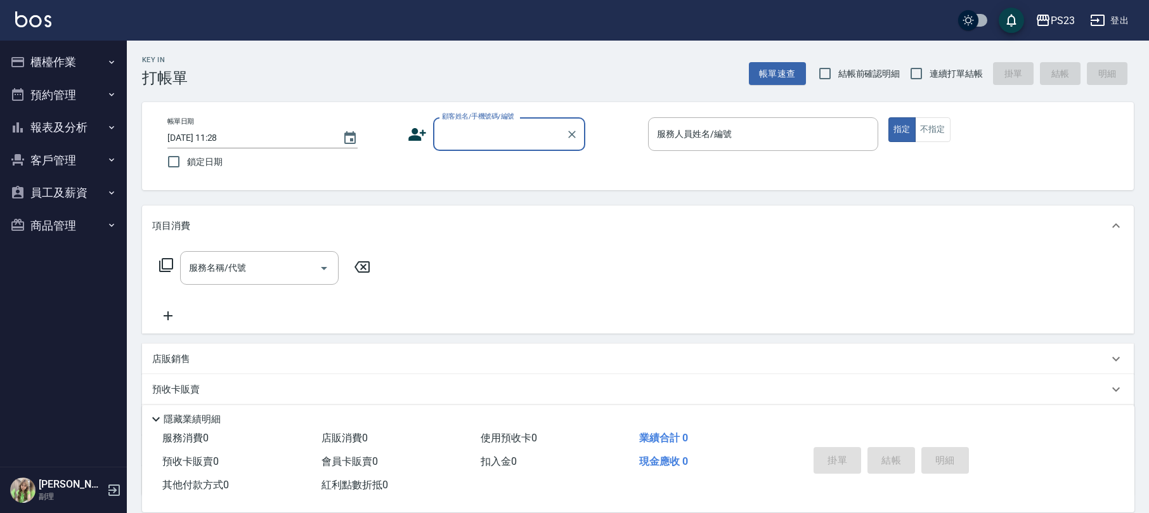
click at [62, 193] on button "員工及薪資" at bounding box center [63, 192] width 117 height 33
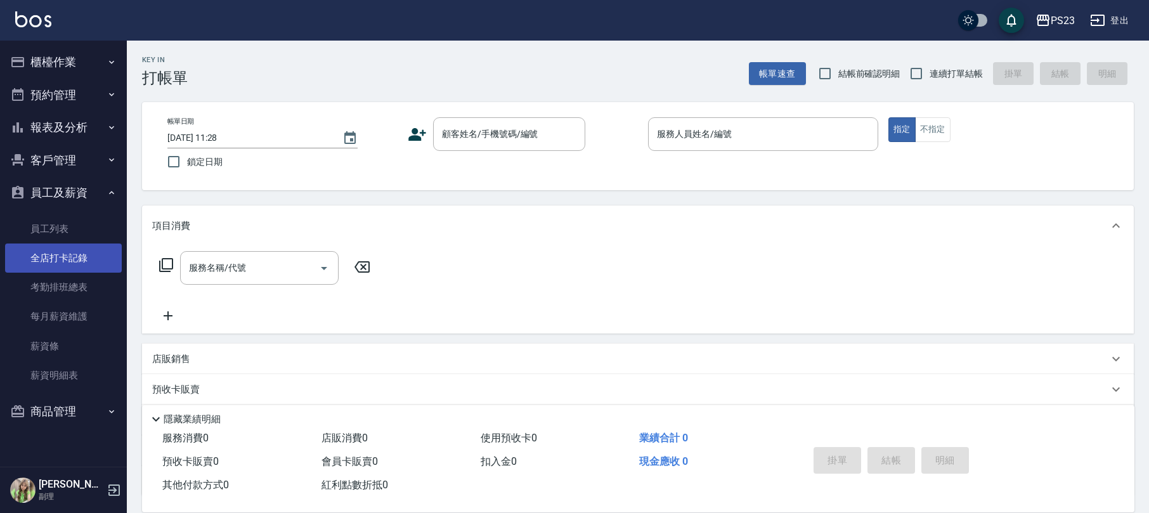
click at [76, 257] on link "全店打卡記錄" at bounding box center [63, 258] width 117 height 29
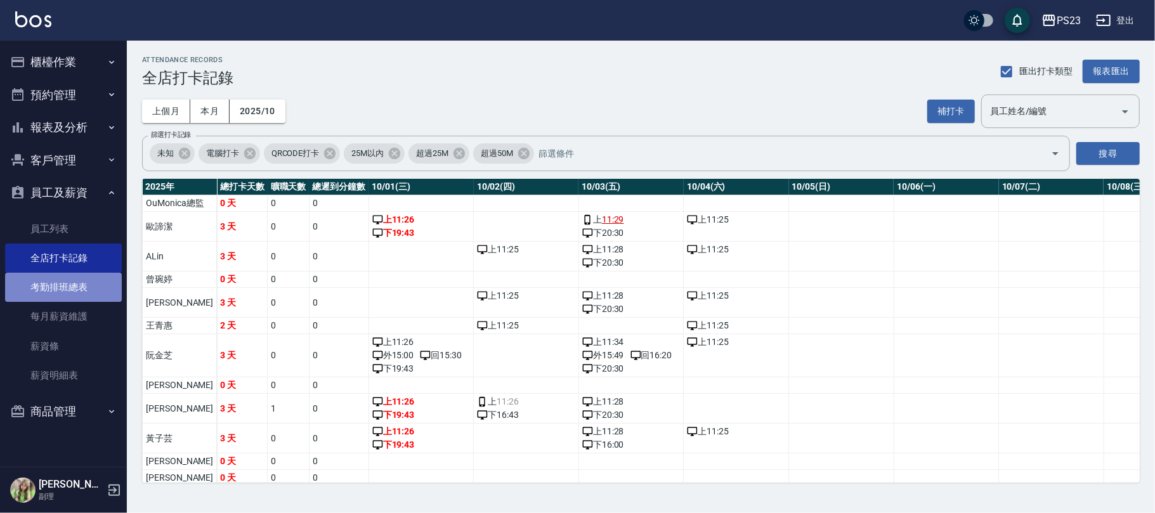
click at [44, 287] on link "考勤排班總表" at bounding box center [63, 287] width 117 height 29
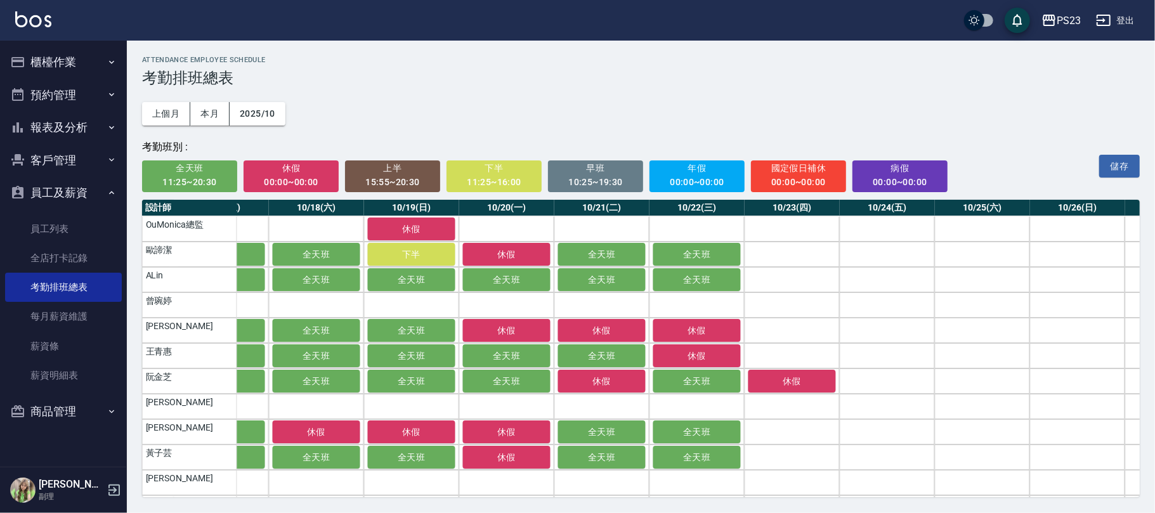
scroll to position [0, 1601]
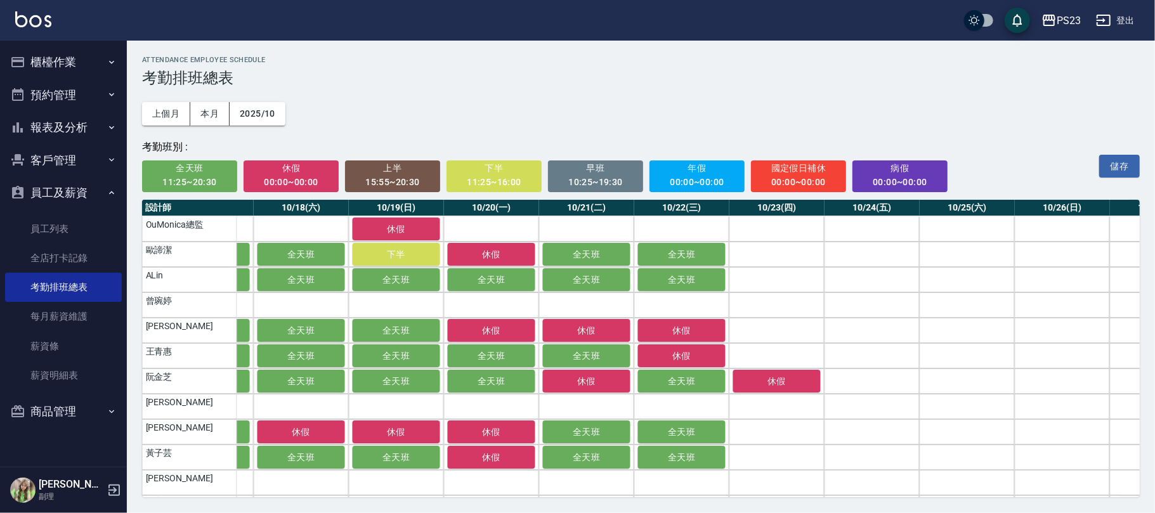
click at [72, 65] on button "櫃檯作業" at bounding box center [63, 62] width 117 height 33
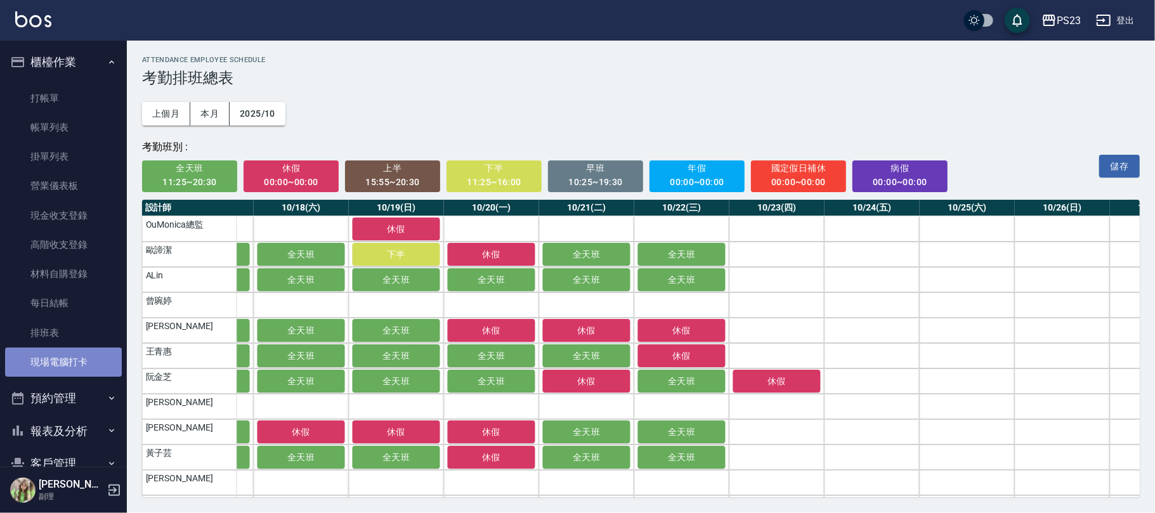
click at [87, 369] on link "現場電腦打卡" at bounding box center [63, 362] width 117 height 29
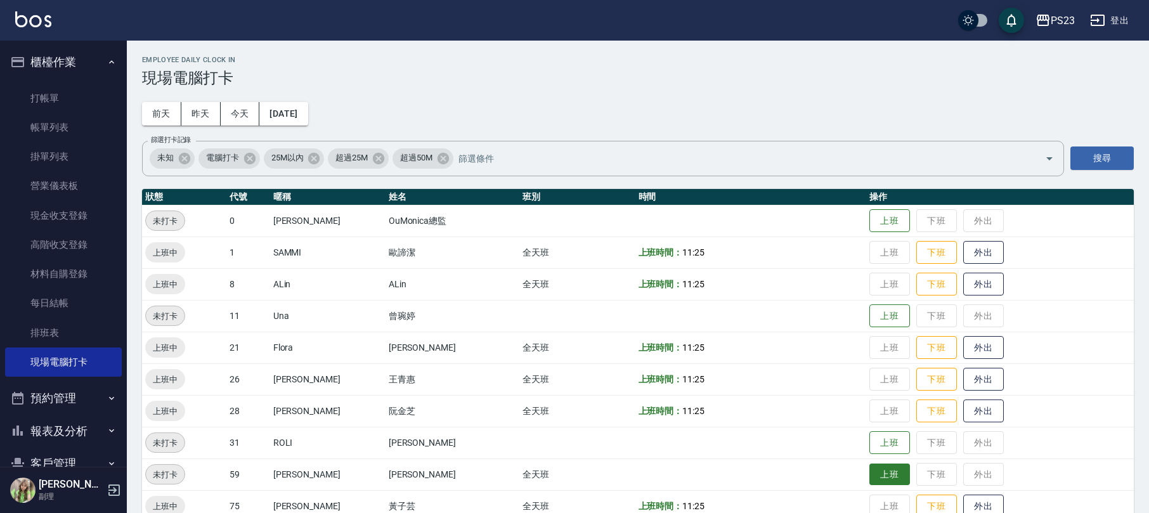
click at [879, 477] on button "上班" at bounding box center [890, 475] width 41 height 22
click at [48, 58] on button "櫃檯作業" at bounding box center [63, 62] width 117 height 33
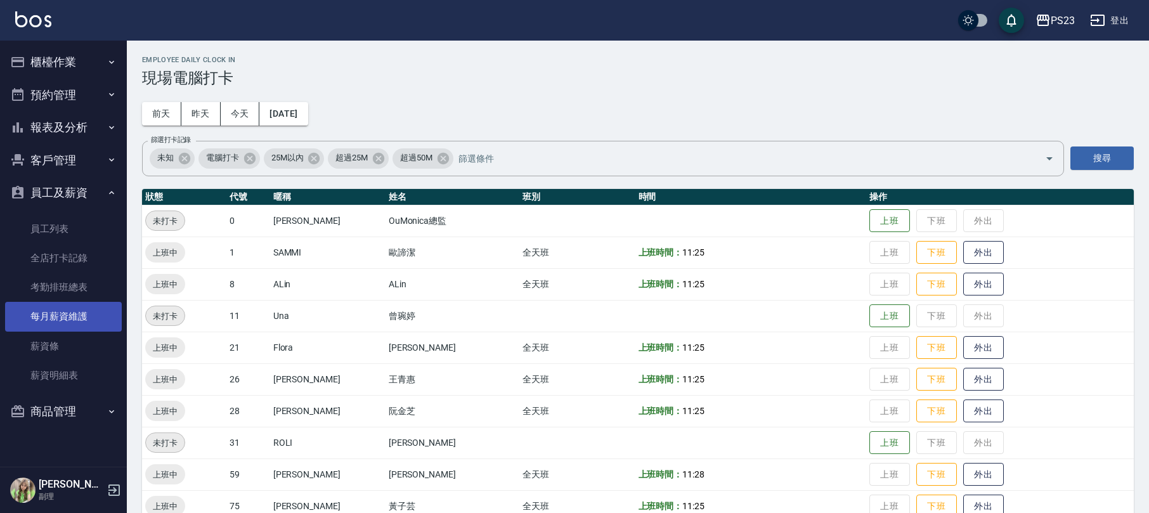
click at [79, 308] on link "每月薪資維護" at bounding box center [63, 316] width 117 height 29
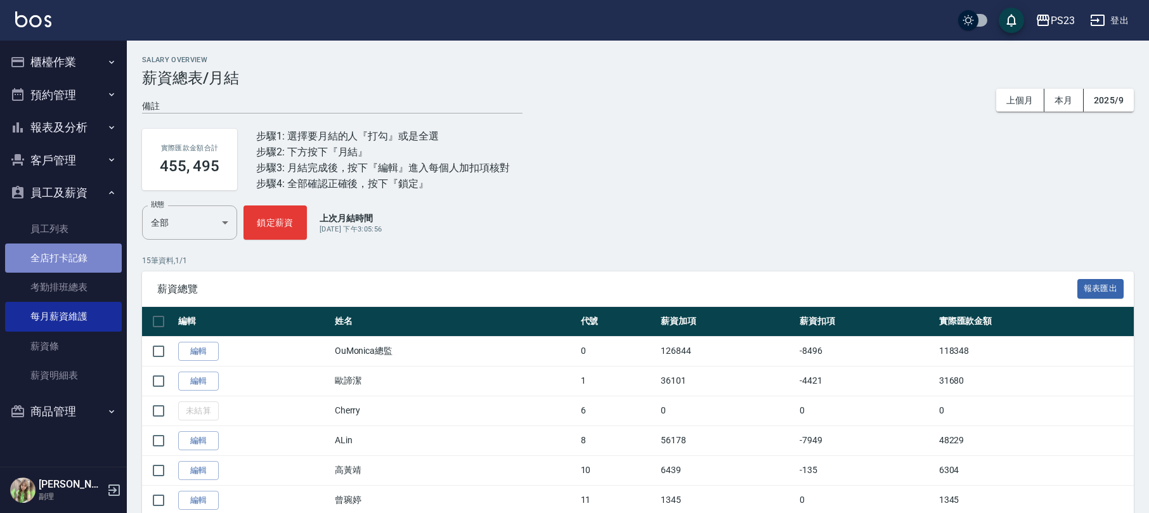
click at [74, 258] on link "全店打卡記錄" at bounding box center [63, 258] width 117 height 29
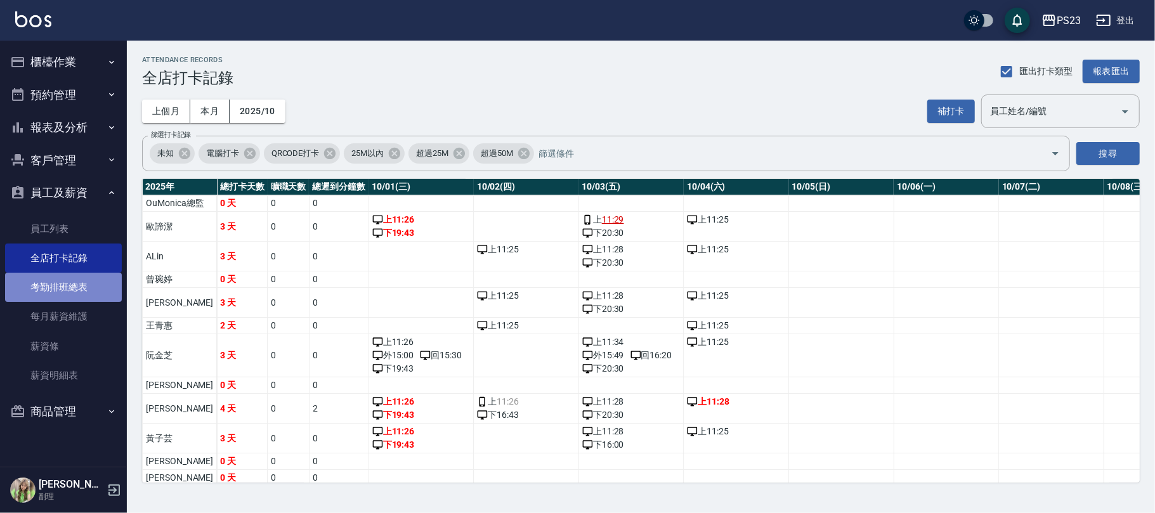
click at [74, 297] on link "考勤排班總表" at bounding box center [63, 287] width 117 height 29
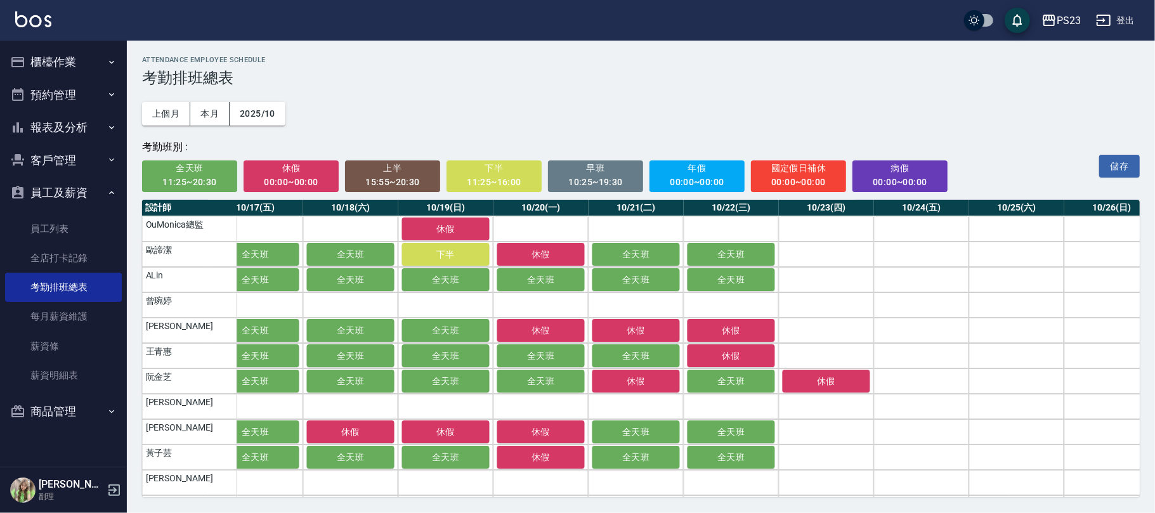
scroll to position [0, 1505]
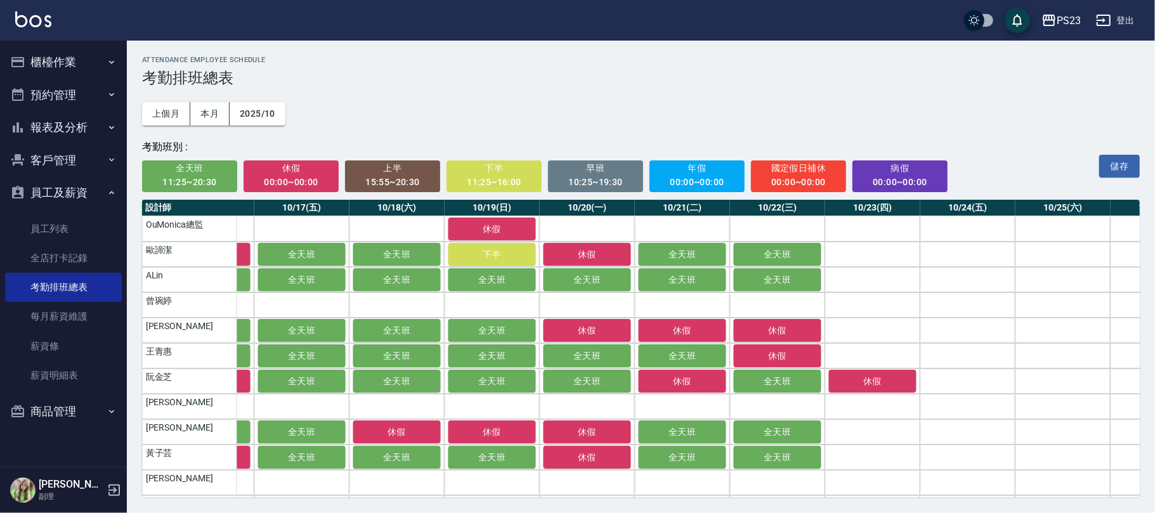
click at [311, 164] on span "休假" at bounding box center [291, 168] width 78 height 16
click at [513, 363] on button "全天班" at bounding box center [492, 355] width 88 height 23
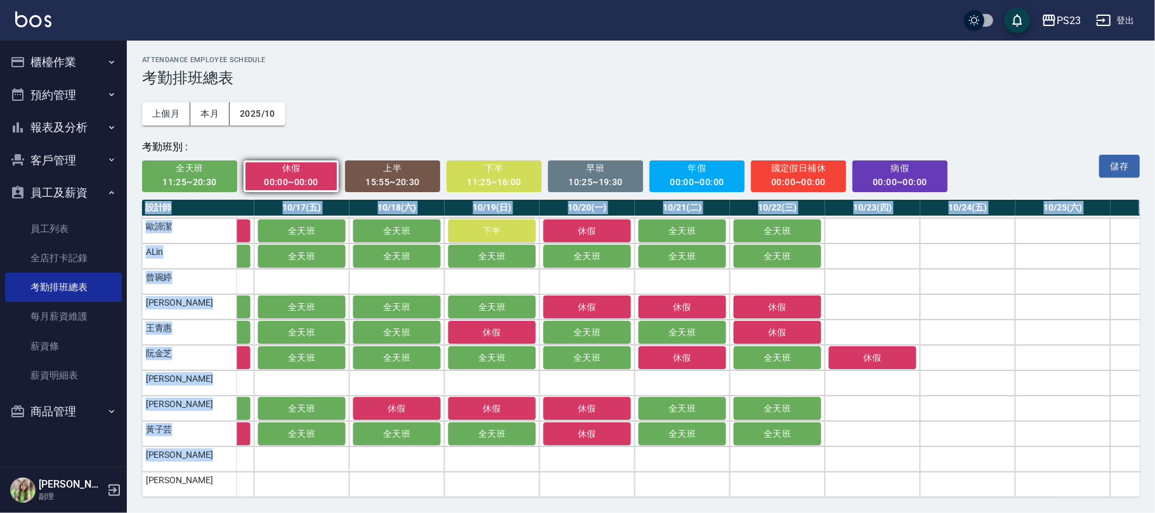
drag, startPoint x: 719, startPoint y: 483, endPoint x: 559, endPoint y: 508, distance: 161.8
click at [559, 508] on div "ATTENDANCE EMPLOYEE SCHEDULE 考勤排班總表 上個月 本月 2025/10 考勤班別 : 全天班 11:25~20:30 休假 00…" at bounding box center [641, 277] width 1028 height 472
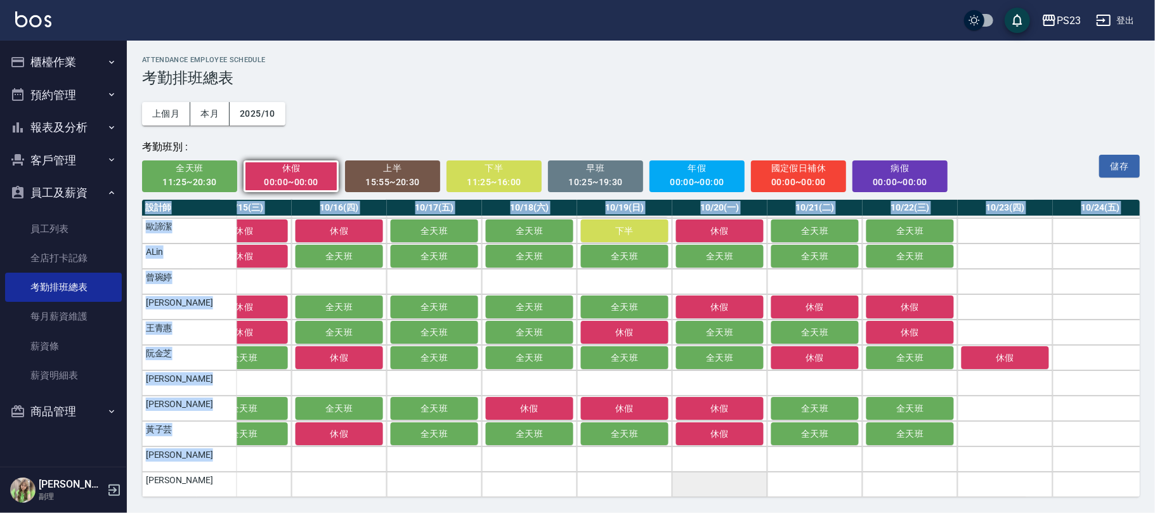
scroll to position [0, 1373]
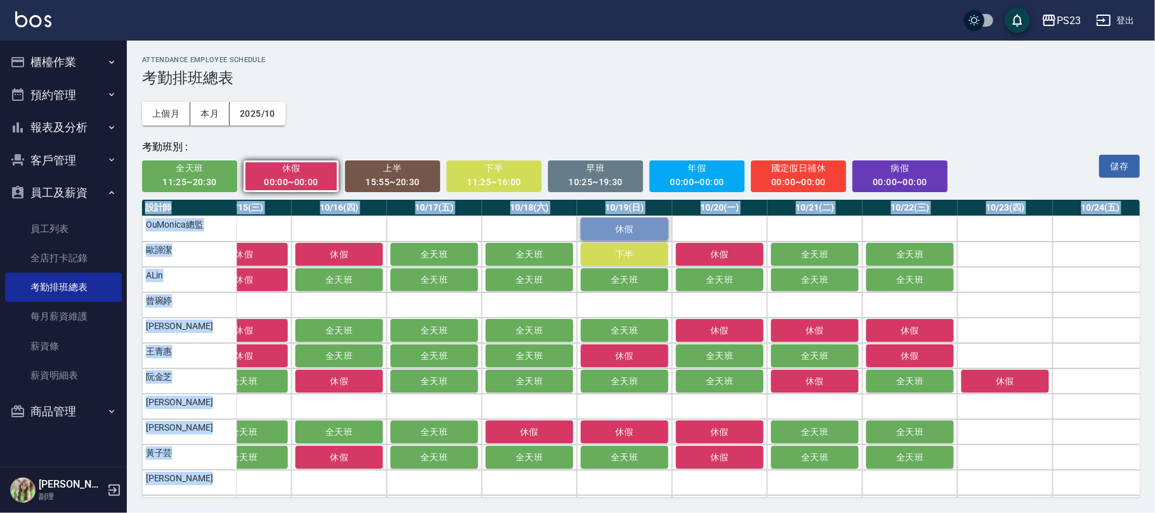
click at [630, 227] on span "休假" at bounding box center [624, 229] width 63 height 10
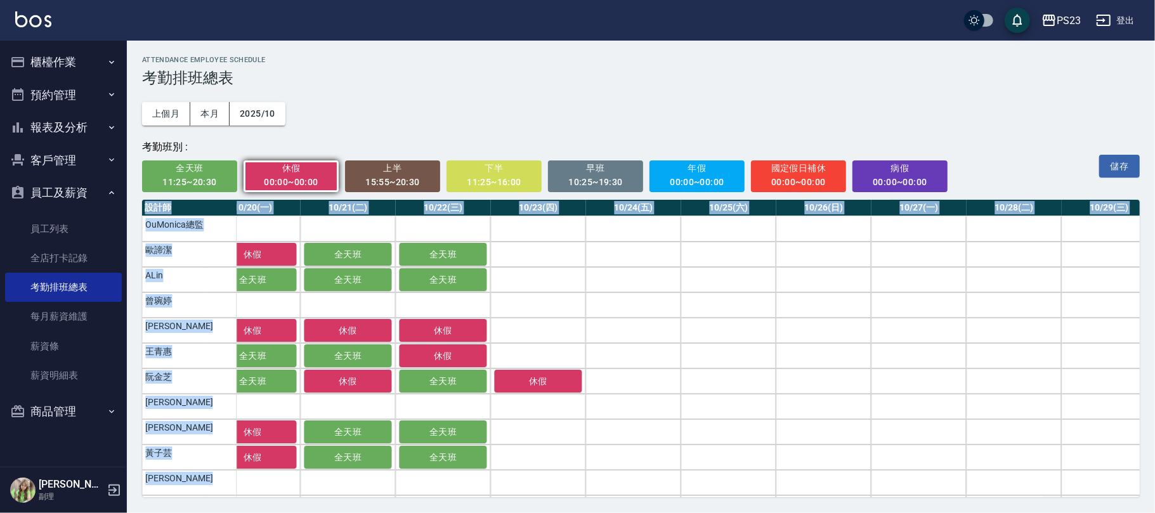
scroll to position [0, 1932]
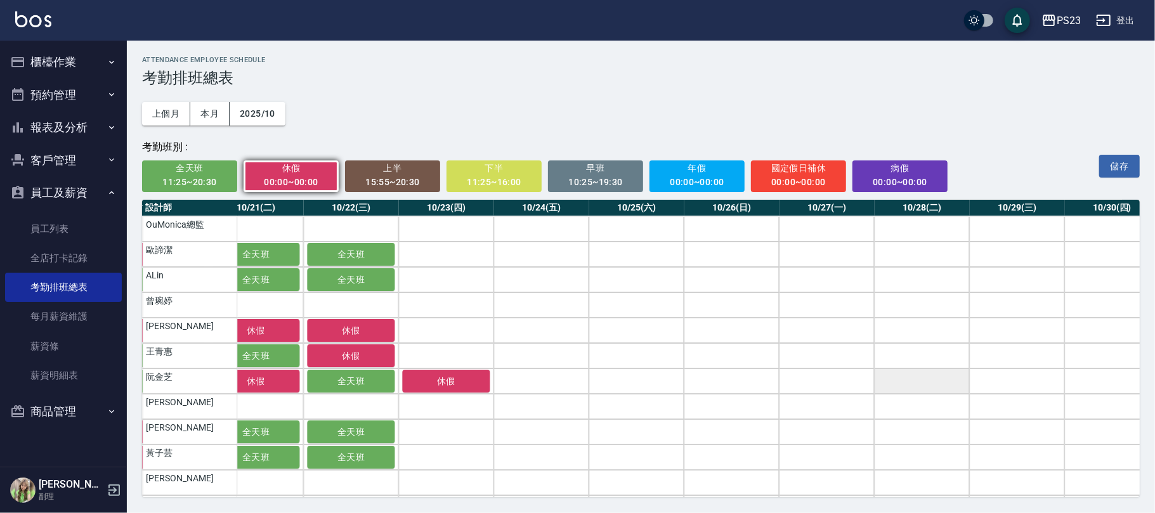
click at [924, 377] on td "a dense table" at bounding box center [921, 381] width 95 height 25
click at [1100, 381] on td "a dense table" at bounding box center [1111, 381] width 95 height 25
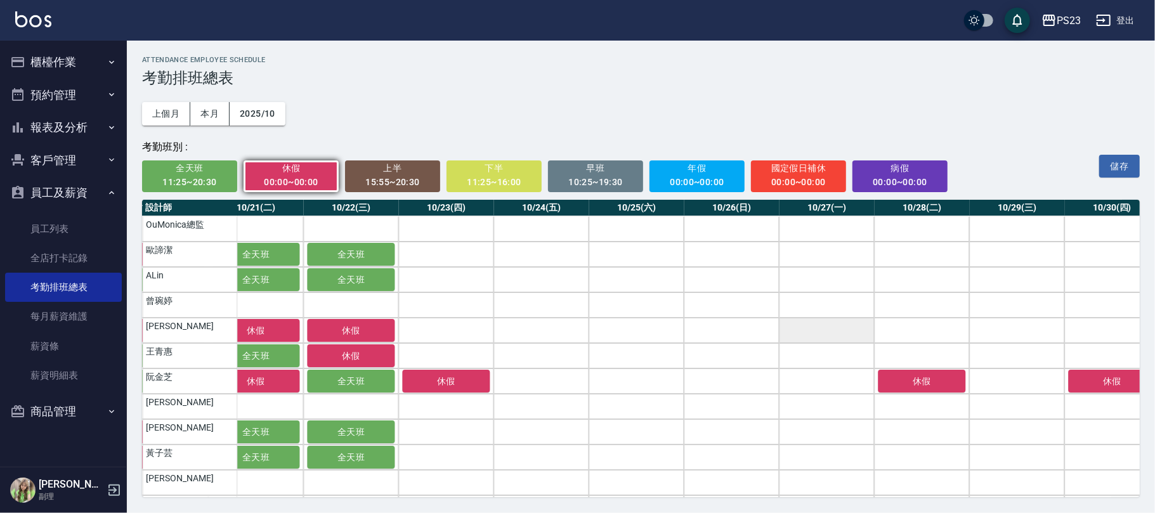
click at [818, 330] on td "a dense table" at bounding box center [826, 330] width 95 height 25
click at [931, 331] on td "a dense table" at bounding box center [921, 330] width 95 height 25
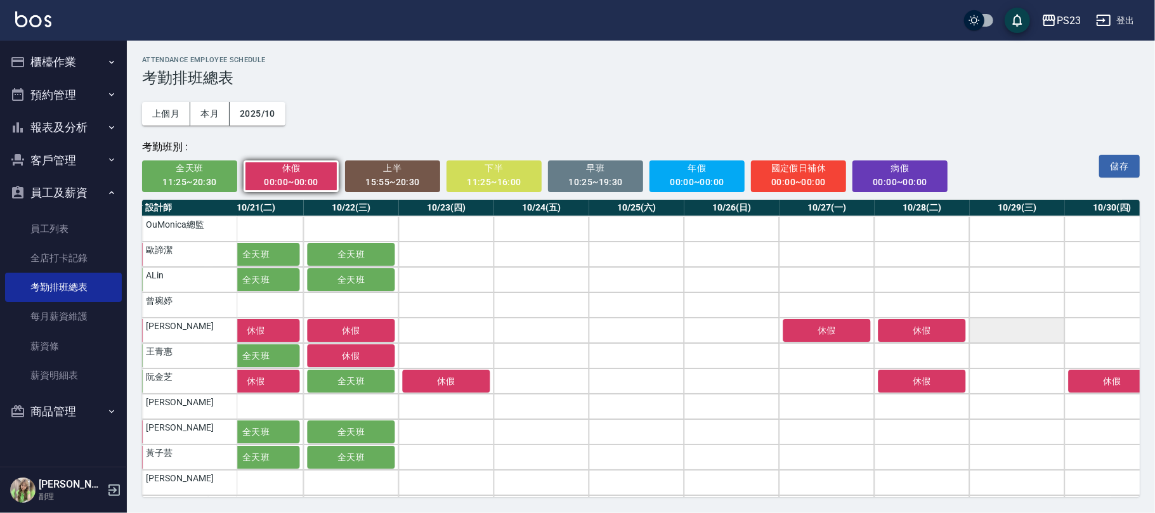
click at [1005, 331] on td "a dense table" at bounding box center [1016, 330] width 95 height 25
click at [996, 353] on td "a dense table" at bounding box center [1016, 355] width 95 height 25
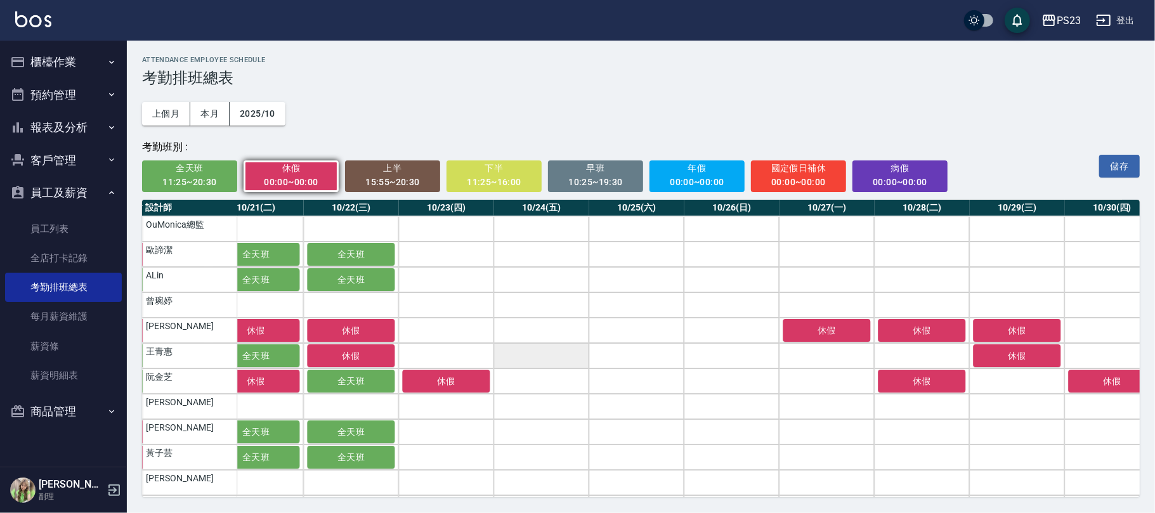
click at [557, 363] on td "a dense table" at bounding box center [541, 355] width 95 height 25
click at [521, 185] on div "11:25~16:00" at bounding box center [494, 182] width 78 height 16
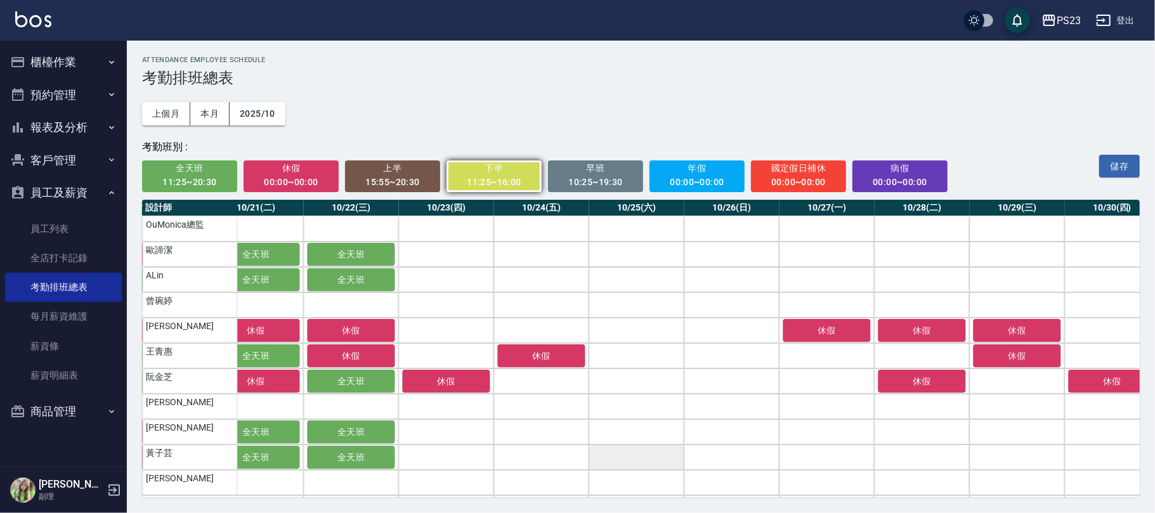
click at [636, 454] on td "a dense table" at bounding box center [636, 457] width 95 height 25
click at [307, 169] on span "休假" at bounding box center [291, 168] width 78 height 16
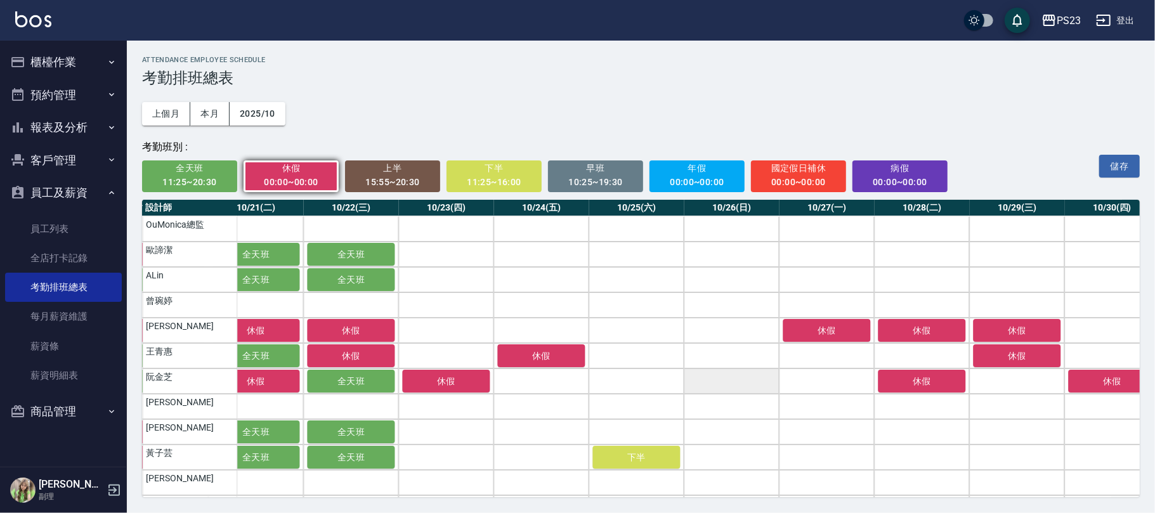
click at [730, 381] on td "a dense table" at bounding box center [731, 381] width 95 height 25
click at [739, 429] on td "a dense table" at bounding box center [731, 431] width 95 height 25
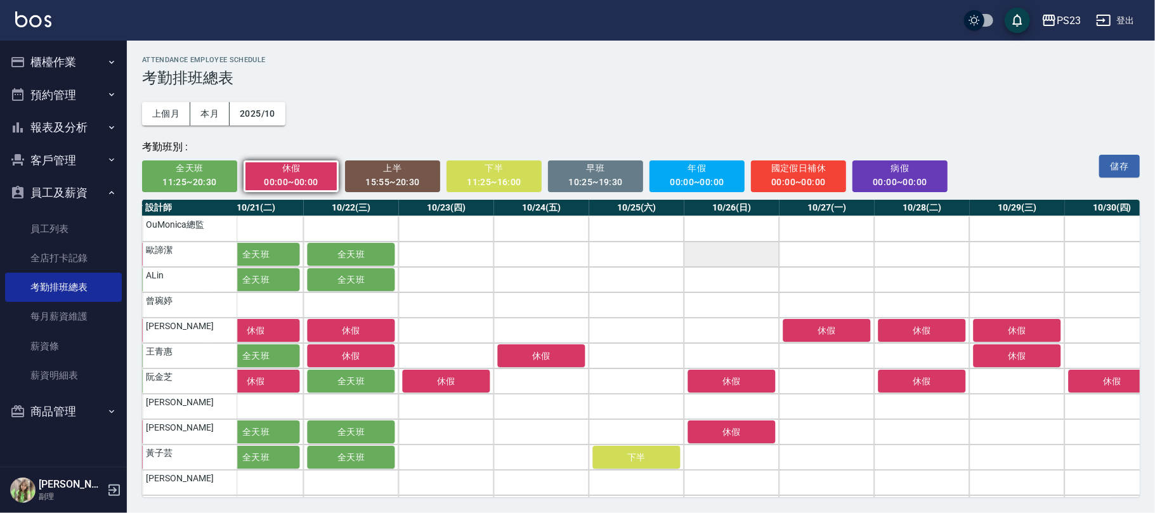
click at [762, 259] on td "a dense table" at bounding box center [731, 254] width 95 height 25
click at [757, 285] on td "a dense table" at bounding box center [731, 279] width 95 height 25
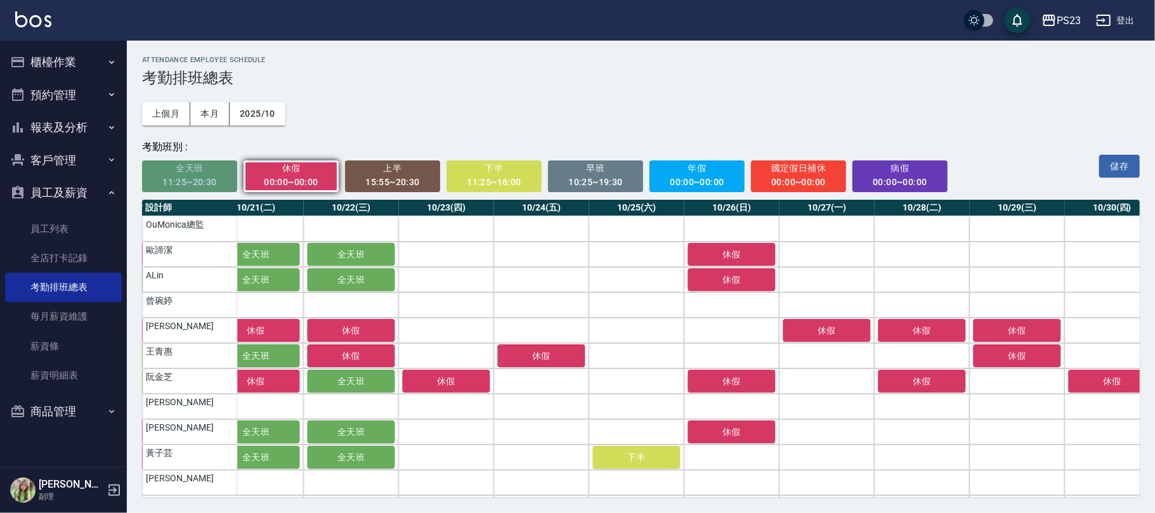
click at [188, 178] on div "11:25~20:30" at bounding box center [190, 182] width 78 height 16
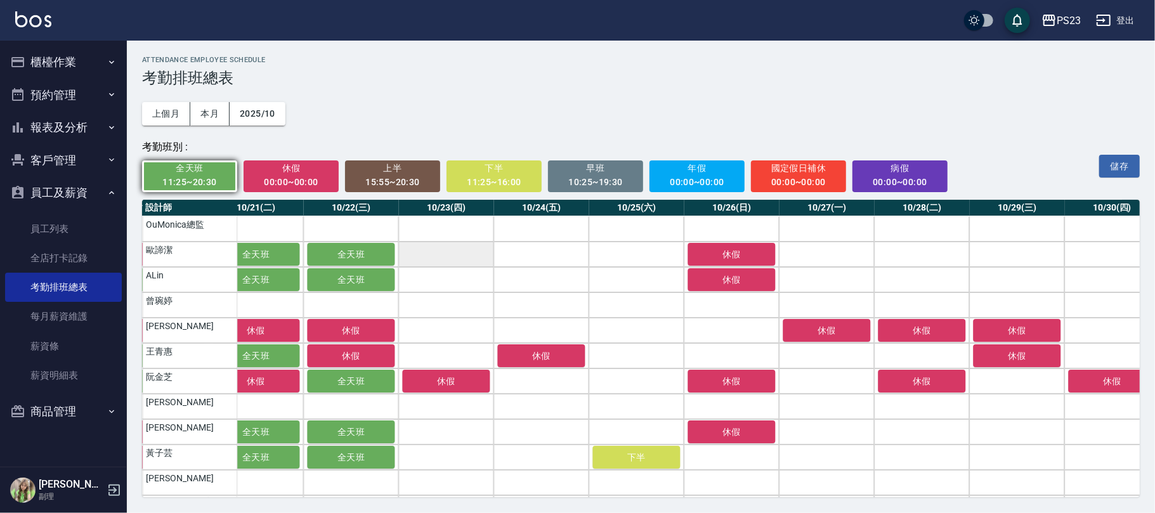
click at [449, 257] on td "a dense table" at bounding box center [445, 254] width 95 height 25
click at [449, 277] on td "a dense table" at bounding box center [445, 279] width 95 height 25
click at [548, 250] on td "a dense table" at bounding box center [541, 254] width 95 height 25
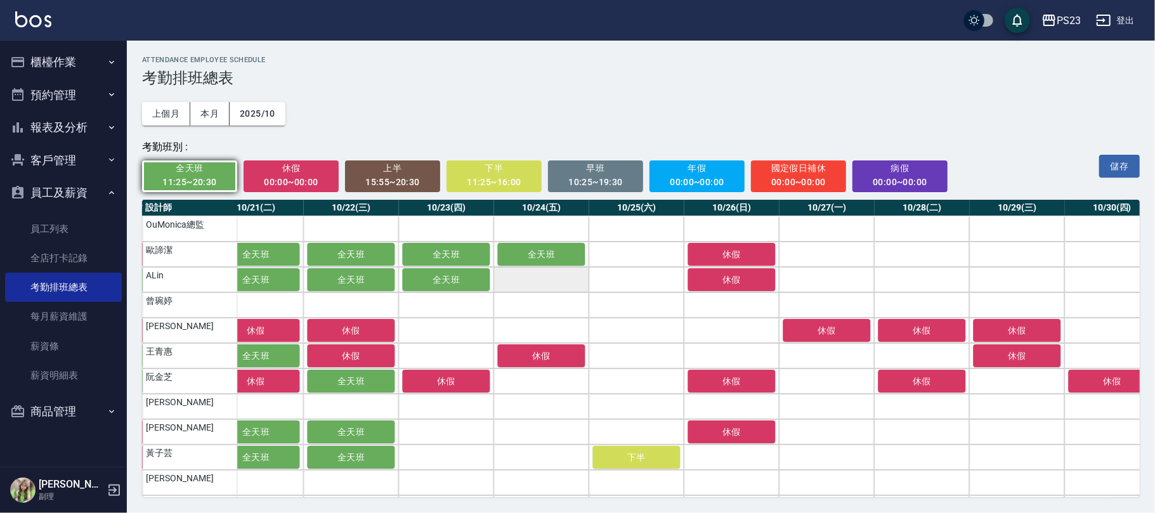
click at [548, 274] on td "a dense table" at bounding box center [541, 279] width 95 height 25
click at [638, 249] on td "a dense table" at bounding box center [636, 254] width 95 height 25
click at [638, 280] on td "a dense table" at bounding box center [636, 279] width 95 height 25
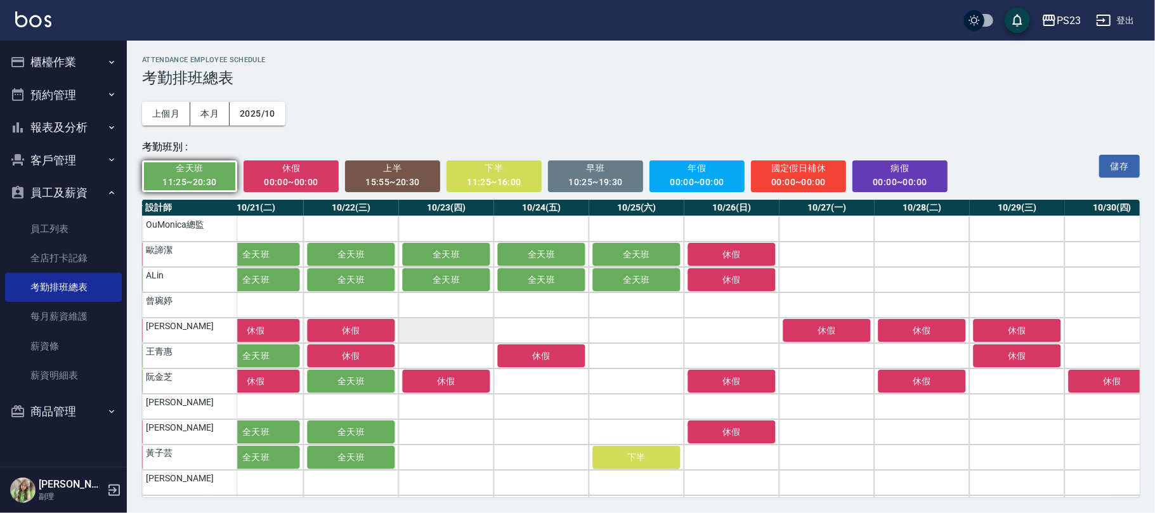
click at [449, 325] on td "a dense table" at bounding box center [445, 330] width 95 height 25
click at [452, 355] on td "a dense table" at bounding box center [445, 355] width 95 height 25
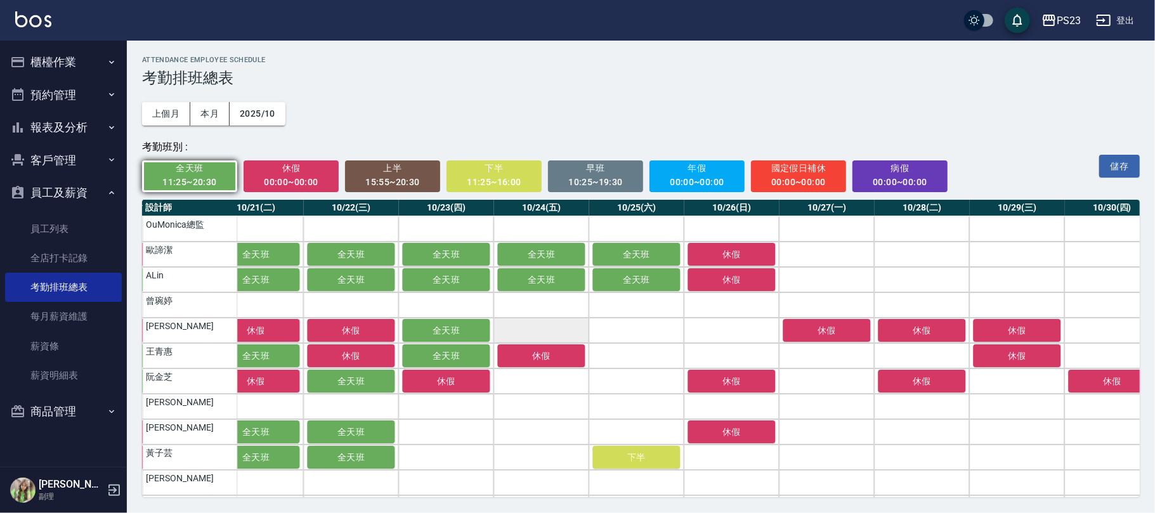
click at [547, 322] on td "a dense table" at bounding box center [541, 330] width 95 height 25
click at [543, 374] on td "a dense table" at bounding box center [541, 381] width 95 height 25
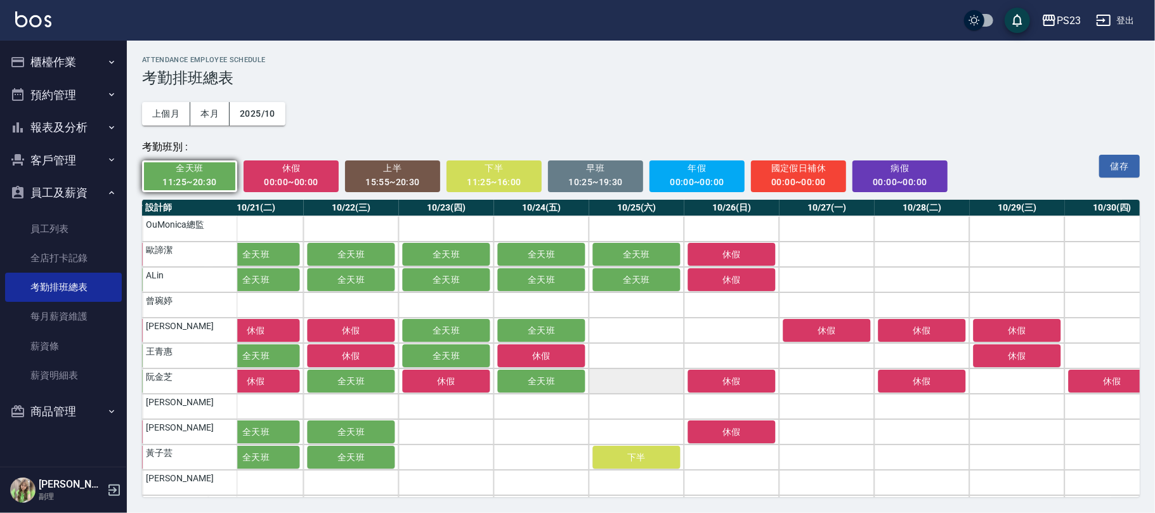
click at [618, 386] on td "a dense table" at bounding box center [636, 381] width 95 height 25
click at [645, 348] on td "a dense table" at bounding box center [636, 355] width 95 height 25
click at [650, 333] on td "a dense table" at bounding box center [636, 330] width 95 height 25
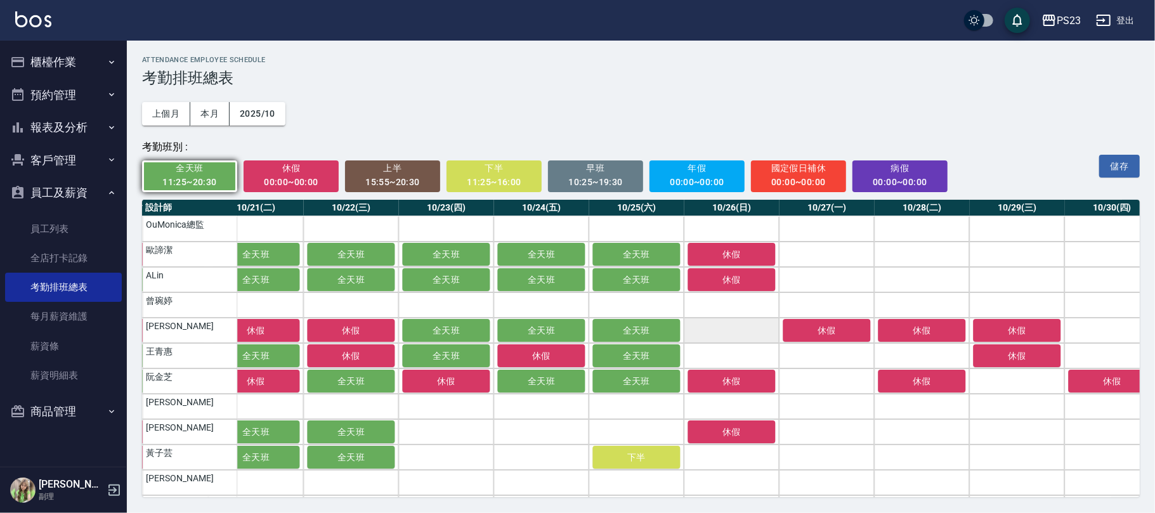
click at [707, 331] on td "a dense table" at bounding box center [731, 330] width 95 height 25
click at [714, 357] on td "a dense table" at bounding box center [731, 355] width 95 height 25
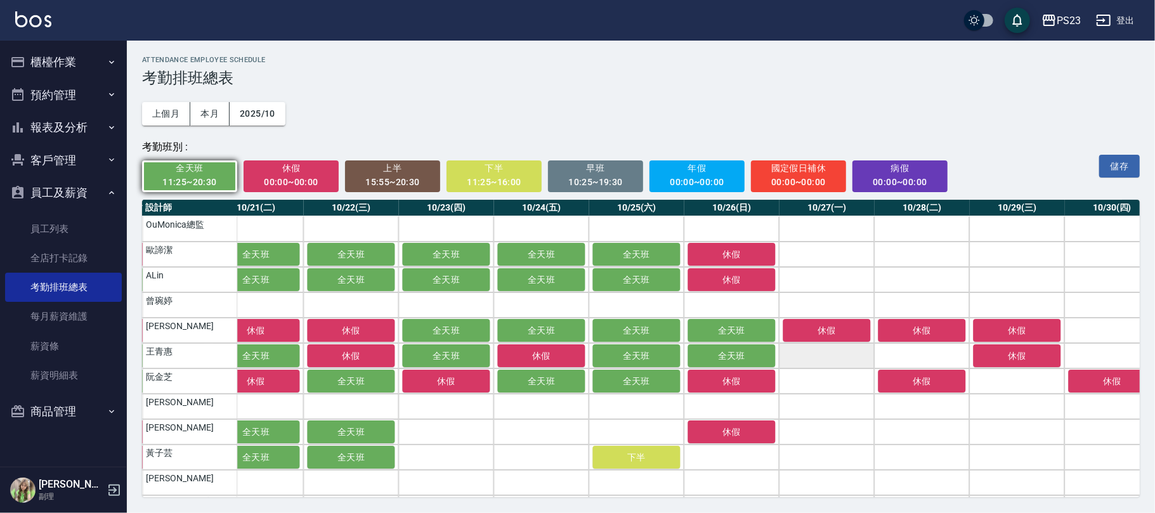
click at [787, 357] on td "a dense table" at bounding box center [826, 355] width 95 height 25
click at [812, 384] on td "a dense table" at bounding box center [826, 381] width 95 height 25
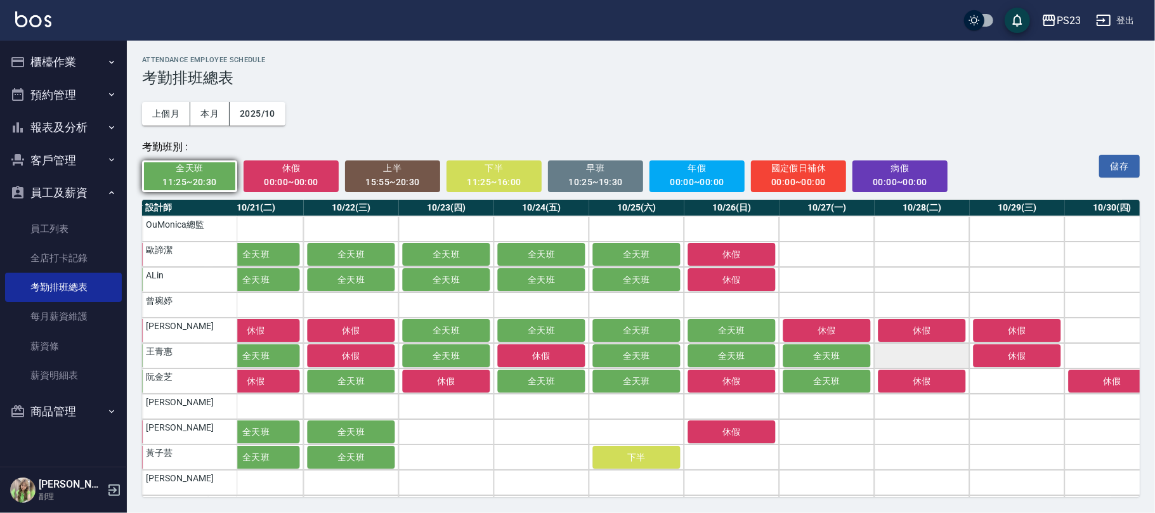
click at [902, 353] on td "a dense table" at bounding box center [921, 355] width 95 height 25
click at [991, 377] on td "a dense table" at bounding box center [1016, 381] width 95 height 25
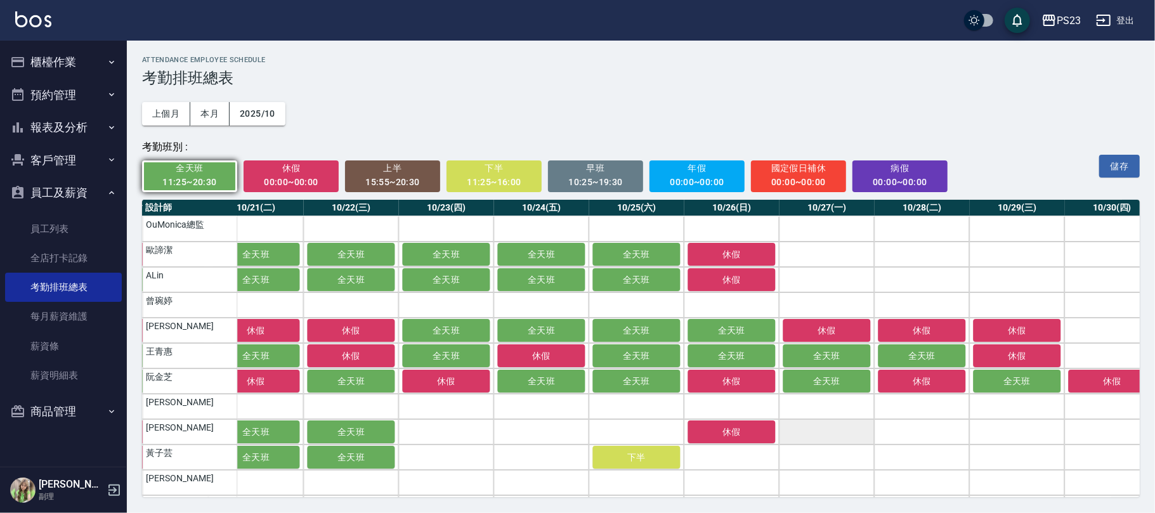
click at [830, 427] on td "a dense table" at bounding box center [826, 431] width 95 height 25
click at [825, 455] on td "a dense table" at bounding box center [826, 457] width 95 height 25
click at [732, 458] on td "a dense table" at bounding box center [731, 457] width 95 height 25
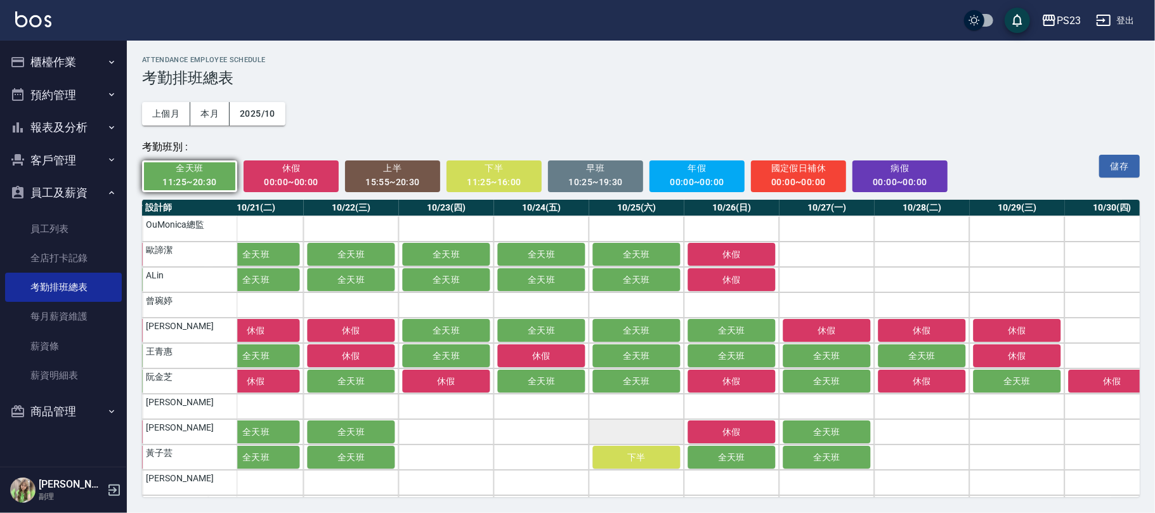
click at [634, 428] on td "a dense table" at bounding box center [636, 431] width 95 height 25
click at [559, 424] on td "a dense table" at bounding box center [541, 431] width 95 height 25
click at [554, 449] on td "a dense table" at bounding box center [541, 457] width 95 height 25
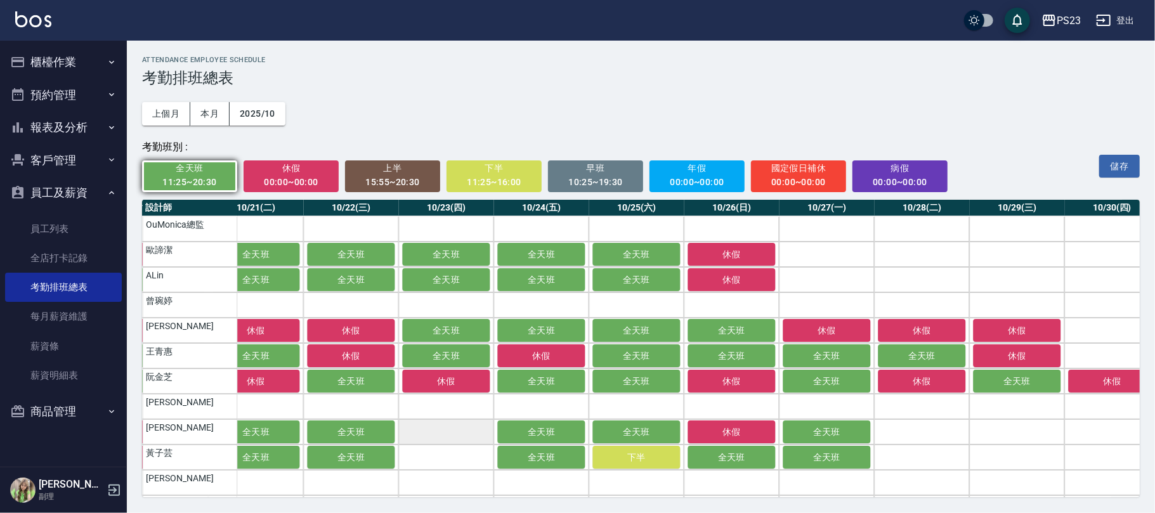
click at [447, 428] on td "a dense table" at bounding box center [445, 431] width 95 height 25
click at [442, 452] on td "a dense table" at bounding box center [445, 457] width 95 height 25
click at [911, 455] on td "a dense table" at bounding box center [921, 457] width 95 height 25
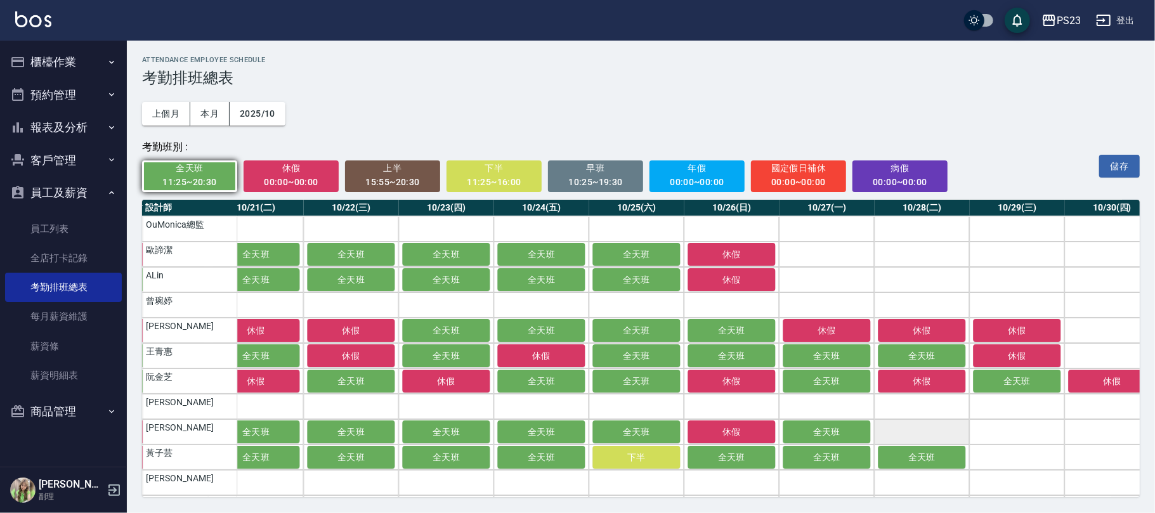
click at [922, 429] on td "a dense table" at bounding box center [921, 431] width 95 height 25
click at [1016, 422] on td "a dense table" at bounding box center [1016, 431] width 95 height 25
click at [1018, 457] on td "a dense table" at bounding box center [1016, 457] width 95 height 25
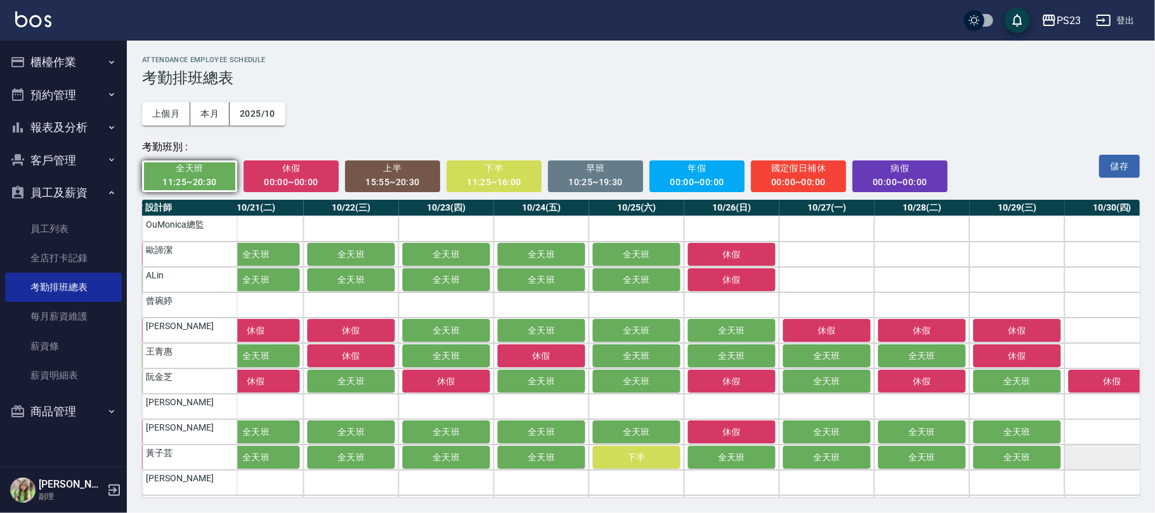
click at [1089, 454] on td "a dense table" at bounding box center [1111, 457] width 95 height 25
click at [1092, 440] on td "a dense table" at bounding box center [1111, 431] width 95 height 25
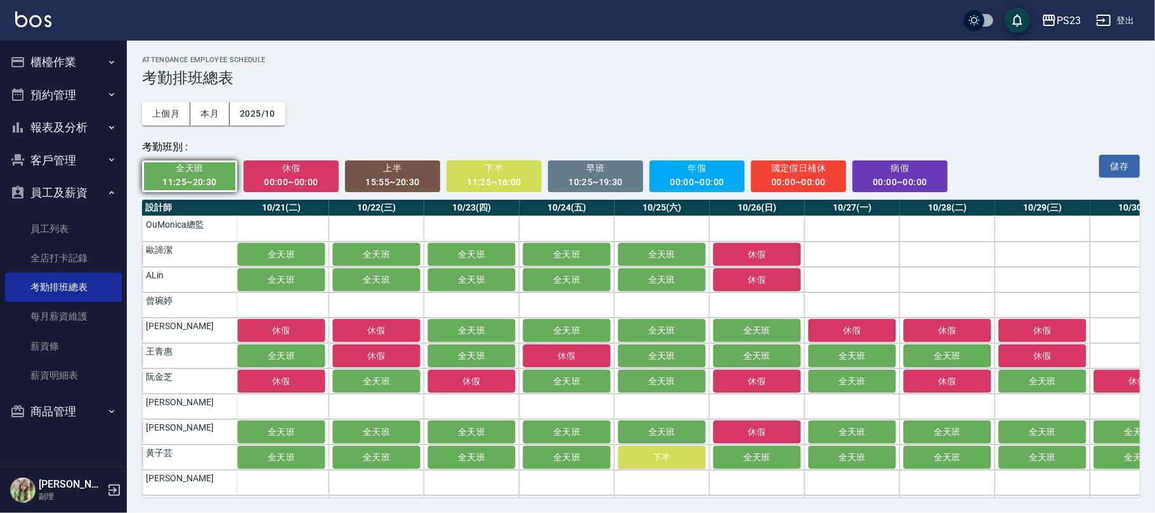
scroll to position [0, 1917]
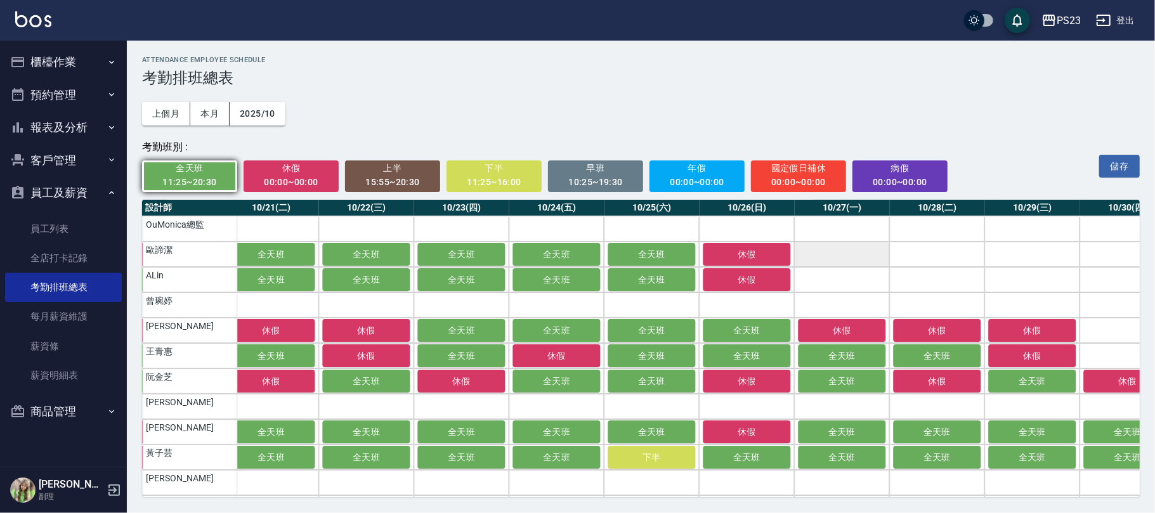
click at [835, 254] on td "a dense table" at bounding box center [841, 254] width 95 height 25
click at [306, 178] on div "00:00~00:00" at bounding box center [291, 182] width 78 height 16
click at [846, 254] on span "全天班" at bounding box center [841, 254] width 63 height 10
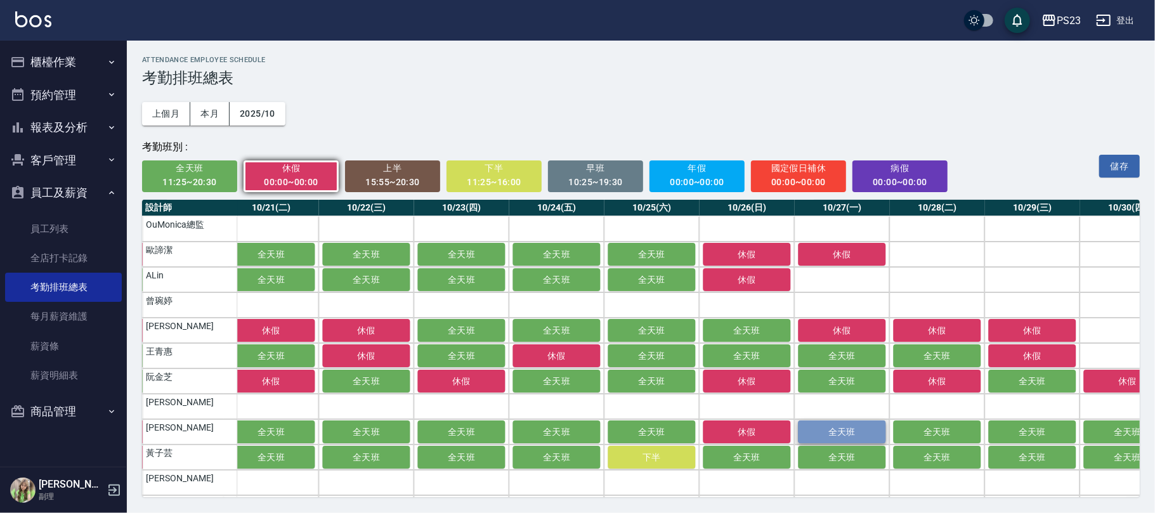
click at [865, 431] on span "全天班" at bounding box center [841, 432] width 63 height 10
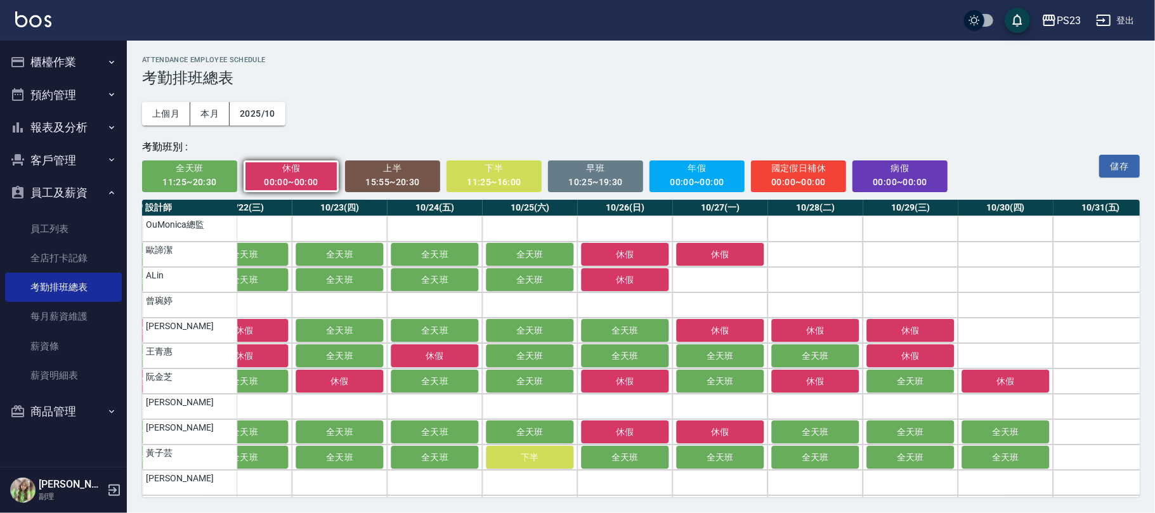
scroll to position [0, 2053]
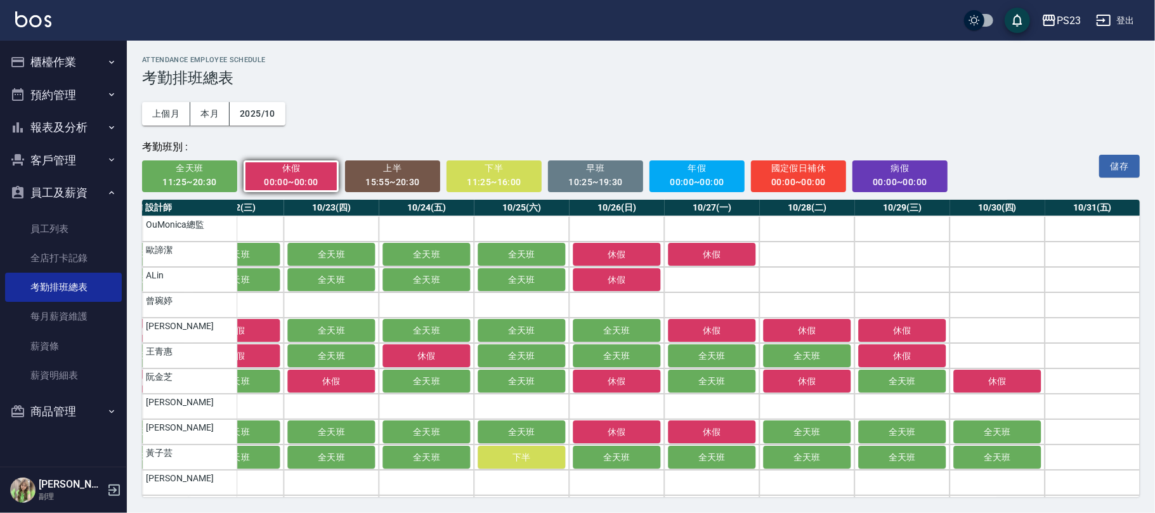
click at [196, 171] on span "全天班" at bounding box center [190, 168] width 78 height 16
click at [700, 280] on td "a dense table" at bounding box center [711, 279] width 95 height 25
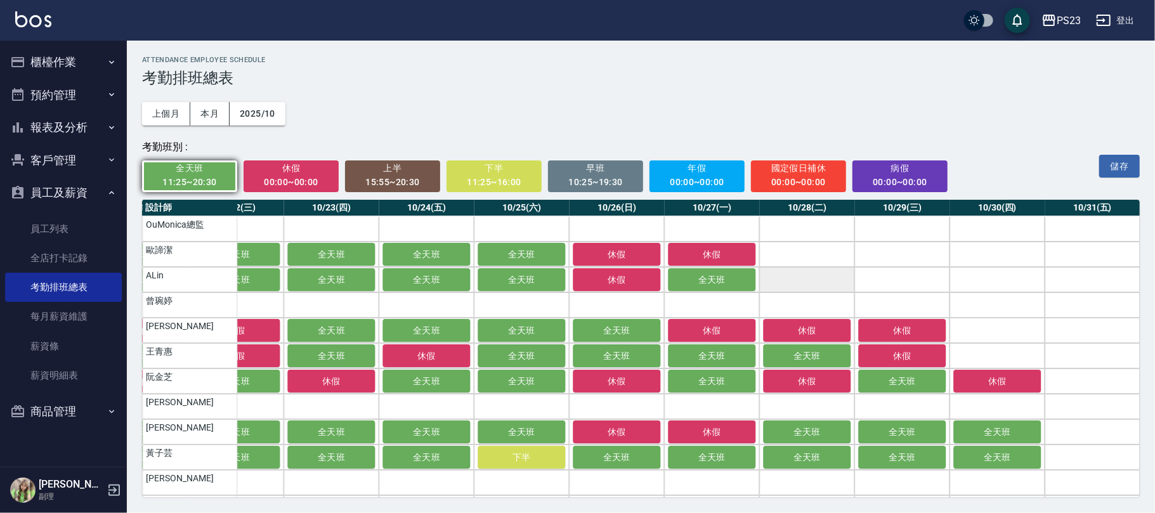
click at [775, 280] on td "a dense table" at bounding box center [806, 279] width 95 height 25
click at [804, 247] on td "a dense table" at bounding box center [806, 254] width 95 height 25
click at [882, 256] on td "a dense table" at bounding box center [901, 254] width 95 height 25
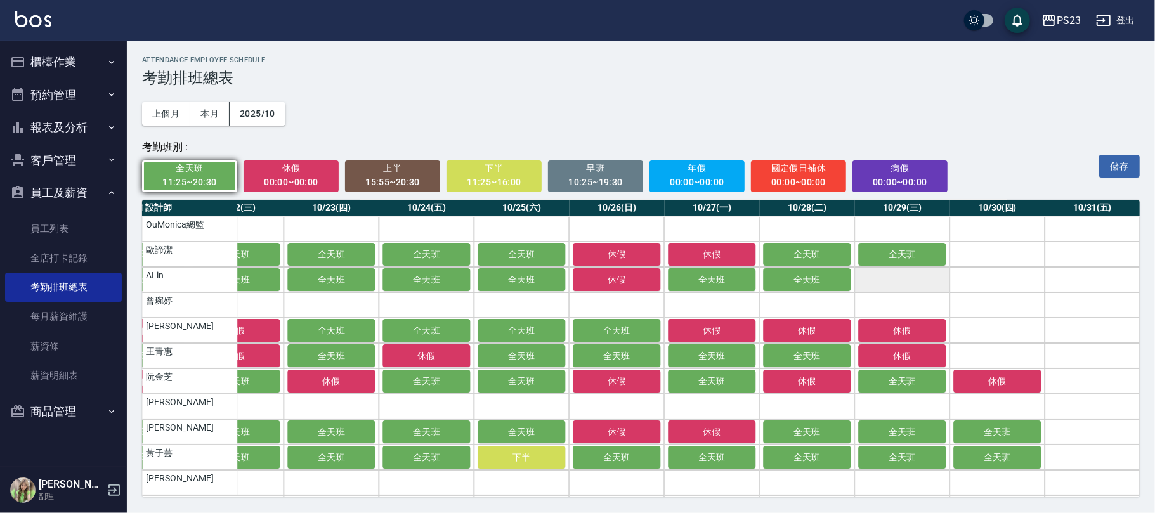
click at [879, 274] on td "a dense table" at bounding box center [901, 279] width 95 height 25
click at [298, 173] on span "休假" at bounding box center [291, 168] width 78 height 16
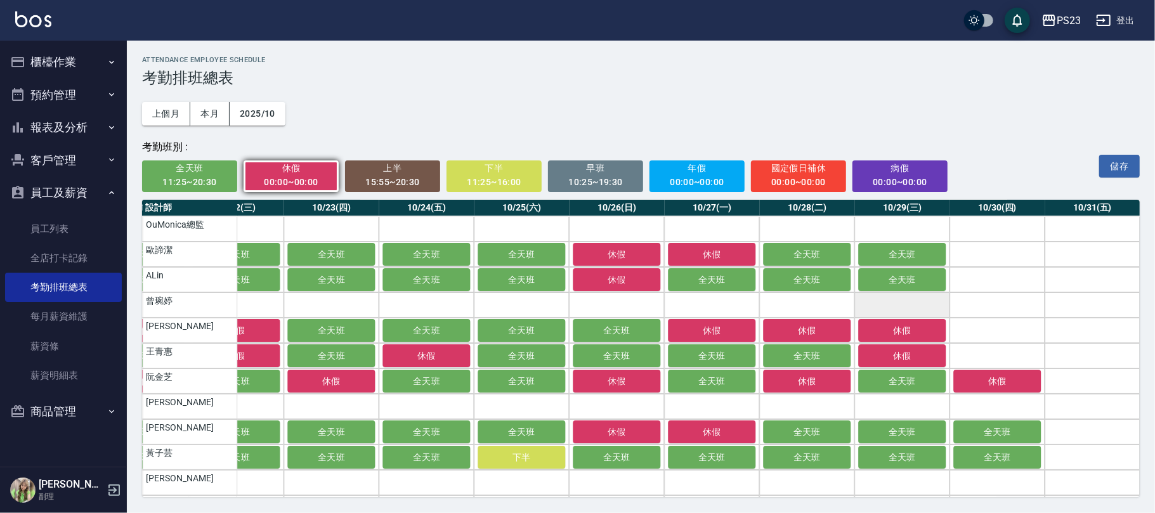
click at [899, 278] on span "全天班" at bounding box center [901, 280] width 63 height 10
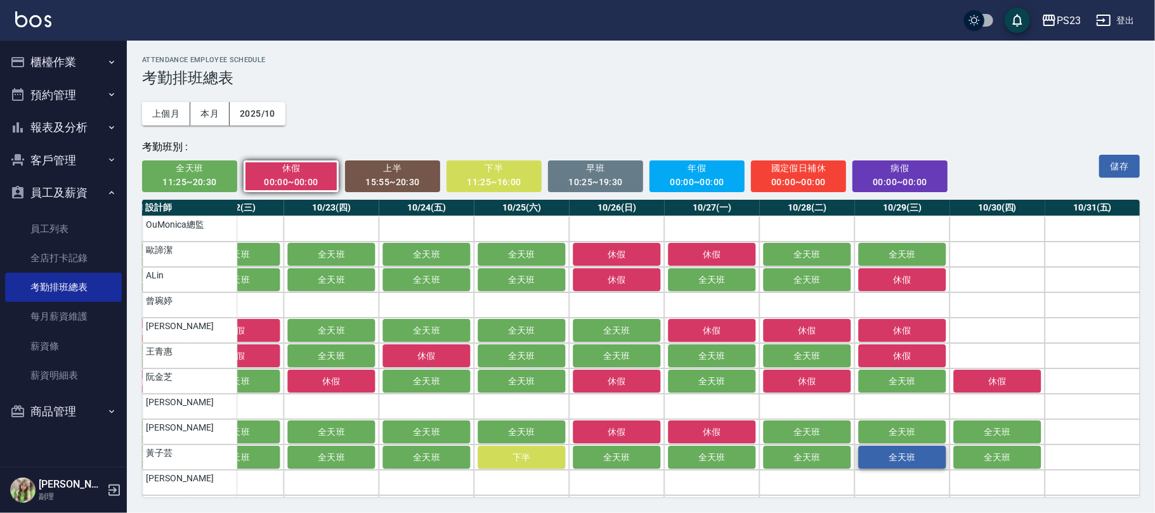
click at [889, 457] on span "全天班" at bounding box center [901, 457] width 63 height 10
click at [199, 174] on span "全天班" at bounding box center [190, 168] width 78 height 16
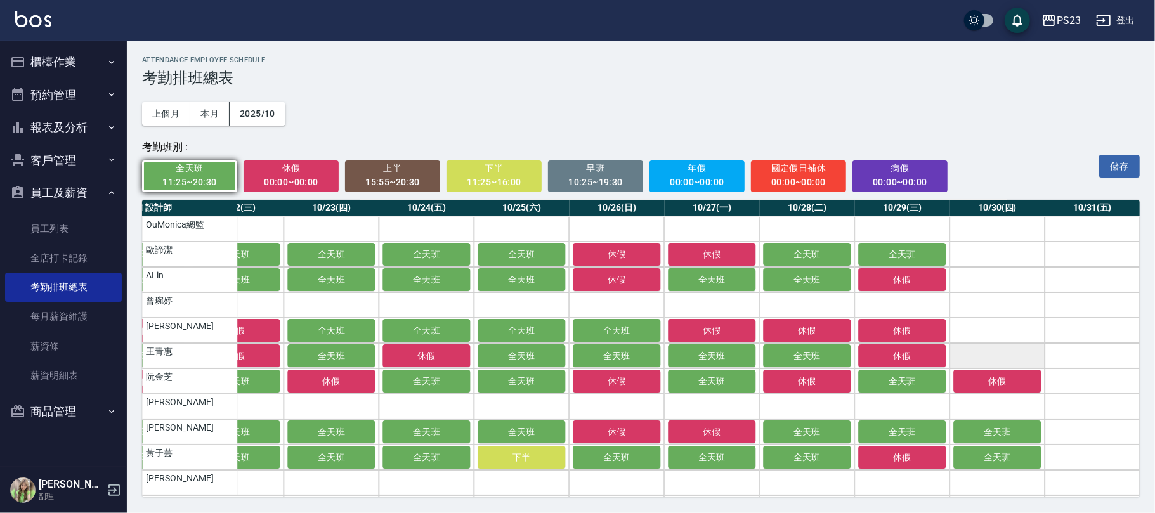
click at [981, 353] on td "a dense table" at bounding box center [997, 355] width 95 height 25
click at [993, 331] on td "a dense table" at bounding box center [997, 330] width 95 height 25
click at [998, 278] on td "a dense table" at bounding box center [997, 279] width 95 height 25
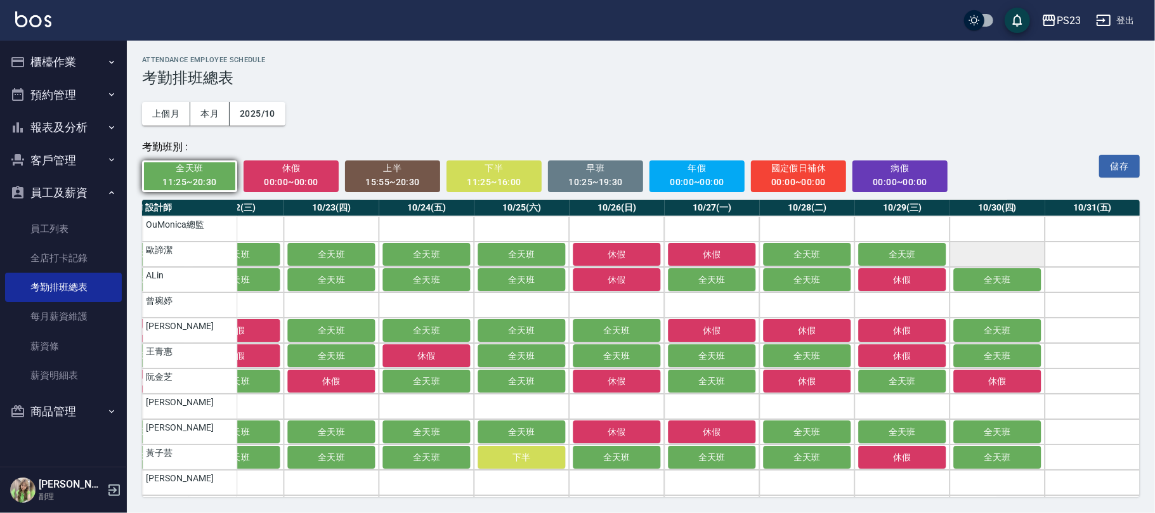
click at [998, 249] on td "a dense table" at bounding box center [997, 254] width 95 height 25
click at [1074, 462] on td "a dense table" at bounding box center [1092, 457] width 95 height 25
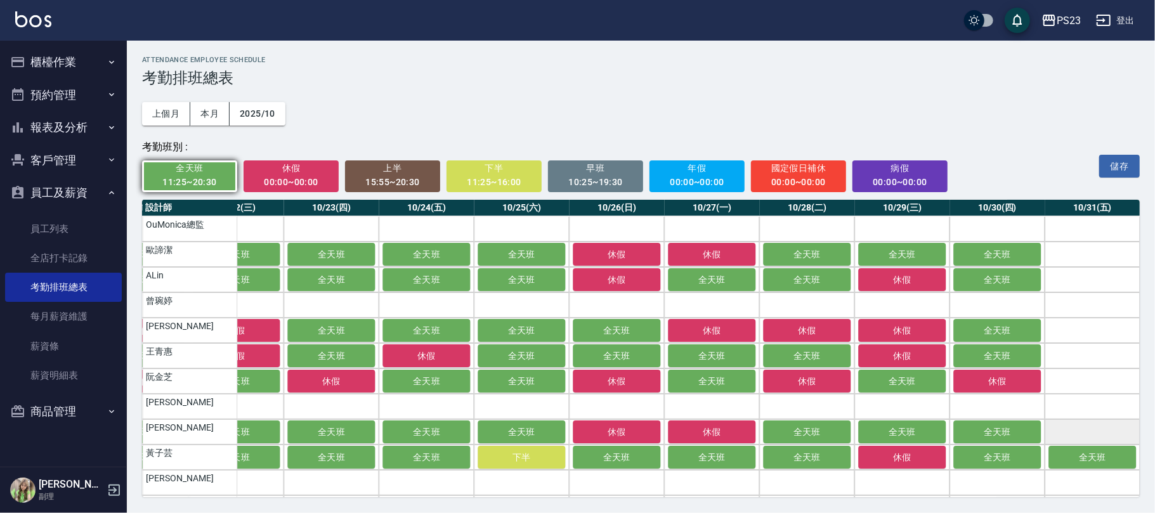
click at [1079, 428] on td "a dense table" at bounding box center [1092, 431] width 95 height 25
click at [1082, 378] on td "a dense table" at bounding box center [1092, 381] width 95 height 25
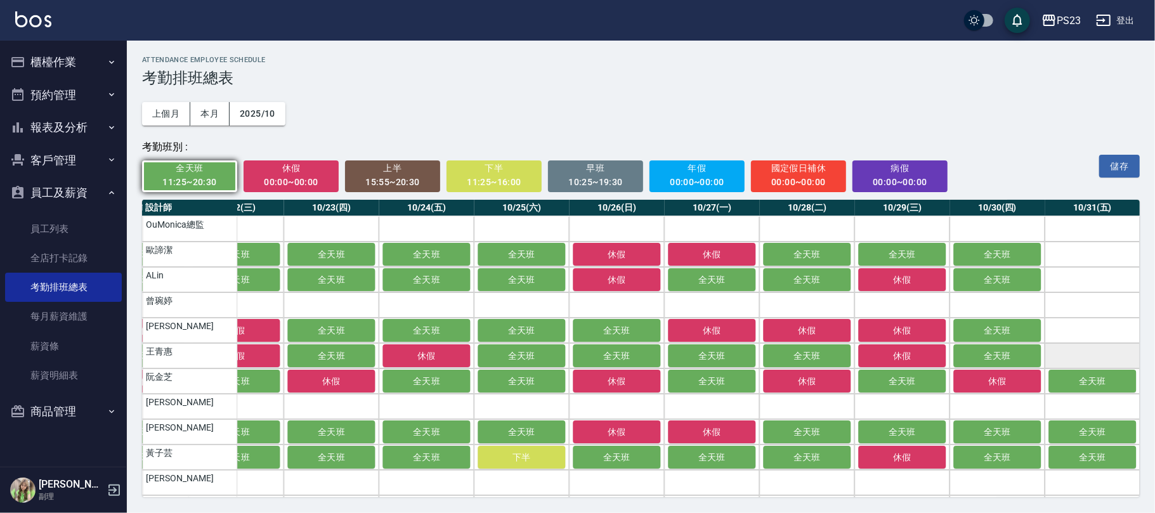
click at [1089, 354] on td "a dense table" at bounding box center [1092, 355] width 95 height 25
click at [1086, 329] on td "a dense table" at bounding box center [1092, 330] width 95 height 25
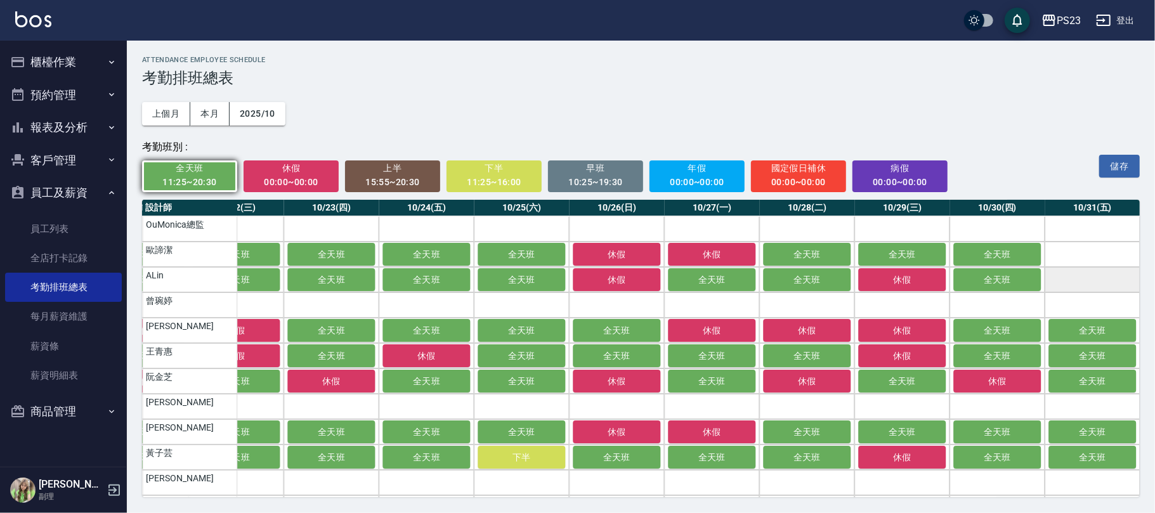
click at [1077, 275] on td "a dense table" at bounding box center [1092, 279] width 95 height 25
click at [1077, 255] on td "a dense table" at bounding box center [1092, 254] width 95 height 25
click at [1115, 163] on button "儲存" at bounding box center [1119, 166] width 41 height 23
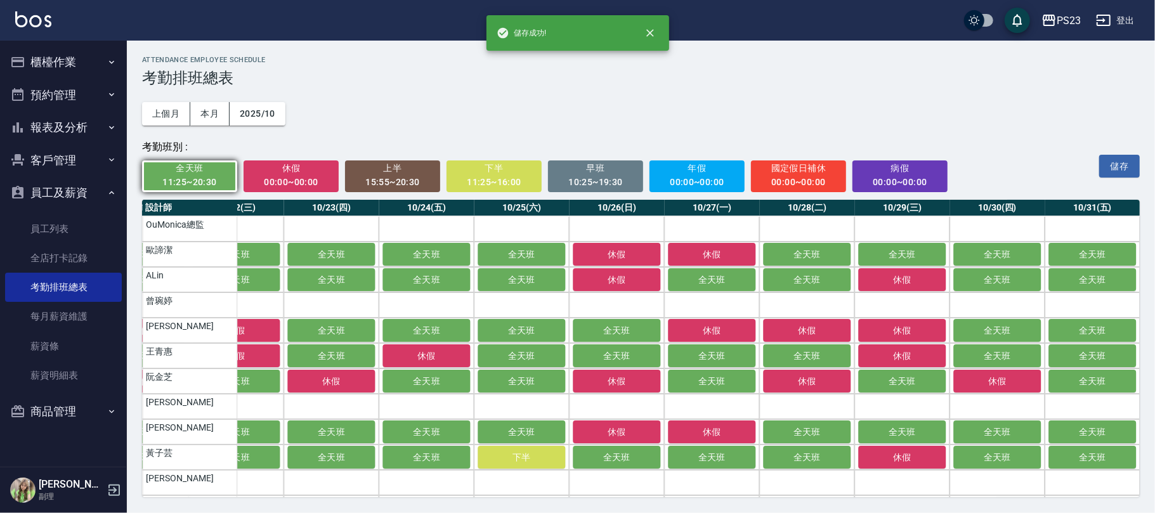
click at [95, 196] on button "員工及薪資" at bounding box center [63, 192] width 117 height 33
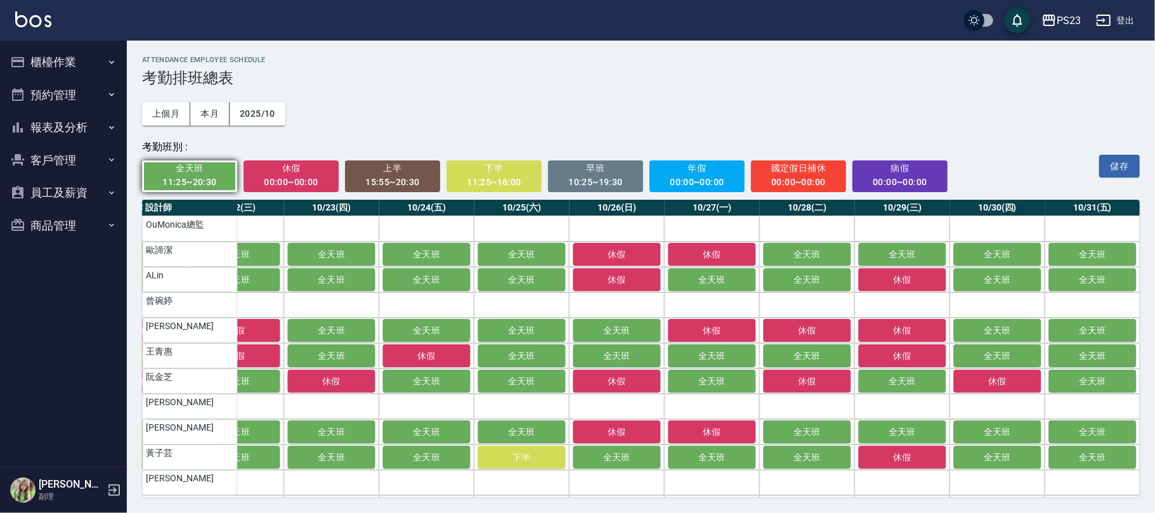
click at [67, 195] on button "員工及薪資" at bounding box center [63, 192] width 117 height 33
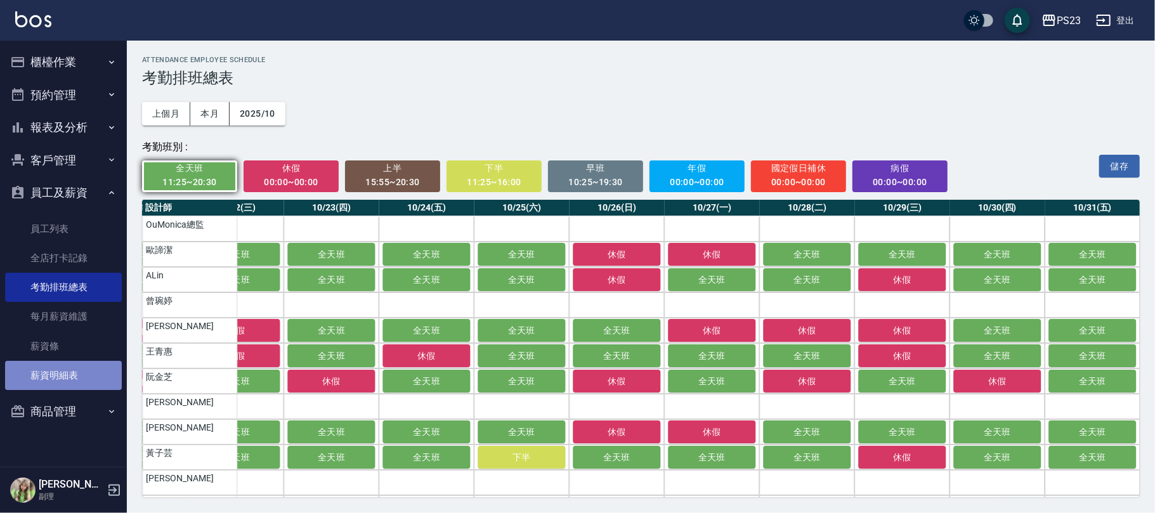
click at [72, 377] on link "薪資明細表" at bounding box center [63, 375] width 117 height 29
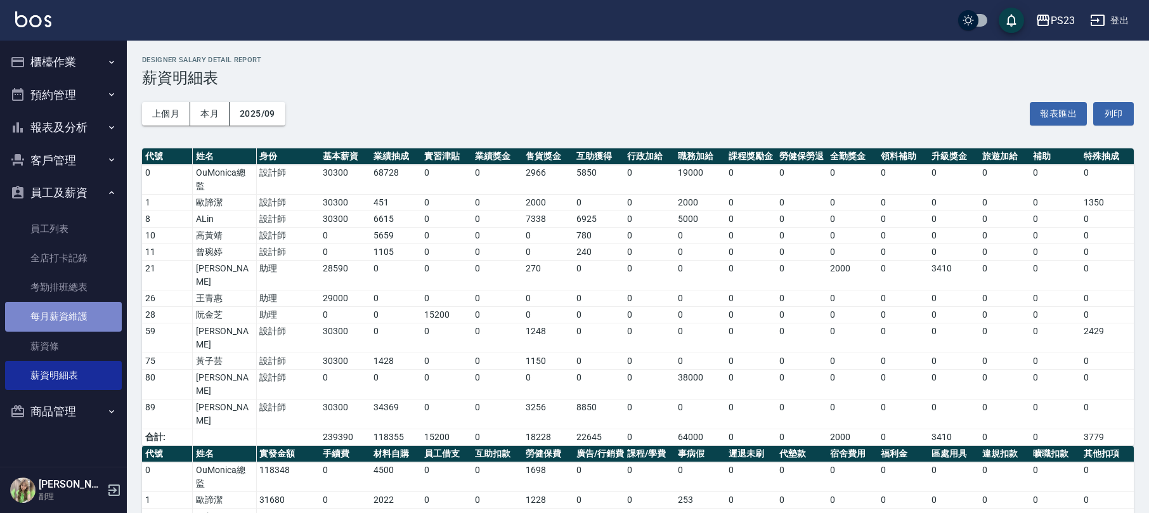
click at [90, 315] on link "每月薪資維護" at bounding box center [63, 316] width 117 height 29
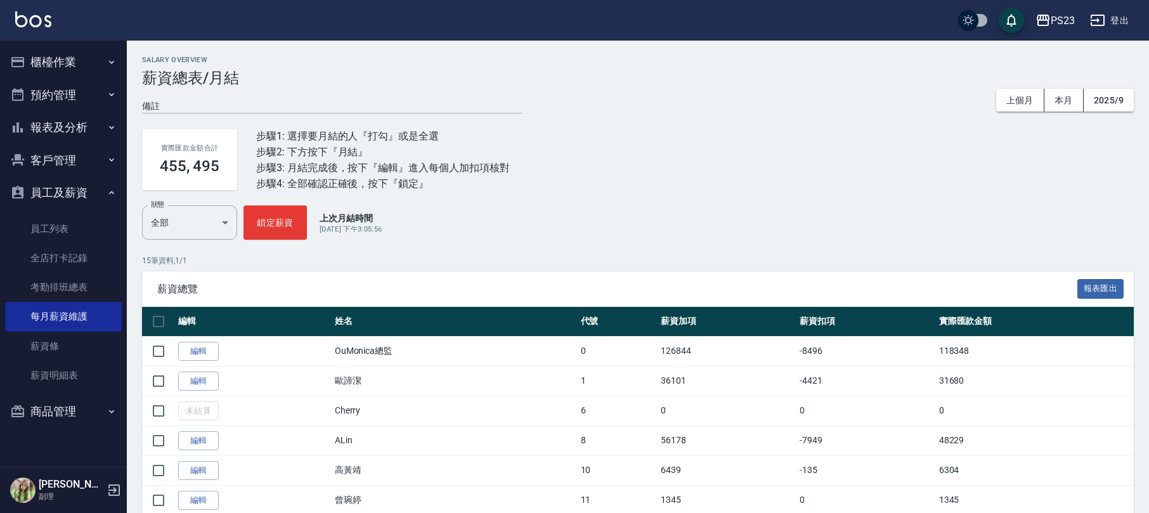
scroll to position [315, 0]
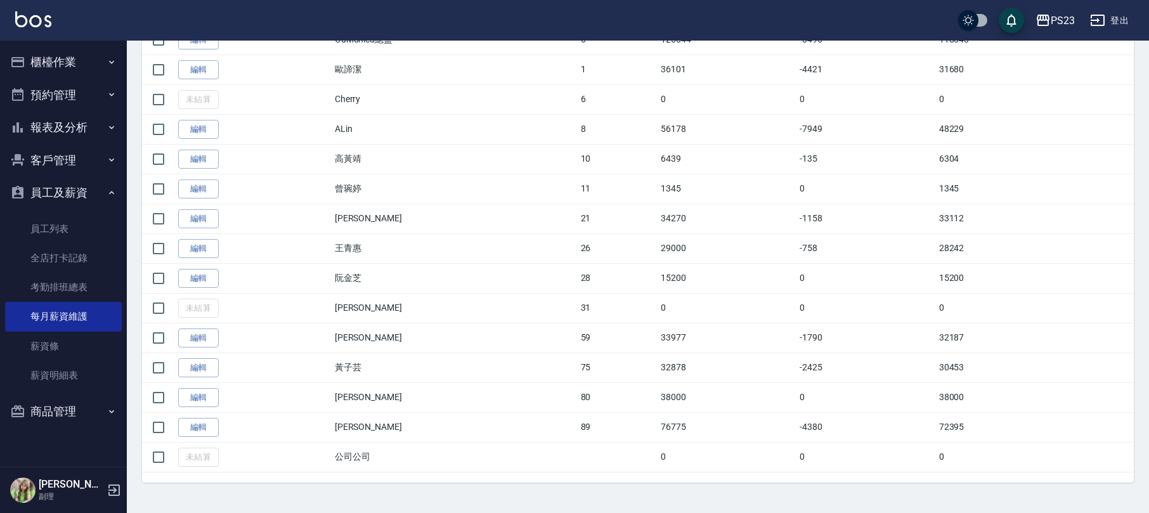
click at [191, 424] on link "編輯" at bounding box center [198, 428] width 41 height 20
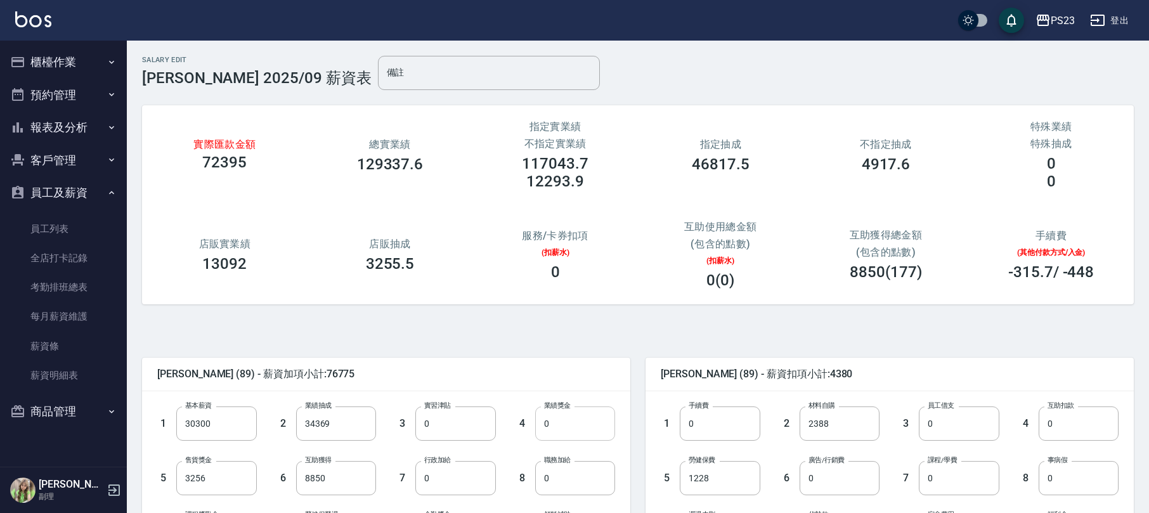
scroll to position [169, 0]
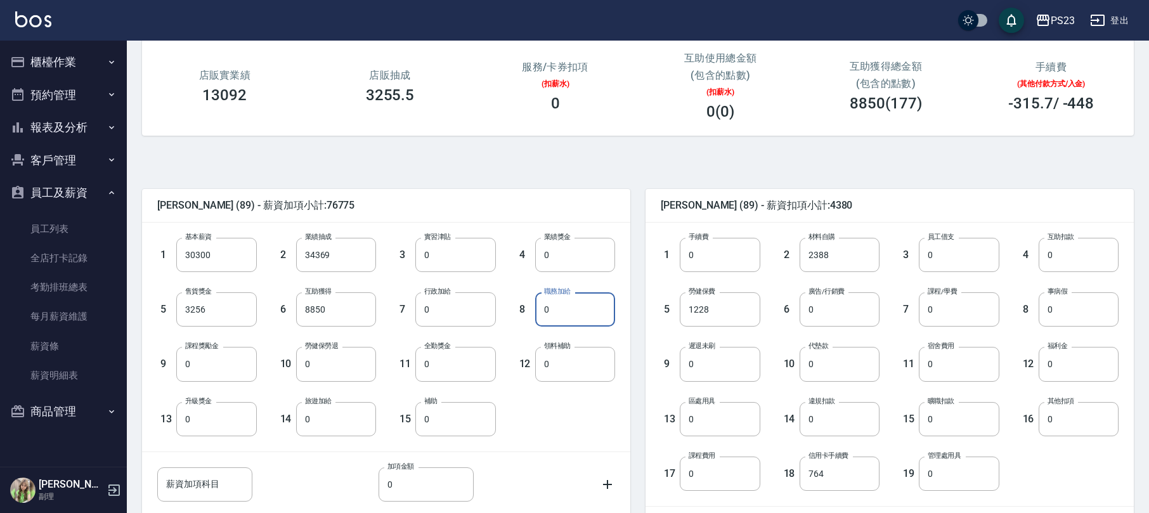
click at [567, 302] on input "0" at bounding box center [575, 309] width 80 height 34
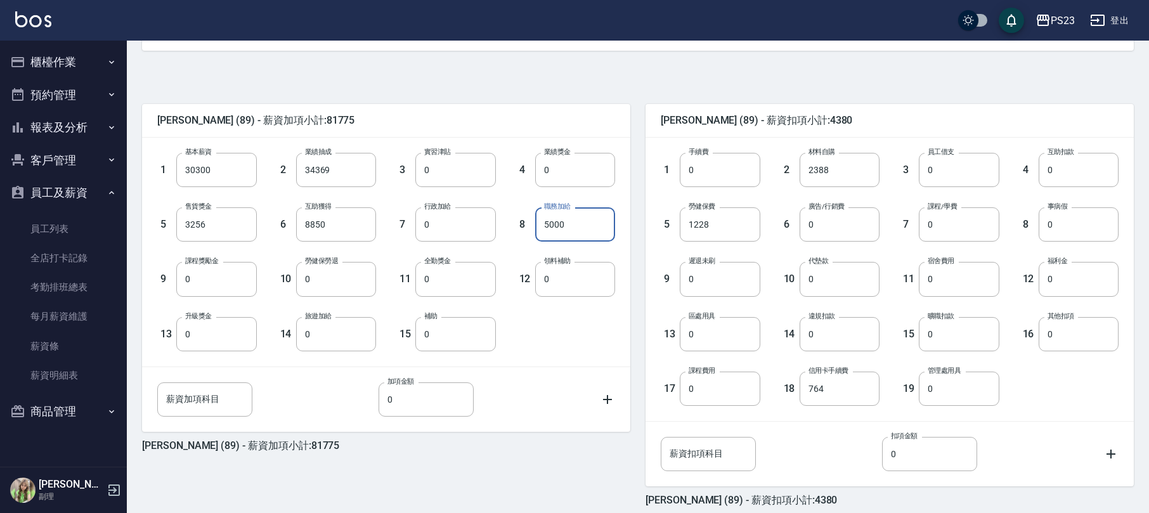
scroll to position [311, 0]
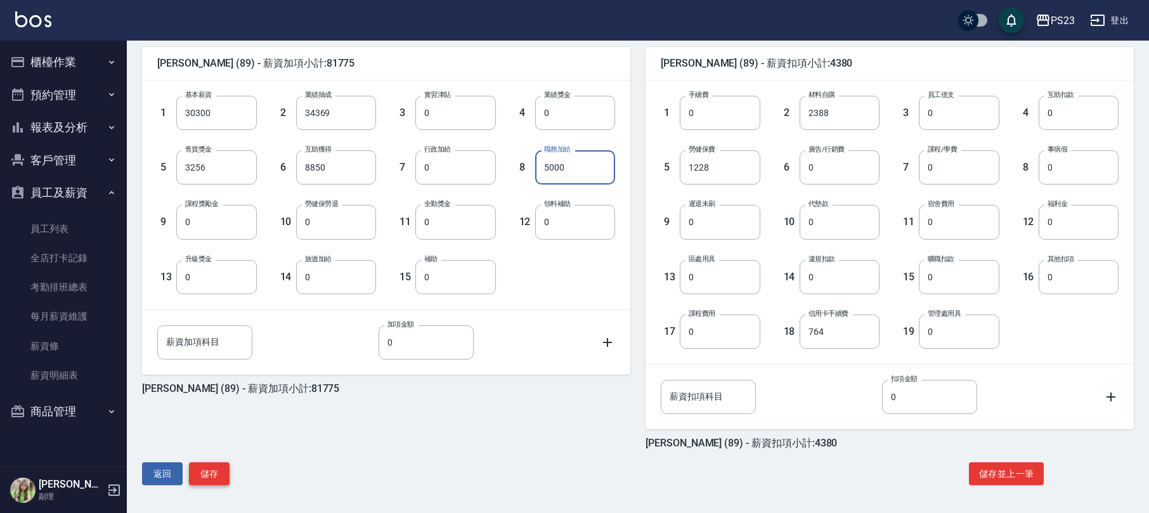
type input "5000"
click at [209, 476] on button "儲存" at bounding box center [209, 473] width 41 height 23
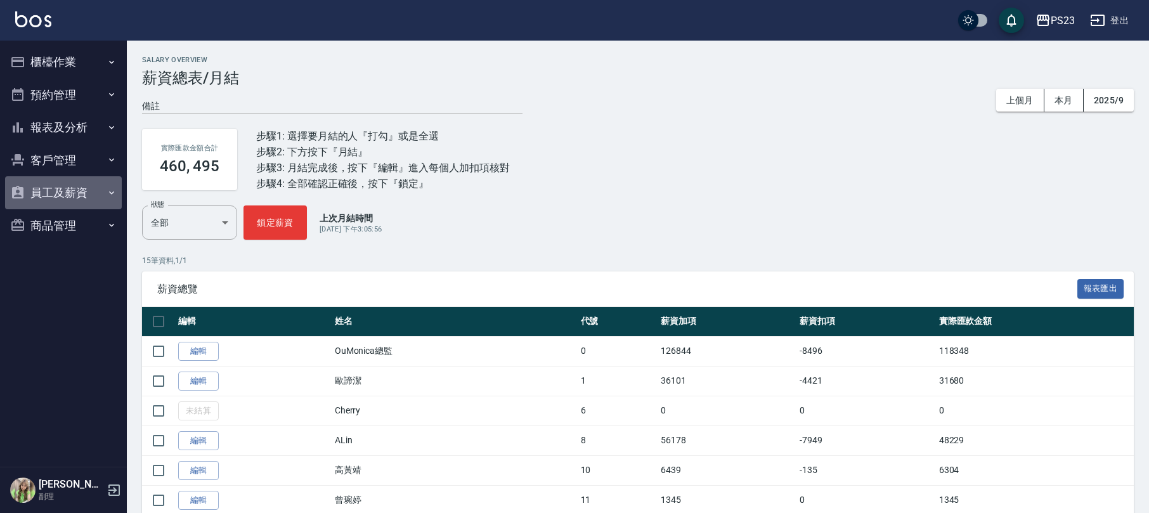
click at [62, 189] on button "員工及薪資" at bounding box center [63, 192] width 117 height 33
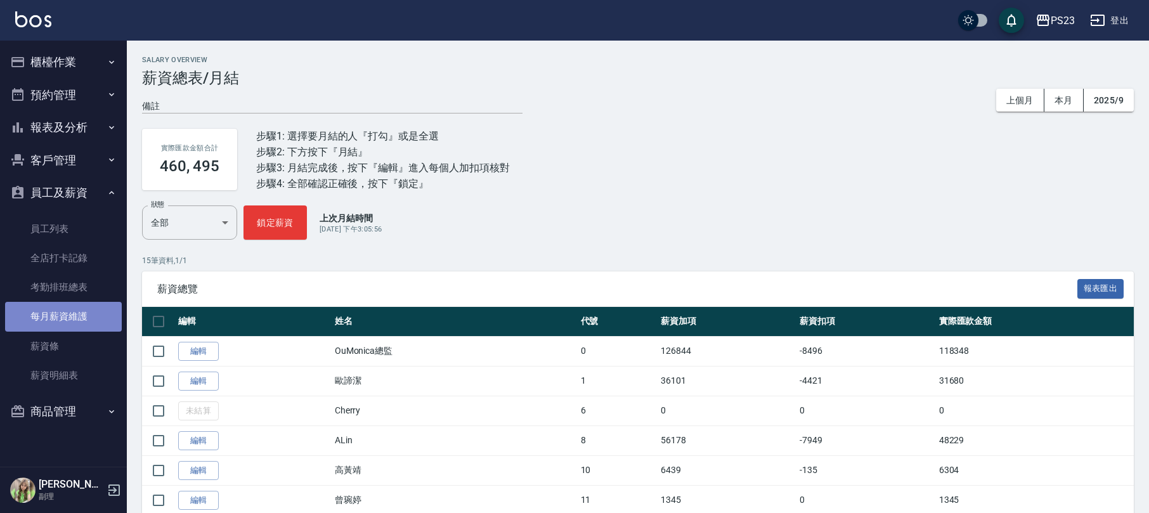
click at [101, 318] on link "每月薪資維護" at bounding box center [63, 316] width 117 height 29
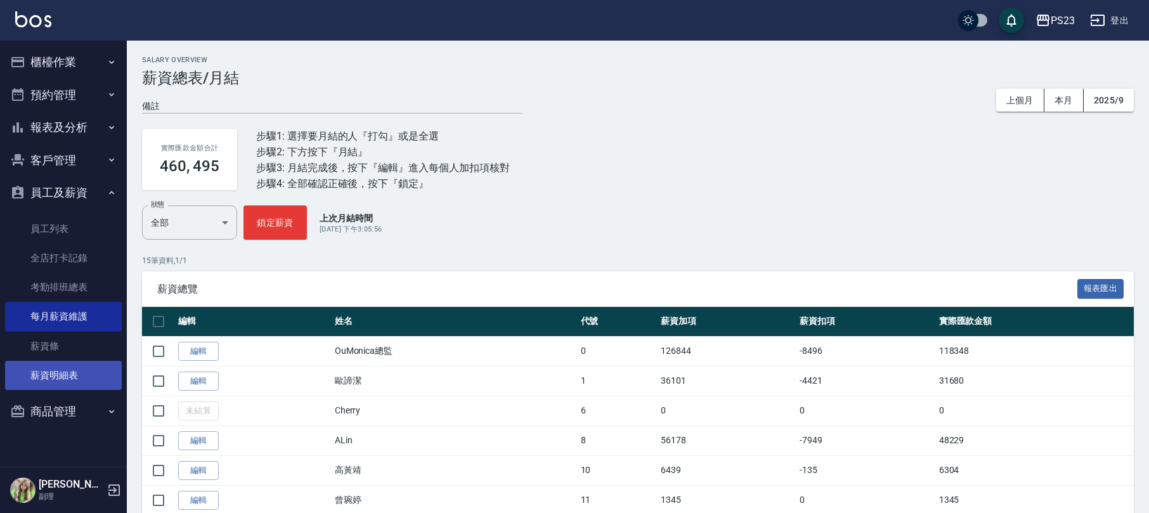
click at [79, 370] on link "薪資明細表" at bounding box center [63, 375] width 117 height 29
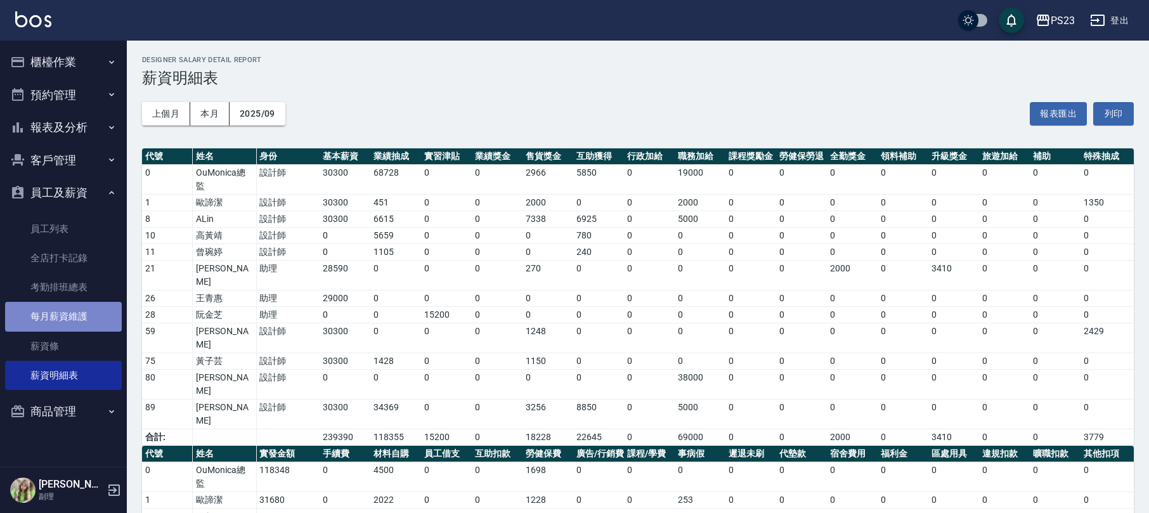
click at [67, 318] on link "每月薪資維護" at bounding box center [63, 316] width 117 height 29
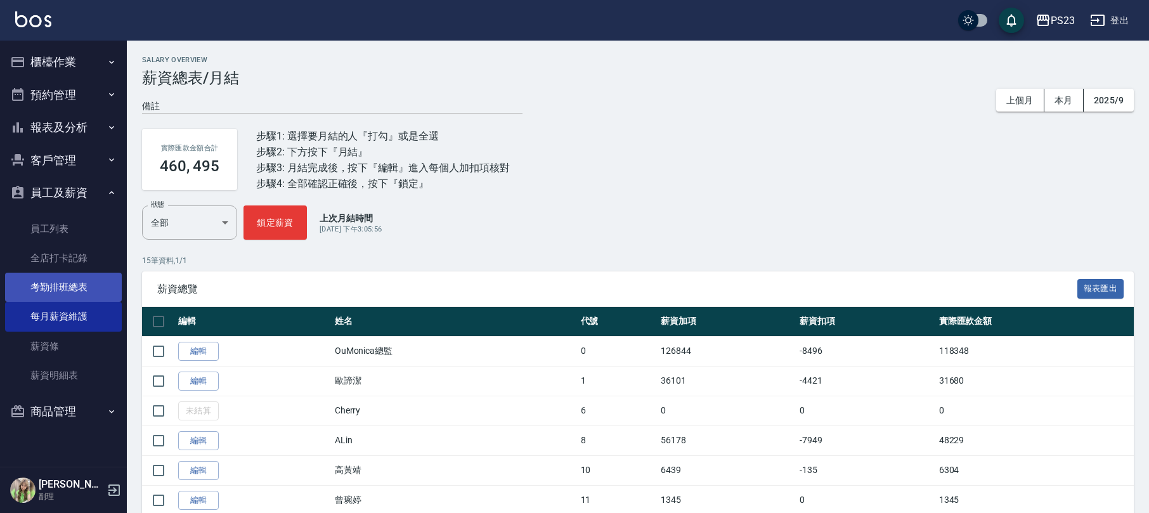
scroll to position [254, 0]
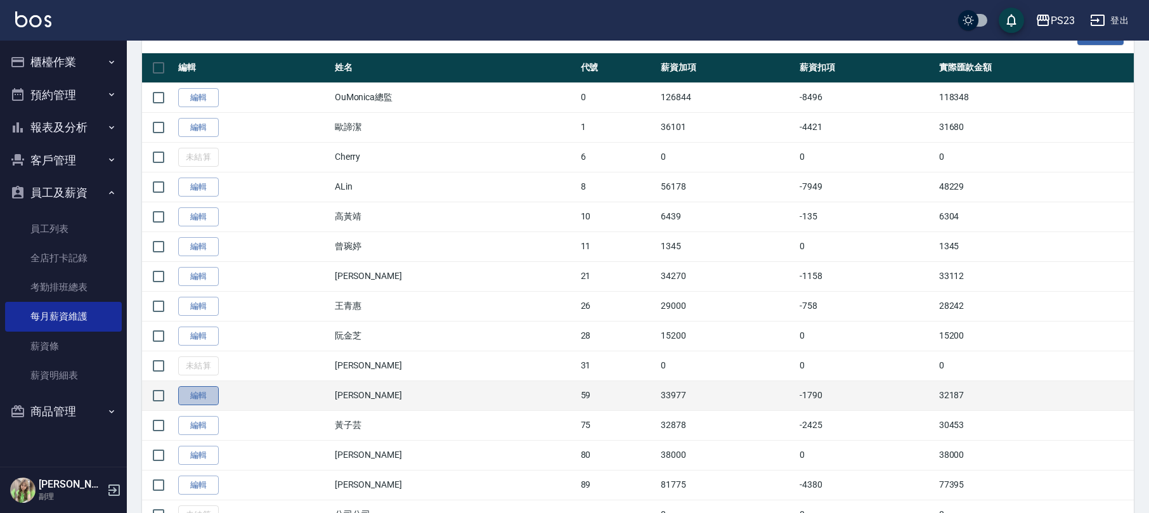
click at [199, 402] on link "編輯" at bounding box center [198, 396] width 41 height 20
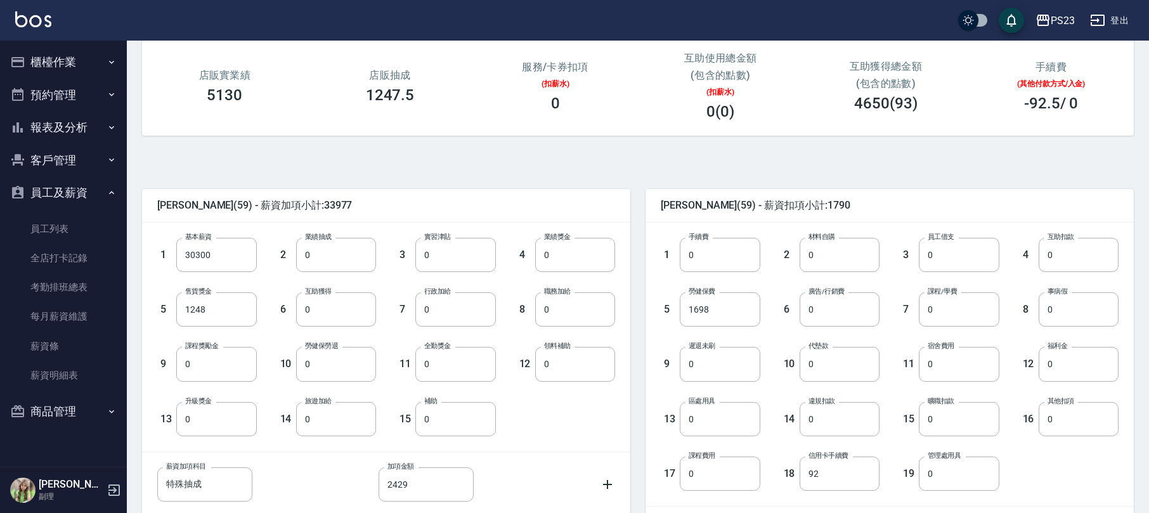
scroll to position [311, 0]
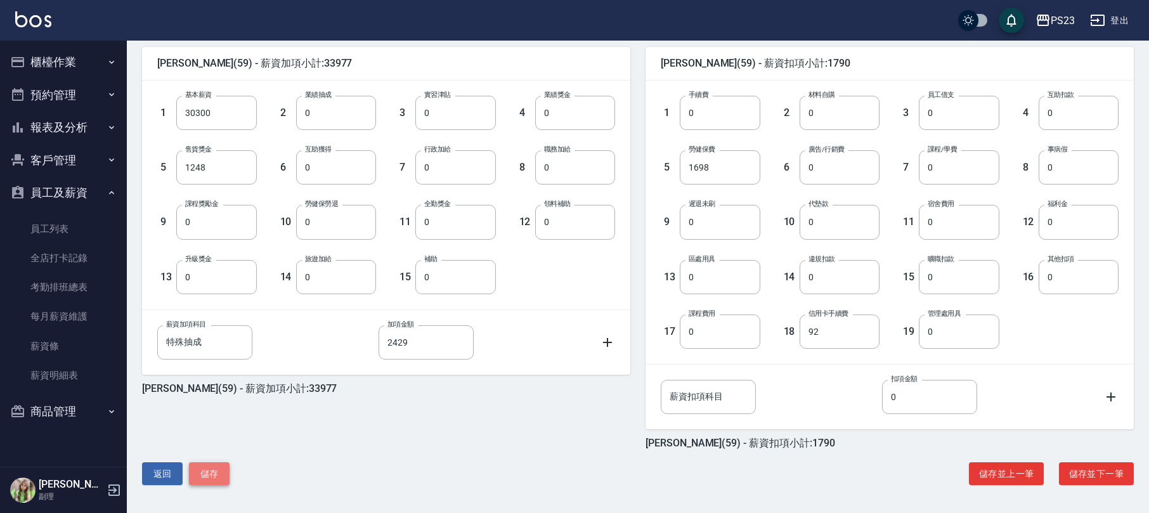
click at [219, 471] on button "儲存" at bounding box center [209, 473] width 41 height 23
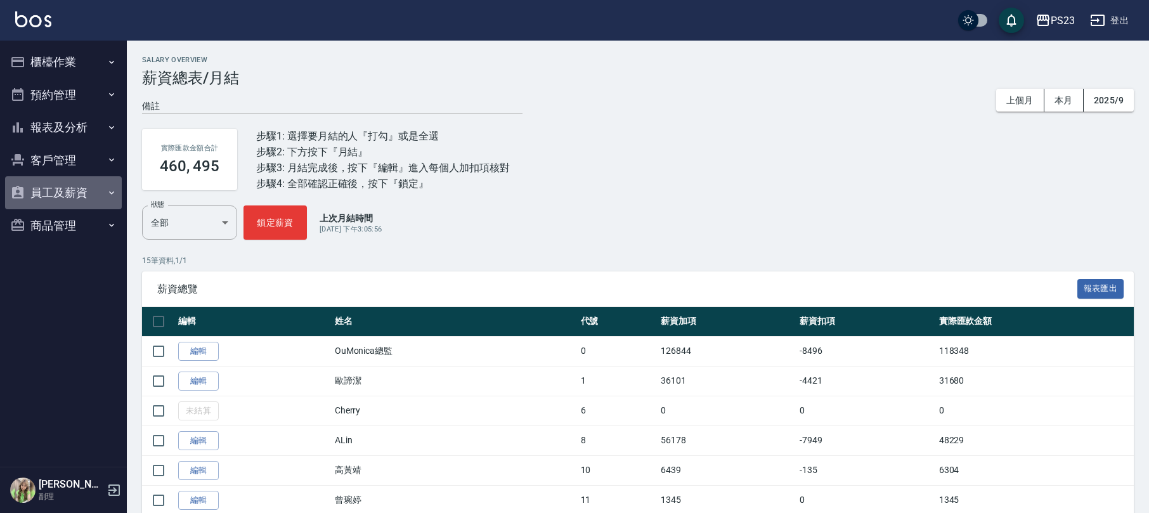
click at [72, 190] on button "員工及薪資" at bounding box center [63, 192] width 117 height 33
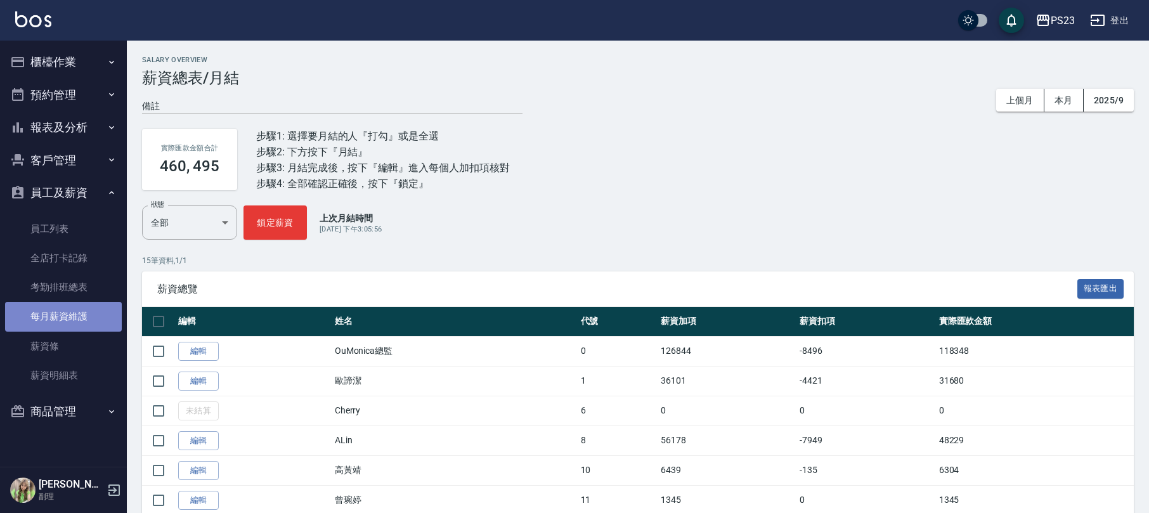
click at [92, 315] on link "每月薪資維護" at bounding box center [63, 316] width 117 height 29
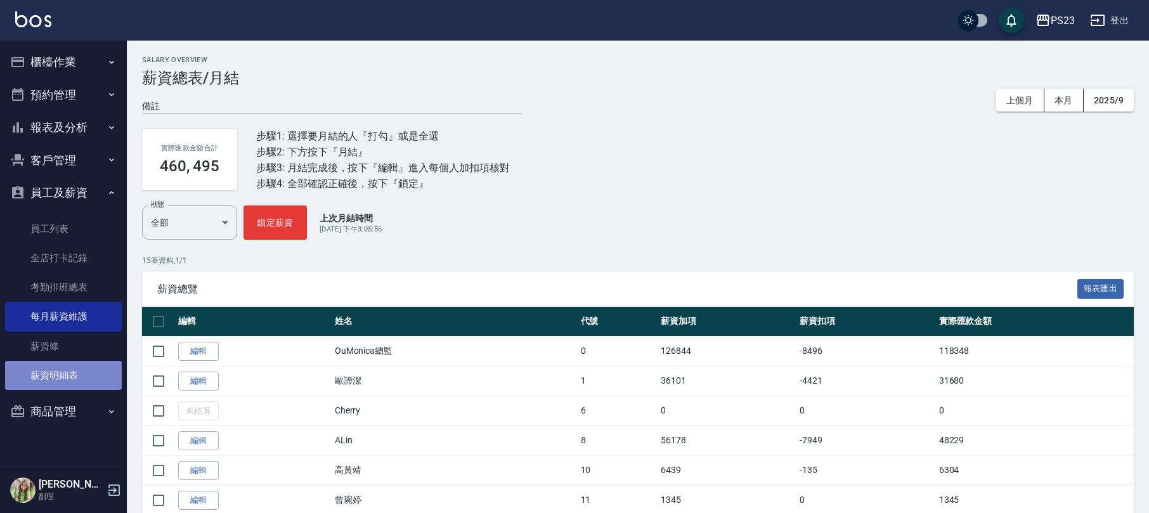
click at [87, 379] on link "薪資明細表" at bounding box center [63, 375] width 117 height 29
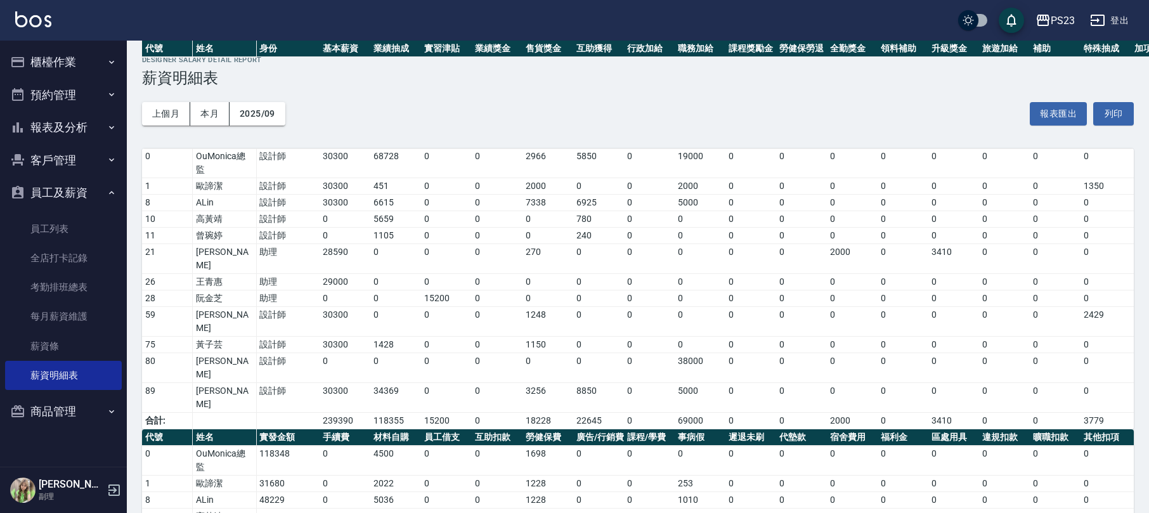
scroll to position [153, 0]
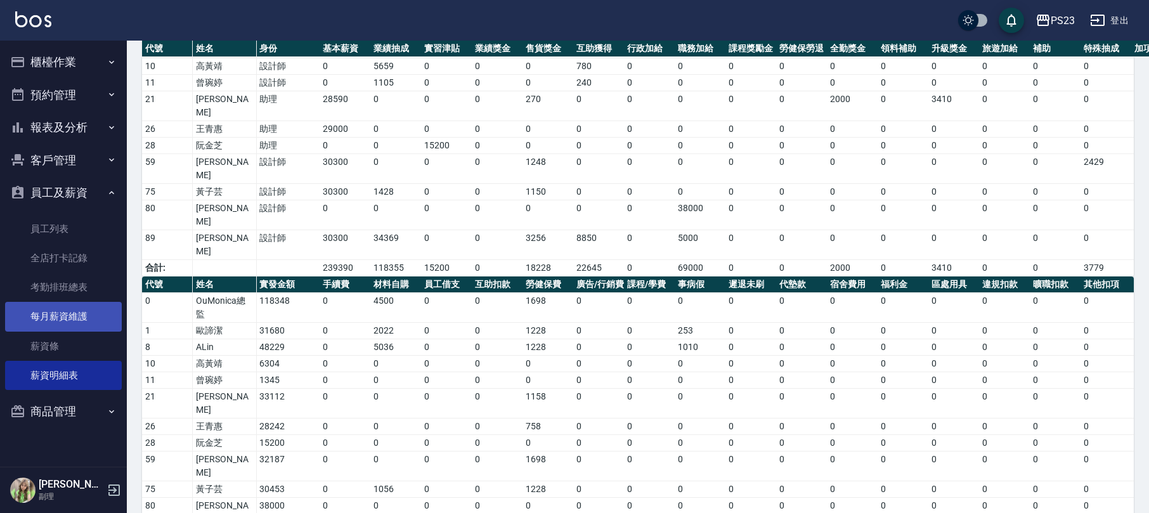
click at [46, 318] on link "每月薪資維護" at bounding box center [63, 316] width 117 height 29
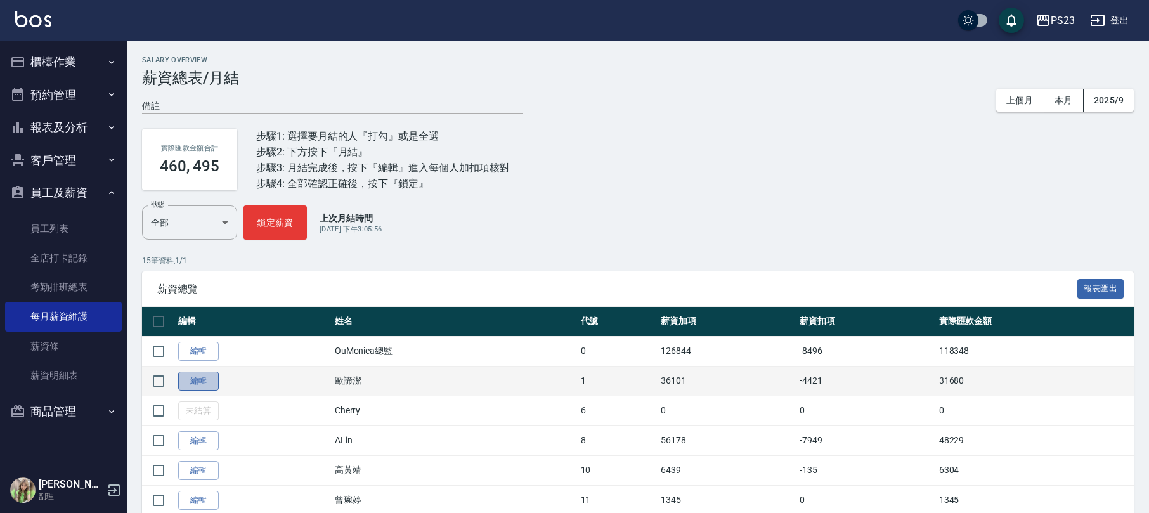
click at [207, 384] on link "編輯" at bounding box center [198, 382] width 41 height 20
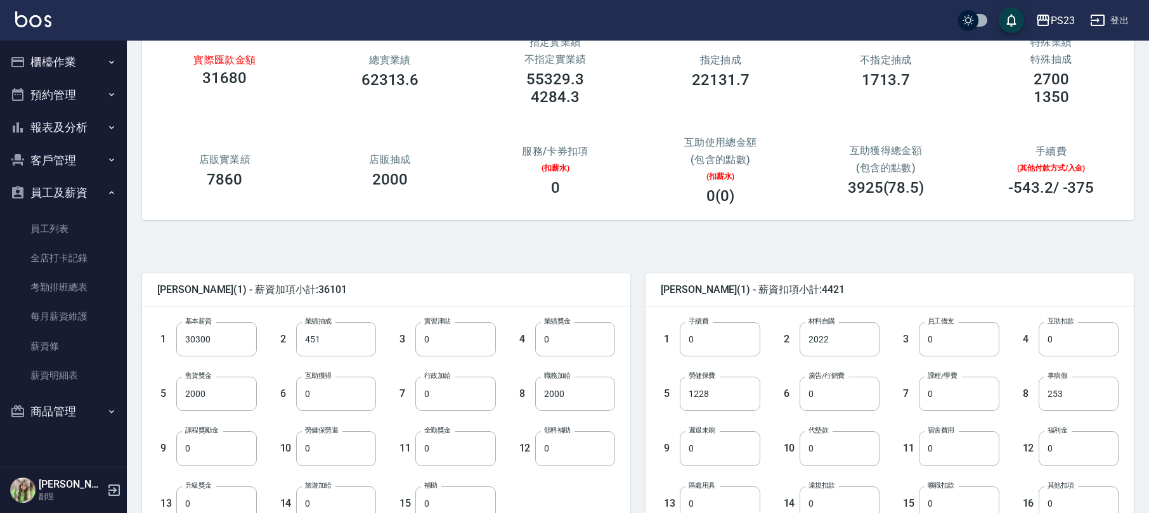
scroll to position [254, 0]
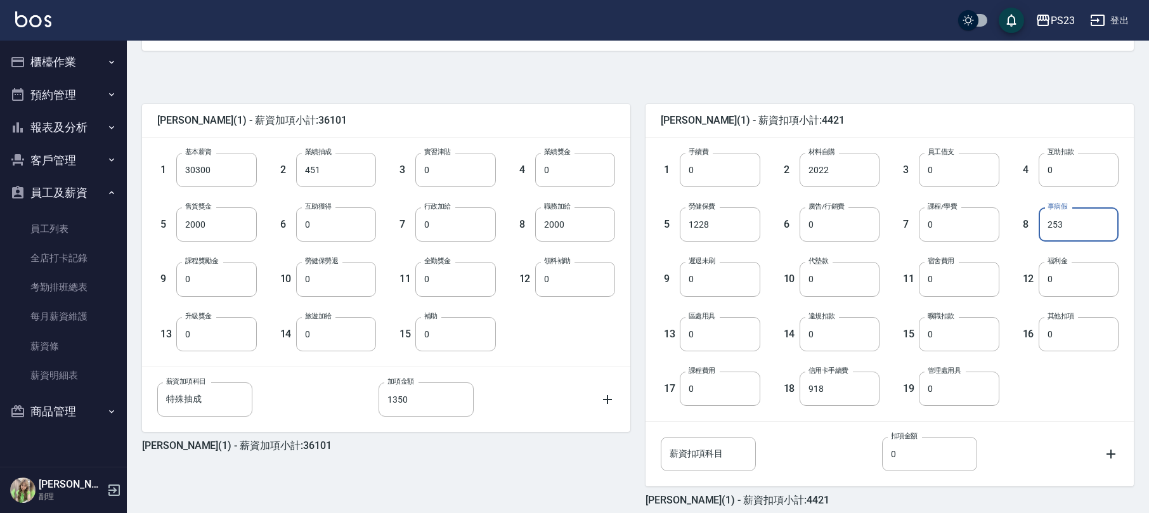
click at [1045, 222] on input "253" at bounding box center [1079, 224] width 80 height 34
click at [82, 66] on button "櫃檯作業" at bounding box center [63, 62] width 117 height 33
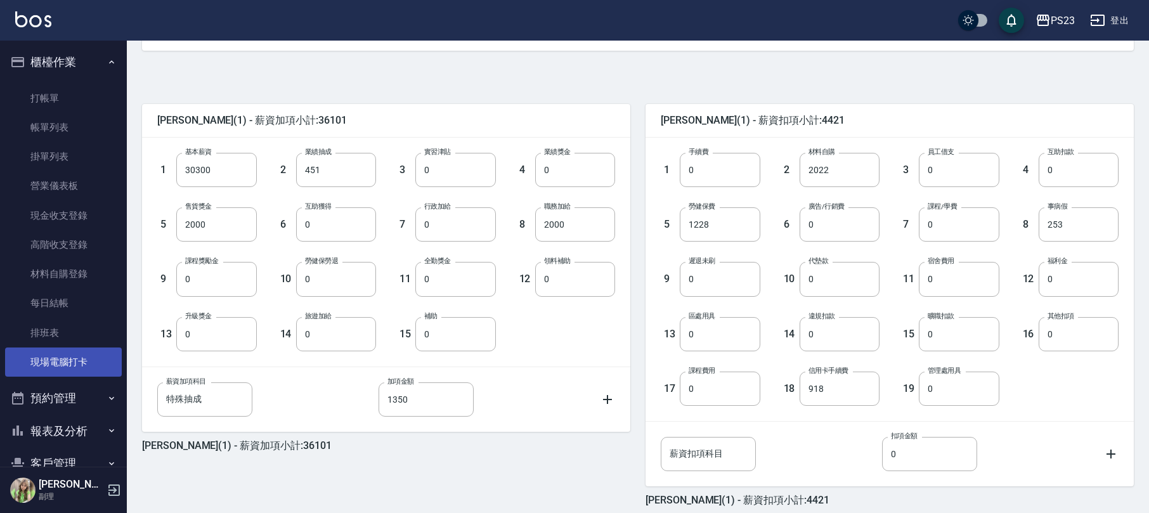
click at [69, 353] on link "現場電腦打卡" at bounding box center [63, 362] width 117 height 29
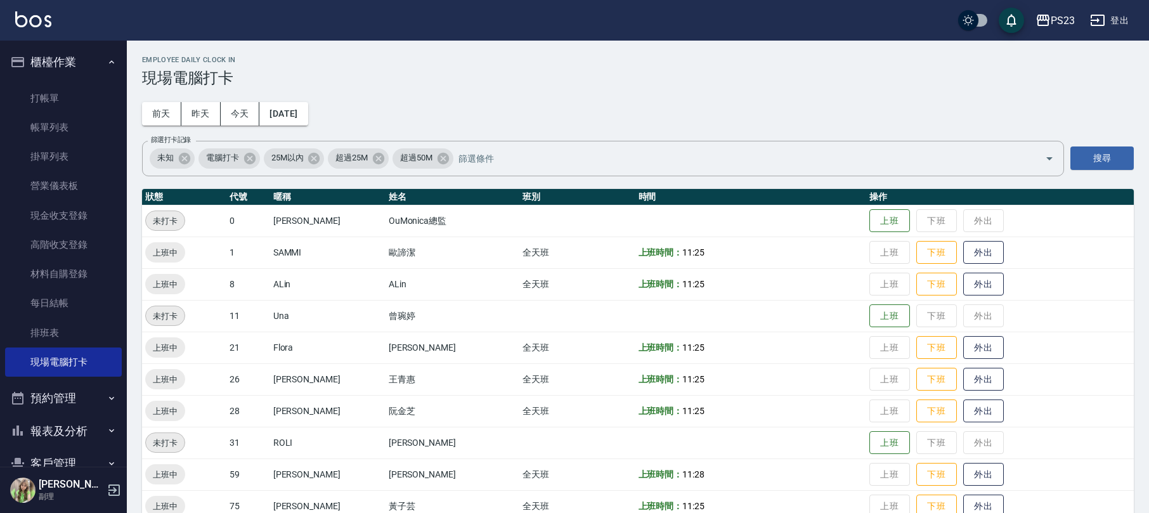
scroll to position [88, 0]
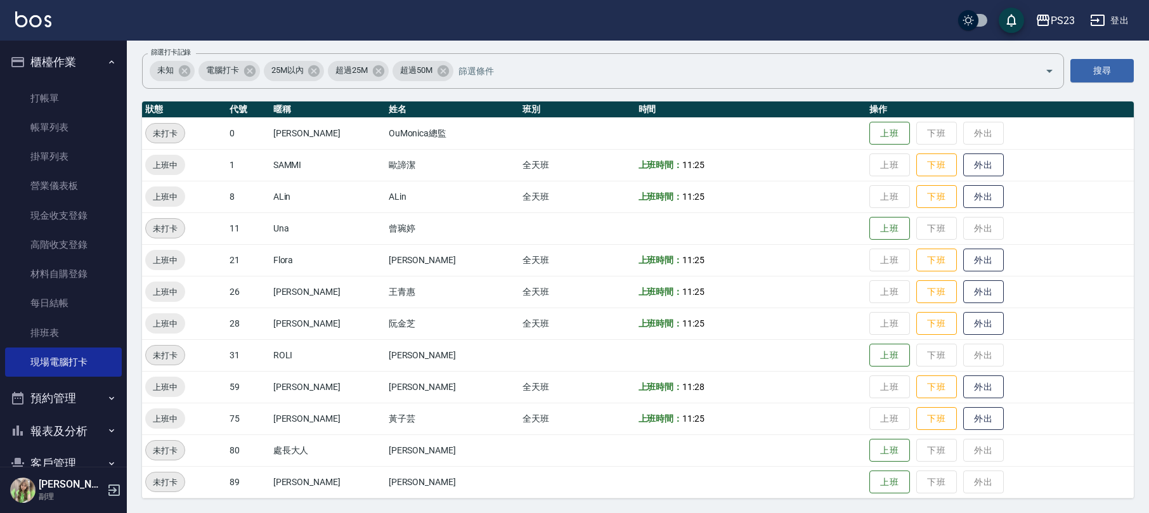
click at [82, 63] on button "櫃檯作業" at bounding box center [63, 62] width 117 height 33
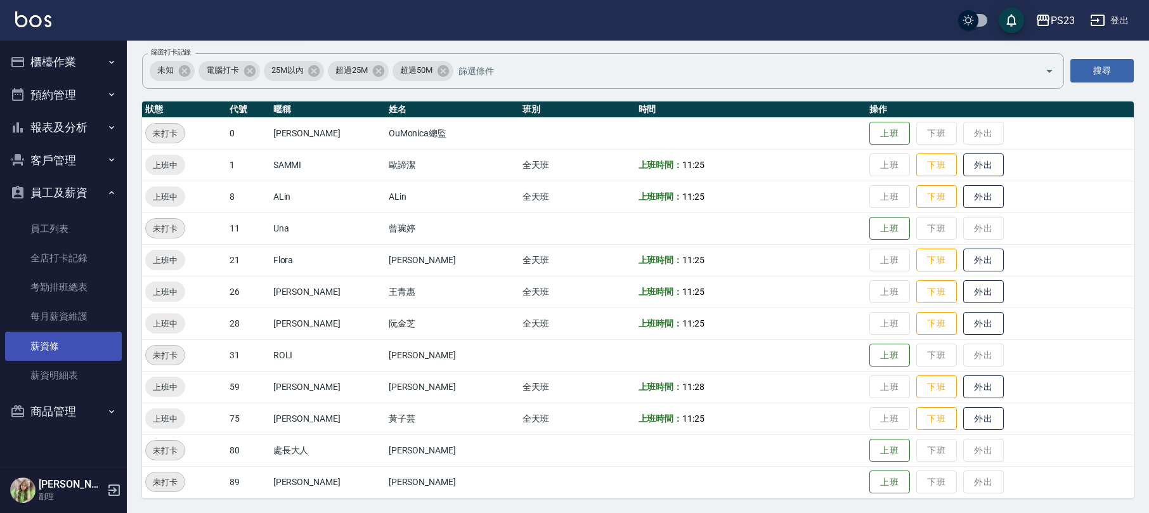
click at [72, 351] on link "薪資條" at bounding box center [63, 346] width 117 height 29
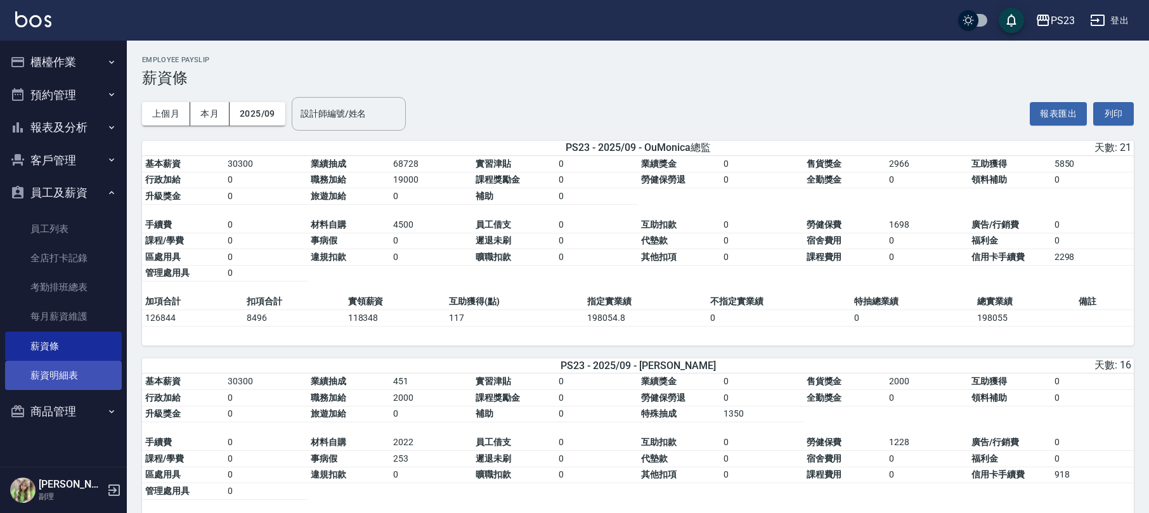
click at [79, 369] on link "薪資明細表" at bounding box center [63, 375] width 117 height 29
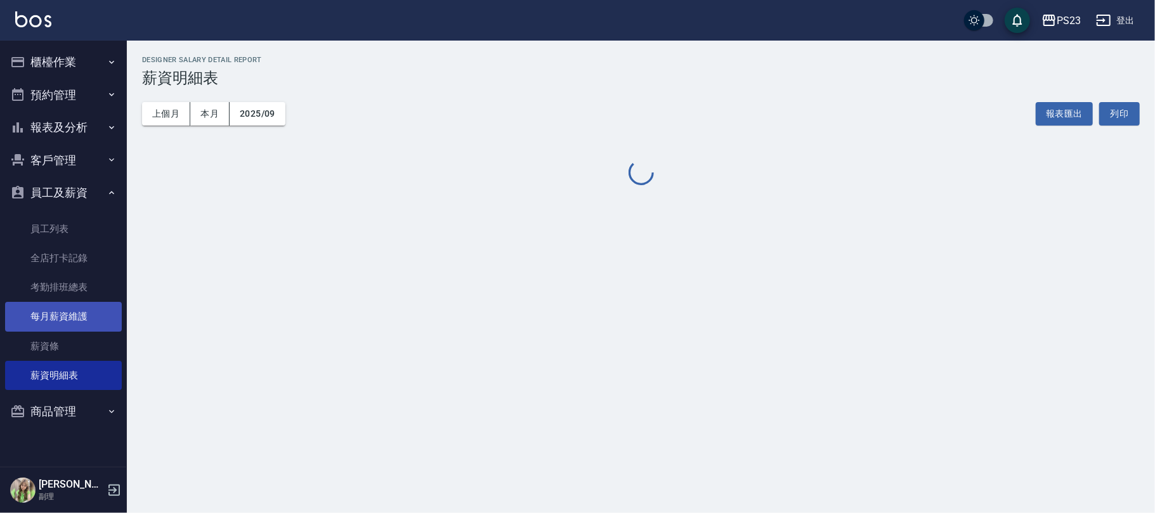
click at [93, 313] on link "每月薪資維護" at bounding box center [63, 316] width 117 height 29
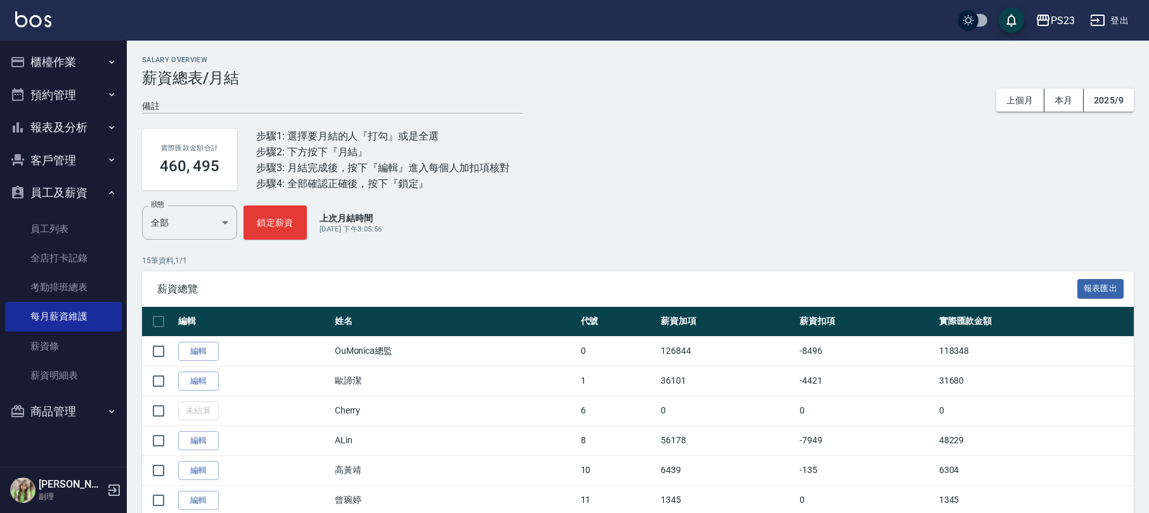
scroll to position [254, 0]
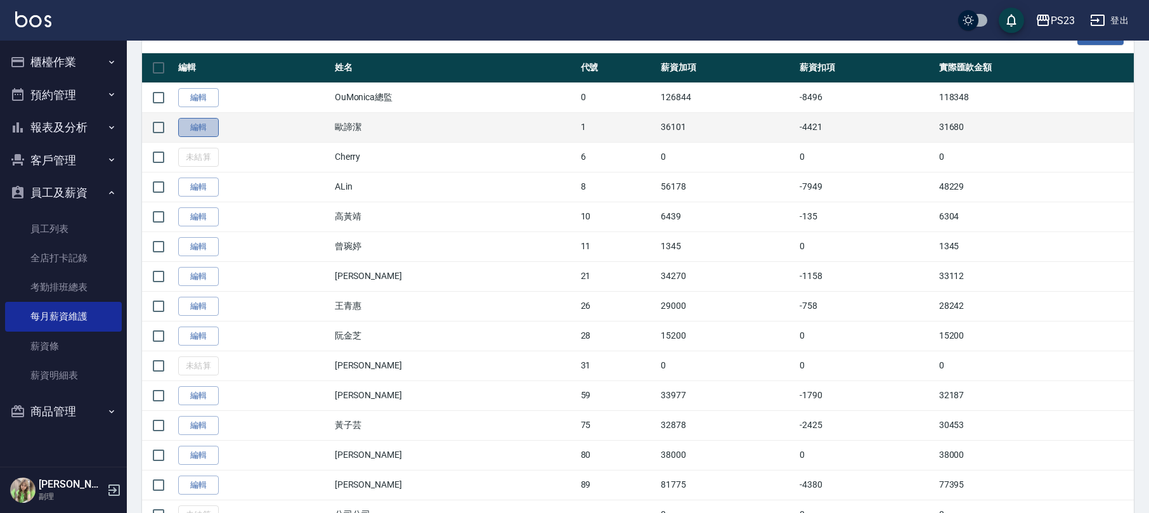
click at [202, 128] on link "編輯" at bounding box center [198, 128] width 41 height 20
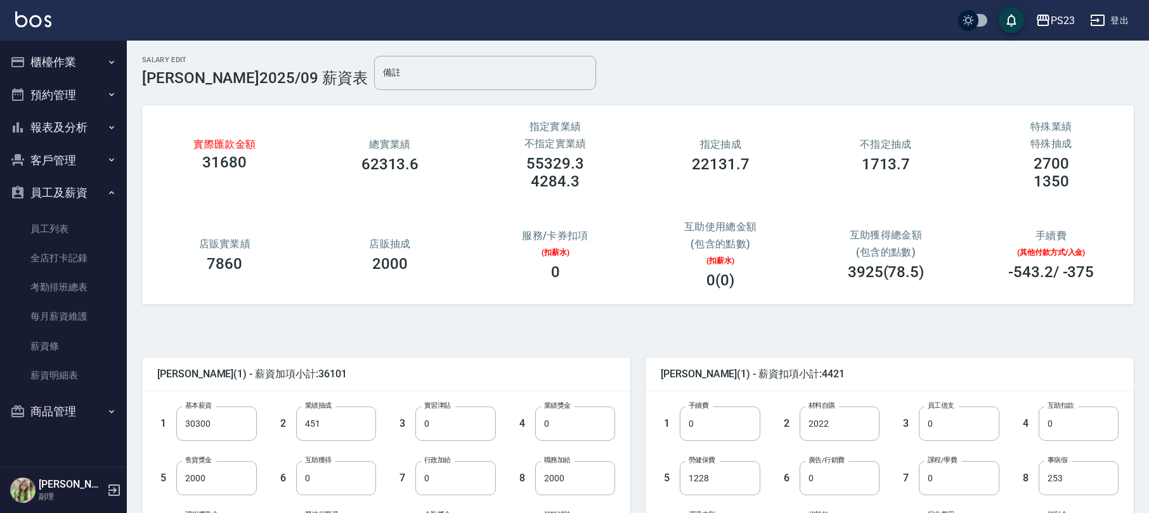
scroll to position [169, 0]
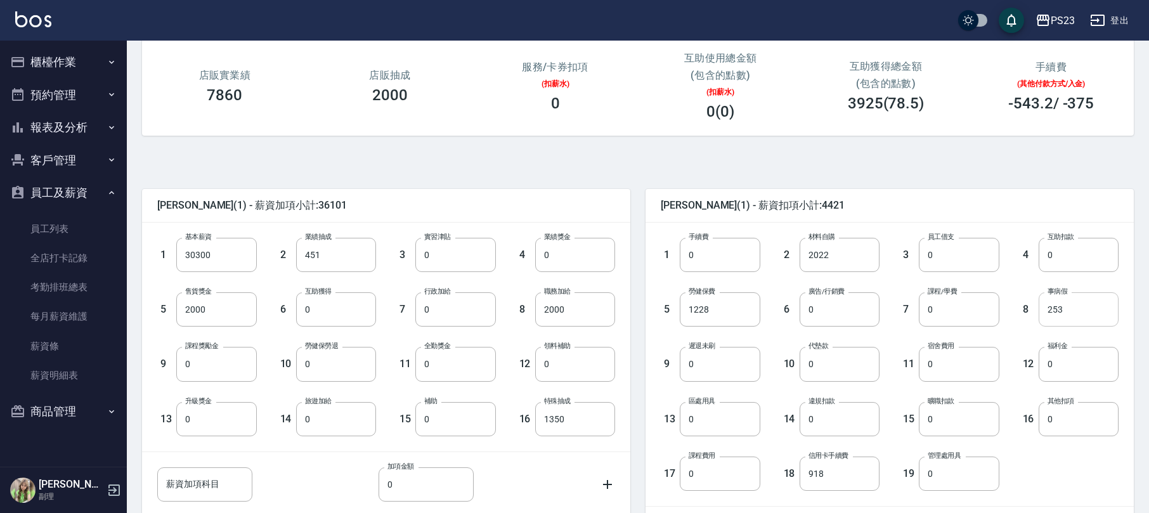
click at [1061, 304] on input "253" at bounding box center [1079, 309] width 80 height 34
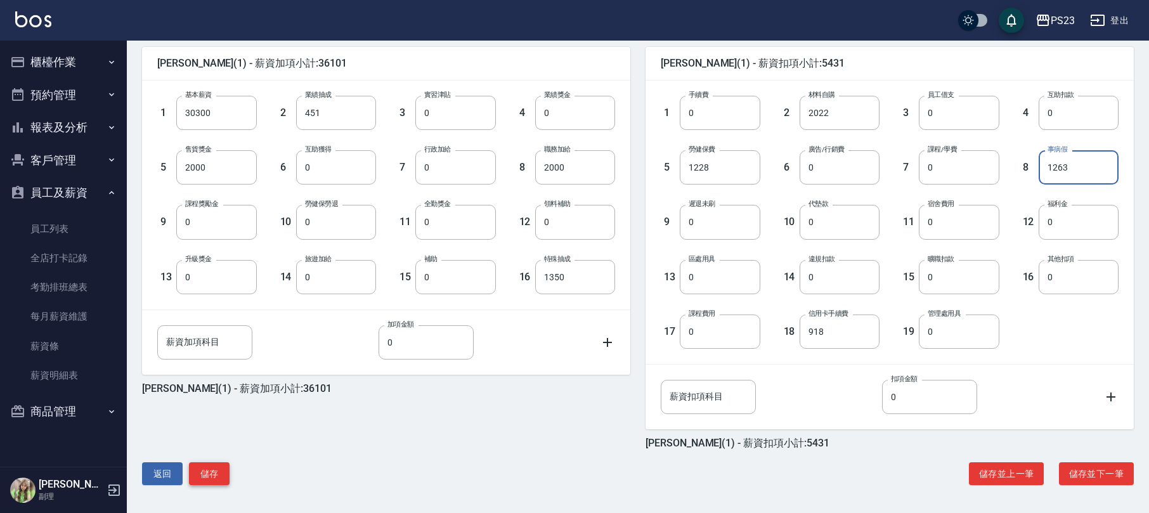
type input "1263"
click at [206, 478] on button "儲存" at bounding box center [209, 473] width 41 height 23
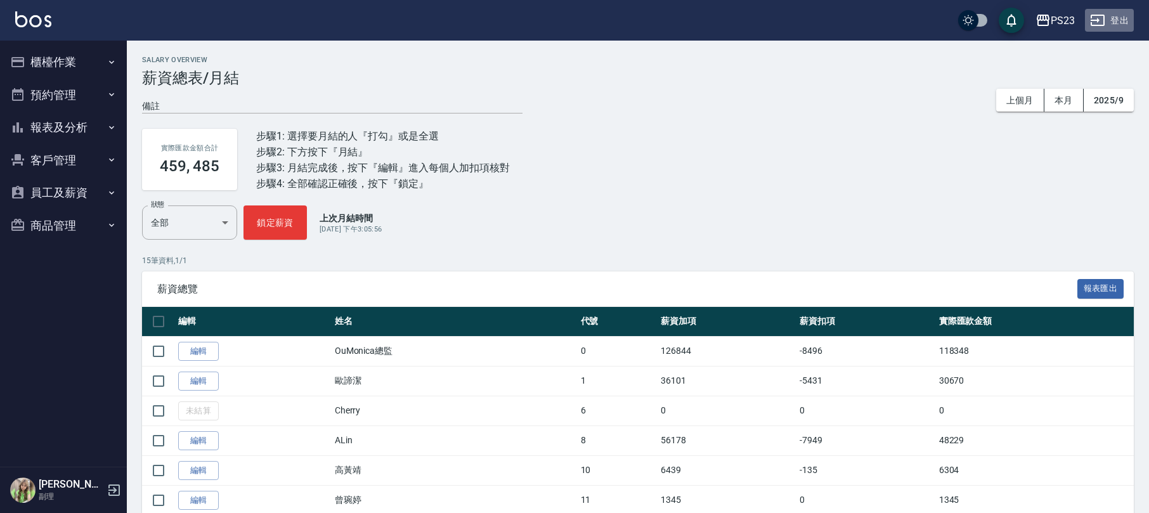
click at [1102, 19] on icon "button" at bounding box center [1097, 20] width 15 height 15
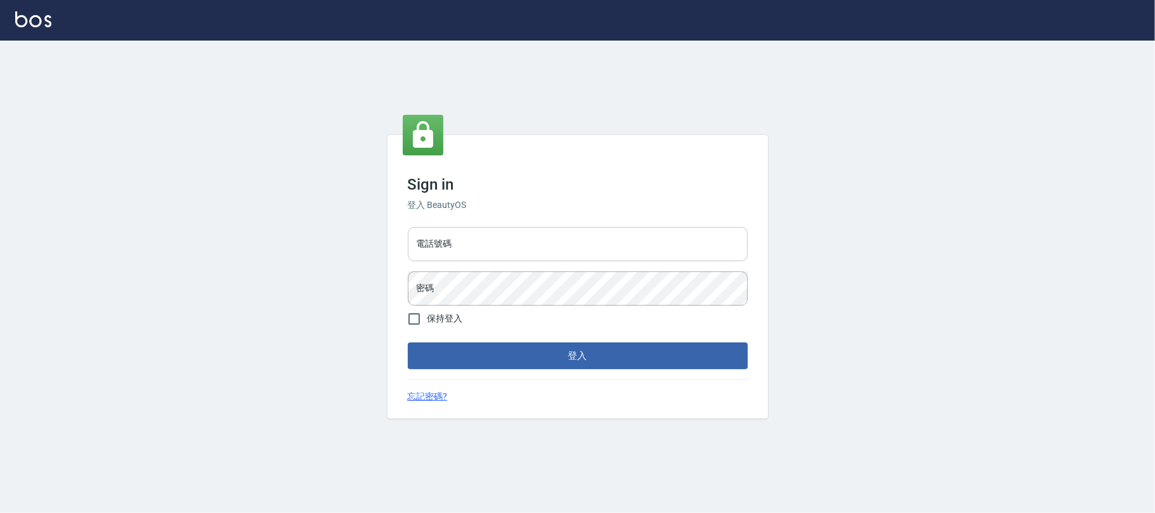
click at [459, 242] on input "電話號碼" at bounding box center [578, 244] width 340 height 34
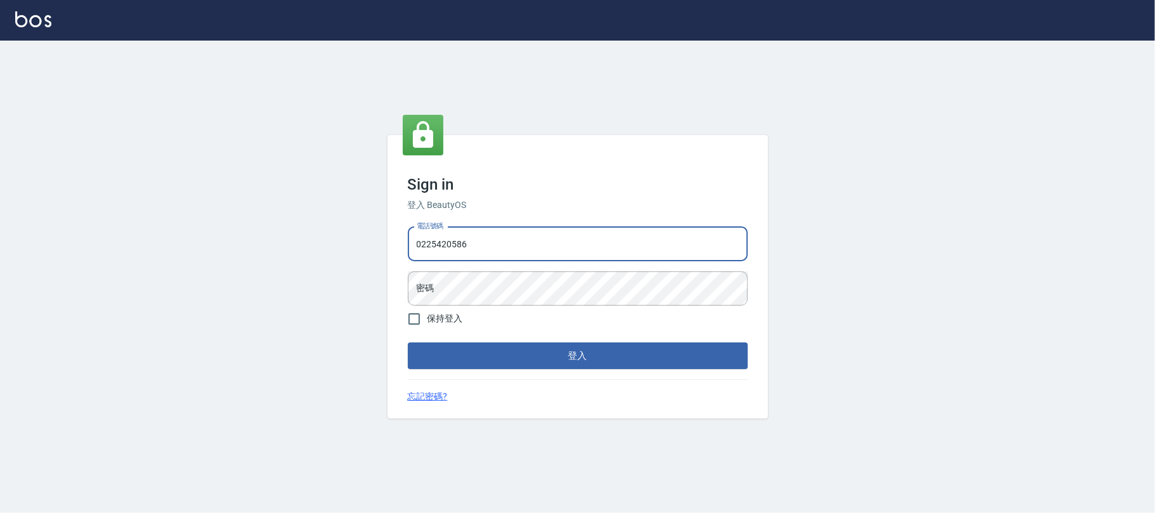
type input "0225420586"
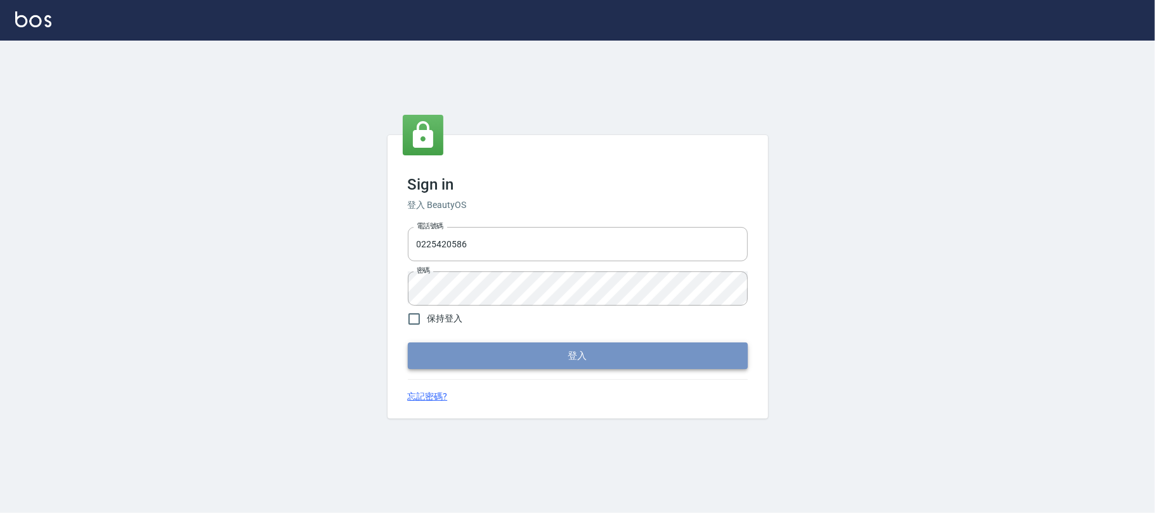
click at [509, 357] on button "登入" at bounding box center [578, 356] width 340 height 27
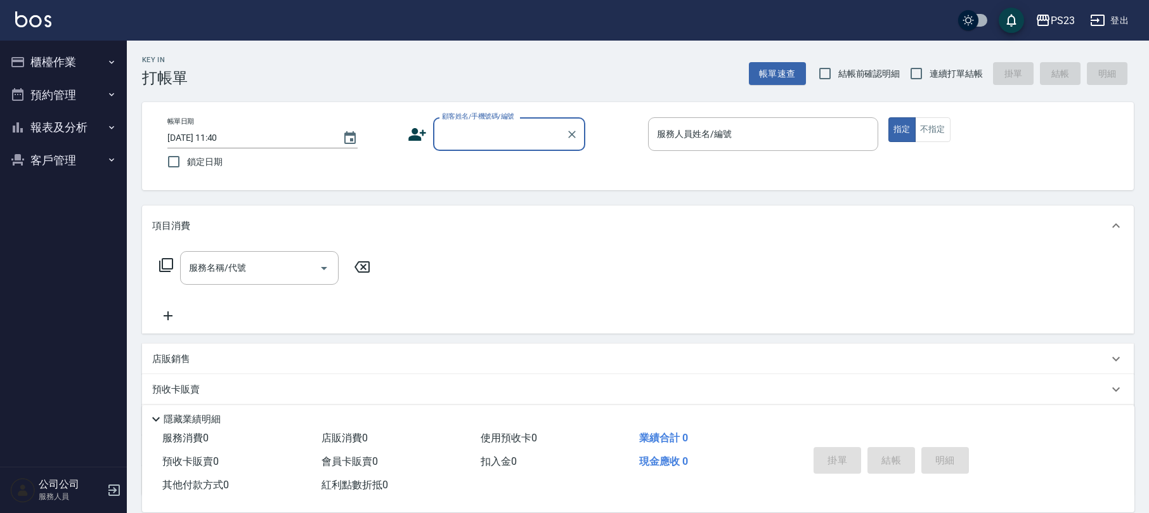
click at [69, 59] on button "櫃檯作業" at bounding box center [63, 62] width 117 height 33
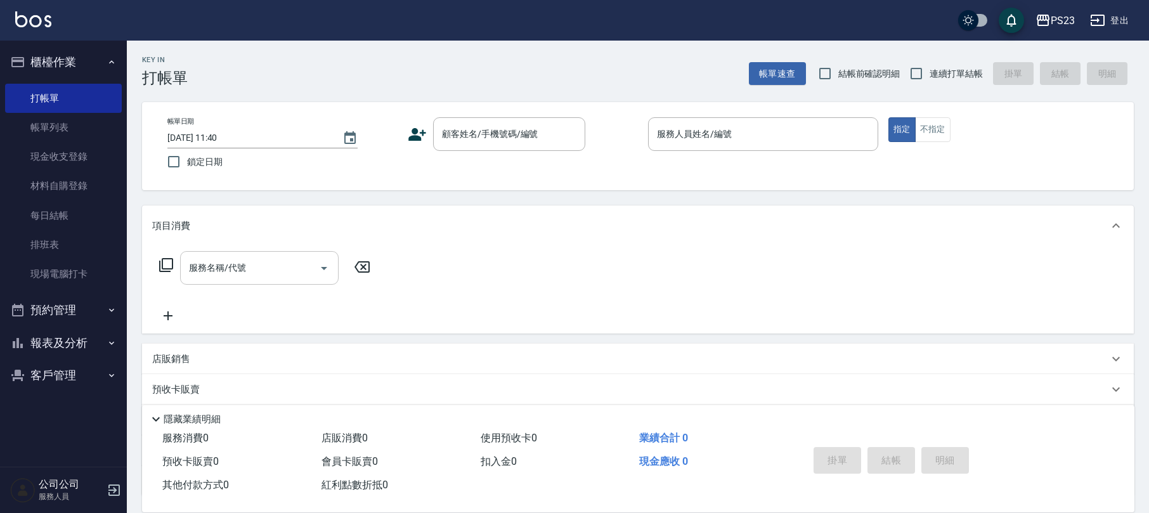
click at [321, 263] on icon "Open" at bounding box center [324, 268] width 15 height 15
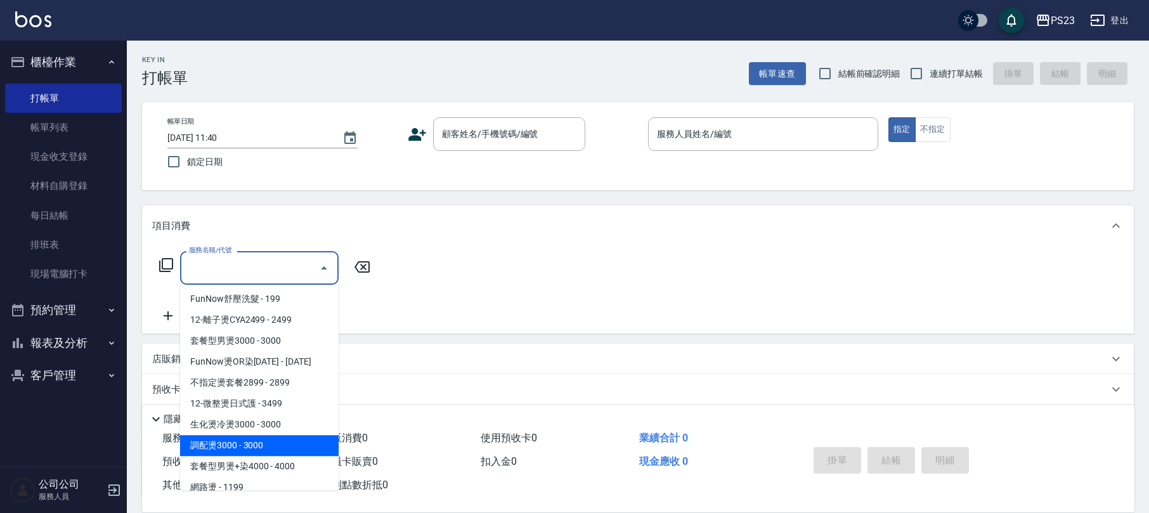
scroll to position [254, 0]
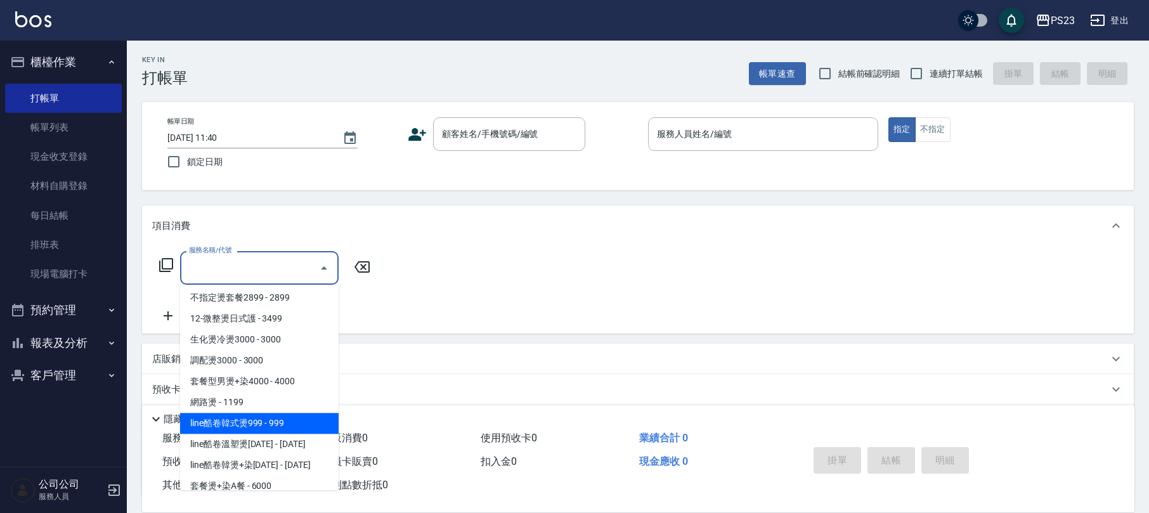
click at [476, 307] on div "服務名稱/代號 服務名稱/代號" at bounding box center [638, 290] width 992 height 88
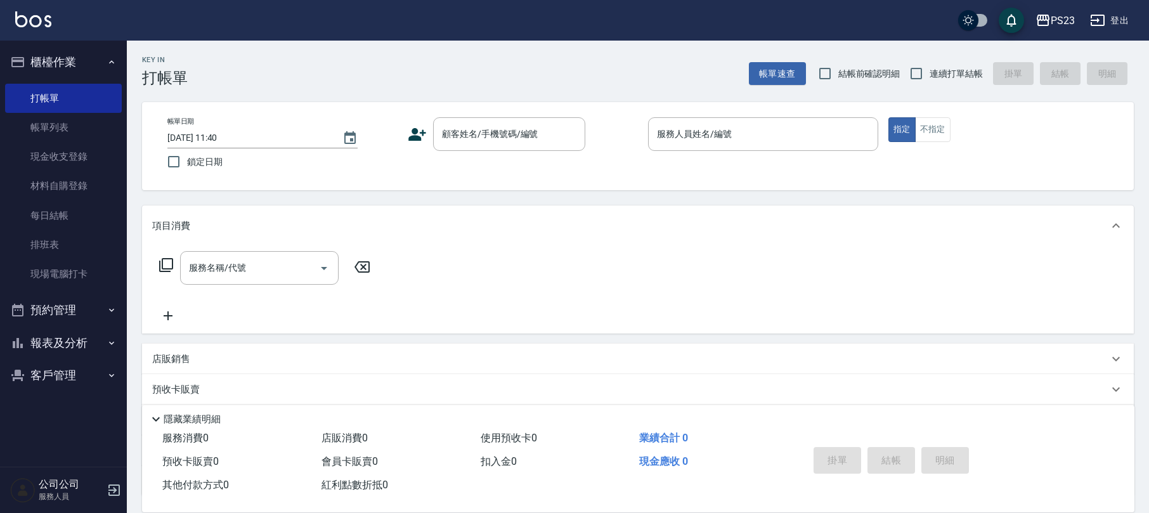
click at [77, 65] on button "櫃檯作業" at bounding box center [63, 62] width 117 height 33
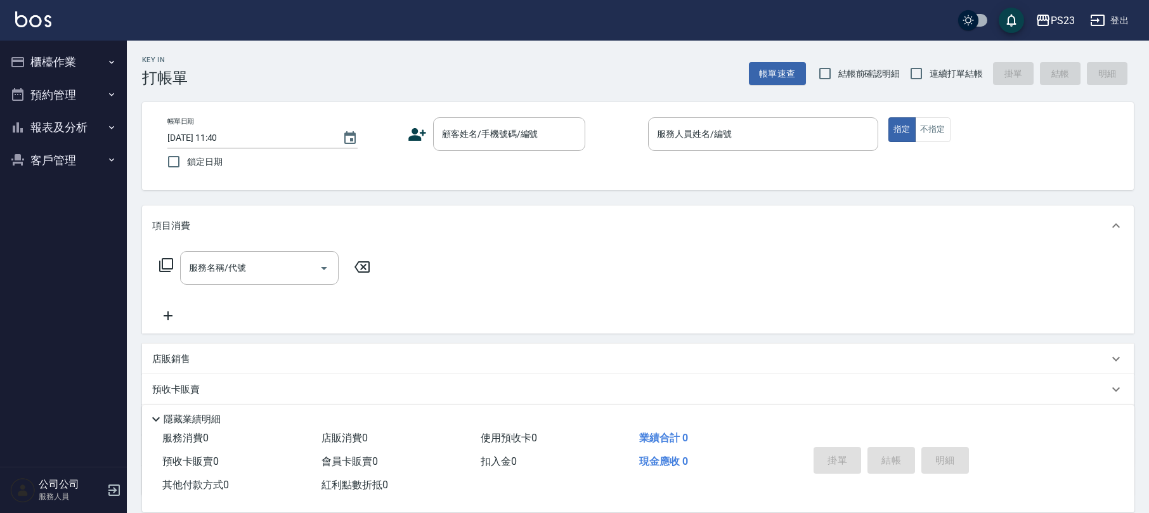
click at [51, 145] on button "客戶管理" at bounding box center [63, 160] width 117 height 33
click at [29, 199] on link "客戶列表" at bounding box center [63, 195] width 117 height 29
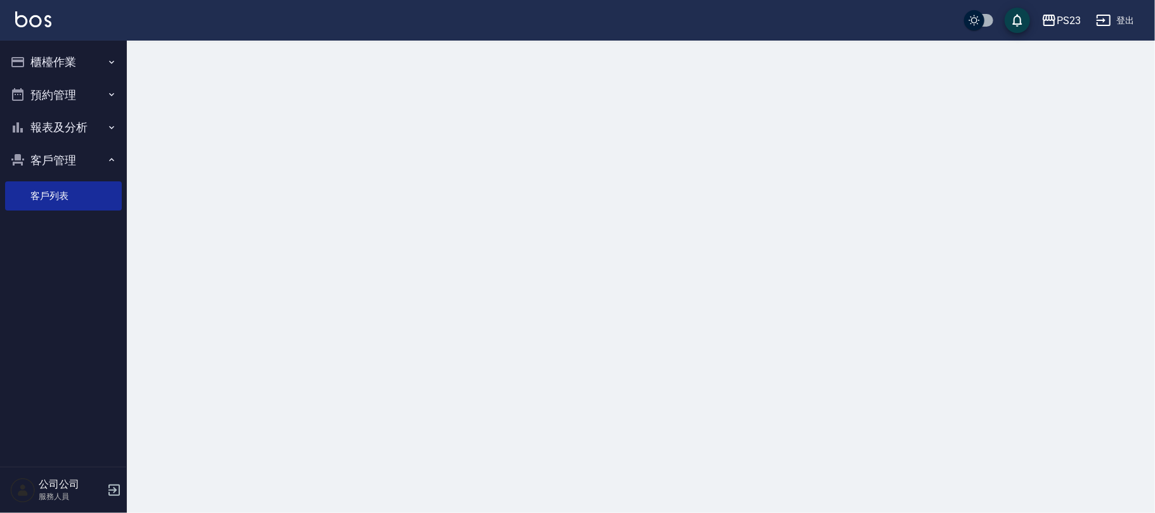
click at [230, 90] on div at bounding box center [577, 256] width 1155 height 513
click at [233, 104] on div at bounding box center [577, 256] width 1155 height 513
click at [234, 104] on div at bounding box center [577, 256] width 1155 height 513
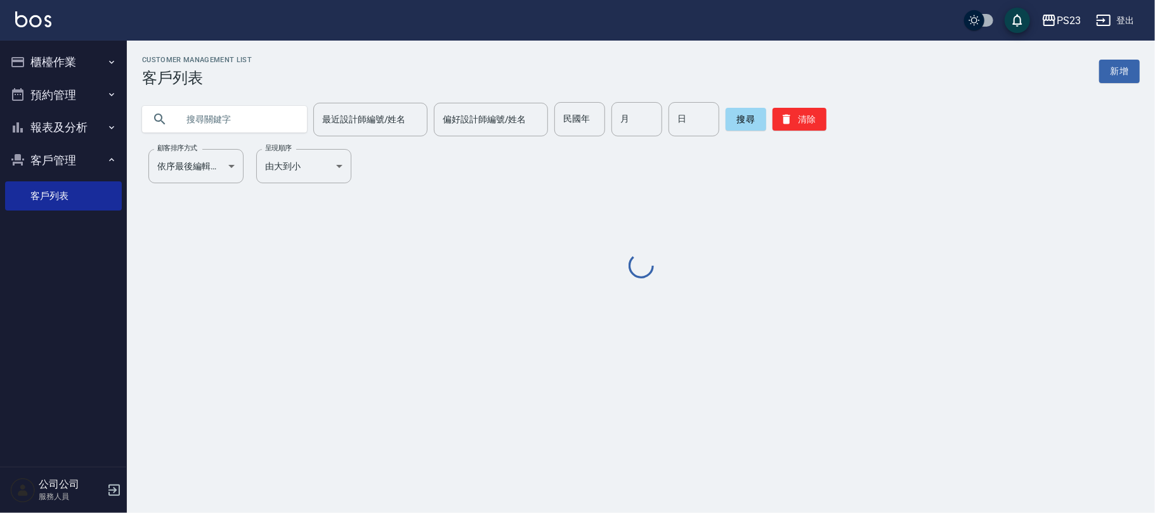
click at [236, 105] on input "text" at bounding box center [237, 119] width 119 height 34
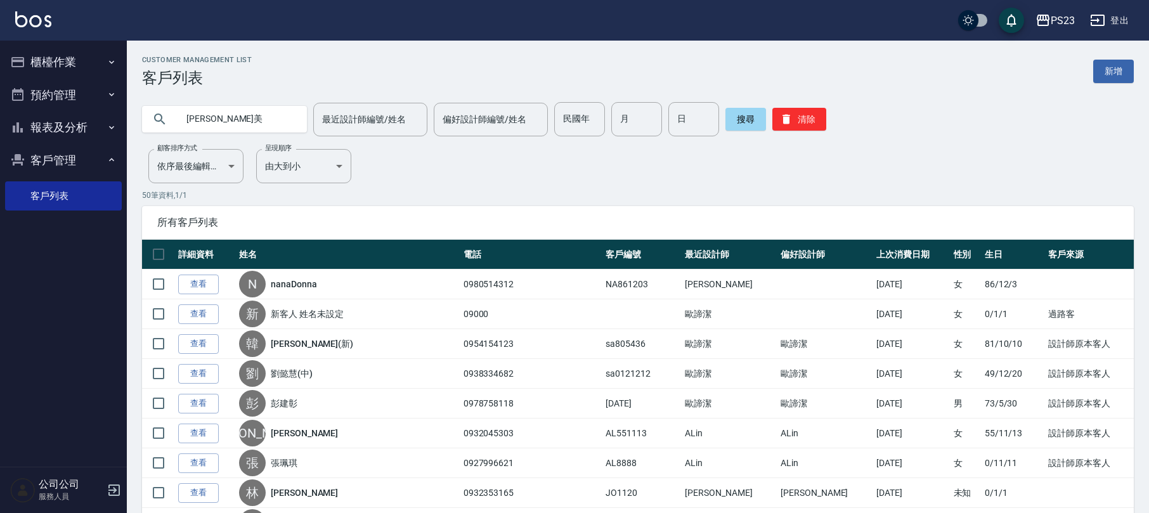
type input "[PERSON_NAME]美"
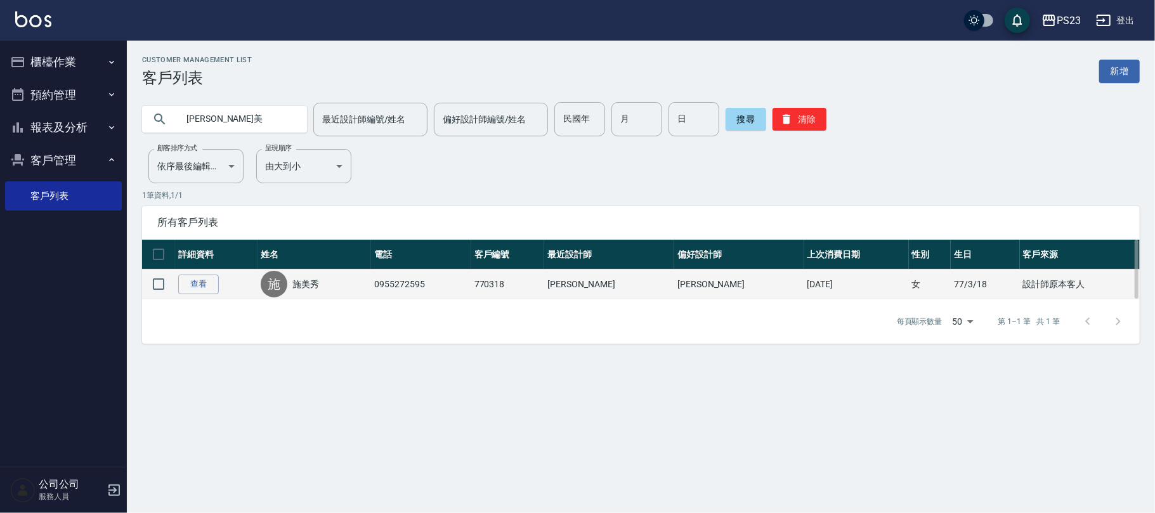
click at [303, 285] on link "施美秀" at bounding box center [305, 284] width 27 height 13
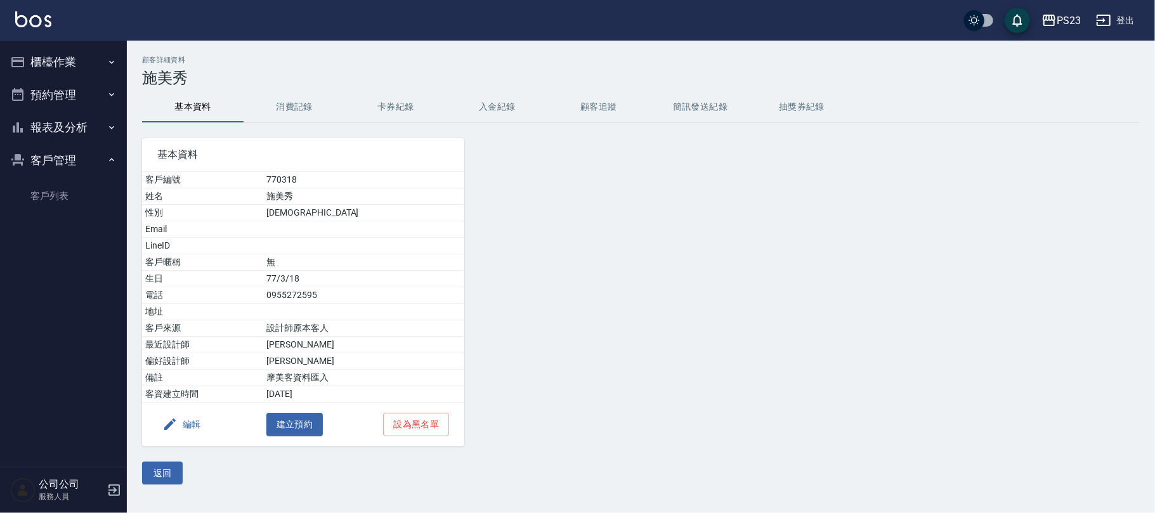
click at [318, 102] on button "消費記錄" at bounding box center [294, 107] width 101 height 30
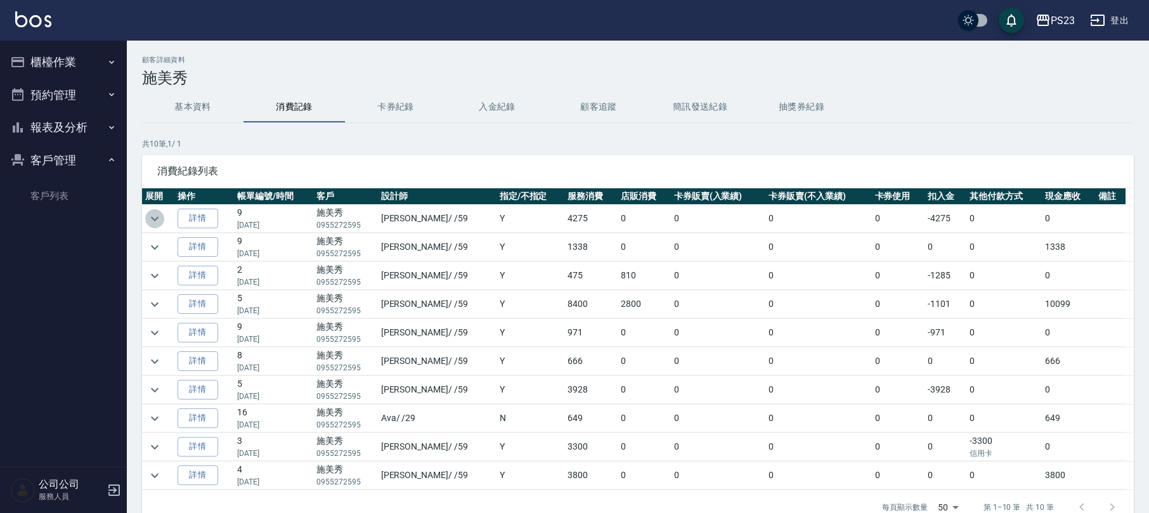
click at [155, 218] on icon "expand row" at bounding box center [154, 218] width 15 height 15
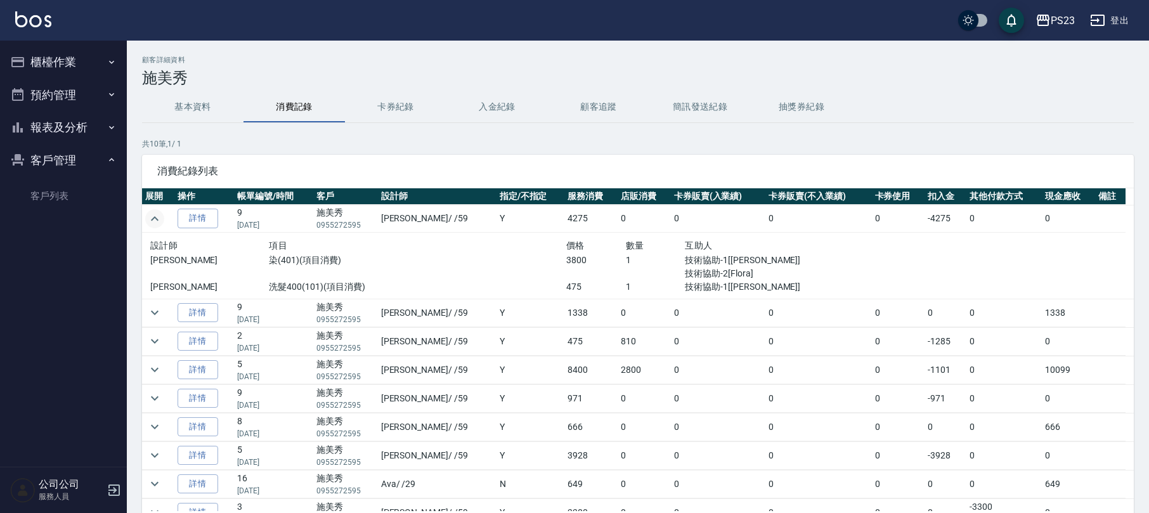
click at [155, 218] on icon "expand row" at bounding box center [155, 218] width 8 height 4
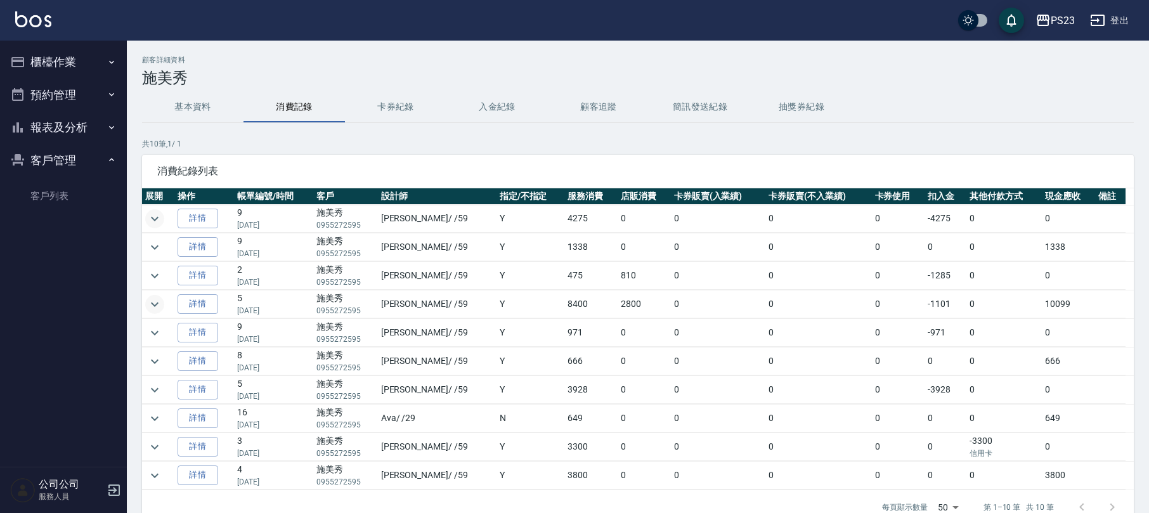
click at [158, 303] on icon "expand row" at bounding box center [154, 304] width 15 height 15
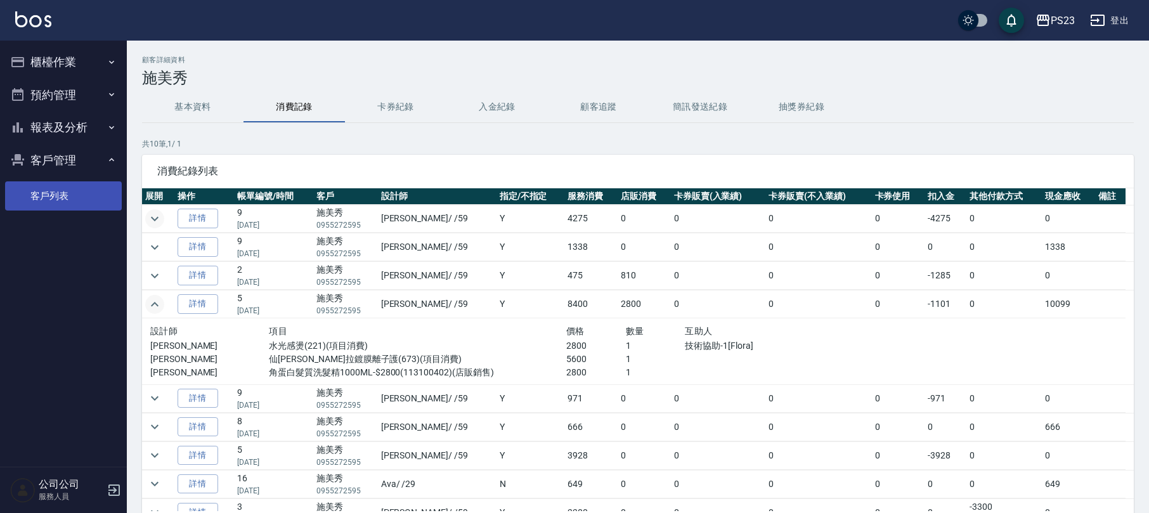
click at [43, 196] on link "客戶列表" at bounding box center [63, 195] width 117 height 29
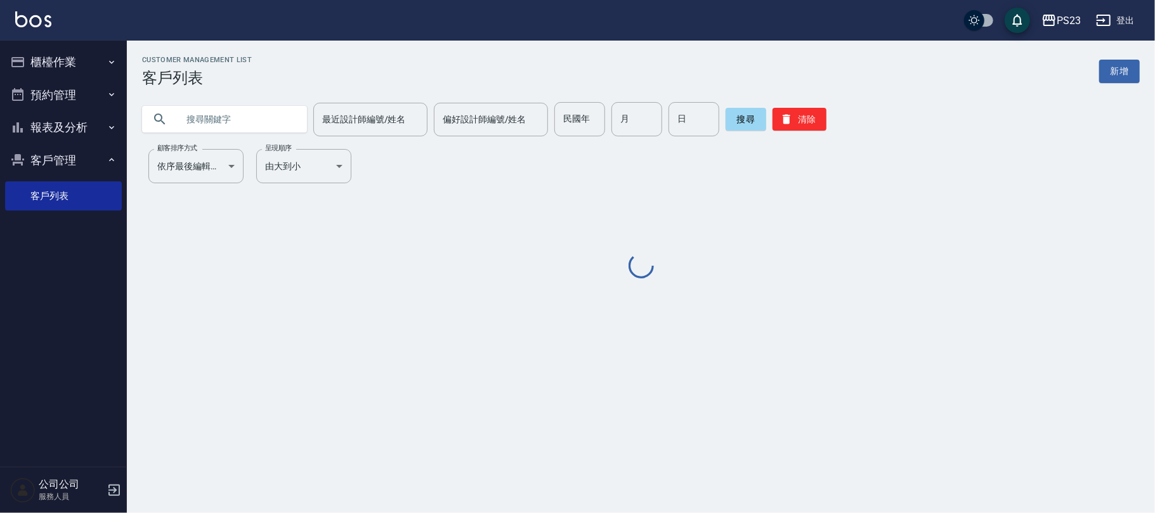
click at [170, 107] on div at bounding box center [224, 119] width 165 height 27
click at [196, 127] on input "text" at bounding box center [237, 119] width 119 height 34
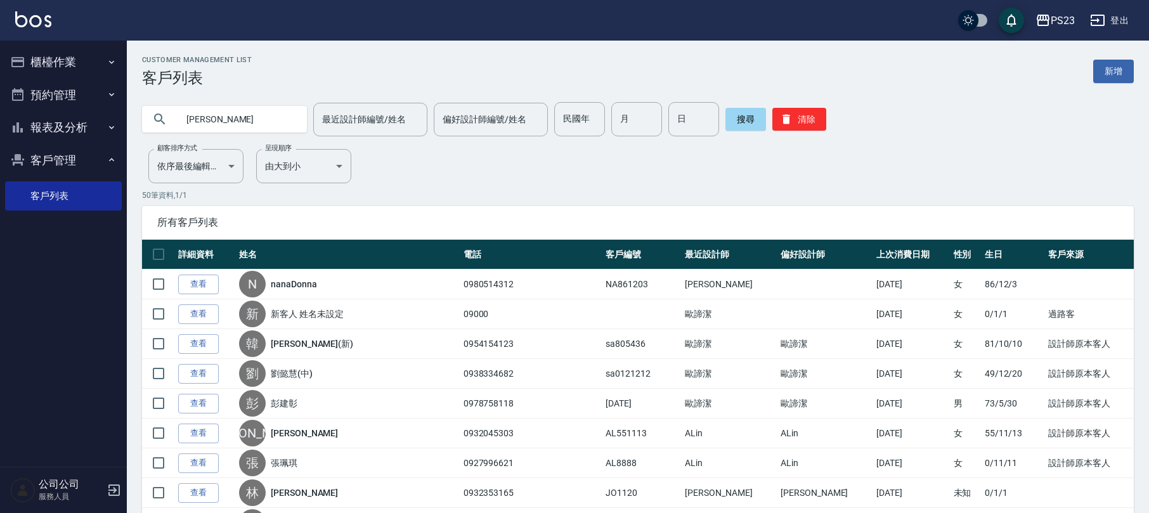
type input "[PERSON_NAME]"
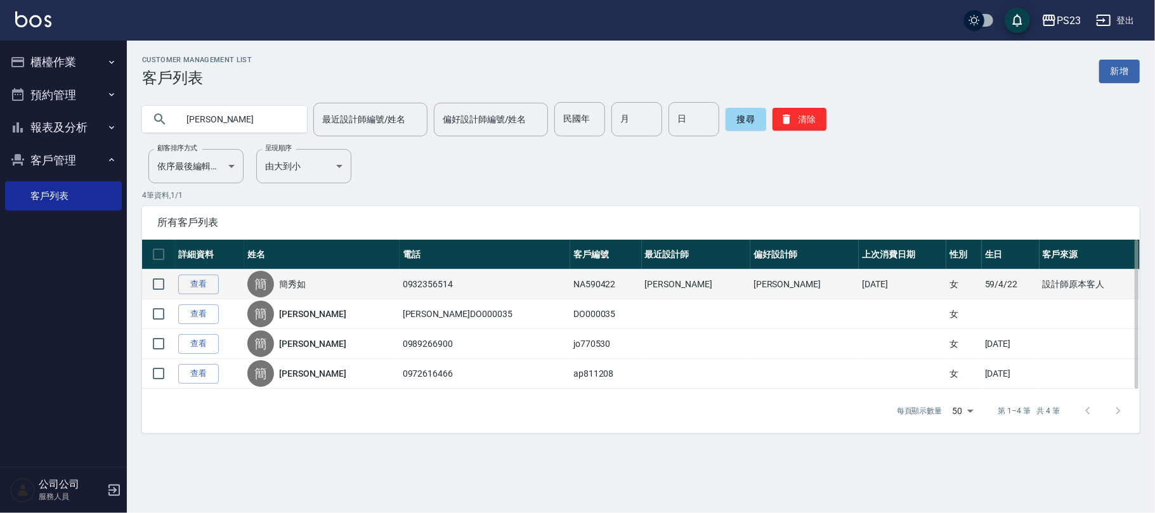
click at [326, 280] on div "簡 [PERSON_NAME]" at bounding box center [321, 284] width 149 height 27
click at [306, 287] on link "簡秀如" at bounding box center [292, 284] width 27 height 13
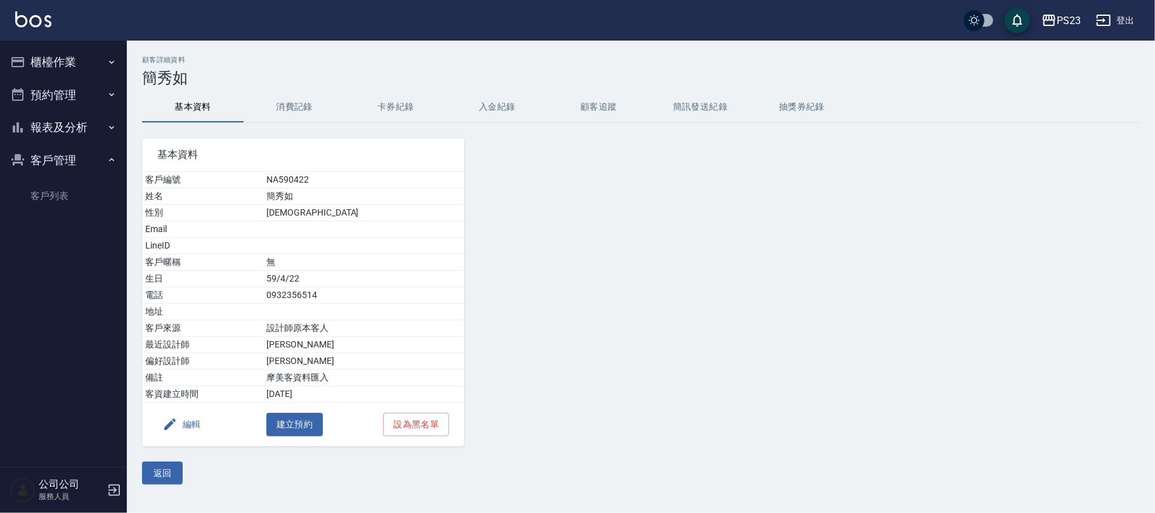
click at [298, 100] on button "消費記錄" at bounding box center [294, 107] width 101 height 30
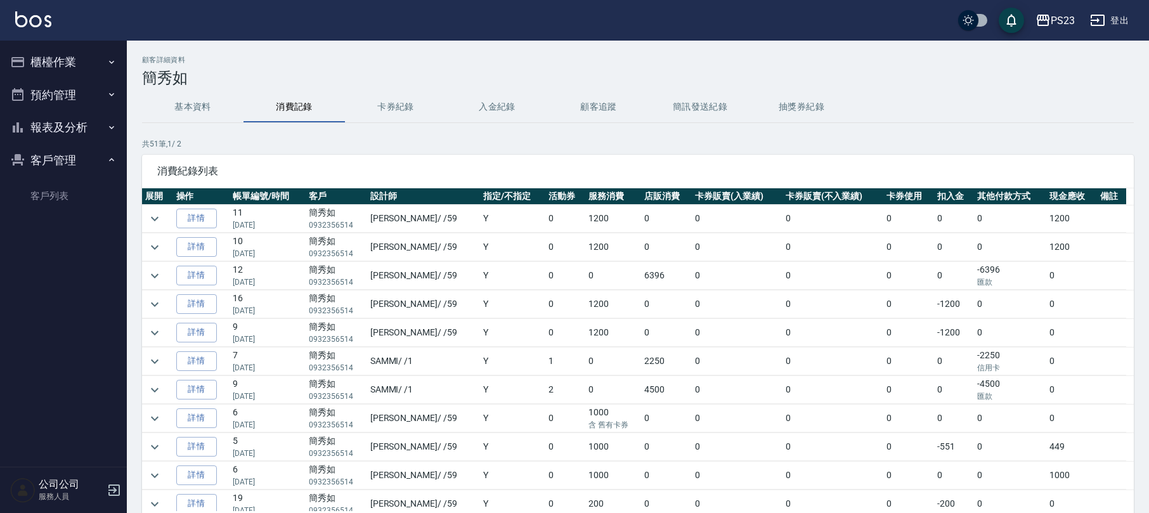
click at [488, 95] on button "入金紀錄" at bounding box center [497, 107] width 101 height 30
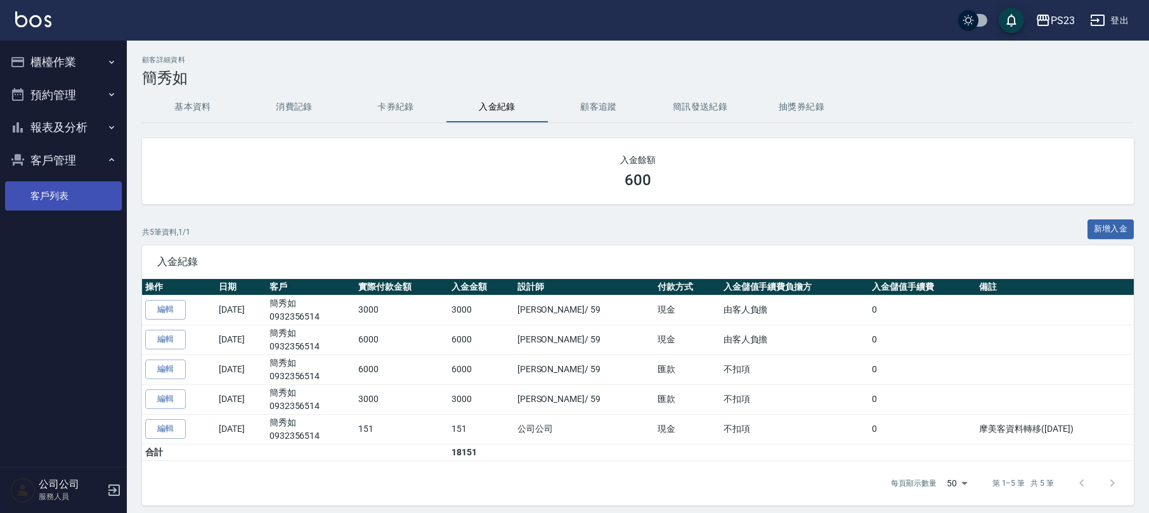
click at [47, 188] on link "客戶列表" at bounding box center [63, 195] width 117 height 29
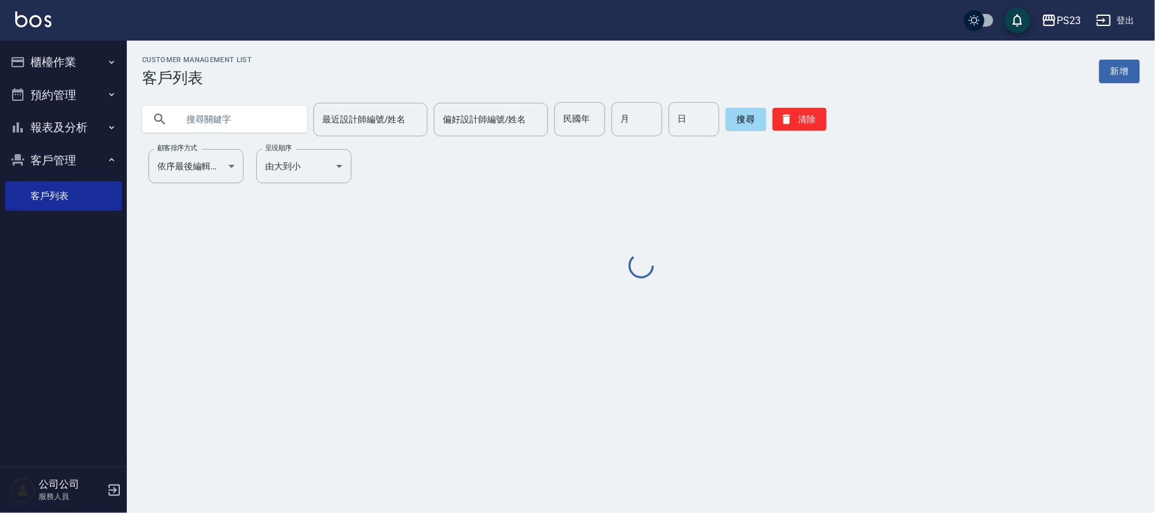
click at [250, 122] on input "text" at bounding box center [237, 119] width 119 height 34
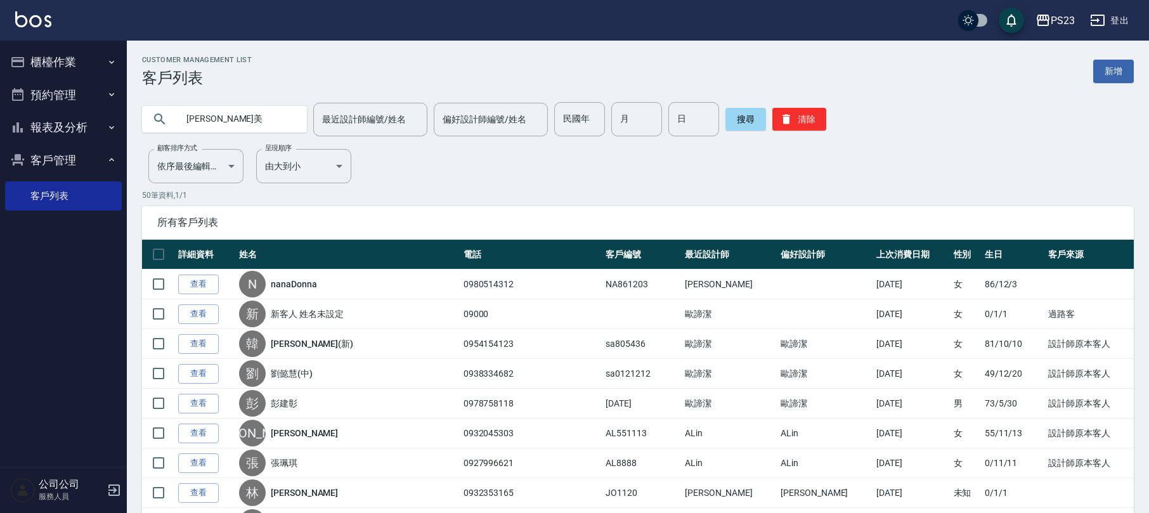
type input "[PERSON_NAME]美"
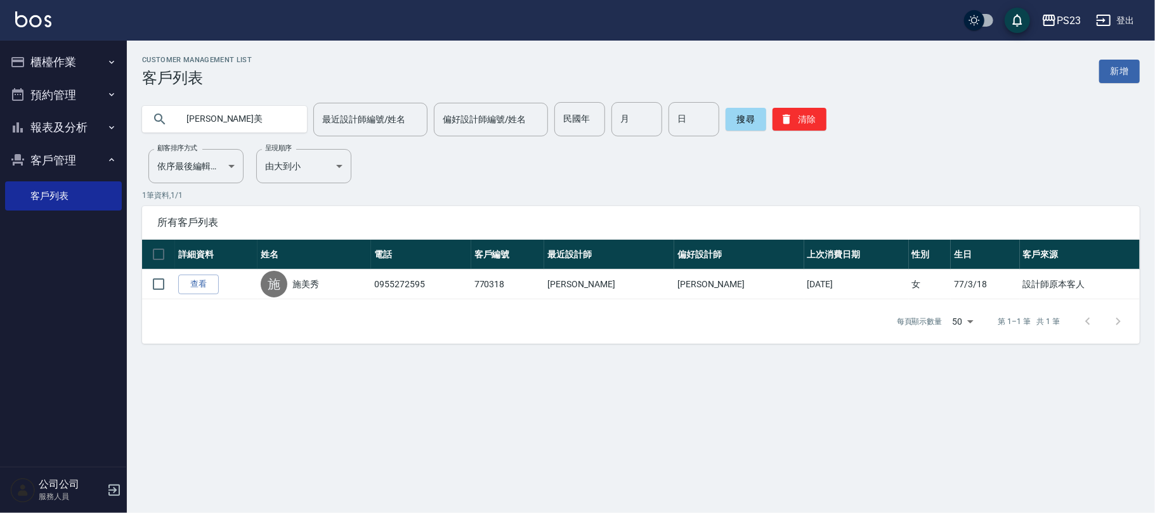
drag, startPoint x: 326, startPoint y: 291, endPoint x: 329, endPoint y: 265, distance: 26.1
click at [319, 290] on link "施美秀" at bounding box center [305, 284] width 27 height 13
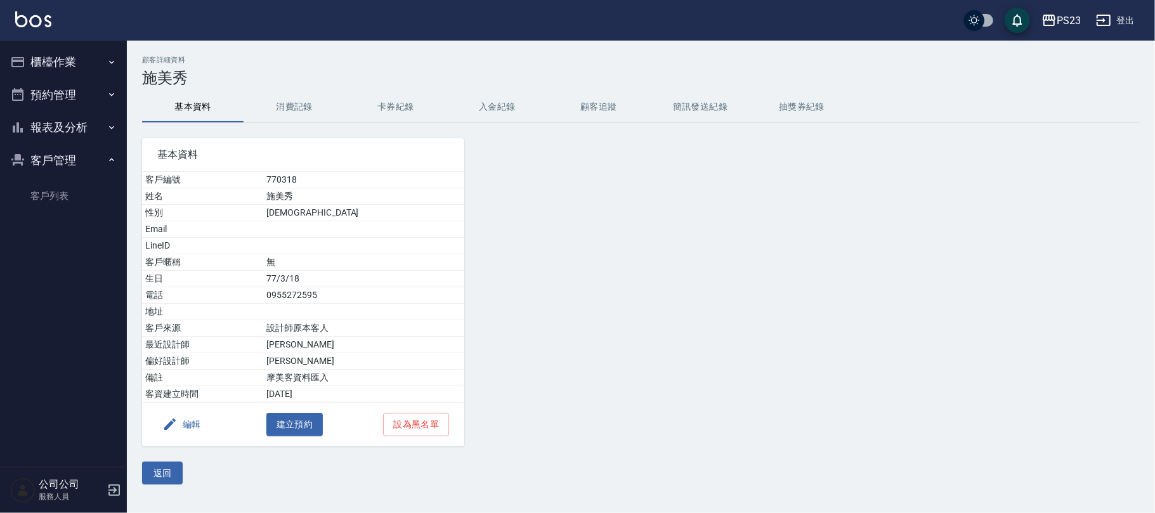
click at [488, 105] on button "入金紀錄" at bounding box center [497, 107] width 101 height 30
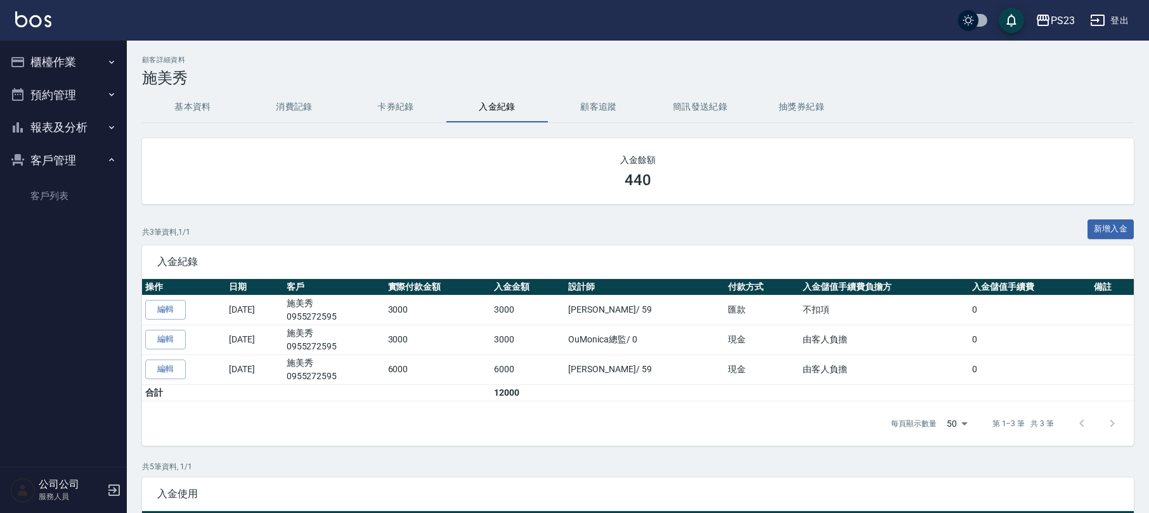
click at [273, 100] on button "消費記錄" at bounding box center [294, 107] width 101 height 30
